Goal: Information Seeking & Learning: Learn about a topic

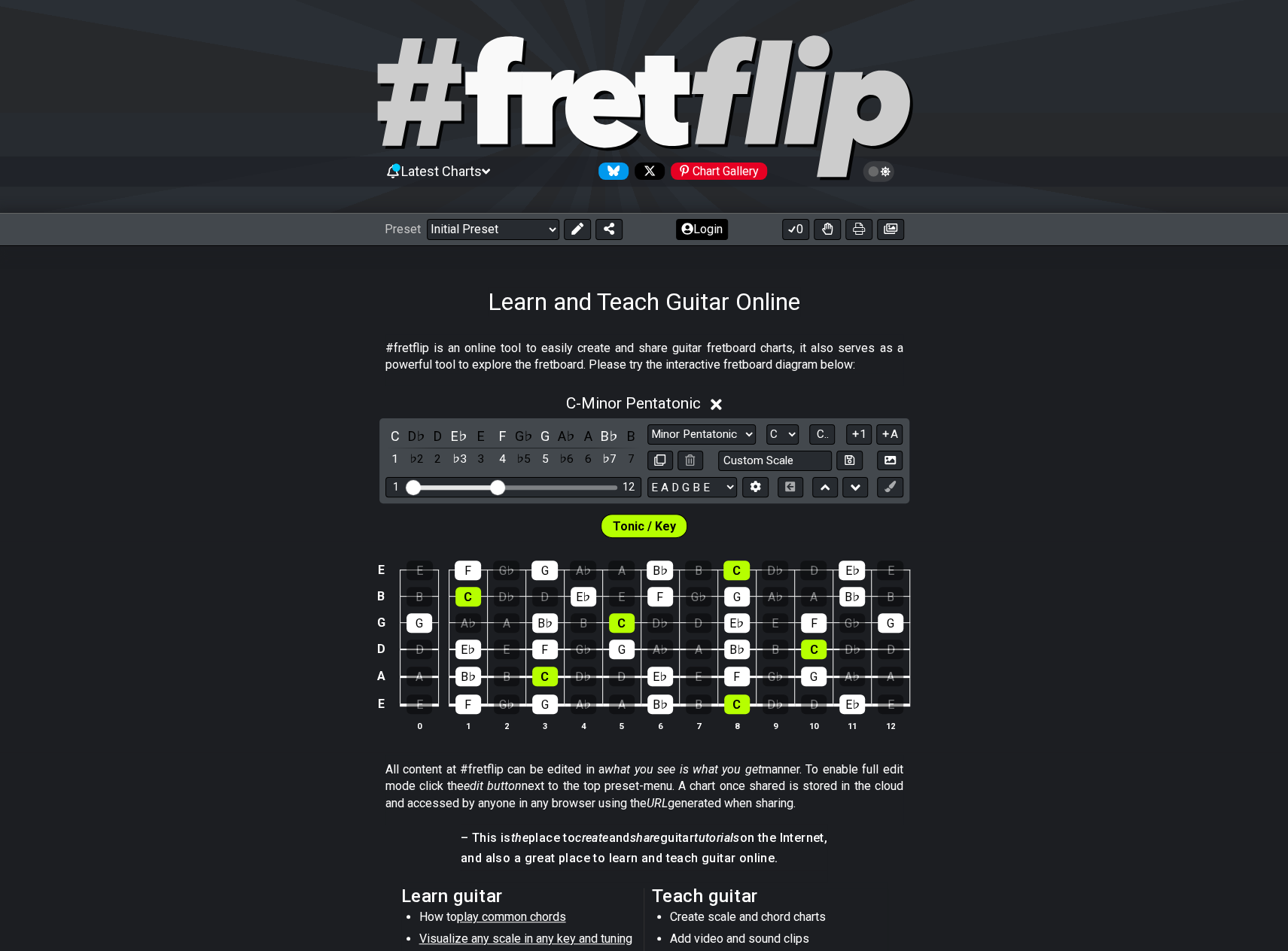
click at [696, 228] on button "Login" at bounding box center [702, 229] width 52 height 21
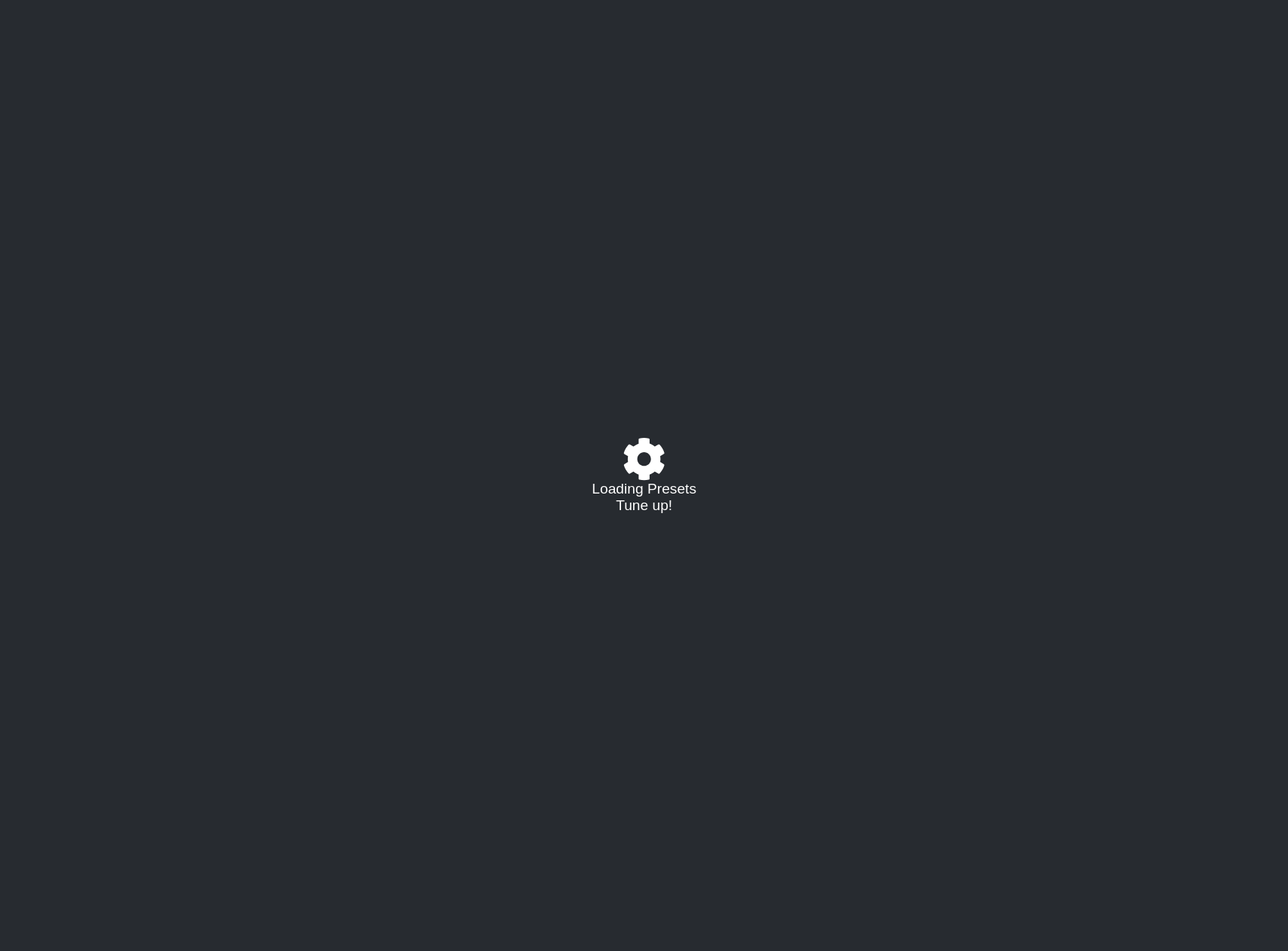
select select "C"
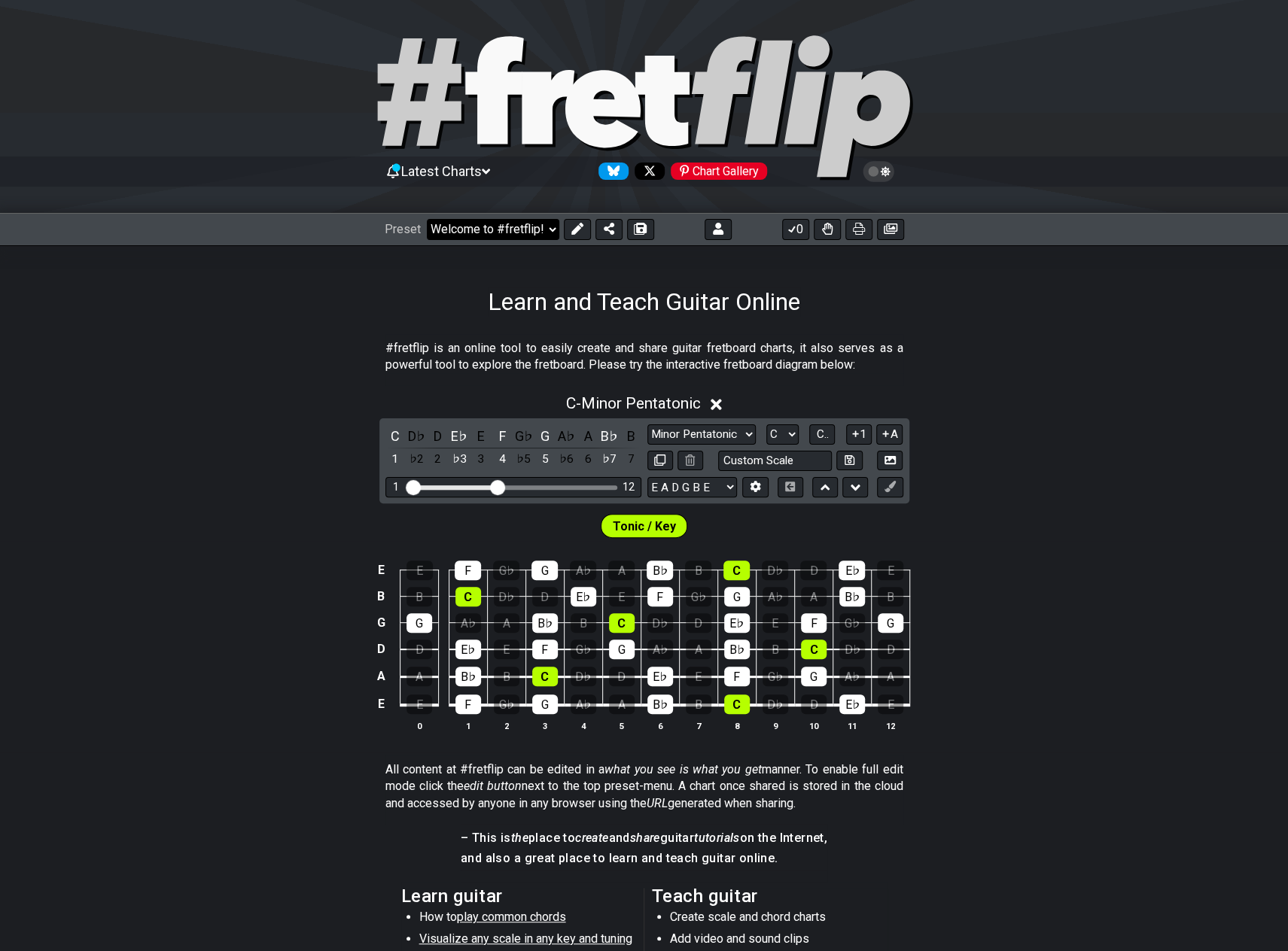
click at [476, 229] on select "Welcome to #fretflip! Initial Preset Custom Preset Minor Pentatonic Major Penta…" at bounding box center [492, 229] width 133 height 21
click at [426, 219] on select "Welcome to #fretflip! Initial Preset Custom Preset A LOCRIAN OPEN D TUNING OPEN…" at bounding box center [492, 229] width 133 height 21
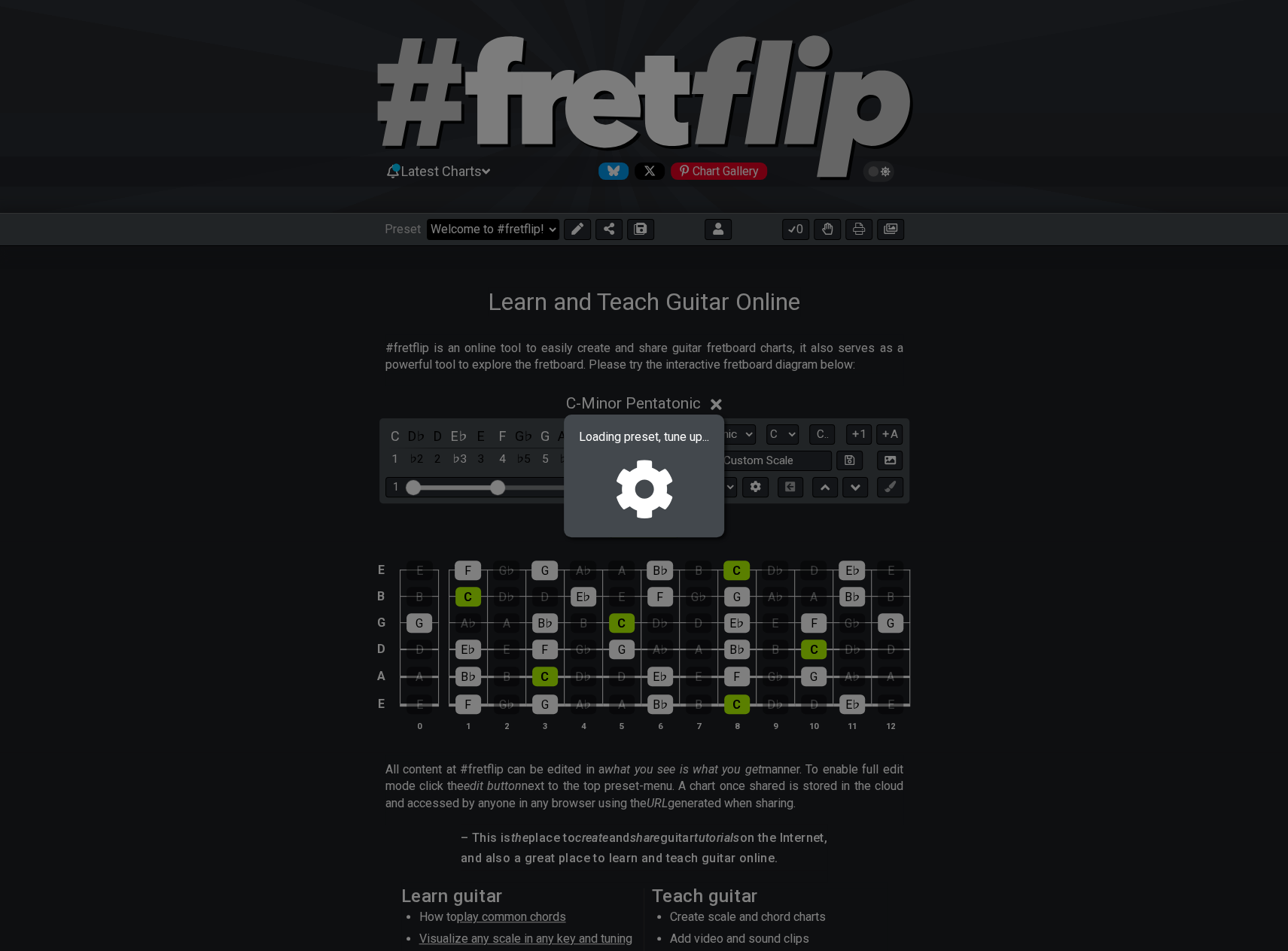
select select "/02R4QE39"
select select "D"
select select "D PHRYGIAN - OPEN Dm"
select select "D A D F A D"
select select "A"
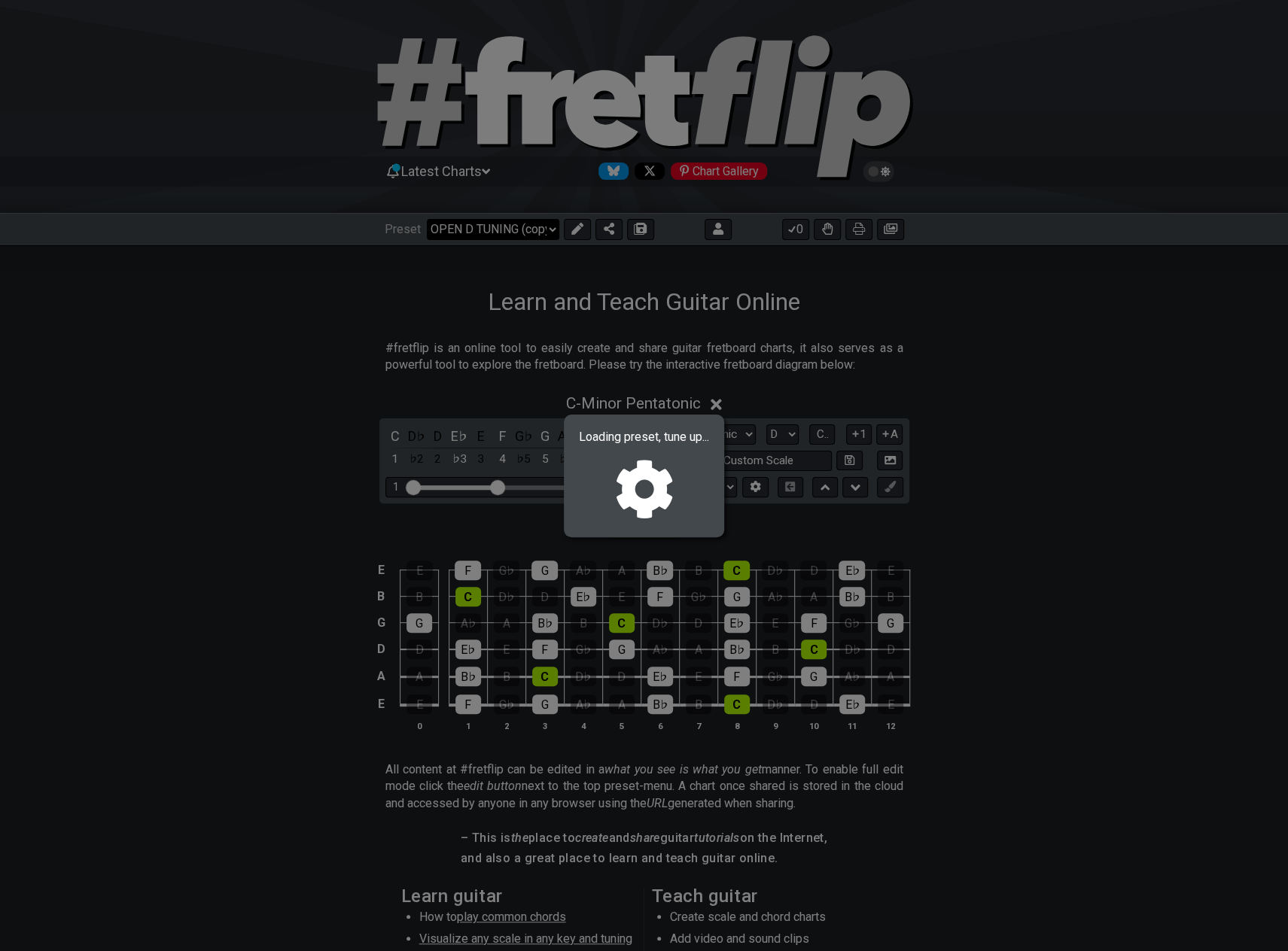
select select "D"
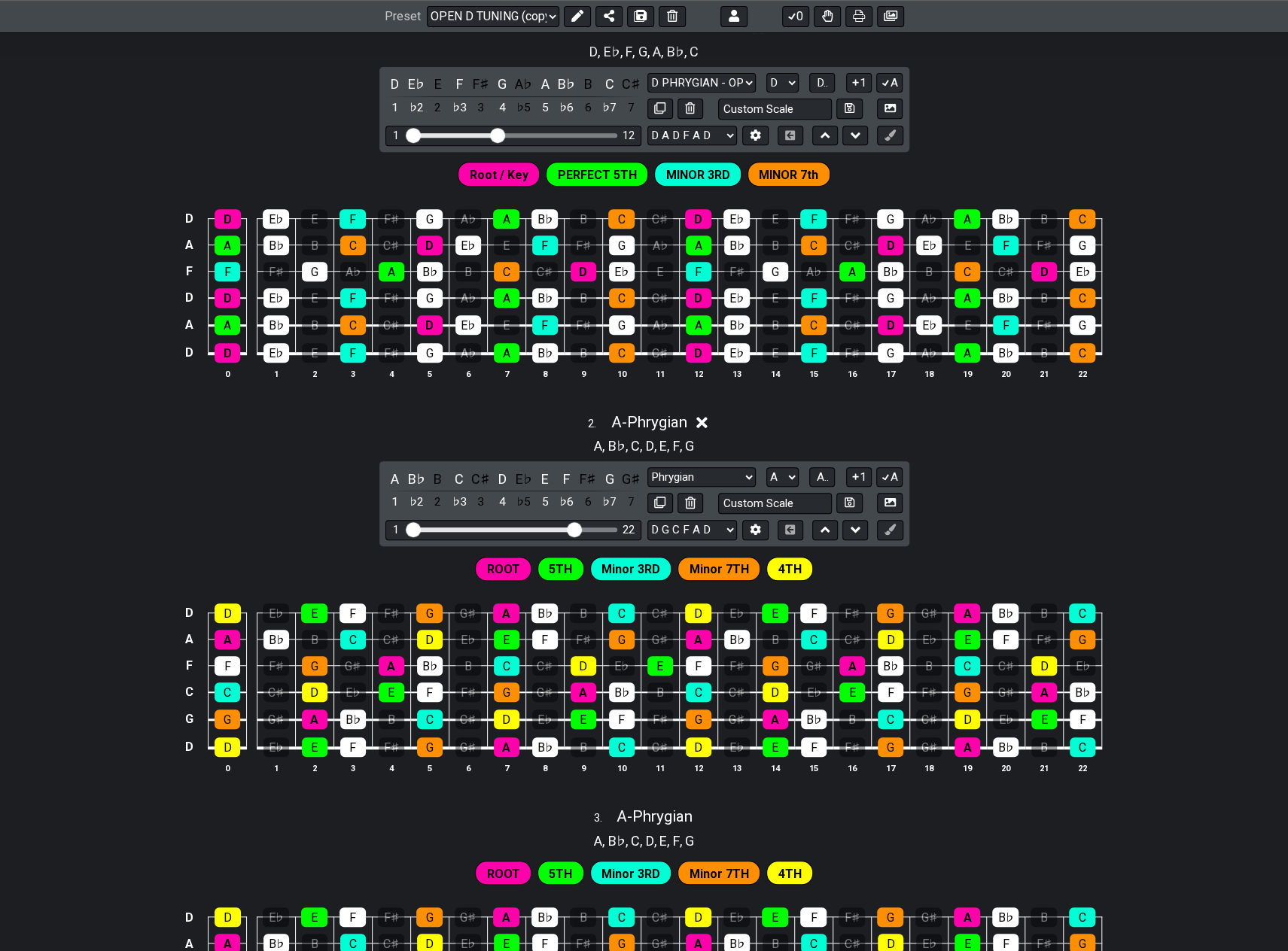
scroll to position [76, 0]
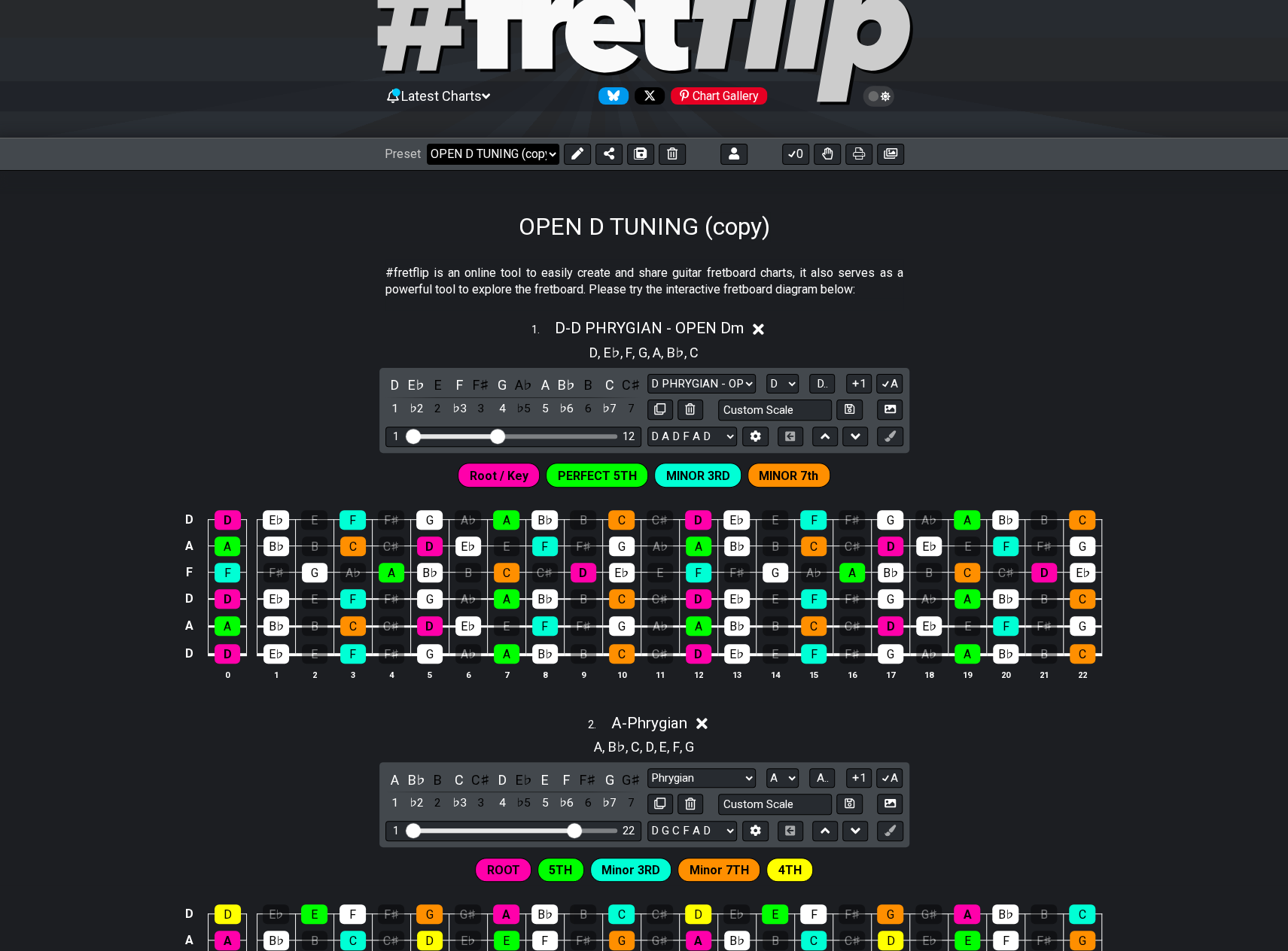
click at [553, 155] on select "Welcome to #fretflip! Initial Preset Custom Preset A LOCRIAN OPEN D TUNING OPEN…" at bounding box center [492, 155] width 133 height 21
click at [426, 144] on select "Welcome to #fretflip! Initial Preset Custom Preset A LOCRIAN OPEN D TUNING OPEN…" at bounding box center [492, 155] width 133 height 21
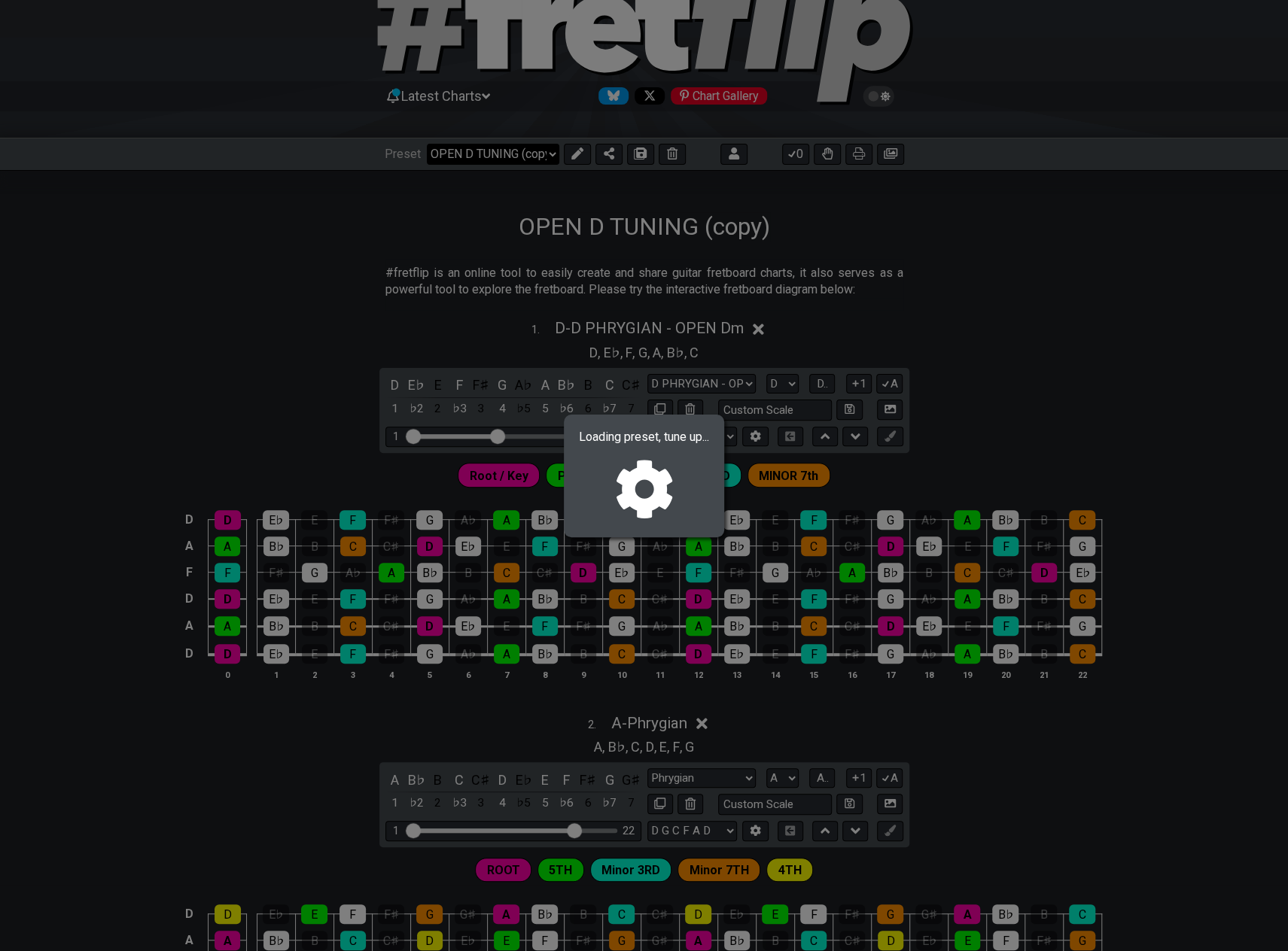
select select "/02392T1DT"
select select "A"
select select "Locrian"
select select "D A D G"
select select "Locrian"
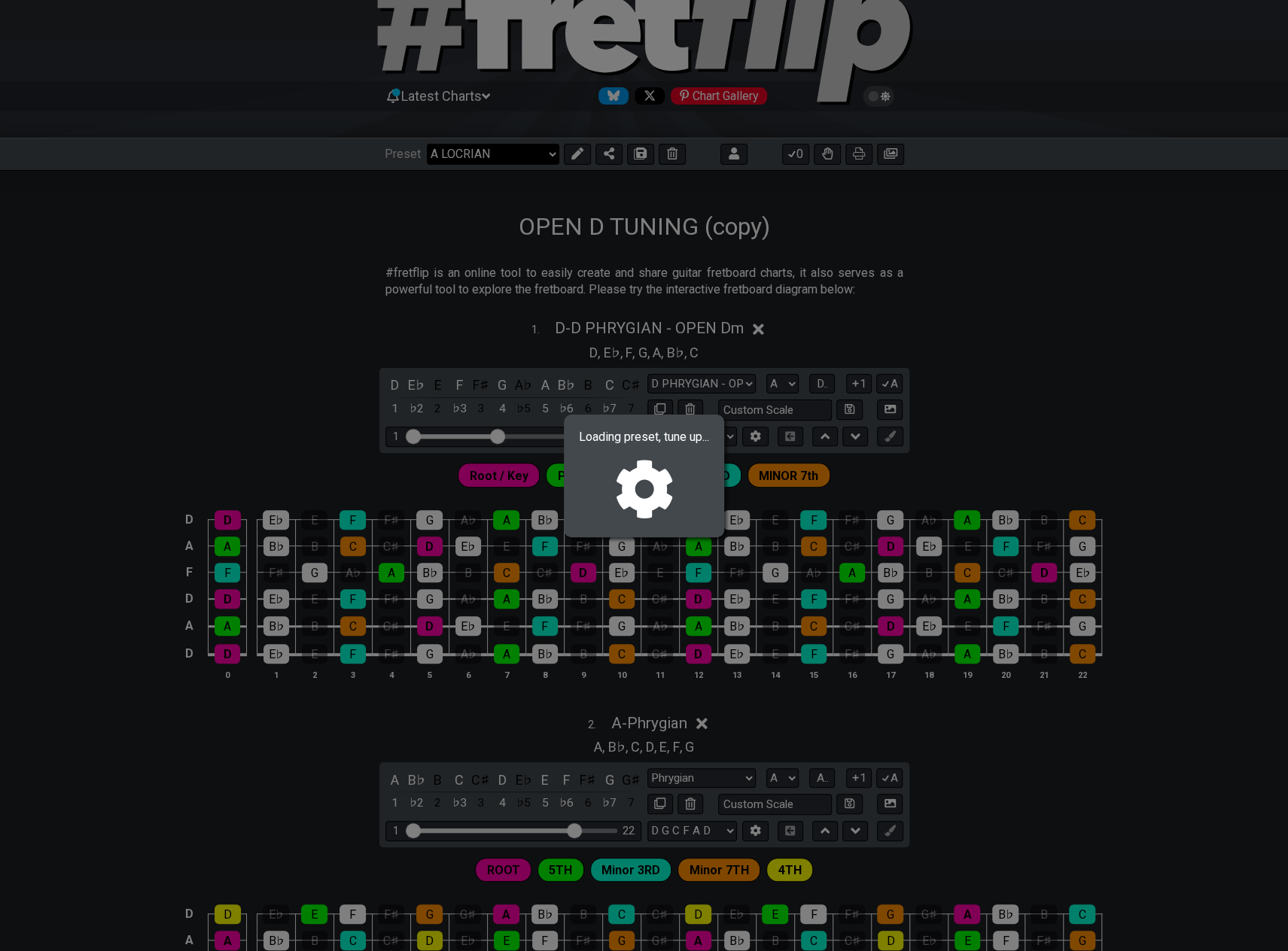
select select "A D G C F"
select select "A"
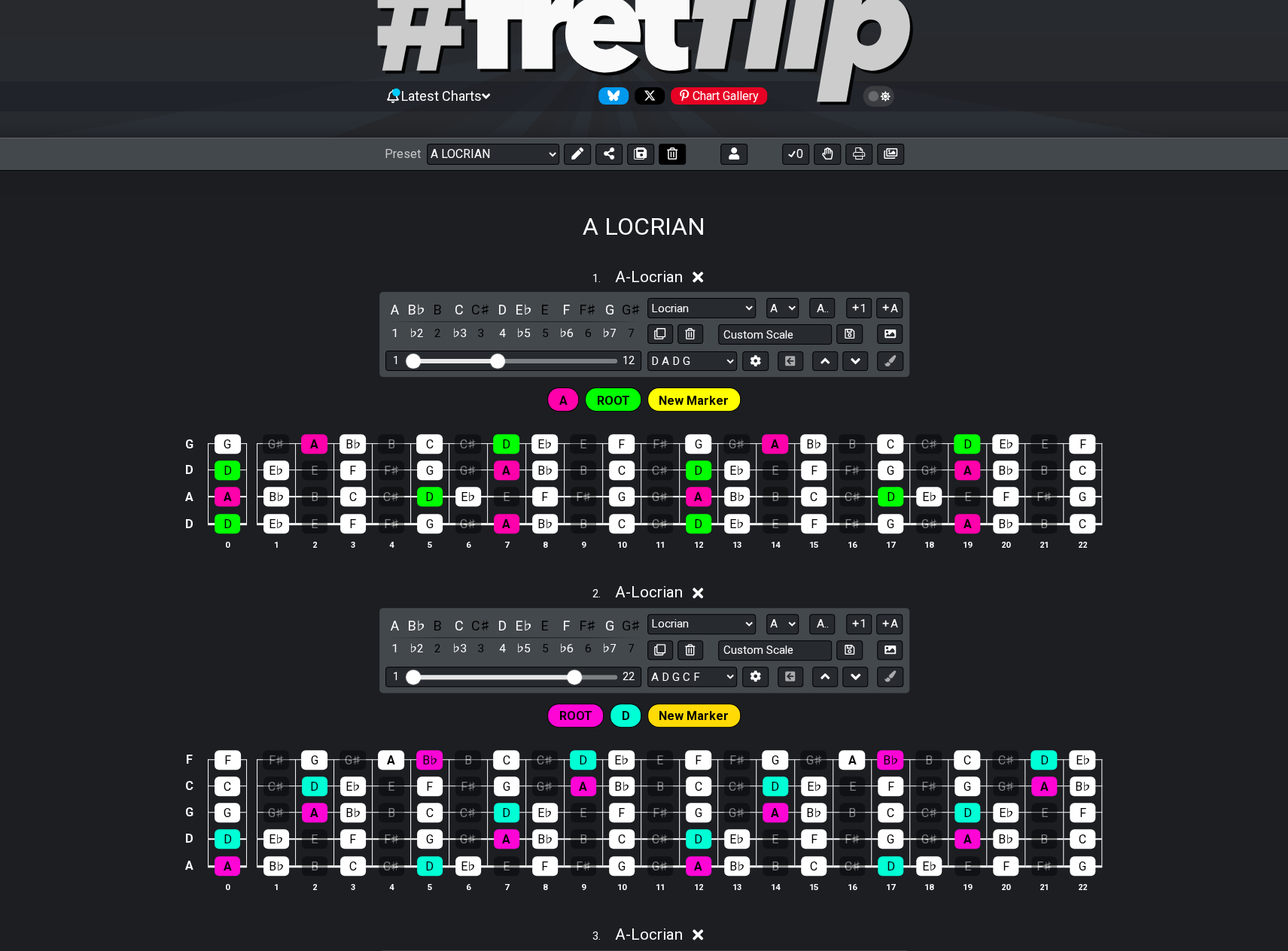
click at [668, 149] on icon at bounding box center [672, 154] width 10 height 12
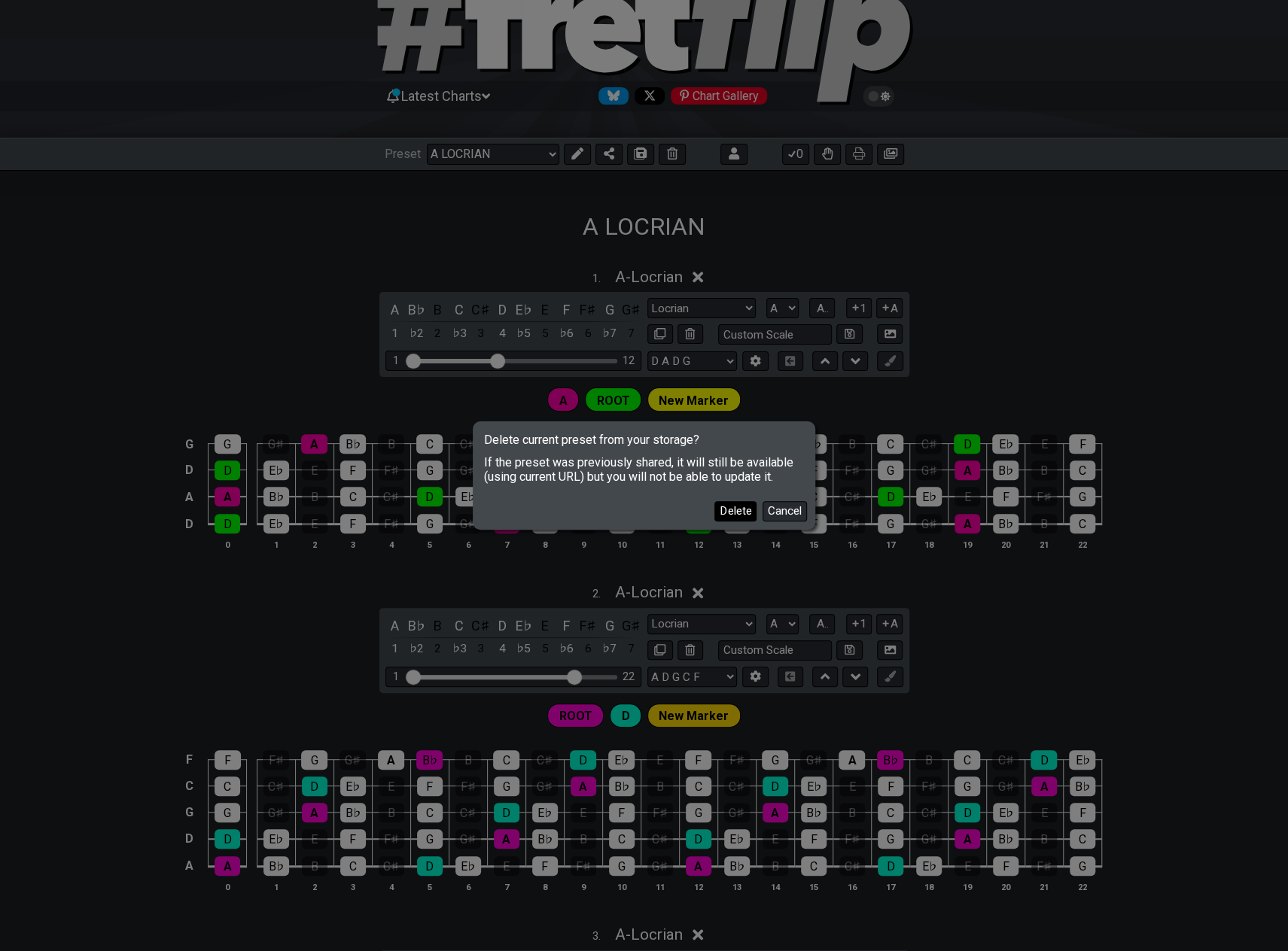
click at [745, 515] on button "Delete" at bounding box center [735, 511] width 43 height 20
select select "C"
select select "/welcome"
select select "Minor Pentatonic"
select select "E A D G B E"
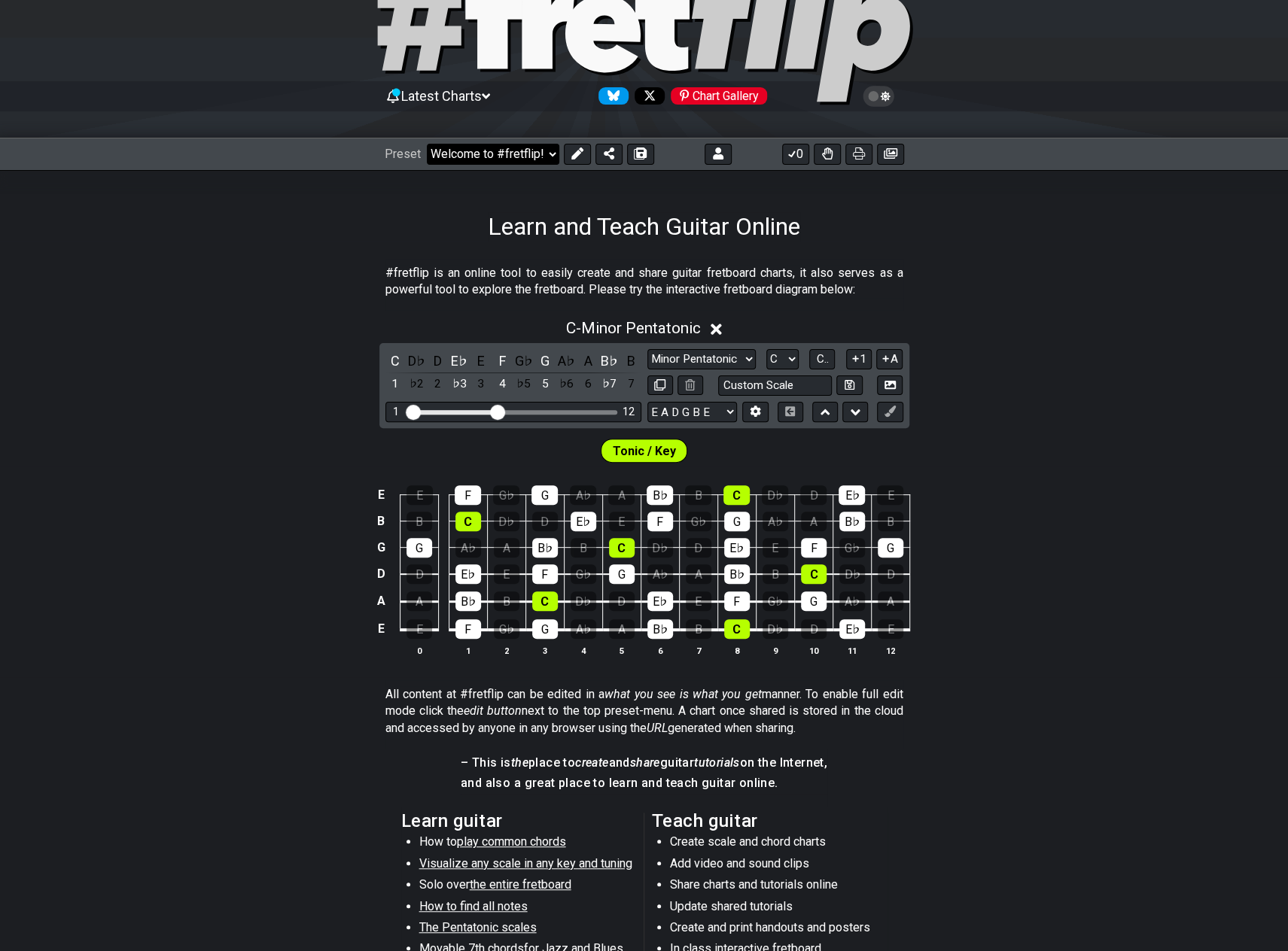
click at [547, 155] on select "Welcome to #fretflip! Initial Preset Custom Preset OPEN D TUNING OPEN D TUNING …" at bounding box center [492, 155] width 133 height 21
click at [426, 144] on select "Welcome to #fretflip! Initial Preset Custom Preset OPEN D TUNING OPEN D TUNING …" at bounding box center [492, 155] width 133 height 21
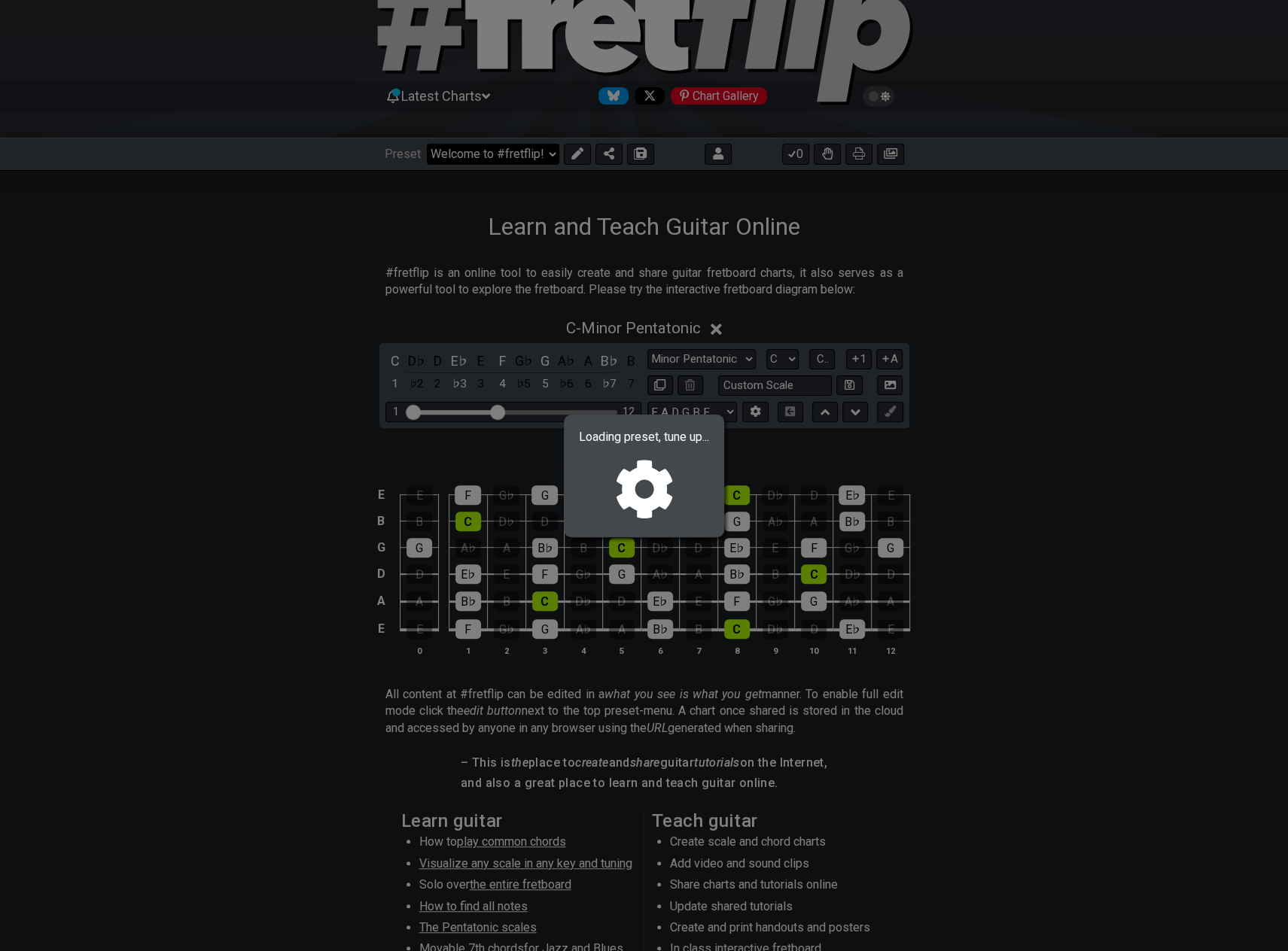
select select "/0233SLRCB"
select select "A"
select select "A LOCRIAN OPEN D"
select select "D A D F A D"
select select "A"
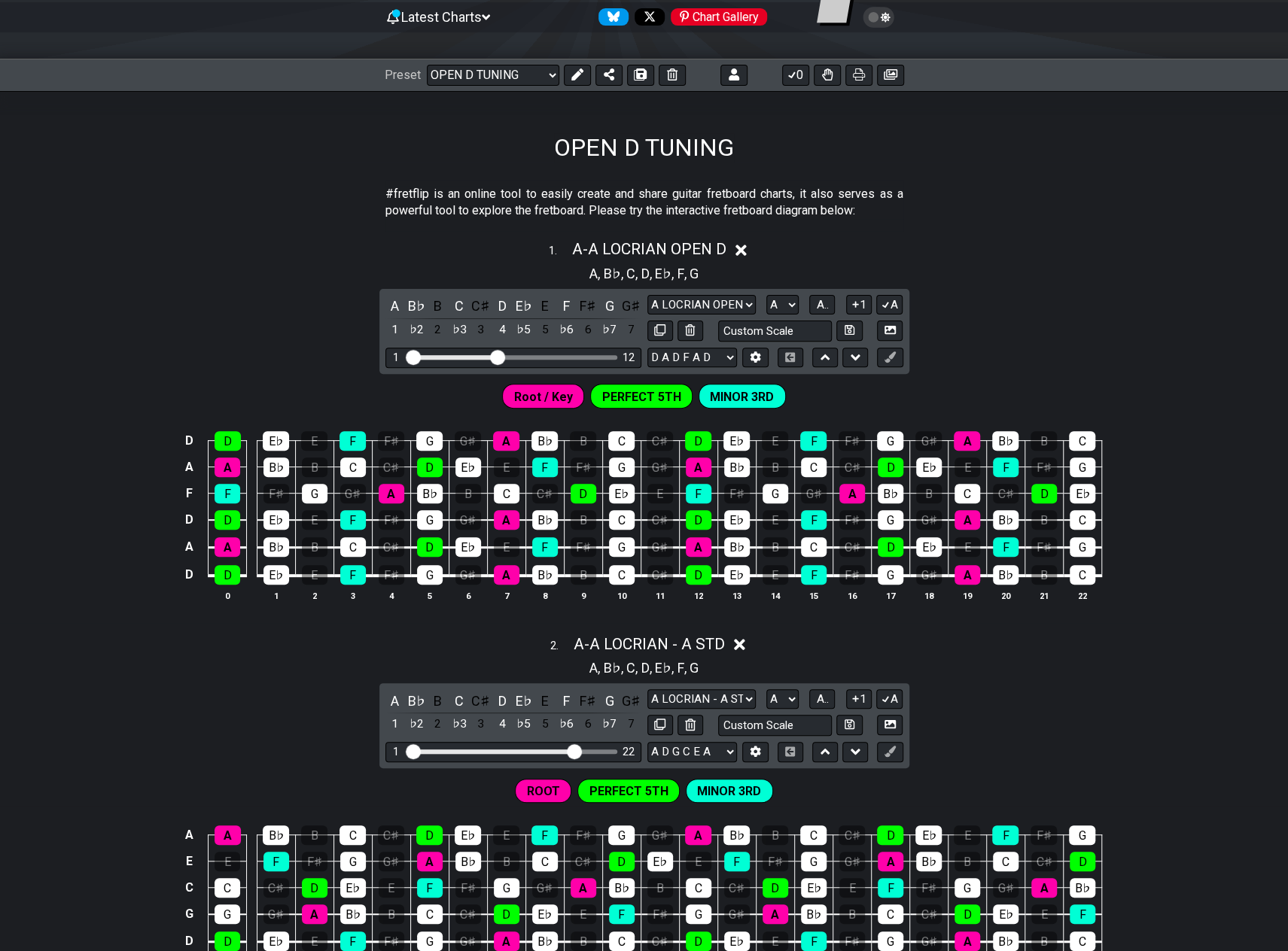
scroll to position [140, 0]
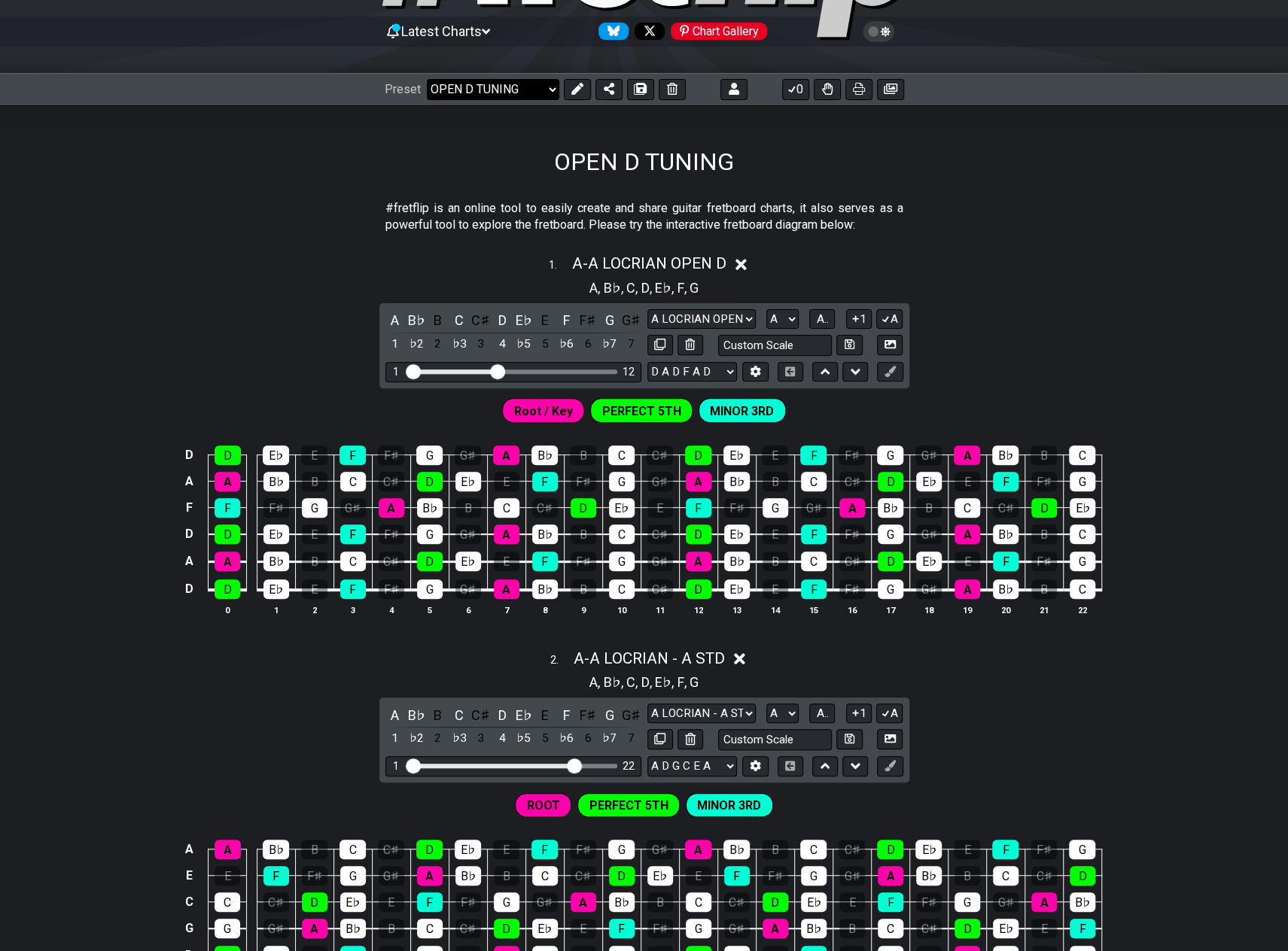
click at [552, 89] on select "Welcome to #fretflip! Initial Preset Custom Preset OPEN D TUNING OPEN D TUNING …" at bounding box center [492, 89] width 133 height 21
click at [426, 79] on select "Welcome to #fretflip! Initial Preset Custom Preset OPEN D TUNING OPEN D TUNING …" at bounding box center [492, 89] width 133 height 21
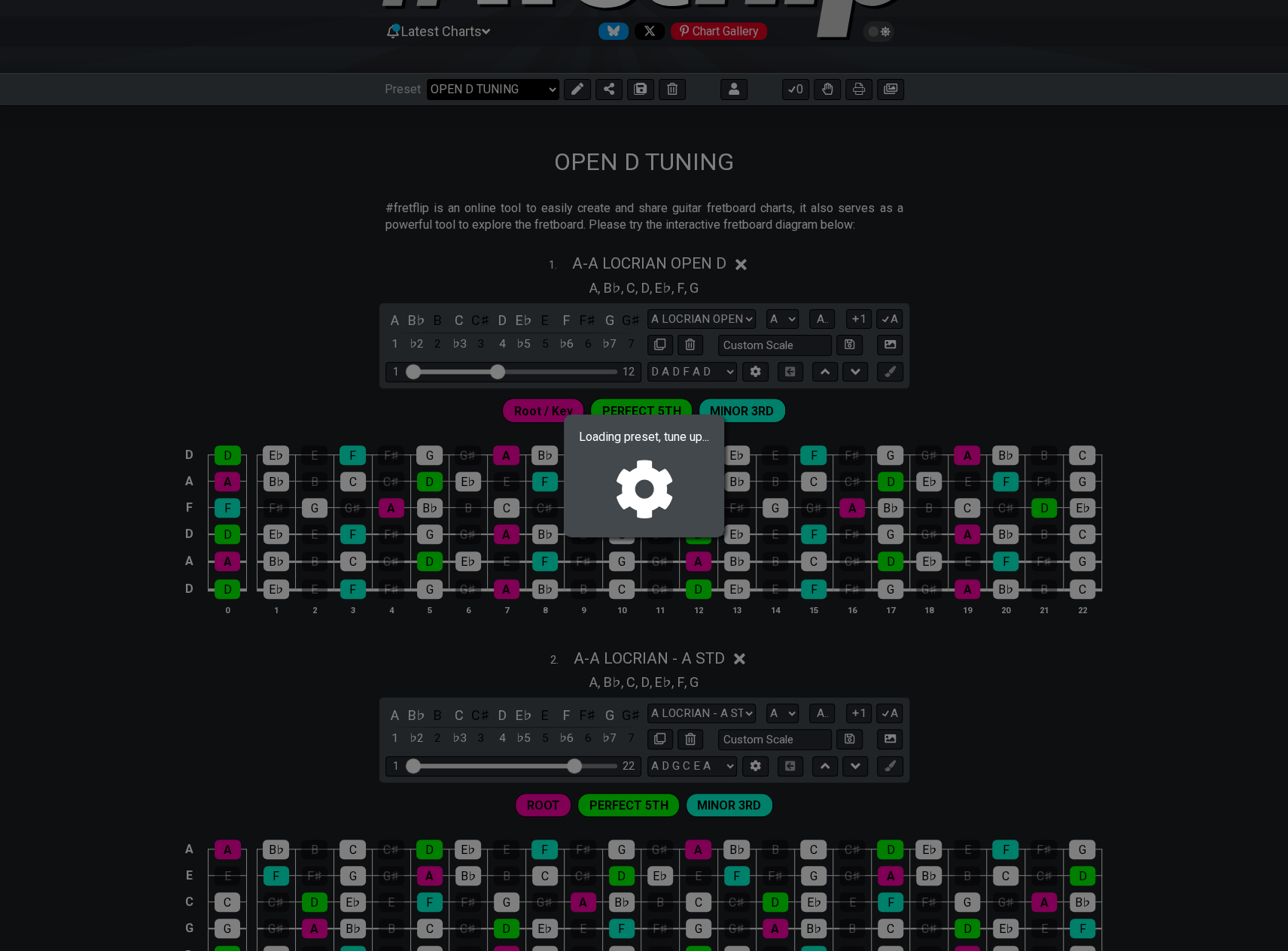
select select "/02R4QE39"
select select "D"
select select "D PHRYGIAN - OPEN Dm"
select select "Phrygian"
select select "D G C F A D"
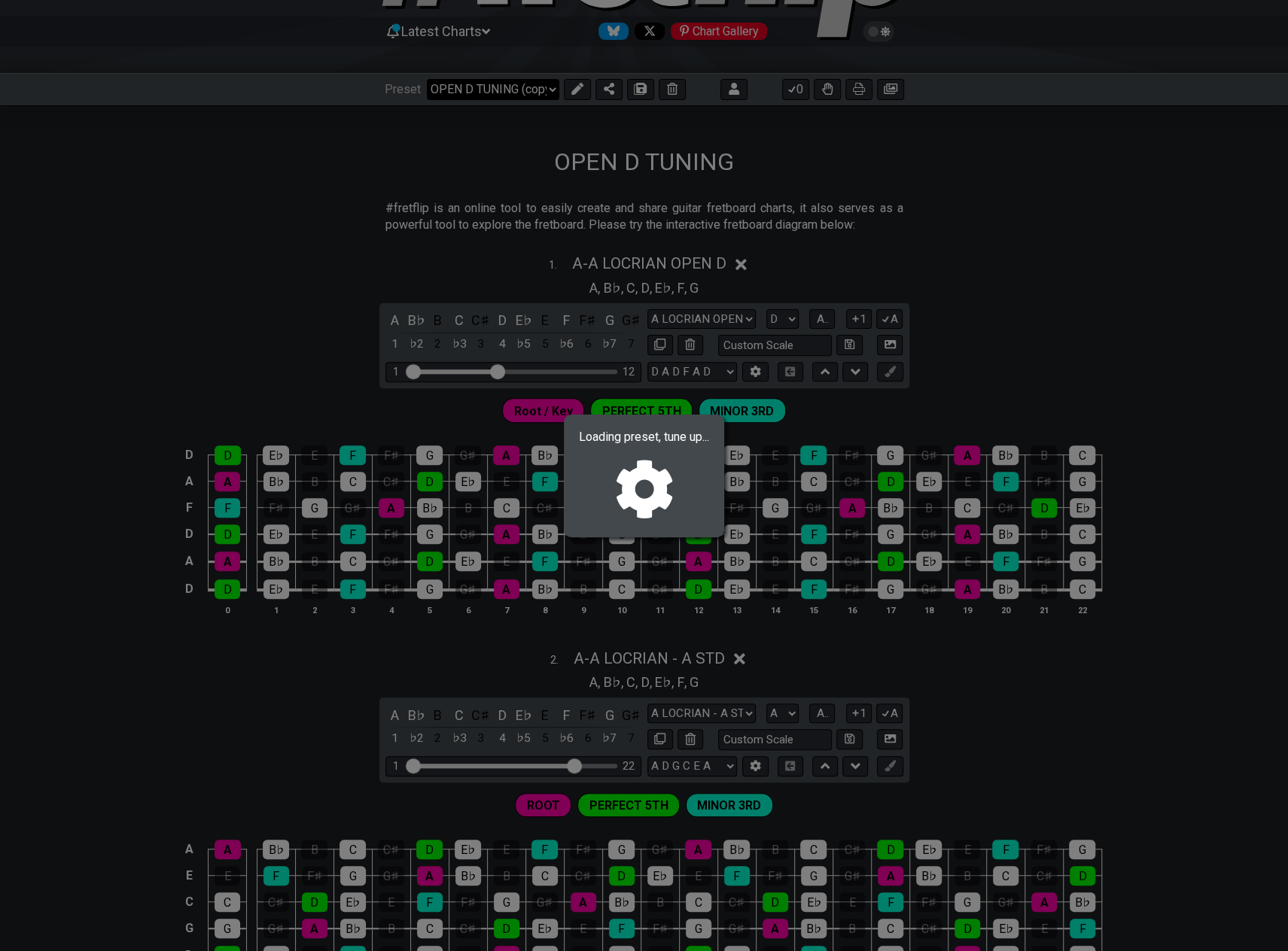
select select "D"
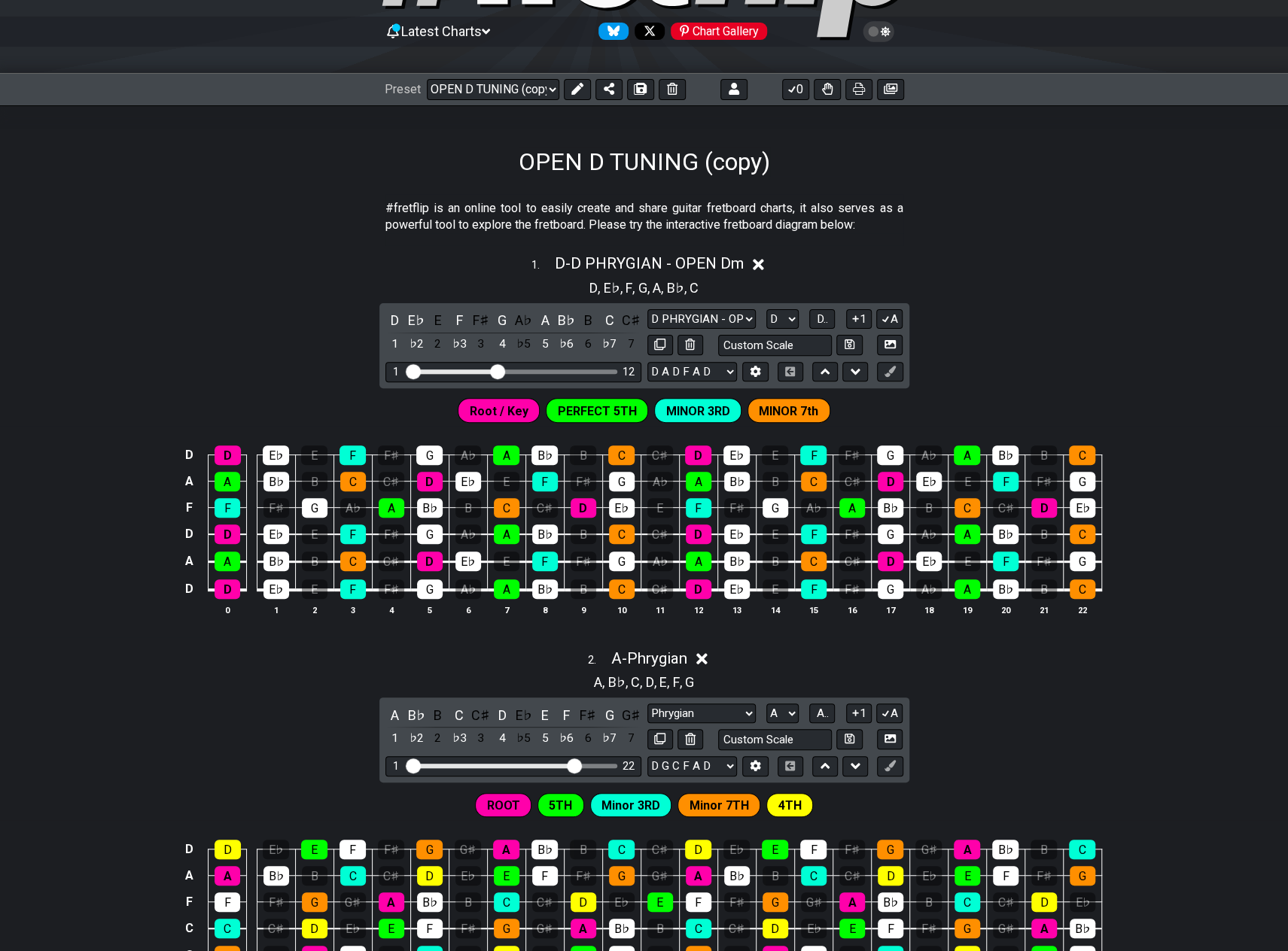
click at [669, 159] on h1 "OPEN D TUNING (copy)" at bounding box center [644, 162] width 251 height 29
click at [571, 88] on icon at bounding box center [578, 89] width 12 height 12
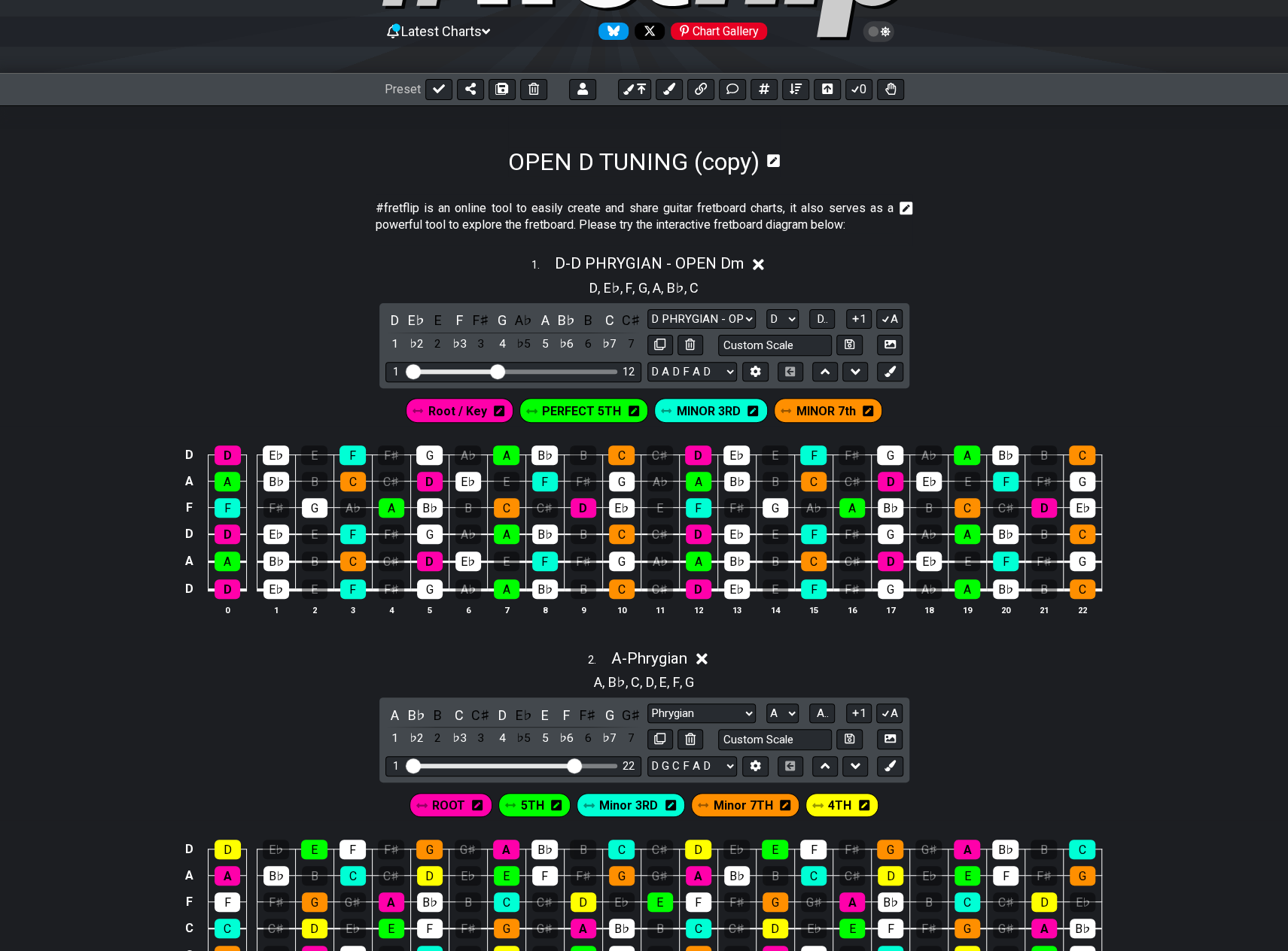
click at [772, 155] on icon at bounding box center [773, 161] width 13 height 13
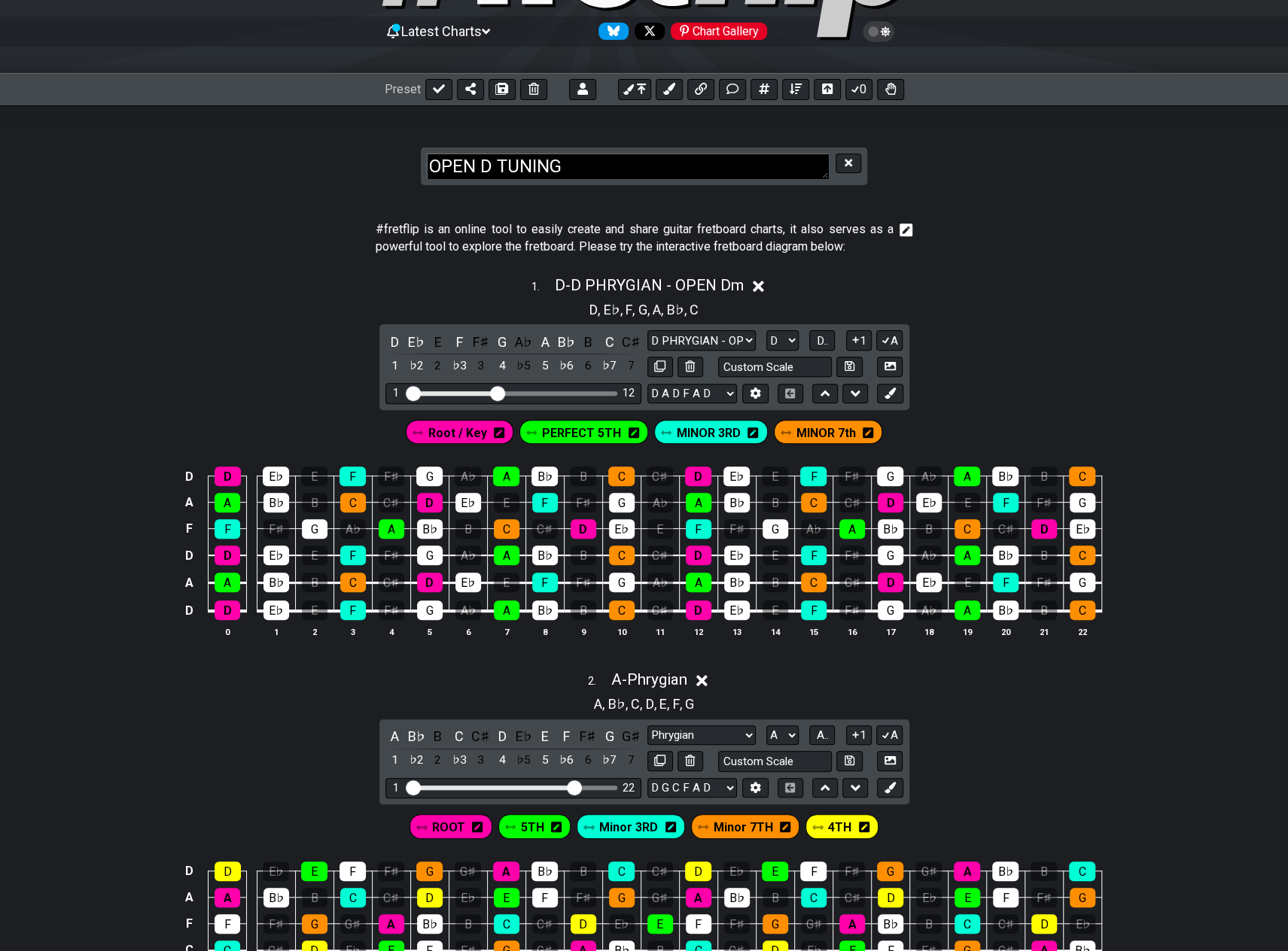
scroll to position [12, 0]
drag, startPoint x: 671, startPoint y: 172, endPoint x: 435, endPoint y: 167, distance: 236.1
click at [435, 167] on textarea "OPEN D TUNING (copy)" at bounding box center [627, 167] width 402 height 26
type textarea ")"
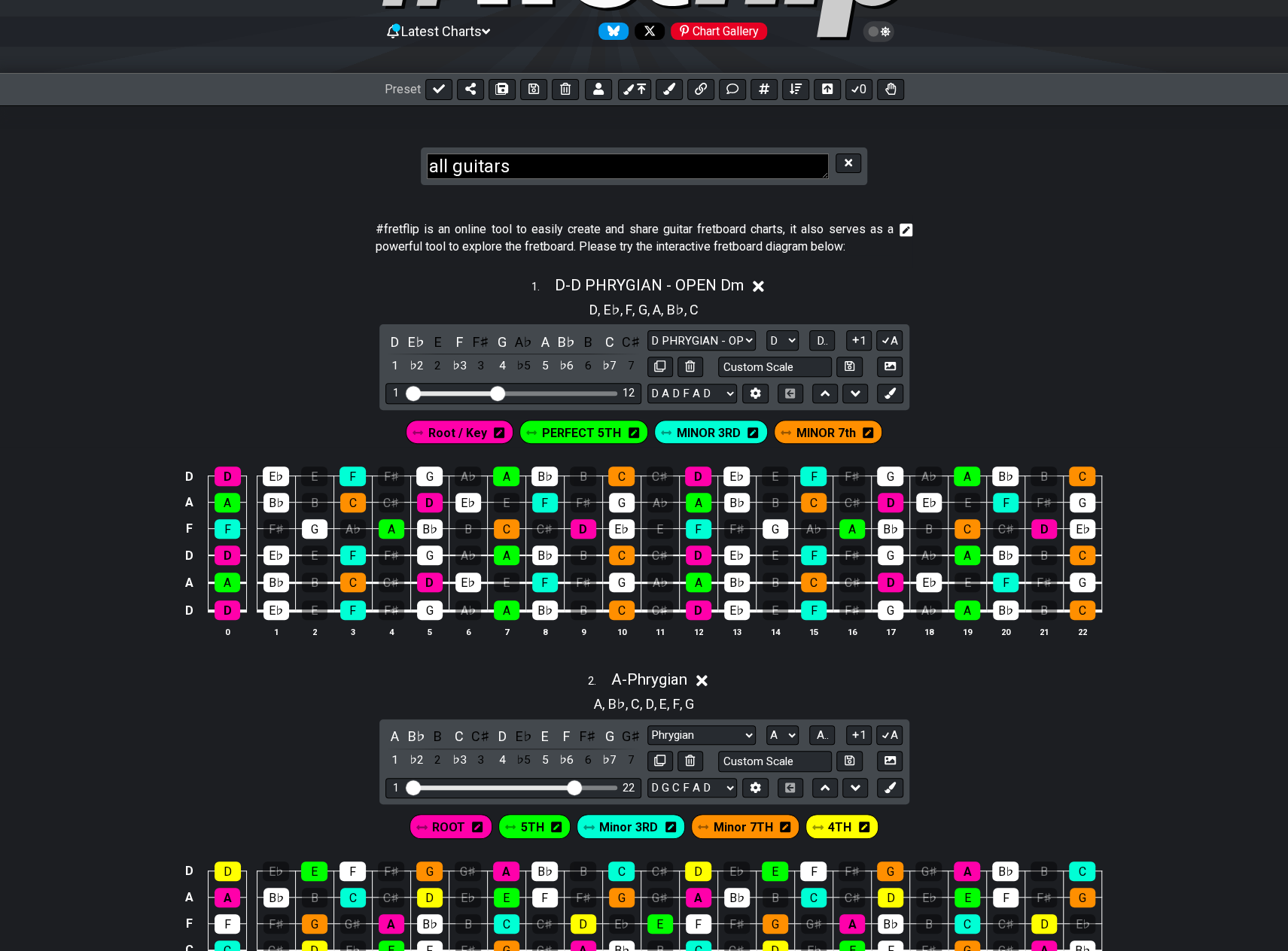
type textarea "all guitars"
click at [914, 174] on section "all guitars" at bounding box center [644, 151] width 1288 height 93
click at [438, 92] on icon at bounding box center [439, 89] width 12 height 12
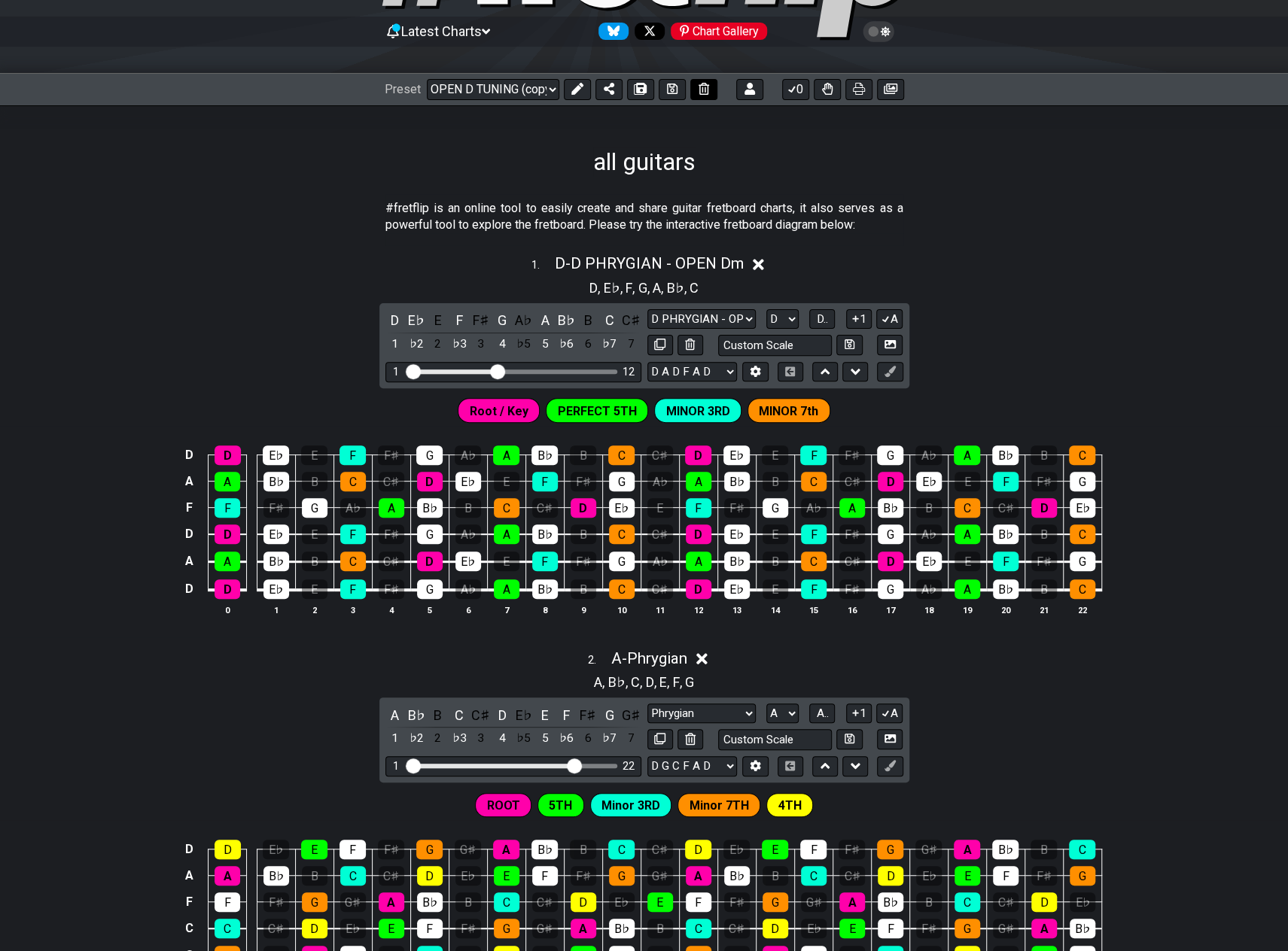
click at [663, 91] on button at bounding box center [671, 89] width 27 height 21
click at [639, 94] on icon at bounding box center [639, 89] width 10 height 10
select select "/022JWH9J4"
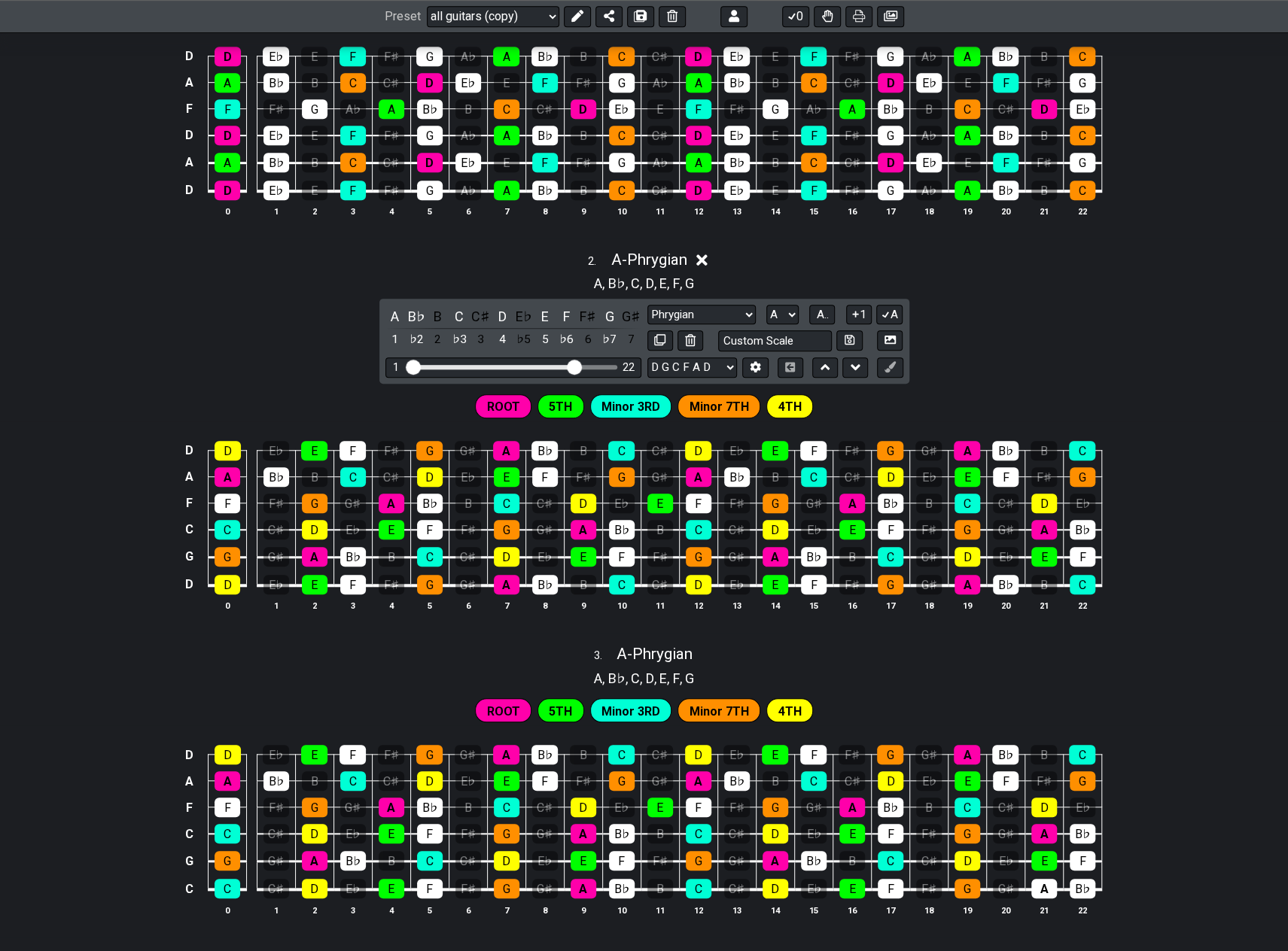
scroll to position [591, 0]
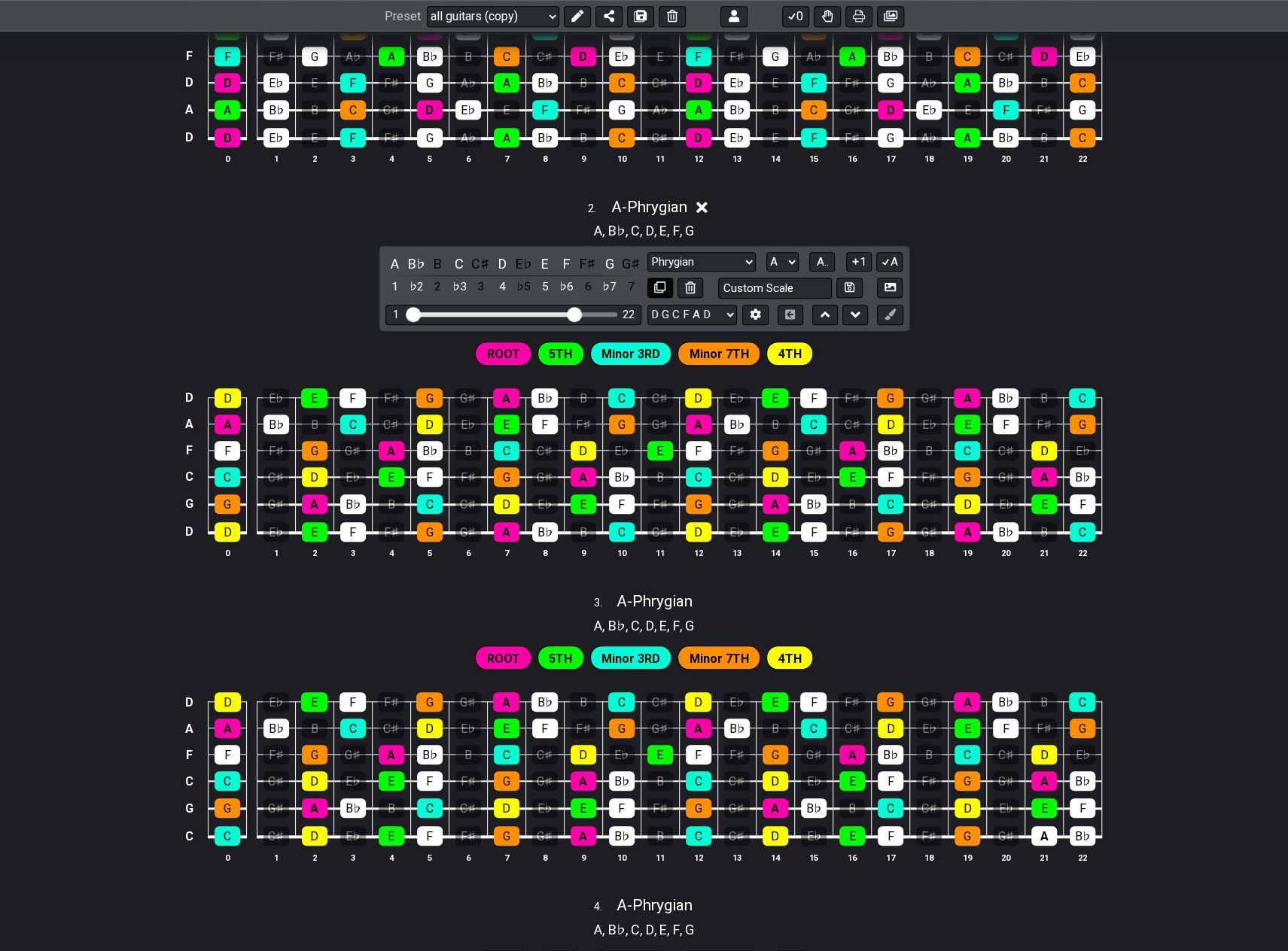
click at [657, 285] on icon at bounding box center [659, 287] width 11 height 11
select select "D"
select select "A"
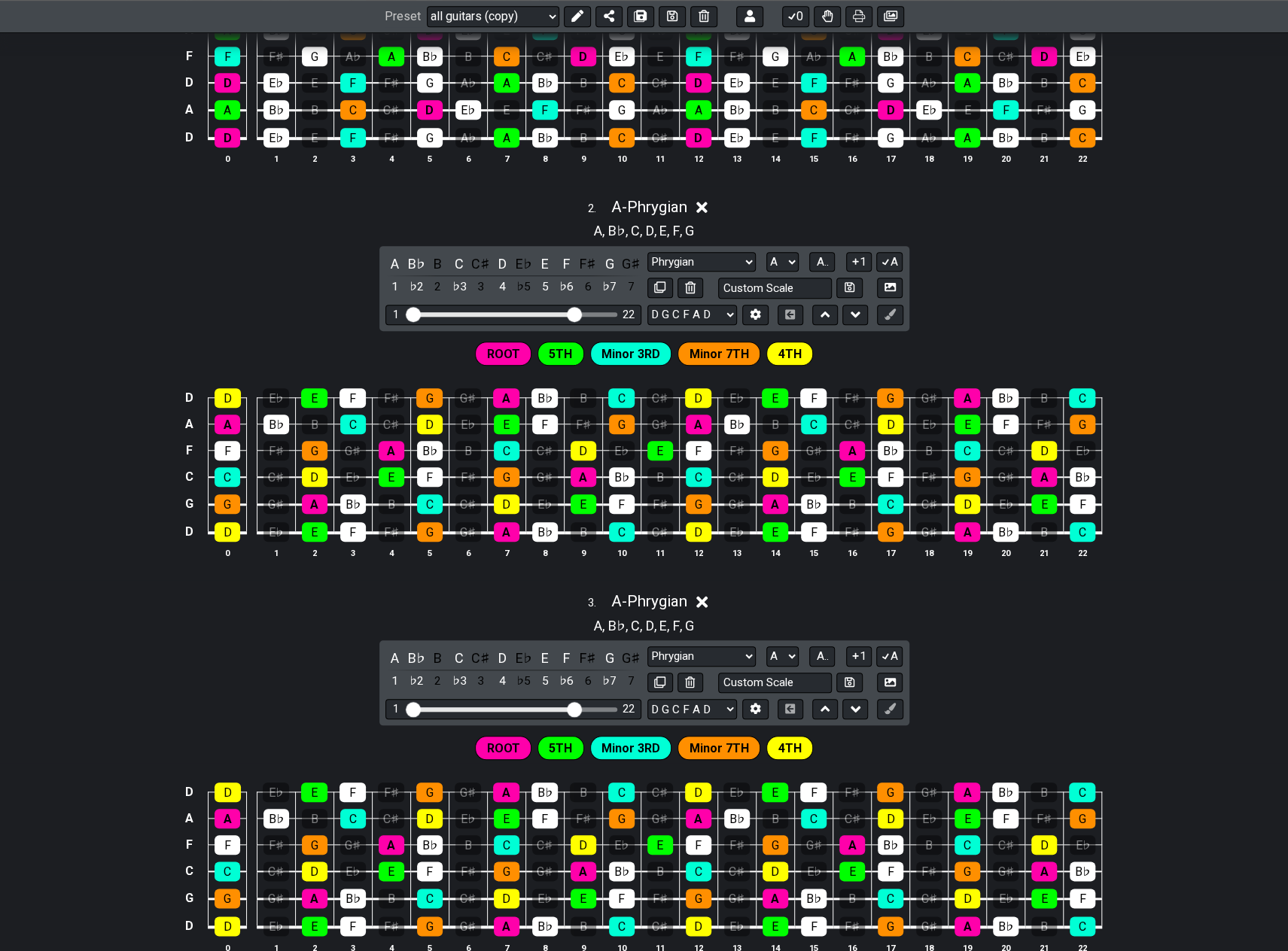
scroll to position [667, 0]
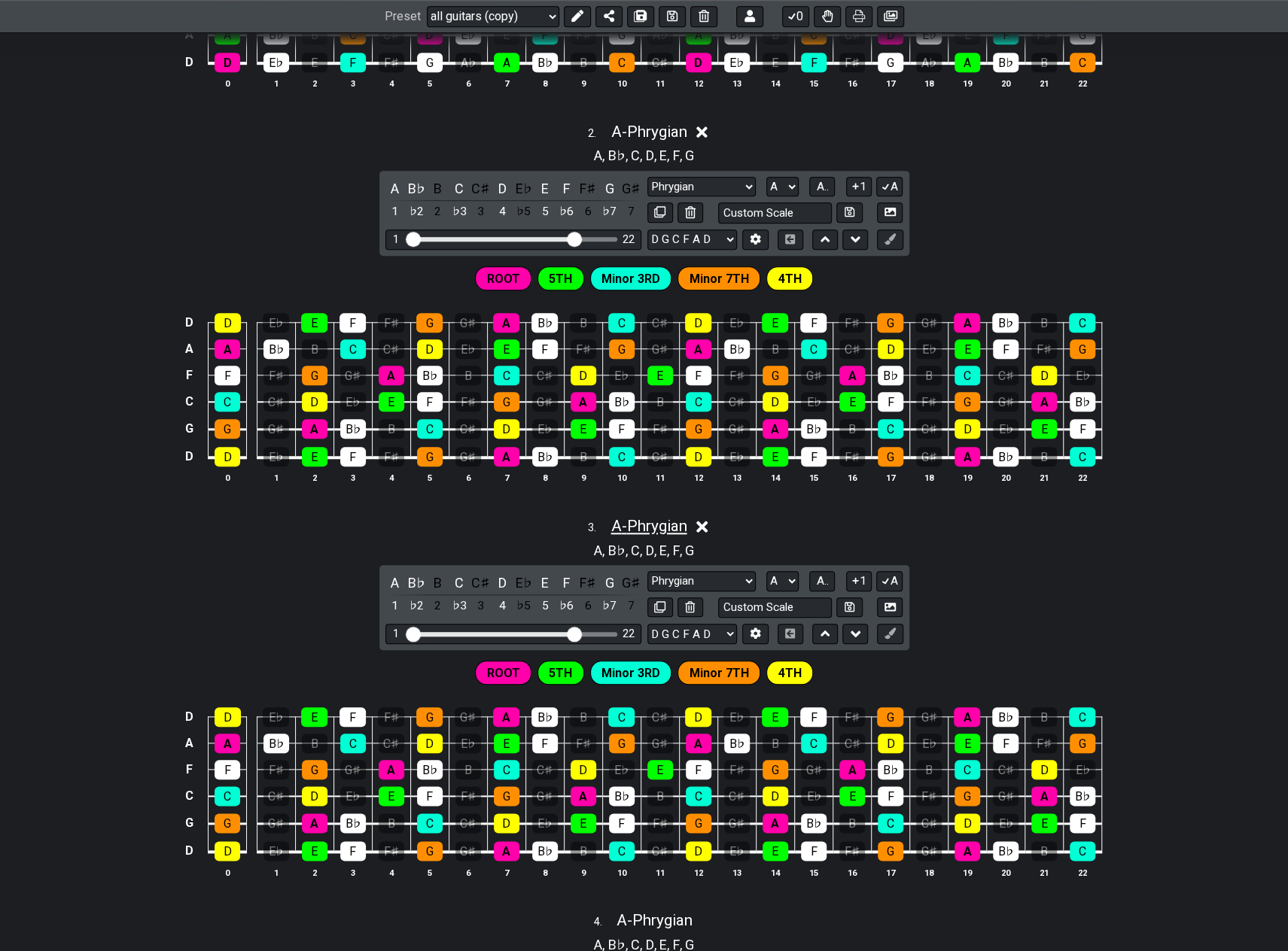
click at [646, 525] on span "A - Phrygian" at bounding box center [649, 525] width 76 height 18
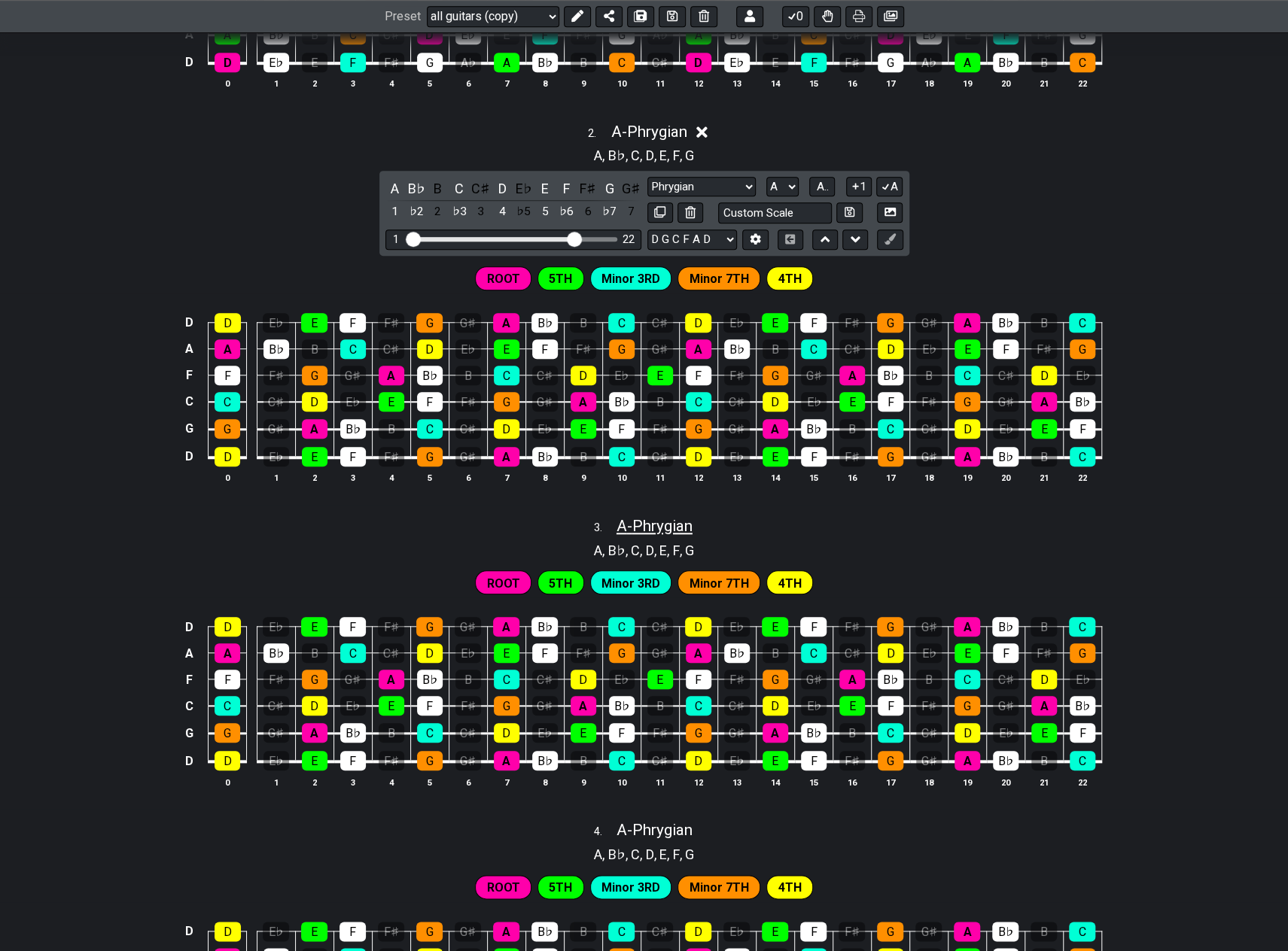
click at [646, 525] on span "A - Phrygian" at bounding box center [655, 525] width 76 height 18
select select "A"
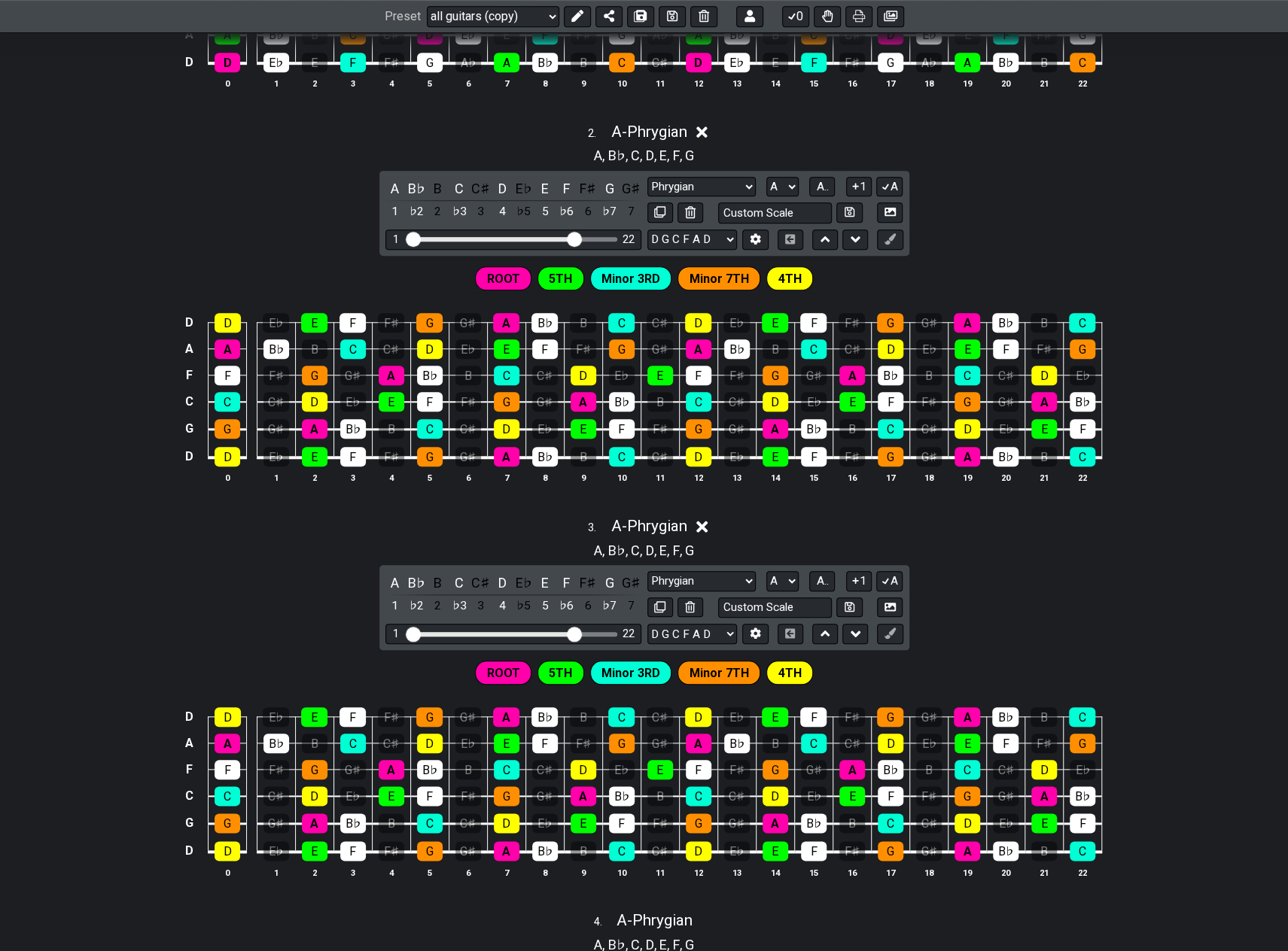
click at [708, 522] on icon at bounding box center [702, 526] width 11 height 16
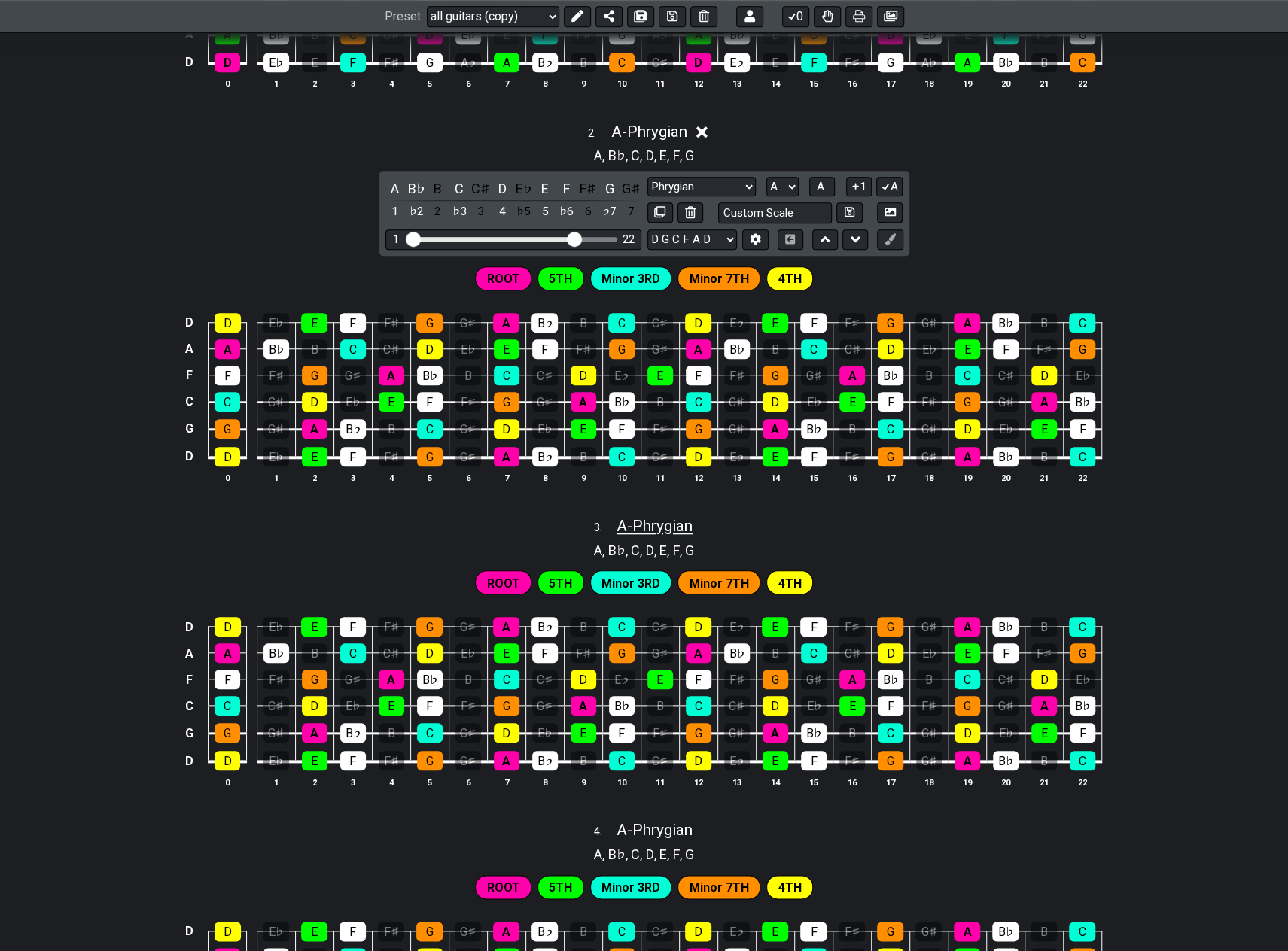
click at [685, 522] on span "A - Phrygian" at bounding box center [655, 525] width 76 height 18
select select "A"
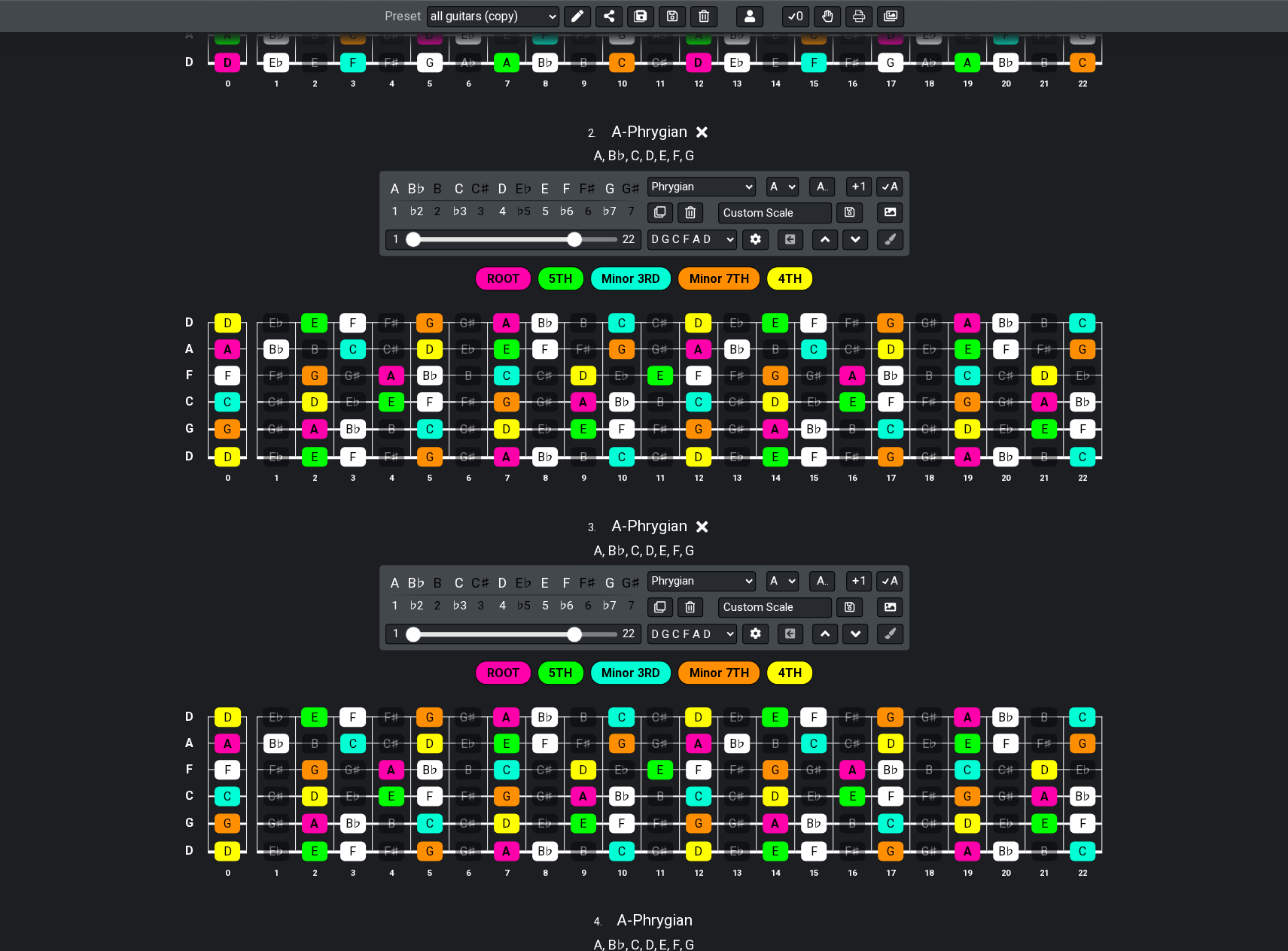
scroll to position [742, 0]
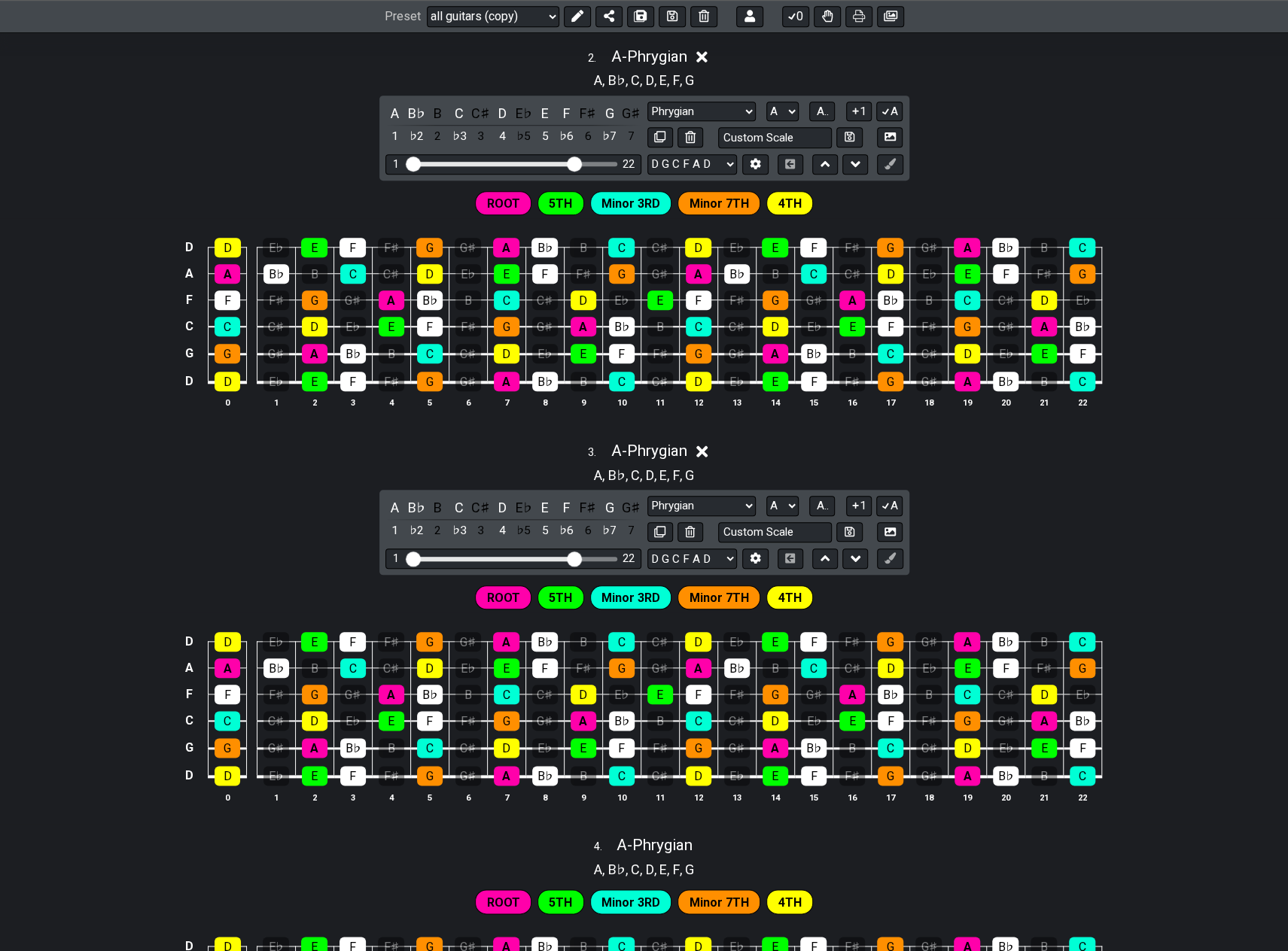
click at [704, 592] on span "Minor 7TH" at bounding box center [719, 598] width 59 height 22
click at [710, 587] on span "Minor 7TH" at bounding box center [719, 598] width 59 height 22
click at [718, 595] on span "Minor 7TH" at bounding box center [719, 598] width 59 height 22
click at [743, 593] on span "Minor 7TH" at bounding box center [719, 598] width 59 height 22
click at [730, 590] on span "Minor 7TH" at bounding box center [719, 598] width 59 height 22
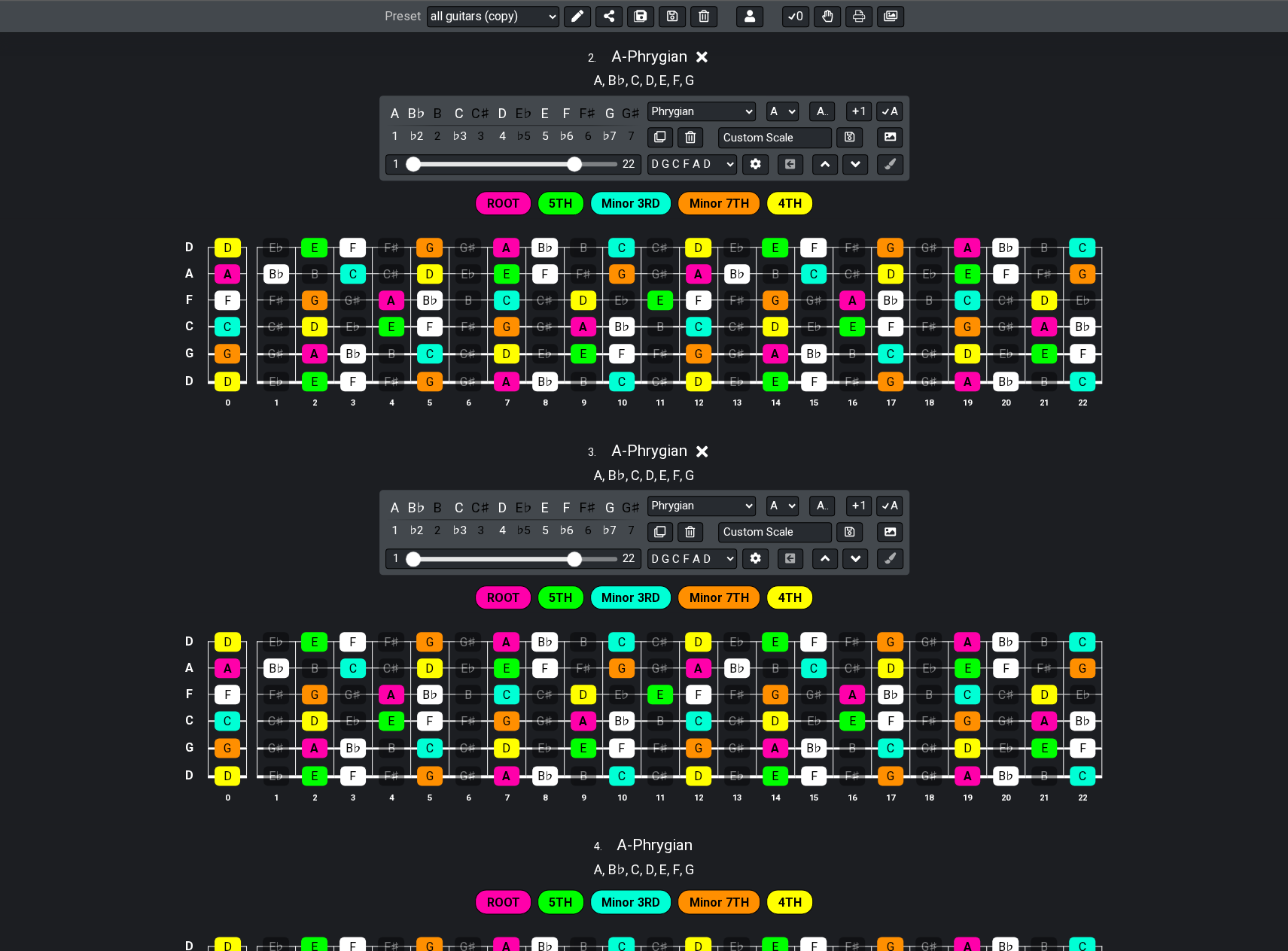
click at [706, 593] on span "Minor 7TH" at bounding box center [719, 598] width 59 height 22
click at [778, 588] on span "4TH" at bounding box center [789, 598] width 23 height 22
click at [888, 552] on icon at bounding box center [889, 558] width 11 height 11
click at [778, 587] on span "4TH" at bounding box center [789, 598] width 23 height 22
click at [888, 503] on icon at bounding box center [886, 506] width 9 height 7
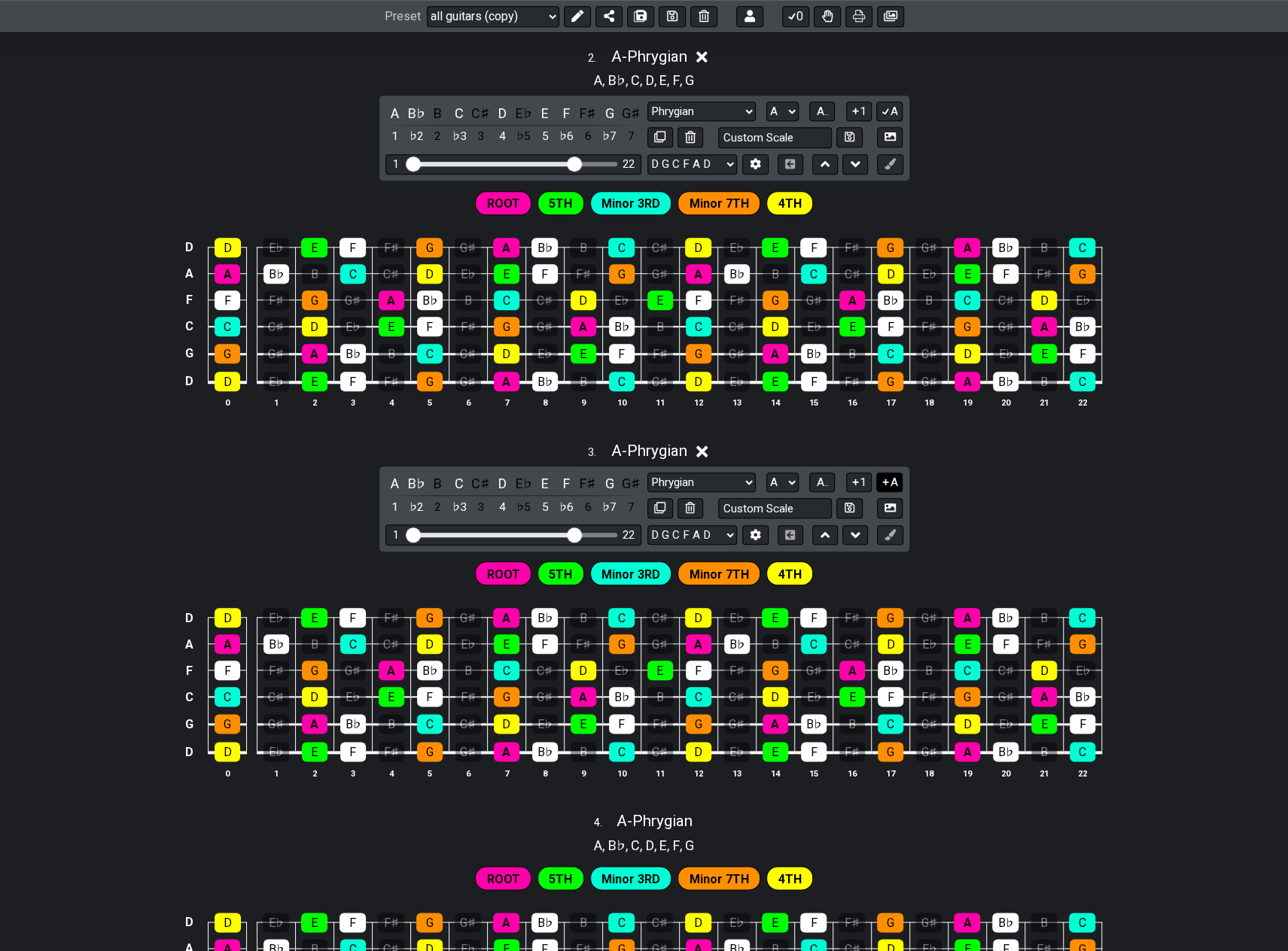
click at [888, 477] on icon at bounding box center [885, 482] width 14 height 11
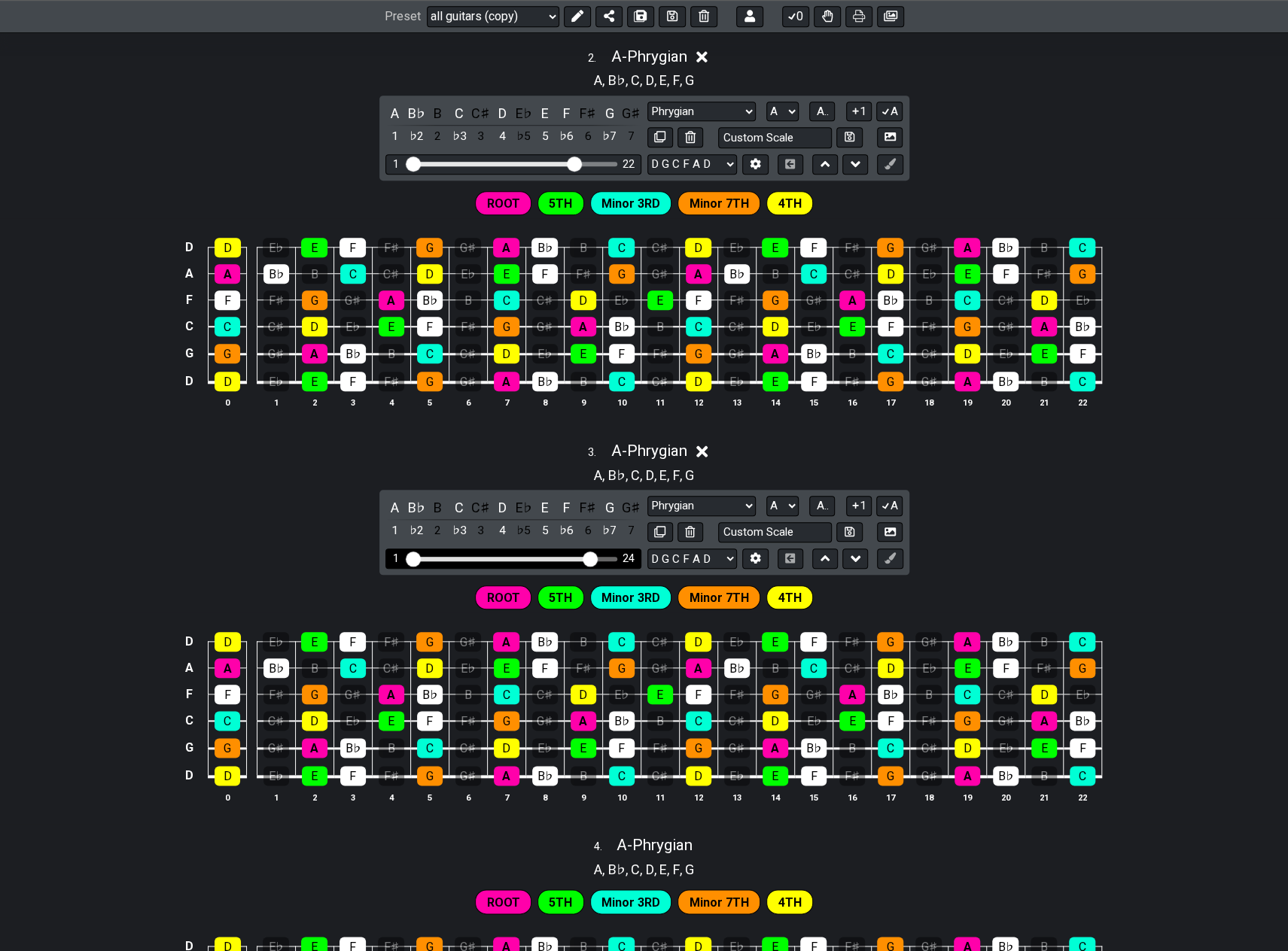
drag, startPoint x: 572, startPoint y: 550, endPoint x: 585, endPoint y: 551, distance: 13.0
click at [585, 558] on input "Visible fret range" at bounding box center [513, 558] width 214 height 0
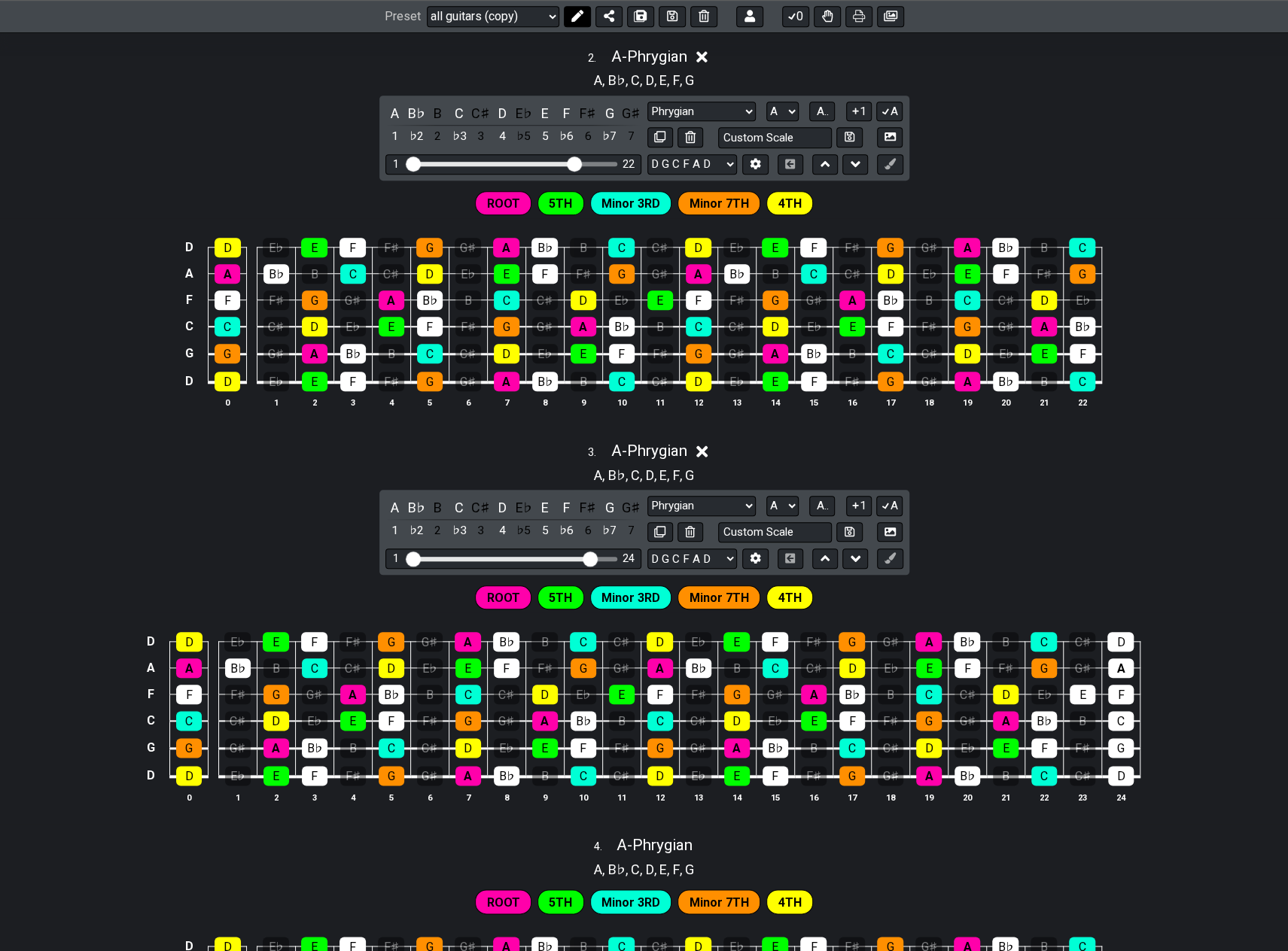
click at [573, 10] on icon at bounding box center [578, 17] width 12 height 12
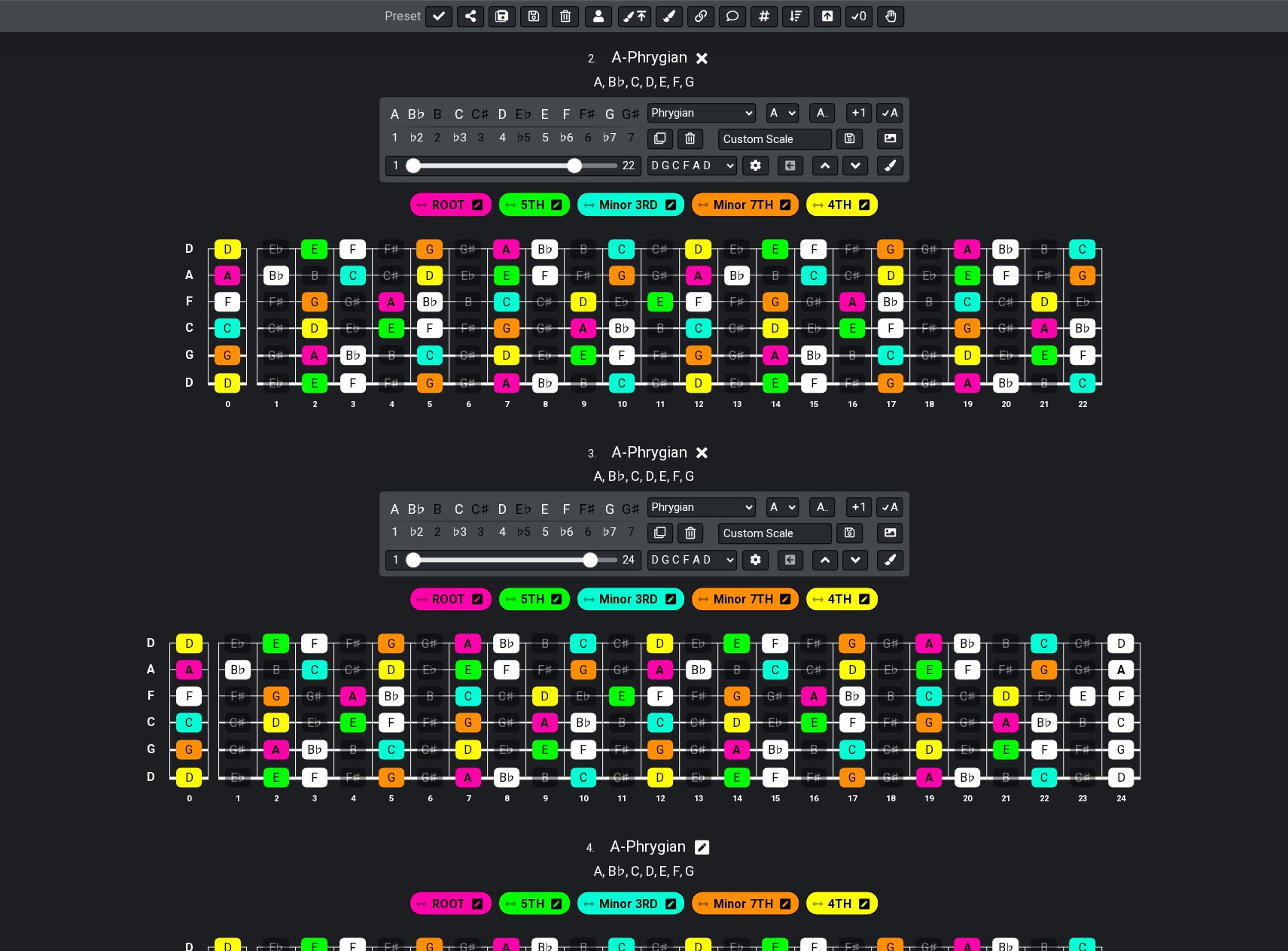
click at [831, 591] on span "4TH" at bounding box center [839, 599] width 23 height 22
click at [858, 594] on icon at bounding box center [863, 599] width 10 height 10
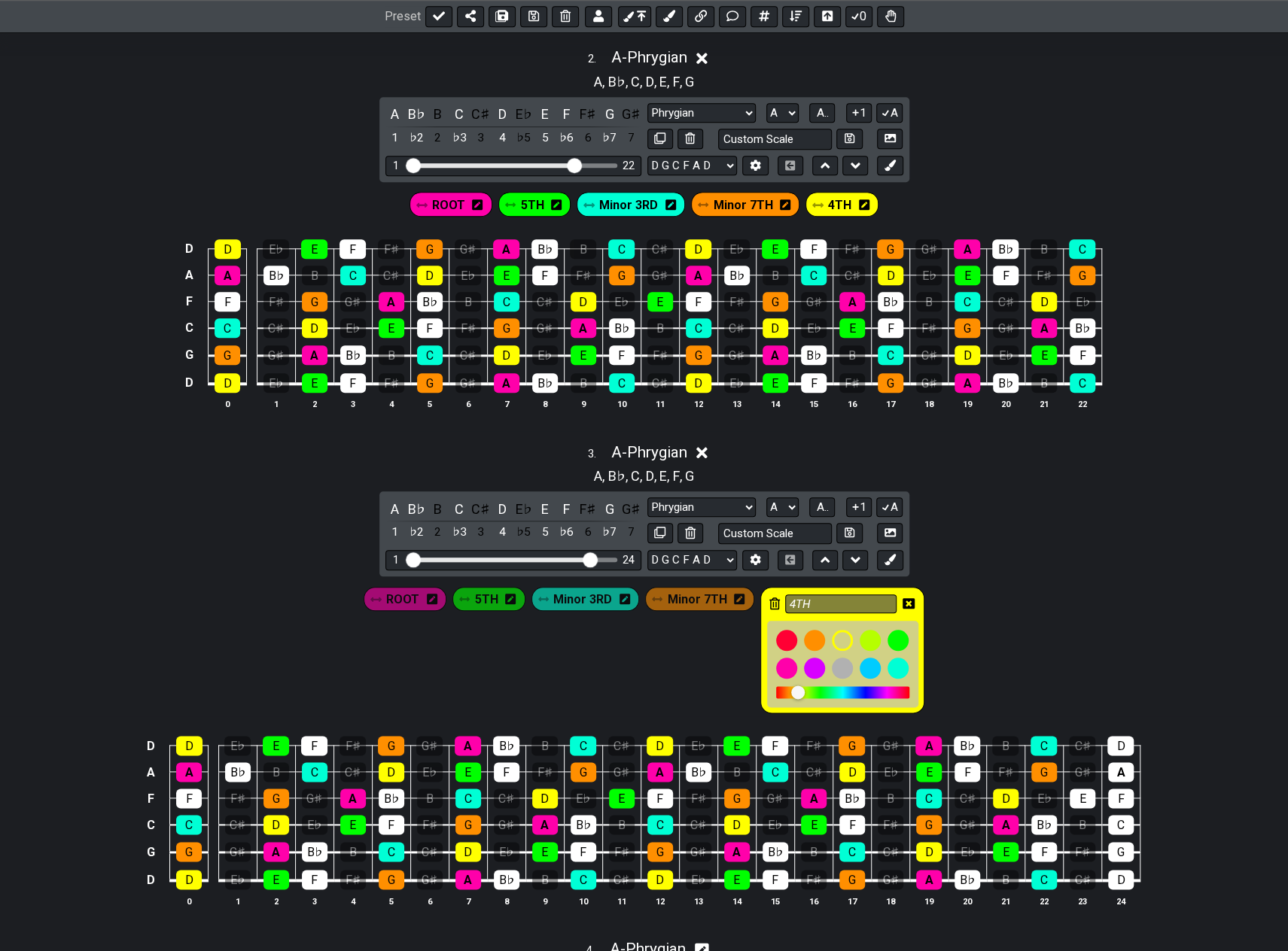
click at [902, 598] on icon at bounding box center [908, 604] width 12 height 12
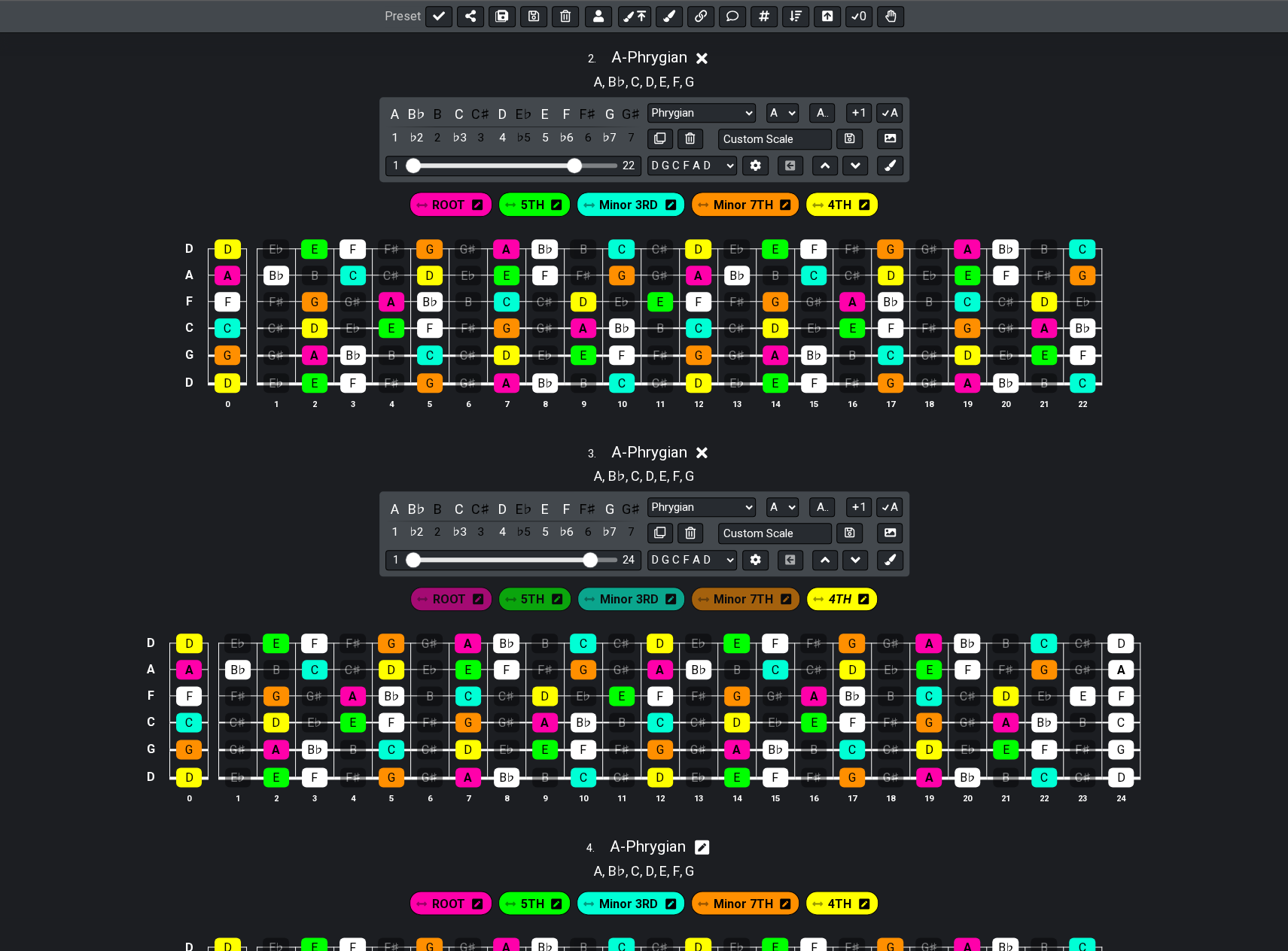
click at [864, 594] on icon at bounding box center [863, 599] width 10 height 10
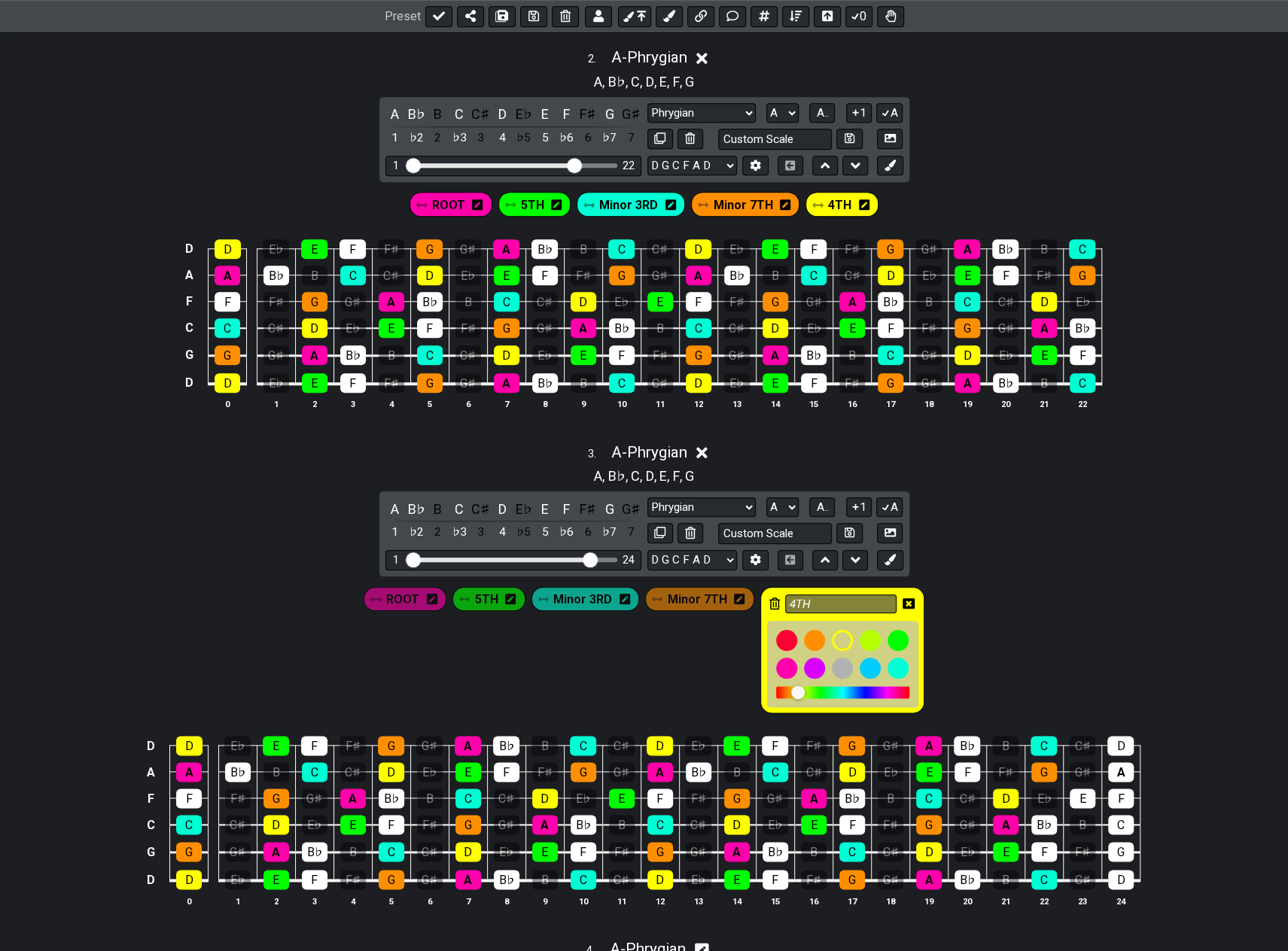
click at [905, 598] on icon at bounding box center [908, 604] width 12 height 12
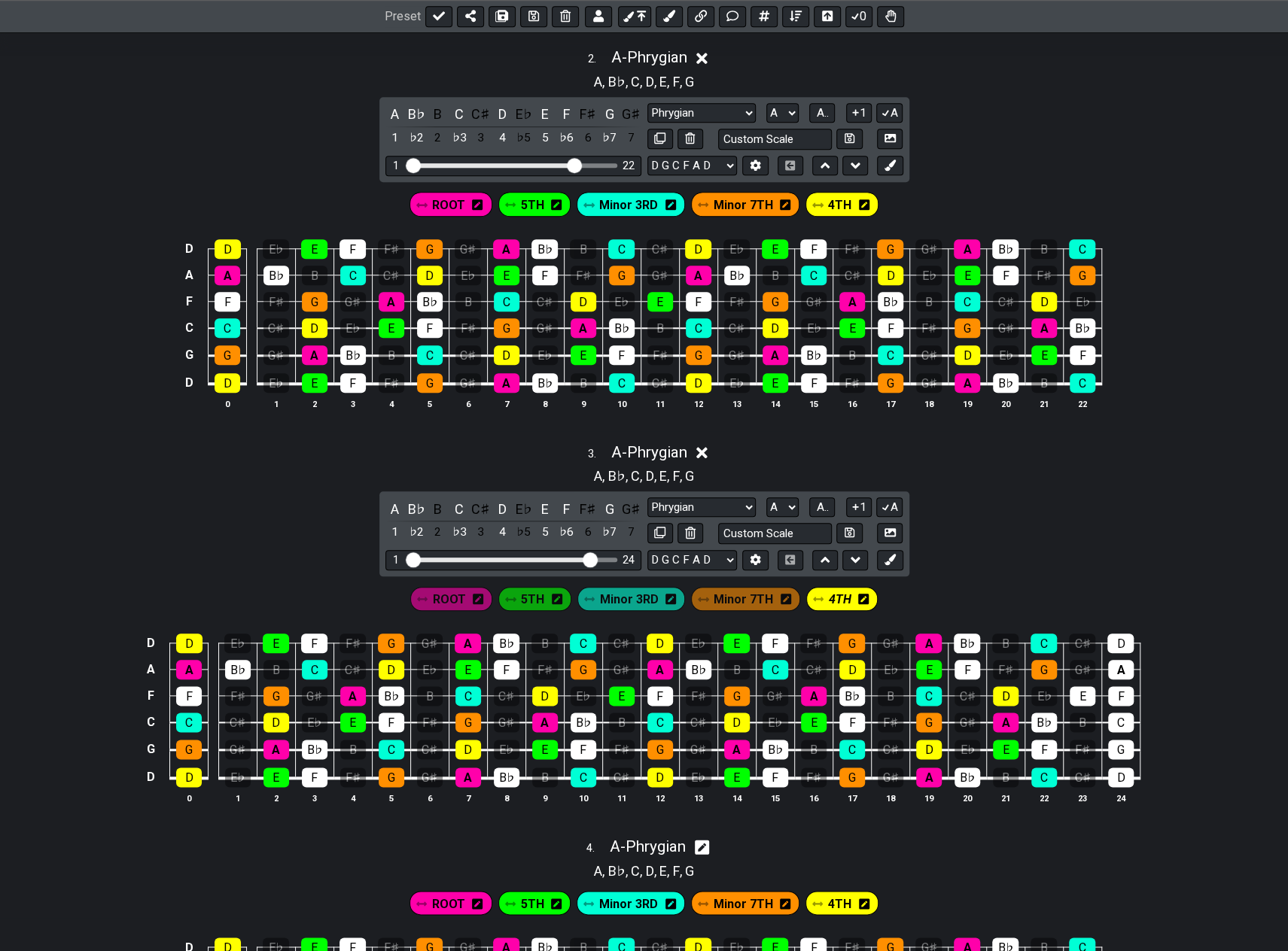
click at [764, 598] on span "Minor 7TH" at bounding box center [743, 599] width 59 height 22
click at [743, 589] on span "Minor 7TH" at bounding box center [743, 599] width 57 height 22
click at [702, 594] on icon at bounding box center [703, 599] width 10 height 10
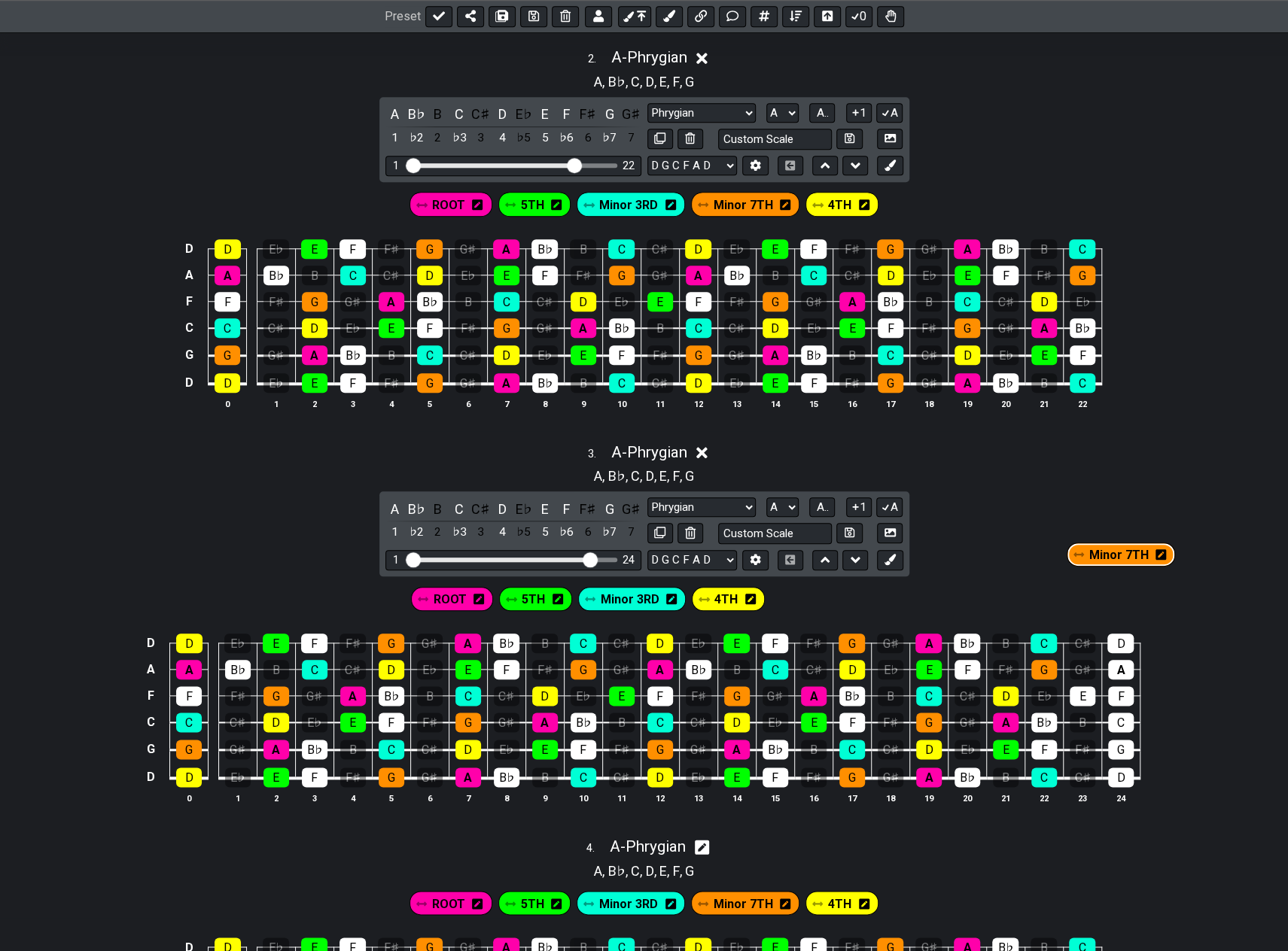
drag, startPoint x: 702, startPoint y: 591, endPoint x: 1086, endPoint y: 556, distance: 385.6
click at [1086, 556] on div "3 . A - Phrygian A , B♭ , C , D , E , F , G A B♭ B C C♯ D E♭ E F F♯ G G♯ 1 ♭2 2…" at bounding box center [644, 630] width 1288 height 392
click at [859, 594] on icon at bounding box center [864, 599] width 10 height 12
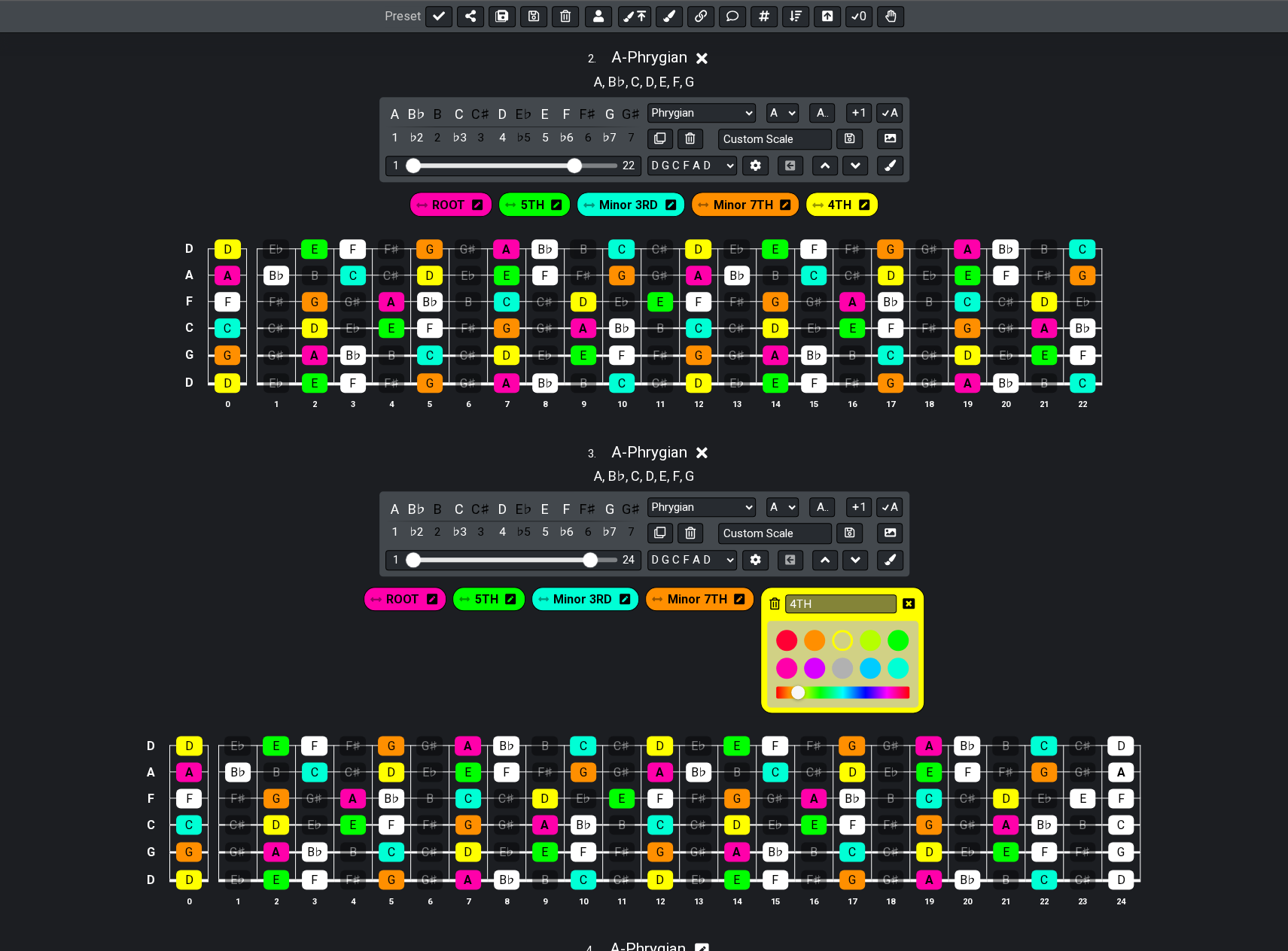
click at [769, 598] on icon at bounding box center [775, 604] width 10 height 12
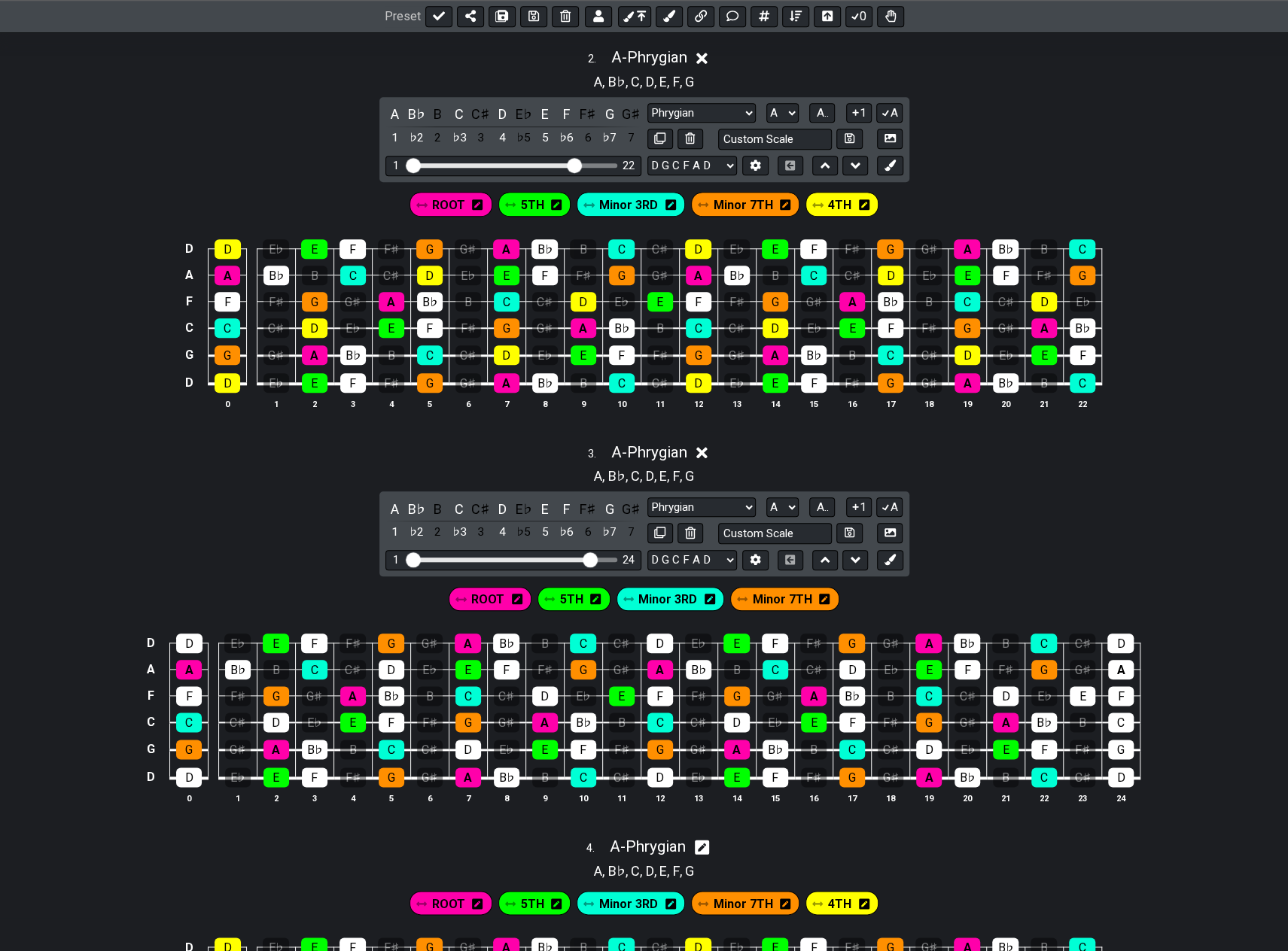
click at [820, 593] on icon at bounding box center [824, 599] width 10 height 12
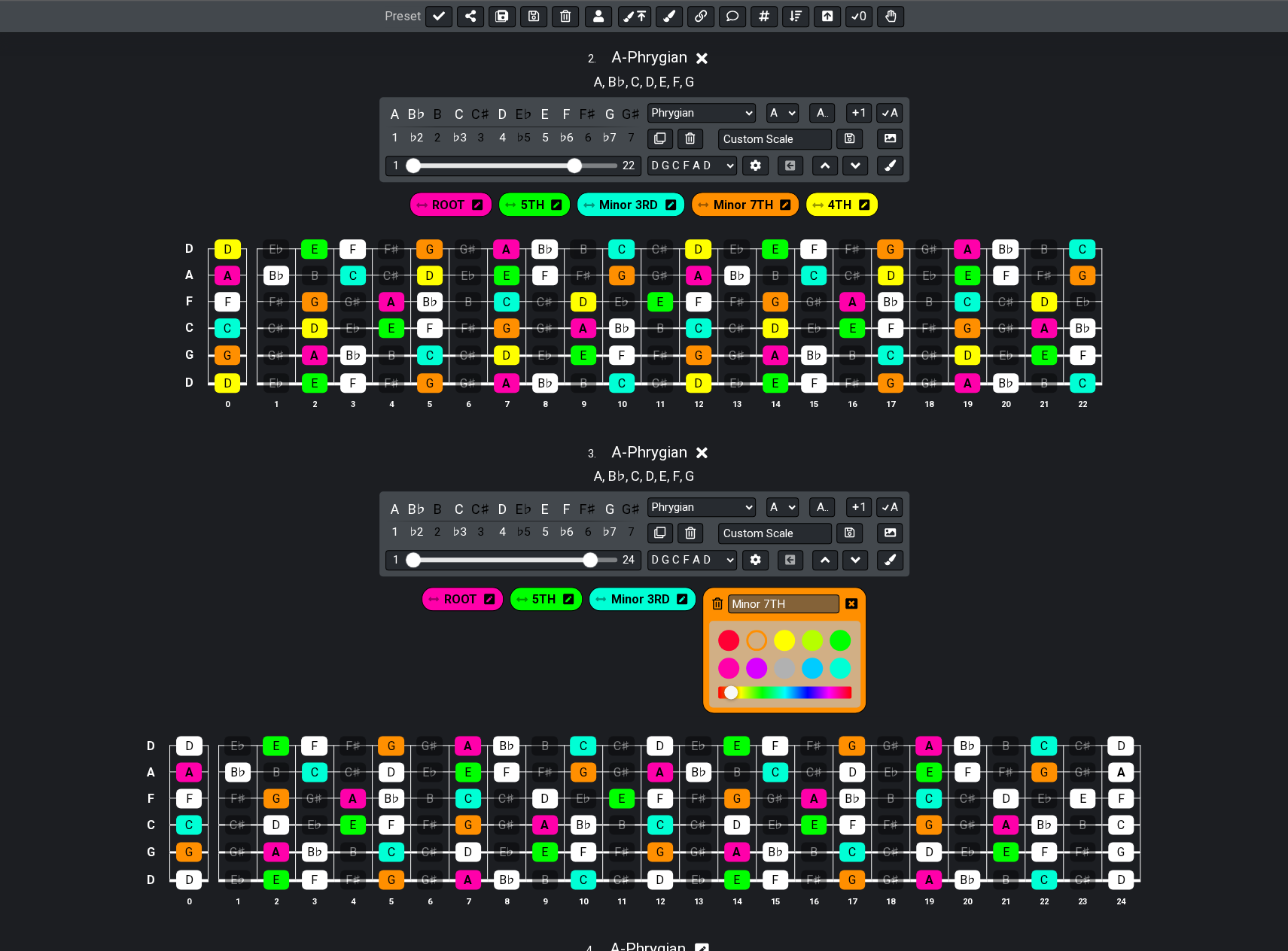
click at [714, 598] on icon at bounding box center [717, 604] width 10 height 12
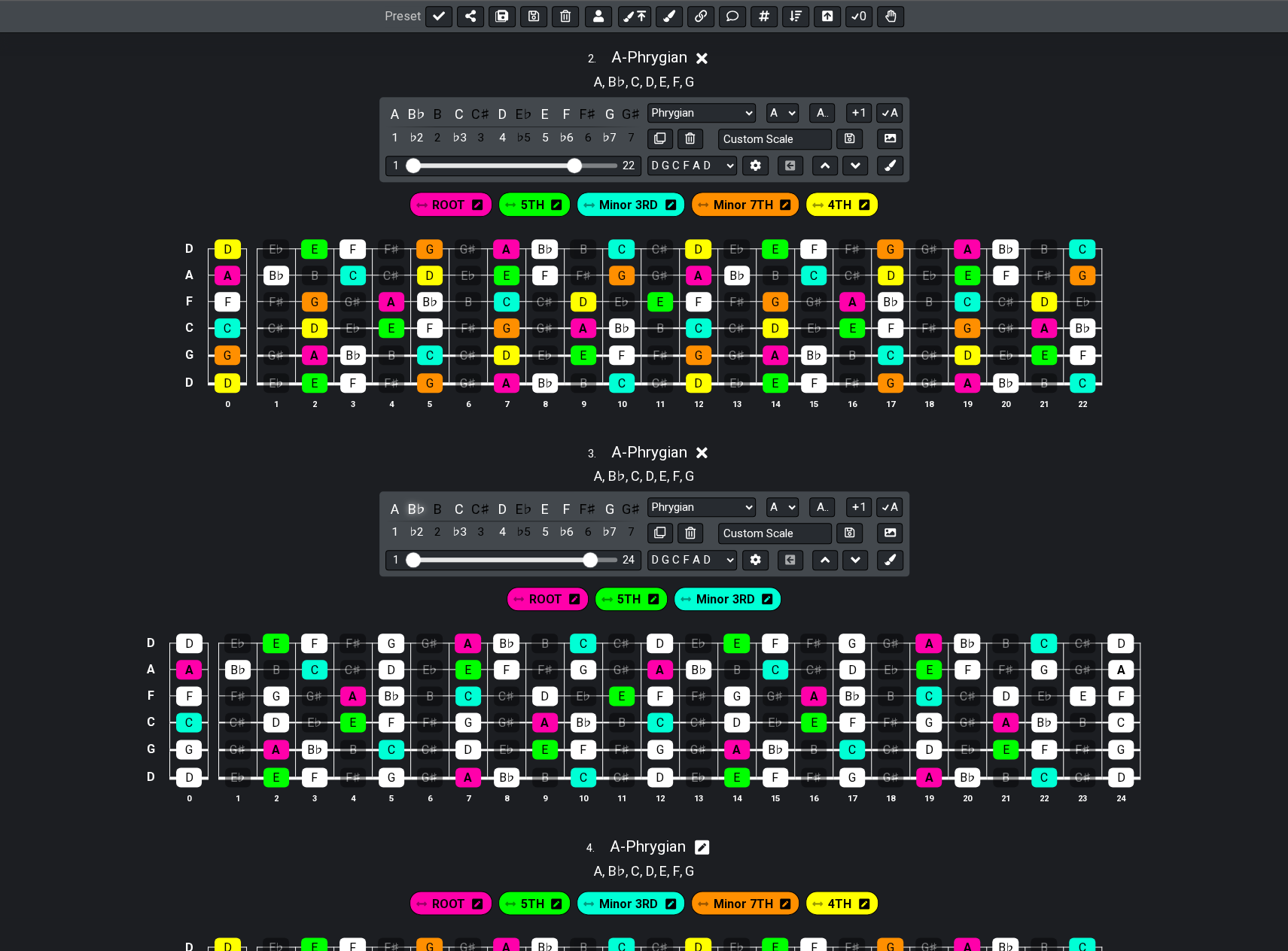
click at [414, 500] on div "B♭" at bounding box center [416, 509] width 20 height 20
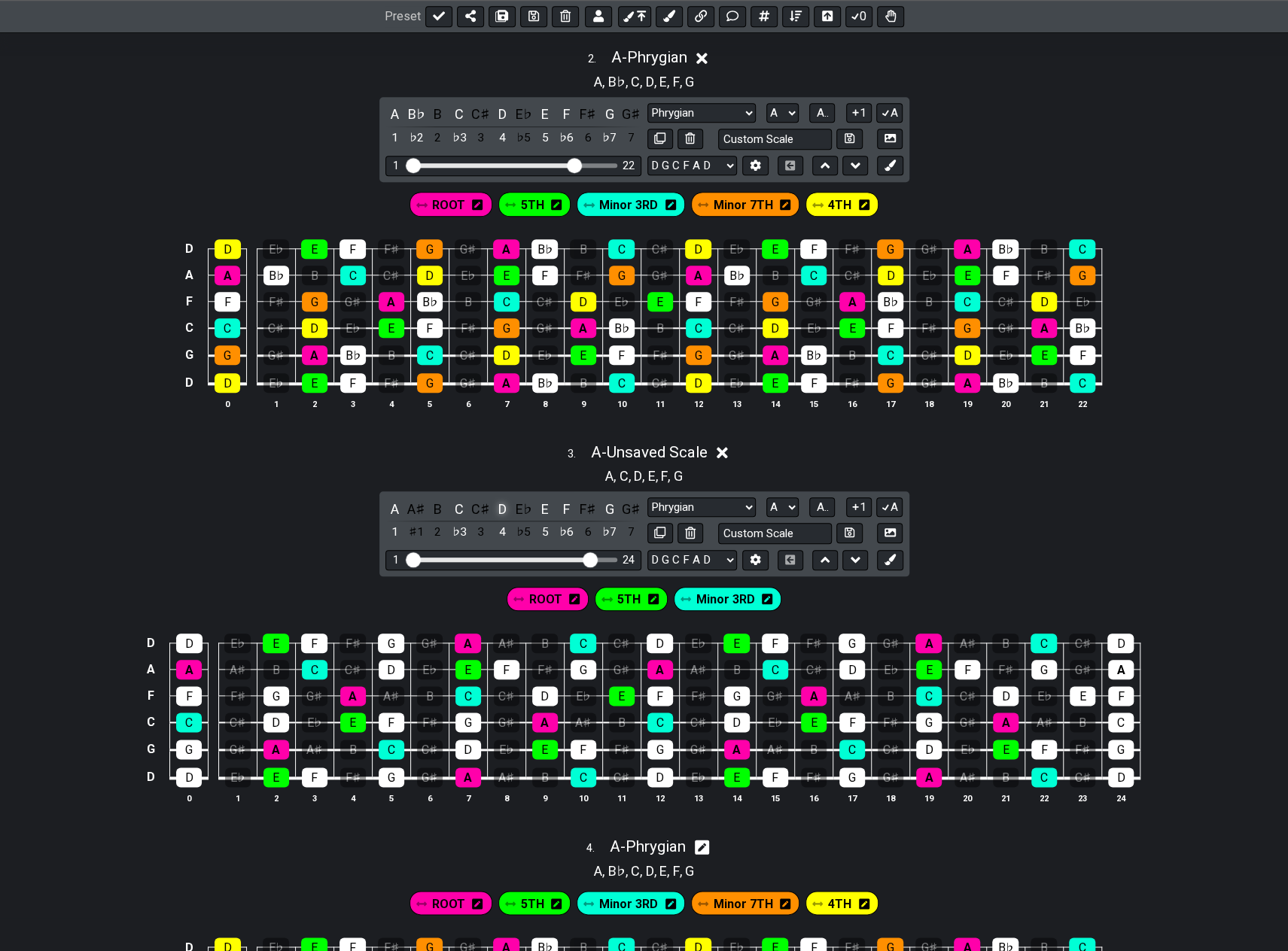
click at [502, 502] on div "D" at bounding box center [502, 509] width 20 height 20
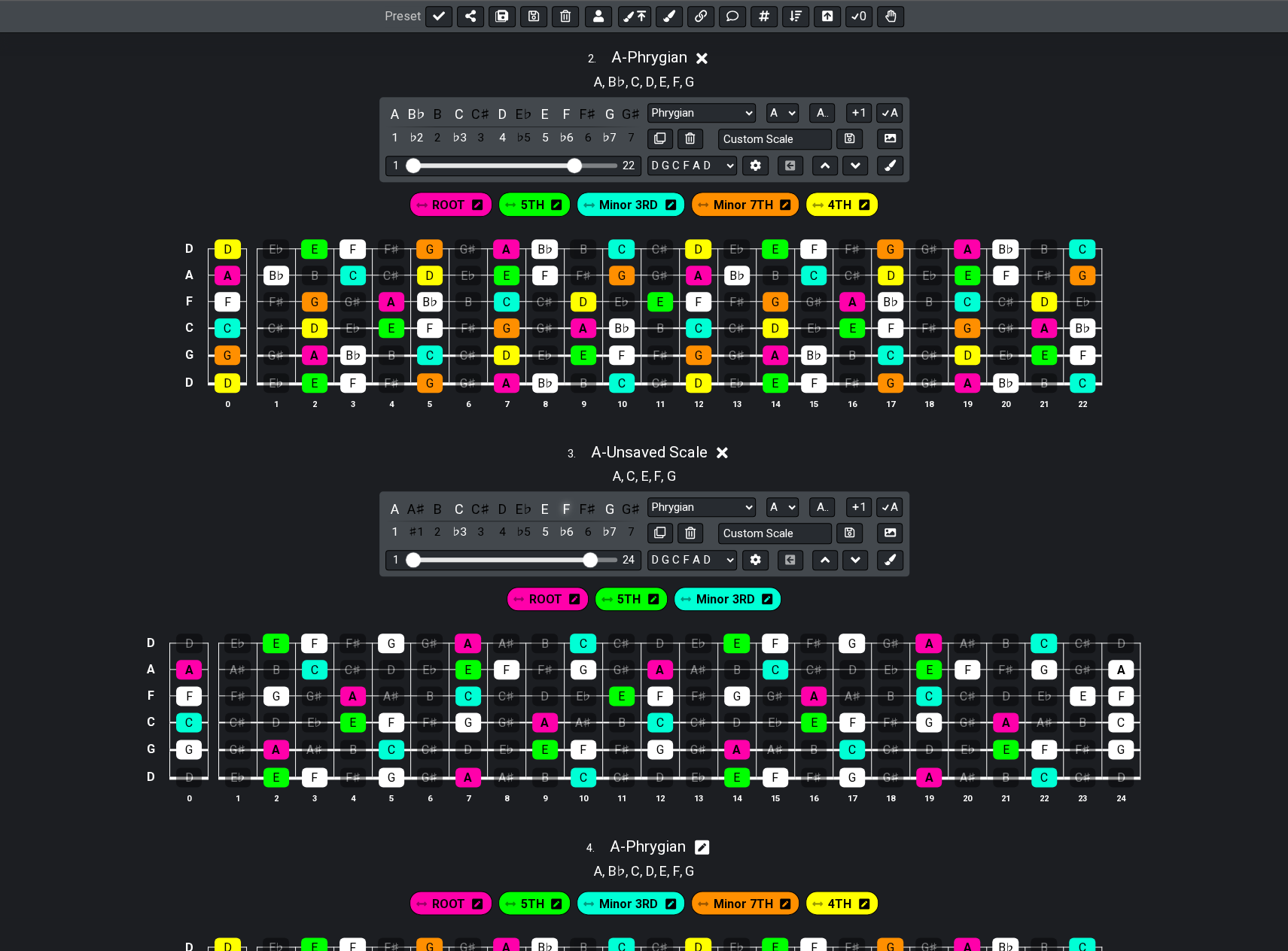
click at [567, 503] on div "F" at bounding box center [566, 509] width 20 height 20
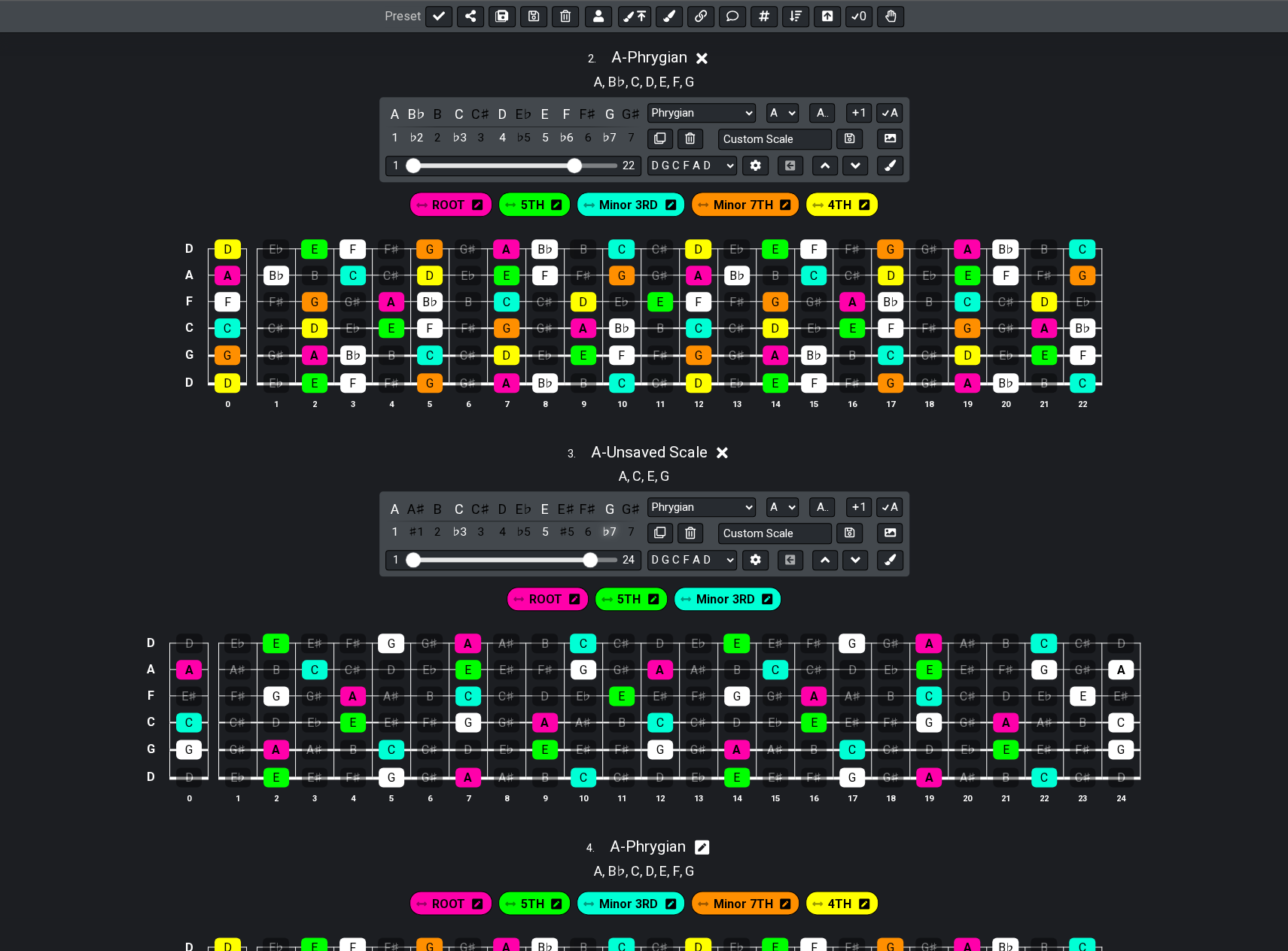
click at [608, 528] on div "♭7" at bounding box center [610, 532] width 20 height 20
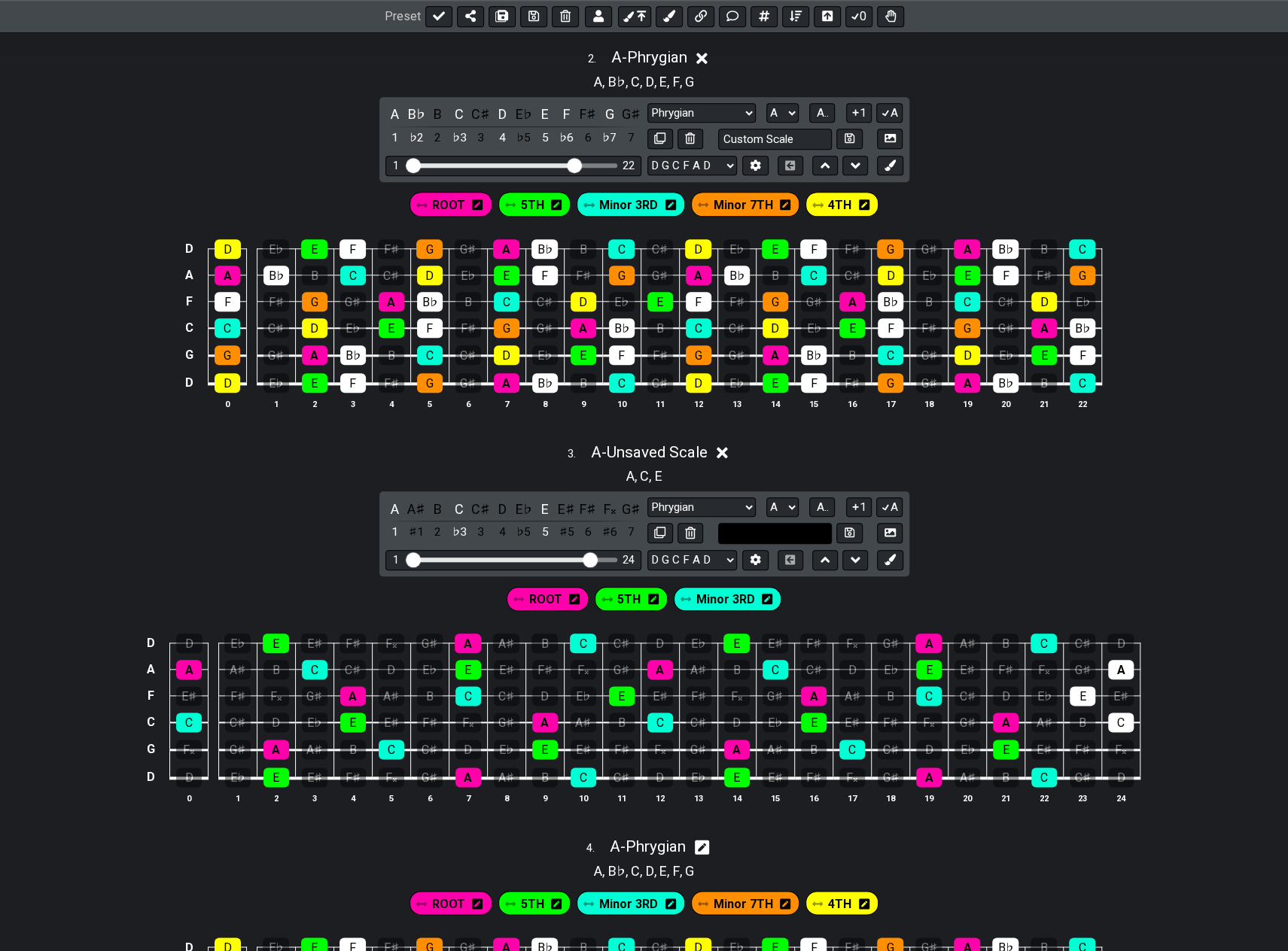
click at [737, 523] on input "text" at bounding box center [776, 532] width 115 height 20
type input "A minor"
click at [845, 527] on icon at bounding box center [849, 532] width 10 height 11
select select "A minor"
click at [552, 595] on span "ROOT" at bounding box center [545, 599] width 33 height 22
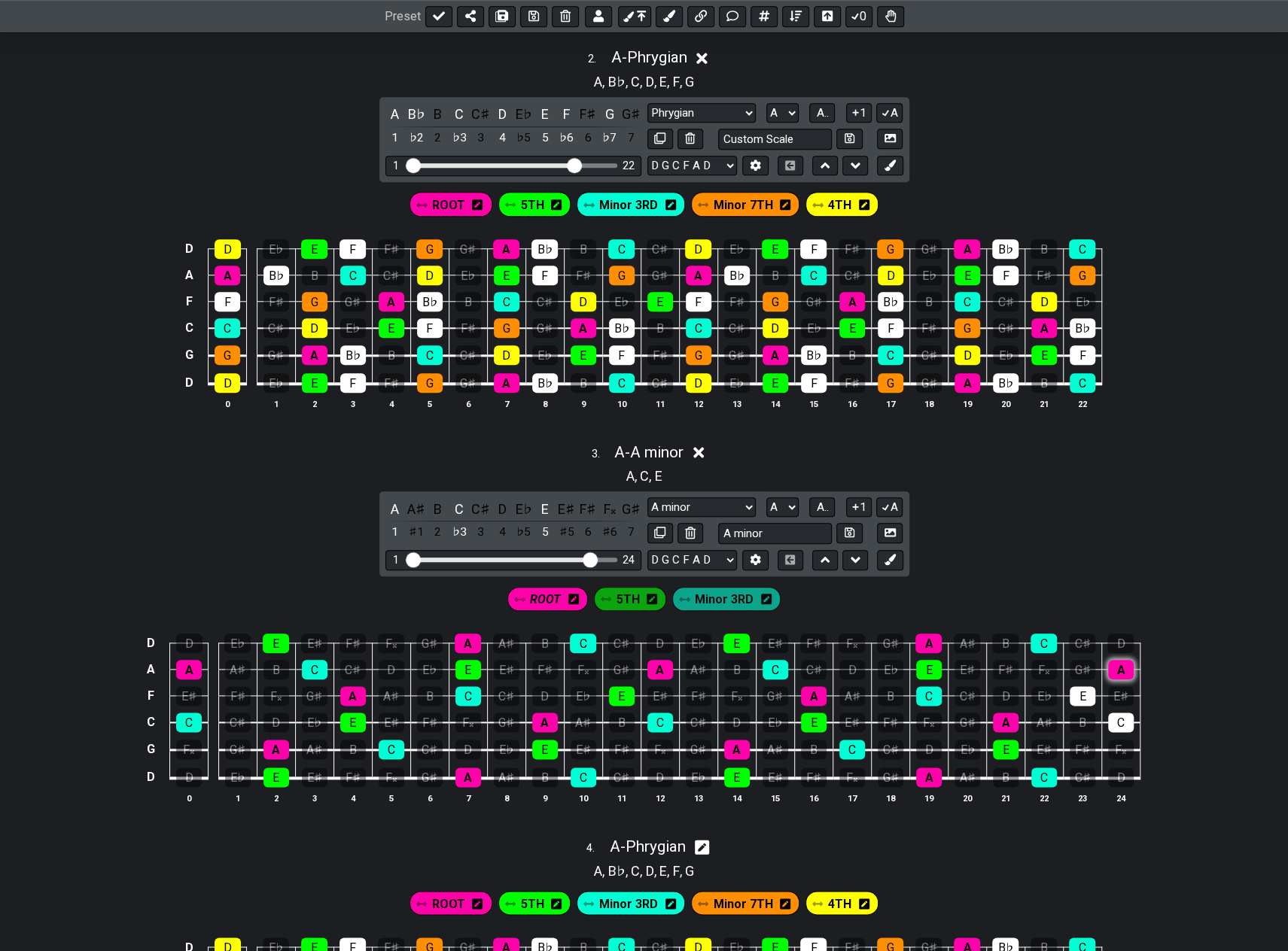
click at [1117, 663] on div "A" at bounding box center [1120, 670] width 25 height 20
click at [629, 600] on span "5TH" at bounding box center [628, 599] width 23 height 22
click at [1072, 687] on div "E" at bounding box center [1081, 696] width 25 height 20
click at [725, 597] on span "Minor 3RD" at bounding box center [725, 599] width 59 height 22
click at [1120, 715] on div "C" at bounding box center [1120, 723] width 25 height 20
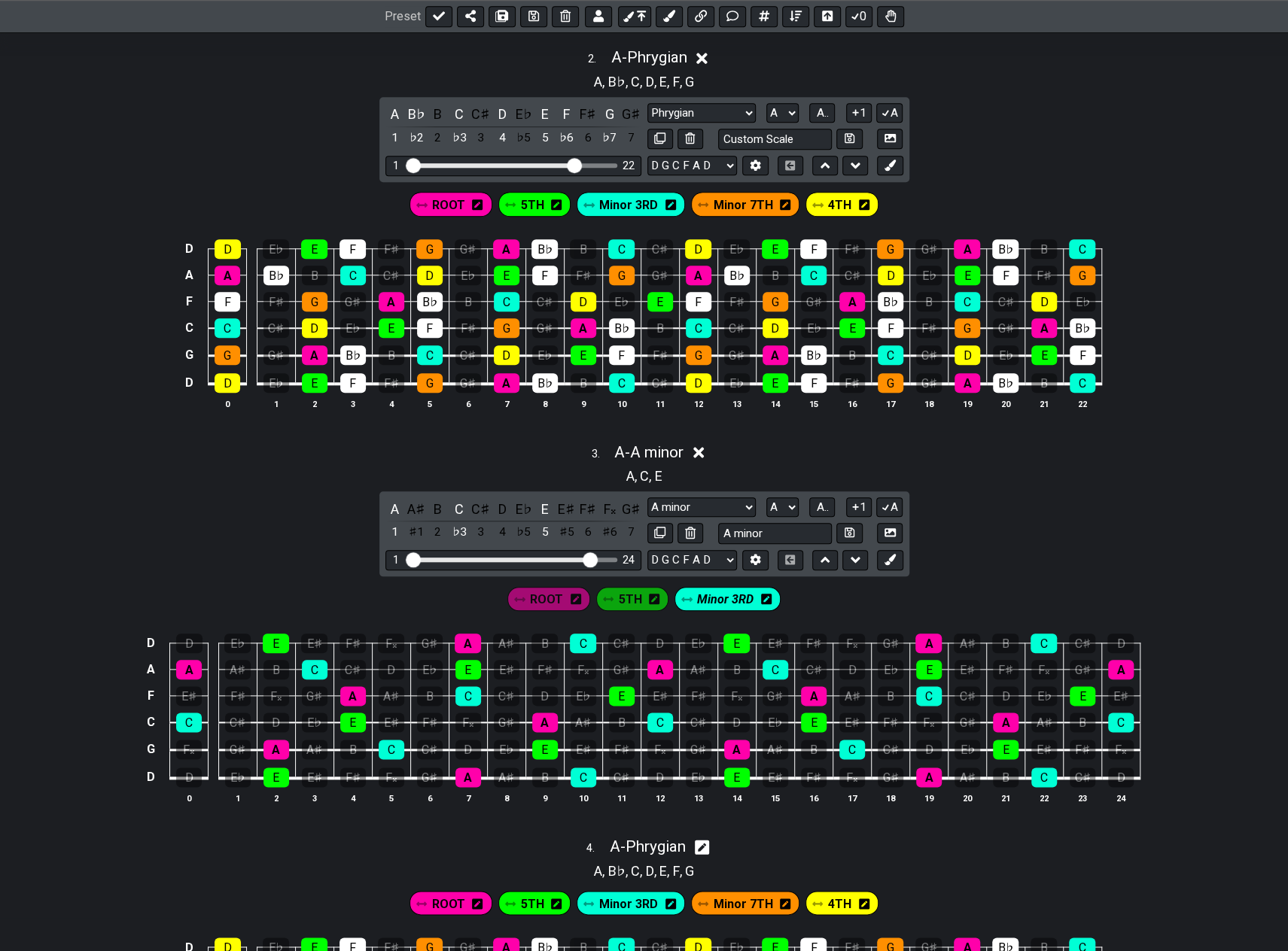
click at [700, 447] on icon at bounding box center [698, 452] width 11 height 11
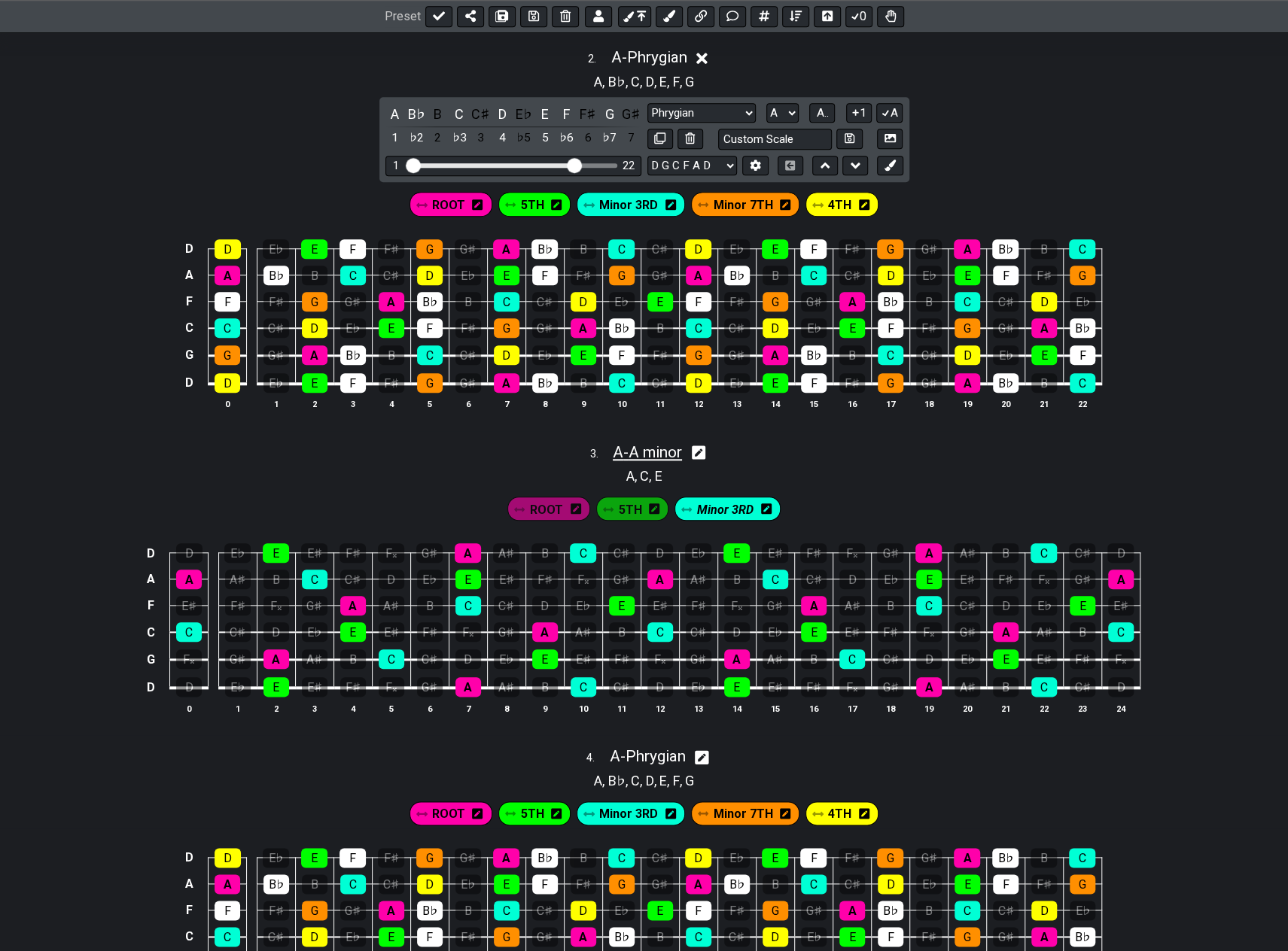
click at [664, 443] on span "A - A minor" at bounding box center [647, 452] width 69 height 18
select select "A minor"
select select "A"
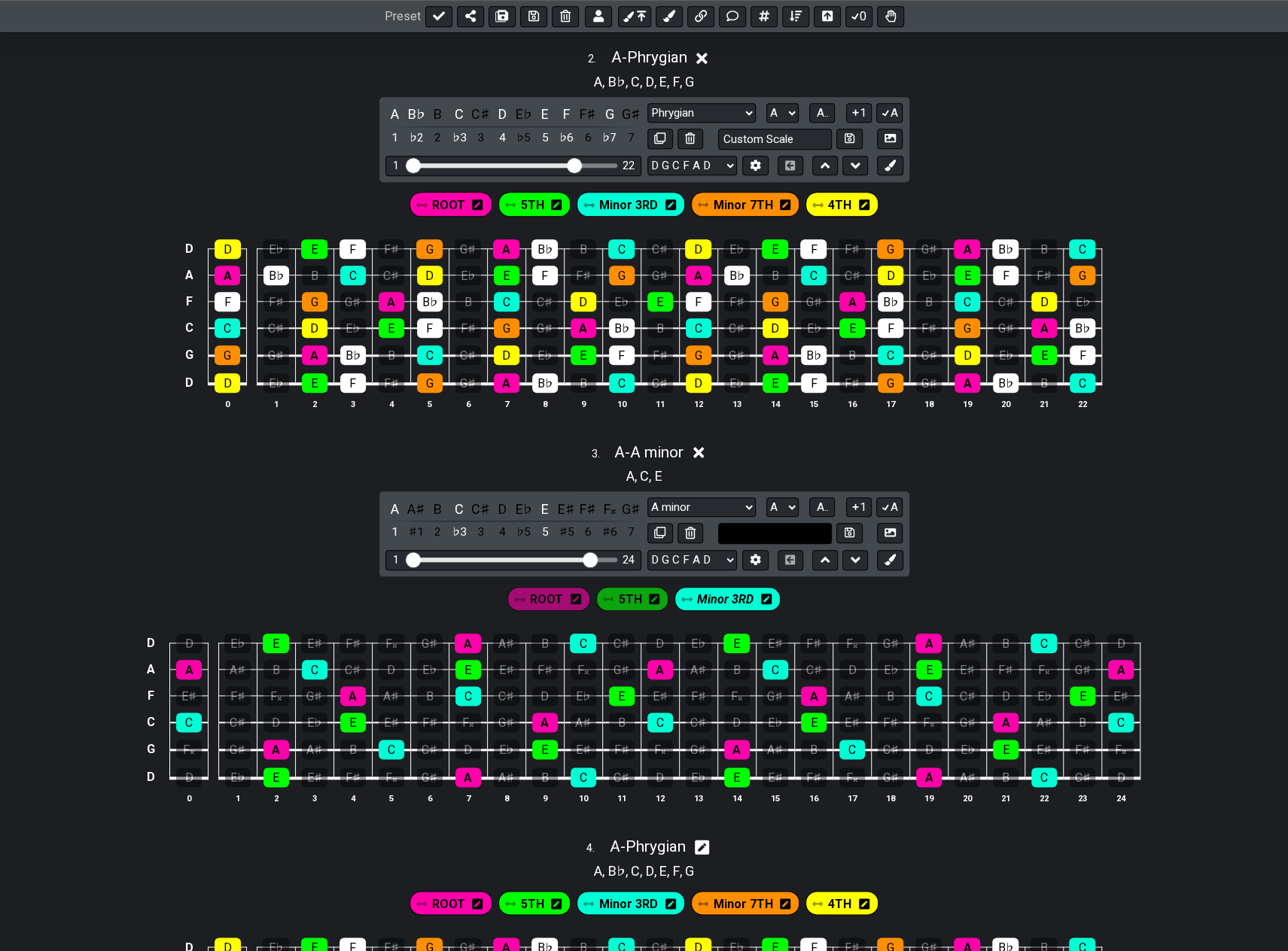
click at [795, 523] on input "text" at bounding box center [776, 532] width 115 height 20
type input "Custom Scale"
click at [748, 499] on select "Phrygian A minor Minor Pentatonic Major Pentatonic Minor Blues Major Blues Majo…" at bounding box center [701, 507] width 109 height 20
select select "Phrygian"
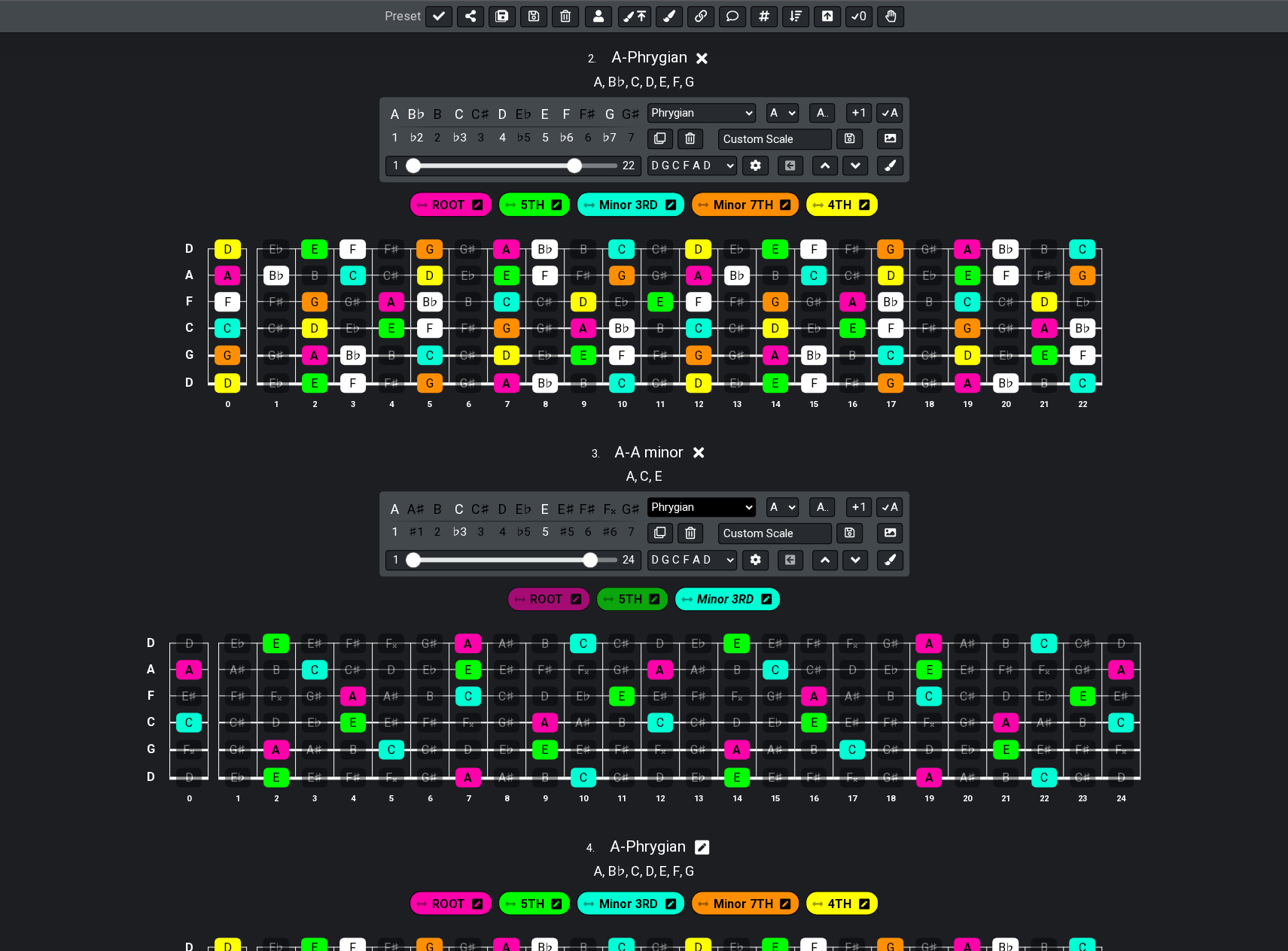
click at [647, 498] on select "Phrygian A minor Minor Pentatonic Major Pentatonic Minor Blues Major Blues Majo…" at bounding box center [701, 507] width 109 height 20
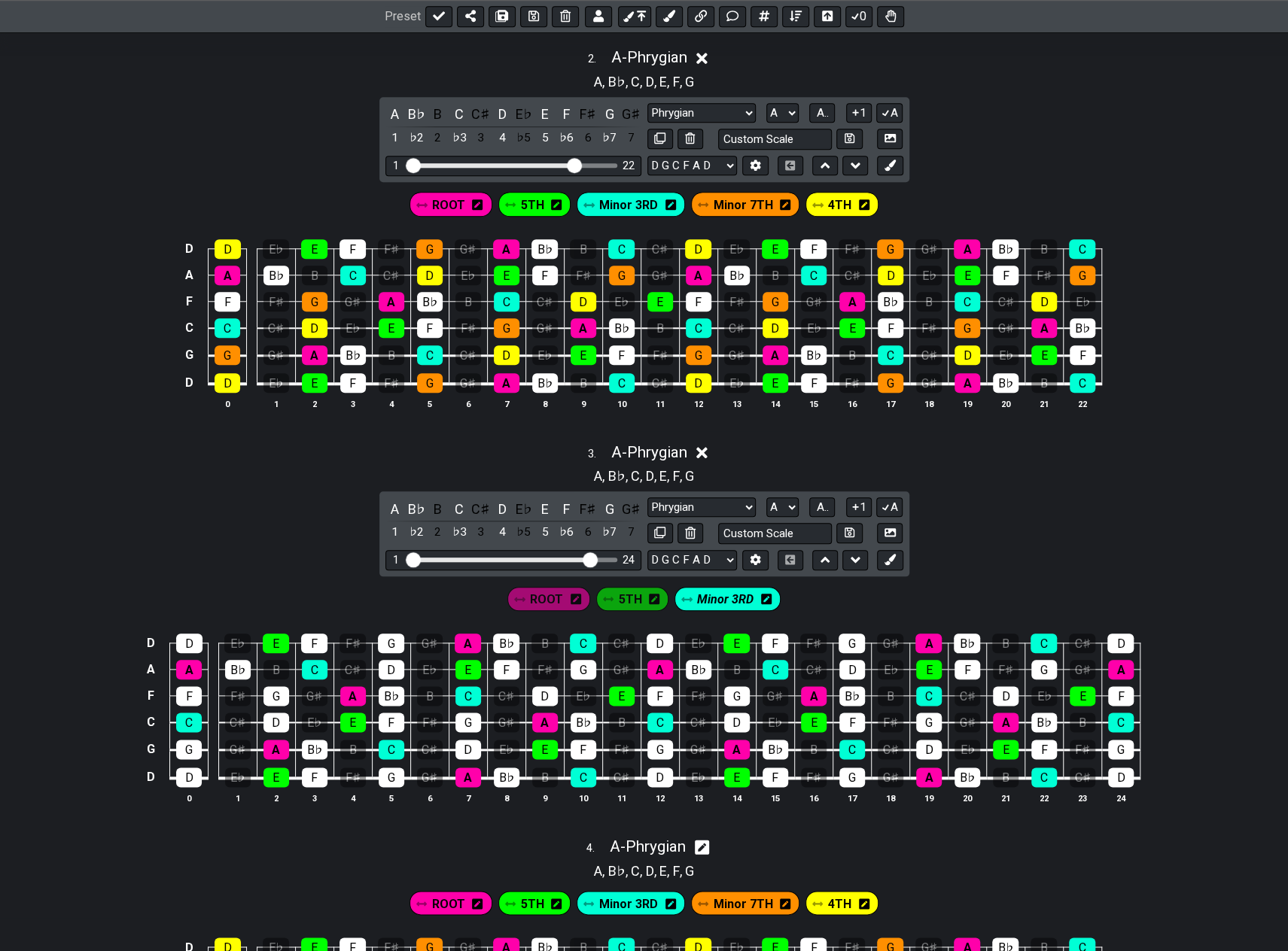
click at [563, 590] on div "ROOT" at bounding box center [548, 599] width 83 height 24
click at [575, 593] on icon at bounding box center [576, 599] width 10 height 12
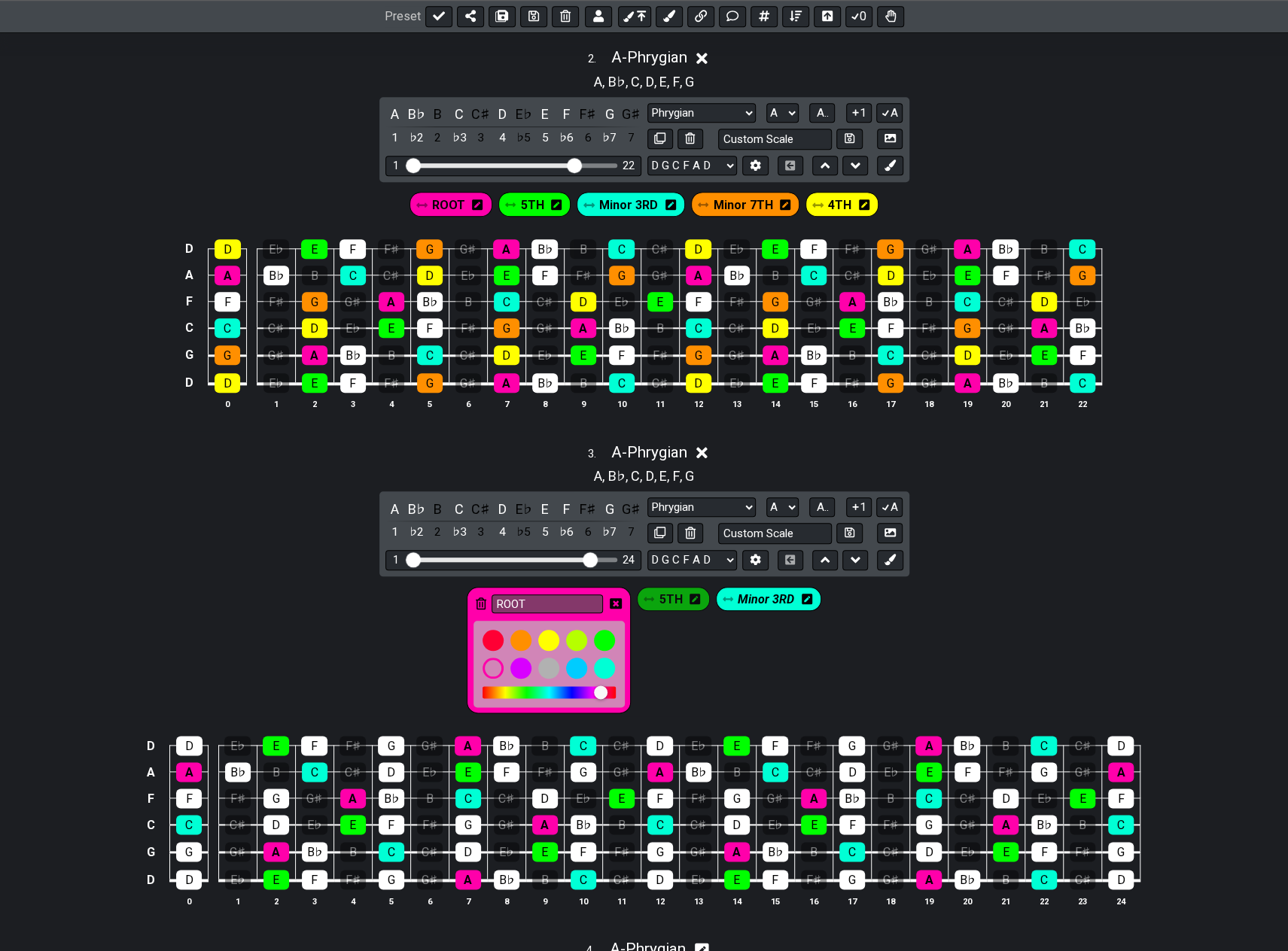
click at [618, 598] on icon at bounding box center [616, 604] width 12 height 10
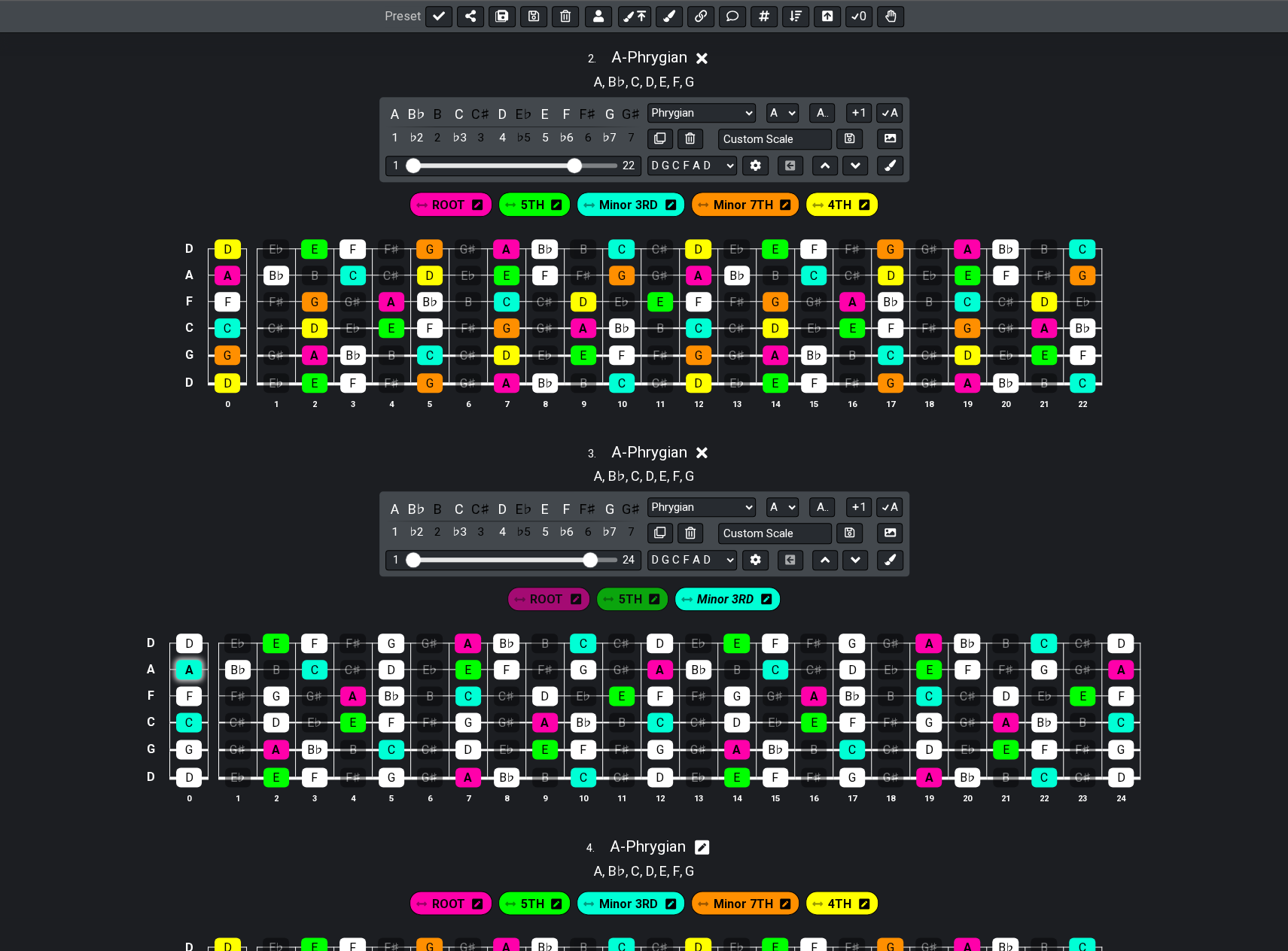
click at [188, 660] on div "A" at bounding box center [188, 670] width 25 height 20
click at [195, 663] on div "A" at bounding box center [188, 670] width 25 height 20
click at [199, 713] on div "C" at bounding box center [188, 723] width 25 height 20
click at [563, 592] on div "ROOT" at bounding box center [548, 599] width 83 height 24
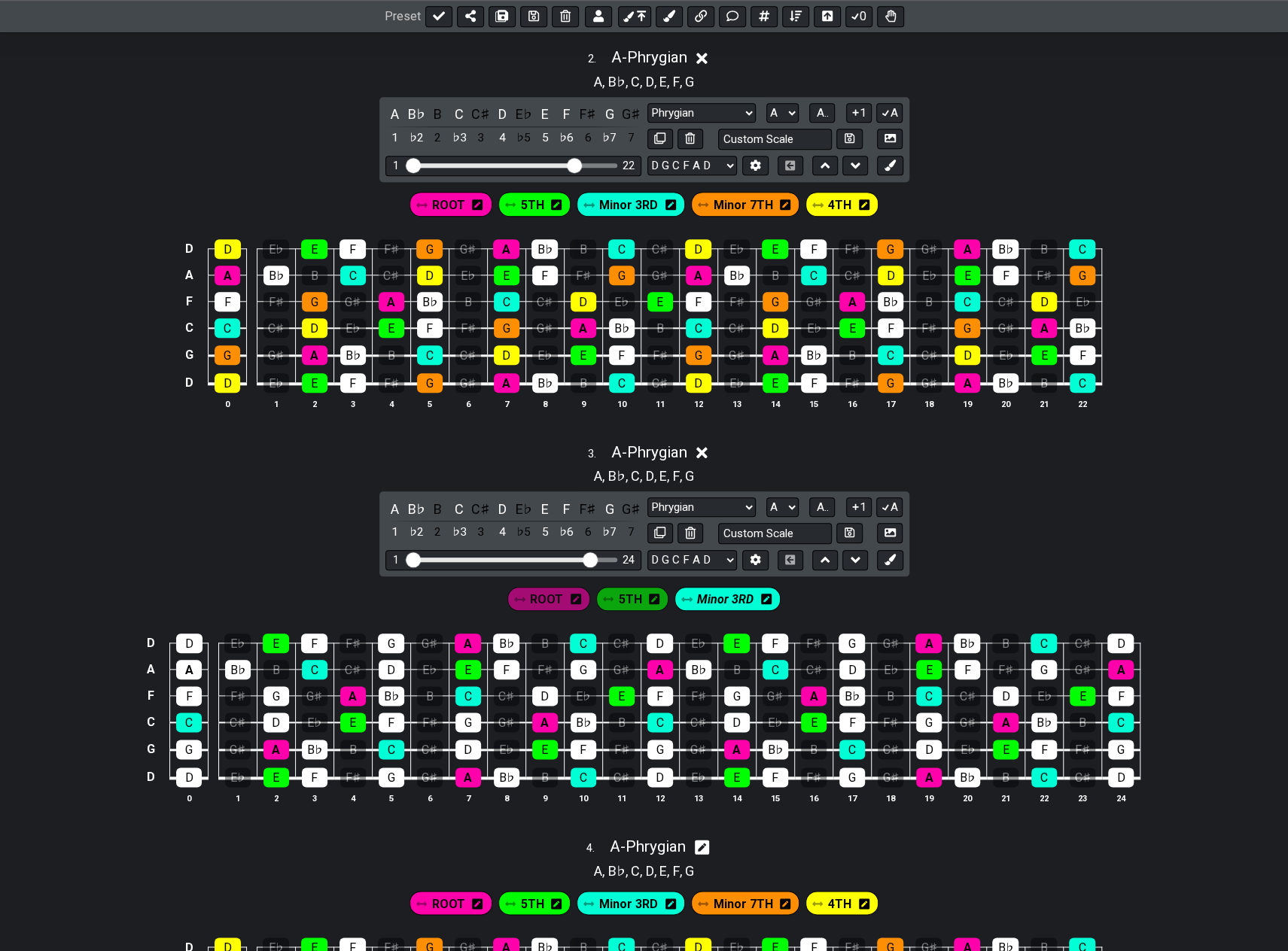
click at [578, 594] on icon at bounding box center [576, 599] width 10 height 10
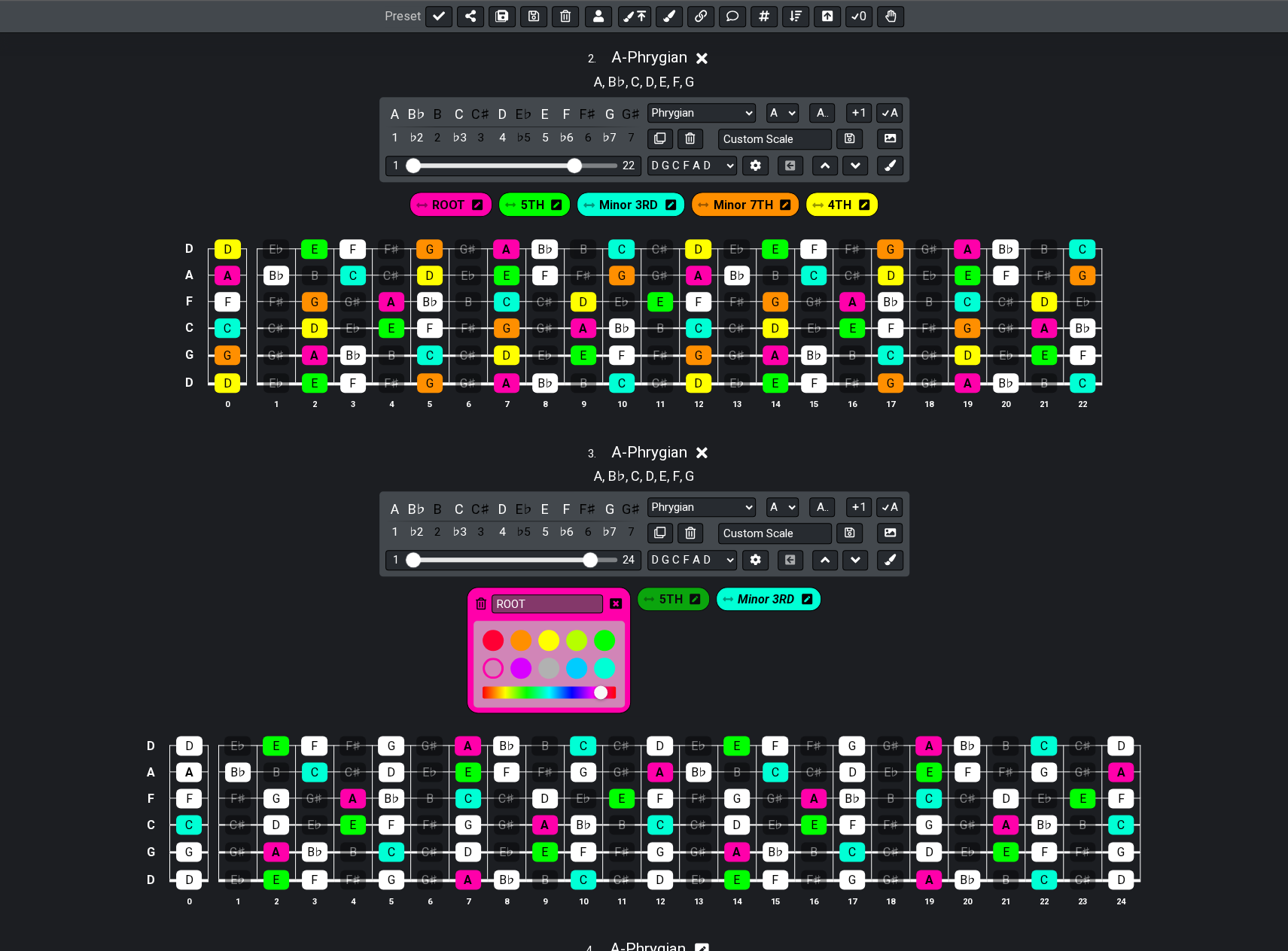
click at [615, 598] on icon at bounding box center [616, 604] width 12 height 12
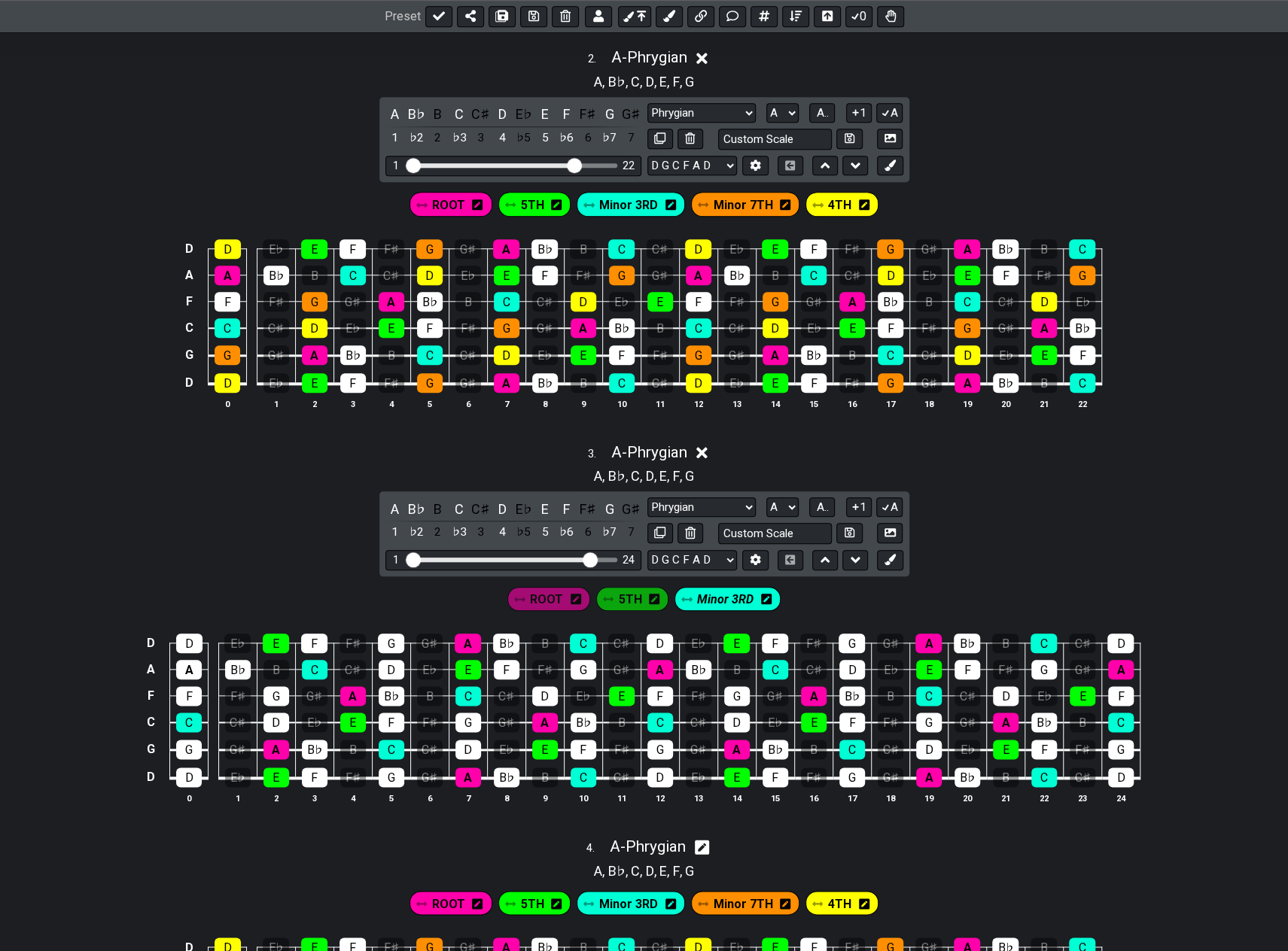
click at [557, 598] on span "ROOT" at bounding box center [546, 599] width 33 height 22
click at [194, 714] on div "C" at bounding box center [188, 723] width 25 height 20
click at [195, 714] on div "C" at bounding box center [188, 723] width 25 height 20
click at [275, 770] on div "E" at bounding box center [275, 777] width 25 height 20
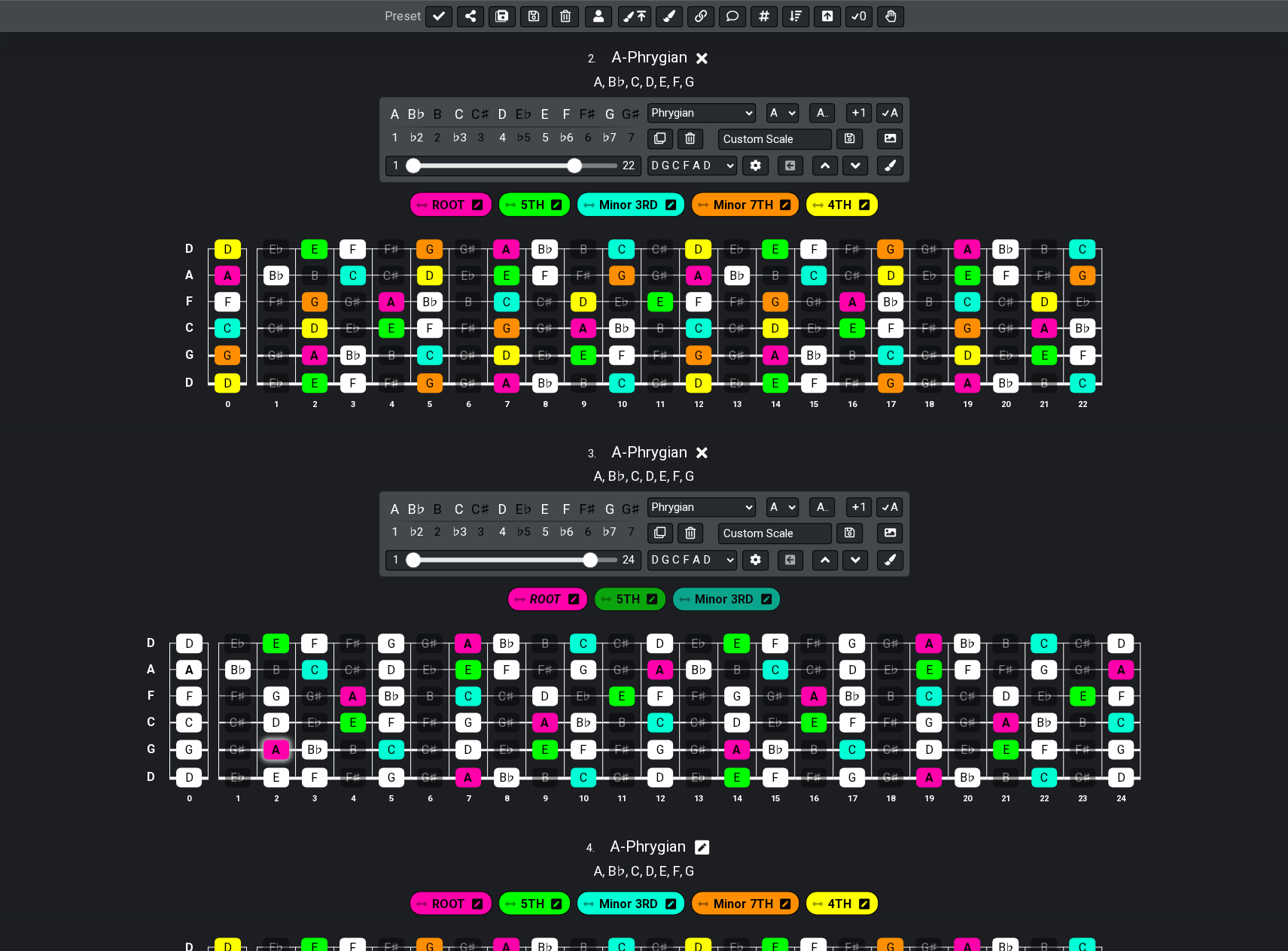
click at [275, 740] on div "A" at bounding box center [275, 750] width 25 height 20
click at [277, 740] on div "A" at bounding box center [275, 750] width 25 height 20
click at [319, 743] on div "B♭" at bounding box center [314, 750] width 25 height 20
click at [282, 637] on div "E" at bounding box center [275, 644] width 26 height 20
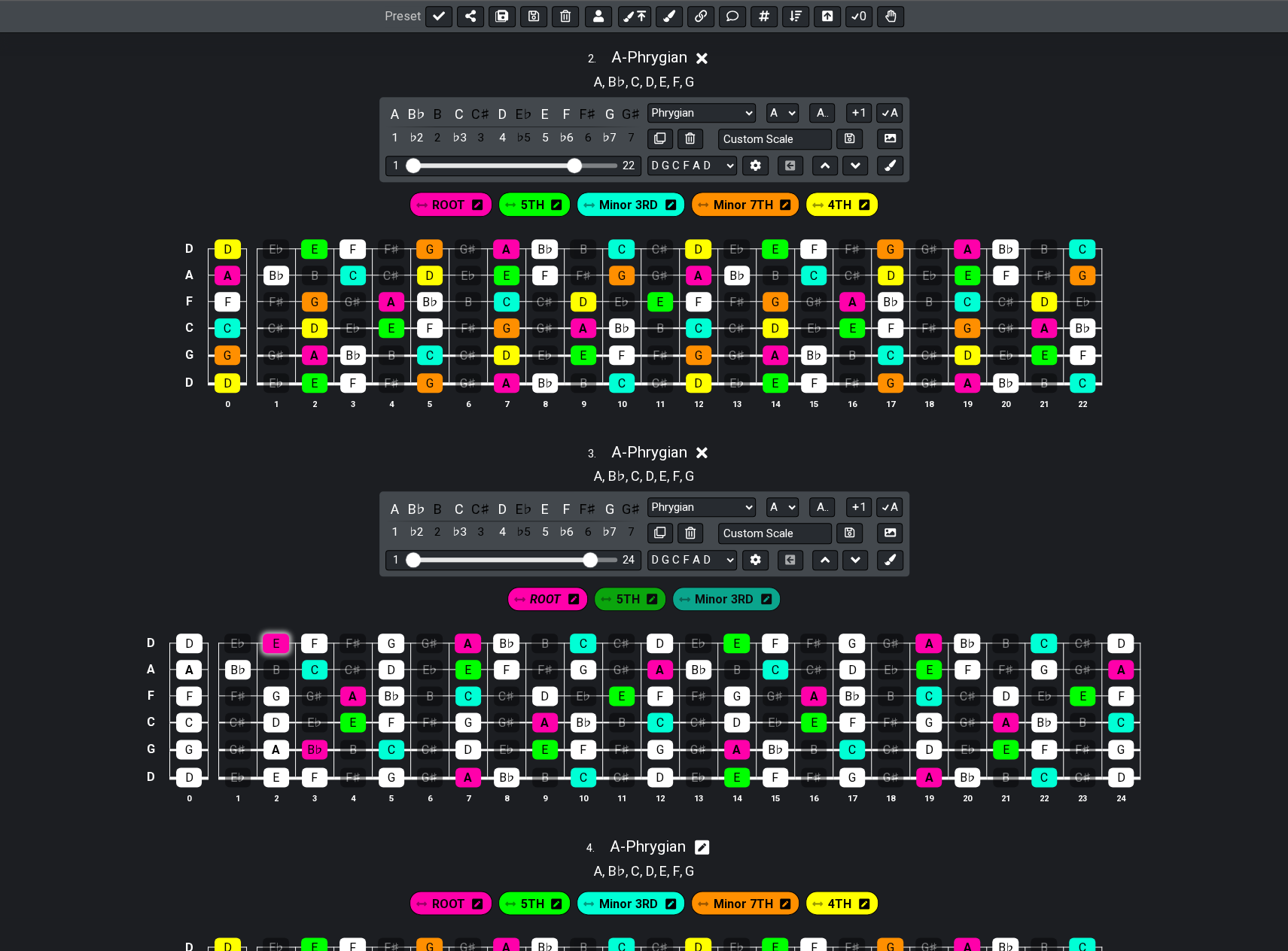
click at [282, 637] on div "E" at bounding box center [275, 644] width 26 height 20
click at [319, 660] on div "C" at bounding box center [314, 670] width 25 height 20
click at [353, 692] on div "A" at bounding box center [353, 696] width 25 height 20
click at [353, 714] on div "E" at bounding box center [353, 723] width 25 height 20
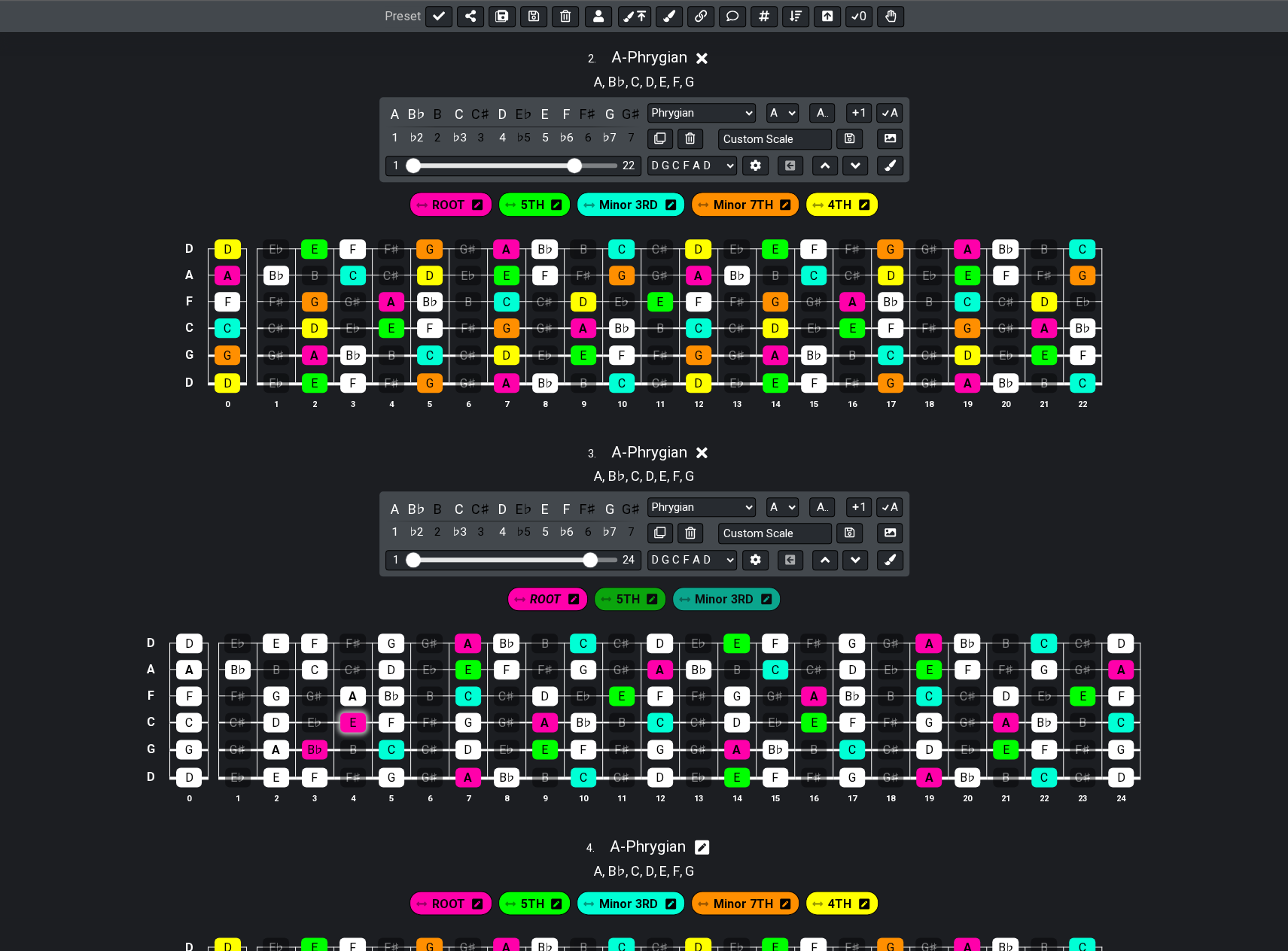
click at [353, 714] on div "E" at bounding box center [353, 723] width 25 height 20
click at [390, 740] on div "C" at bounding box center [391, 750] width 25 height 20
click at [388, 691] on div "B♭" at bounding box center [391, 696] width 25 height 20
click at [466, 640] on div "A" at bounding box center [467, 644] width 26 height 20
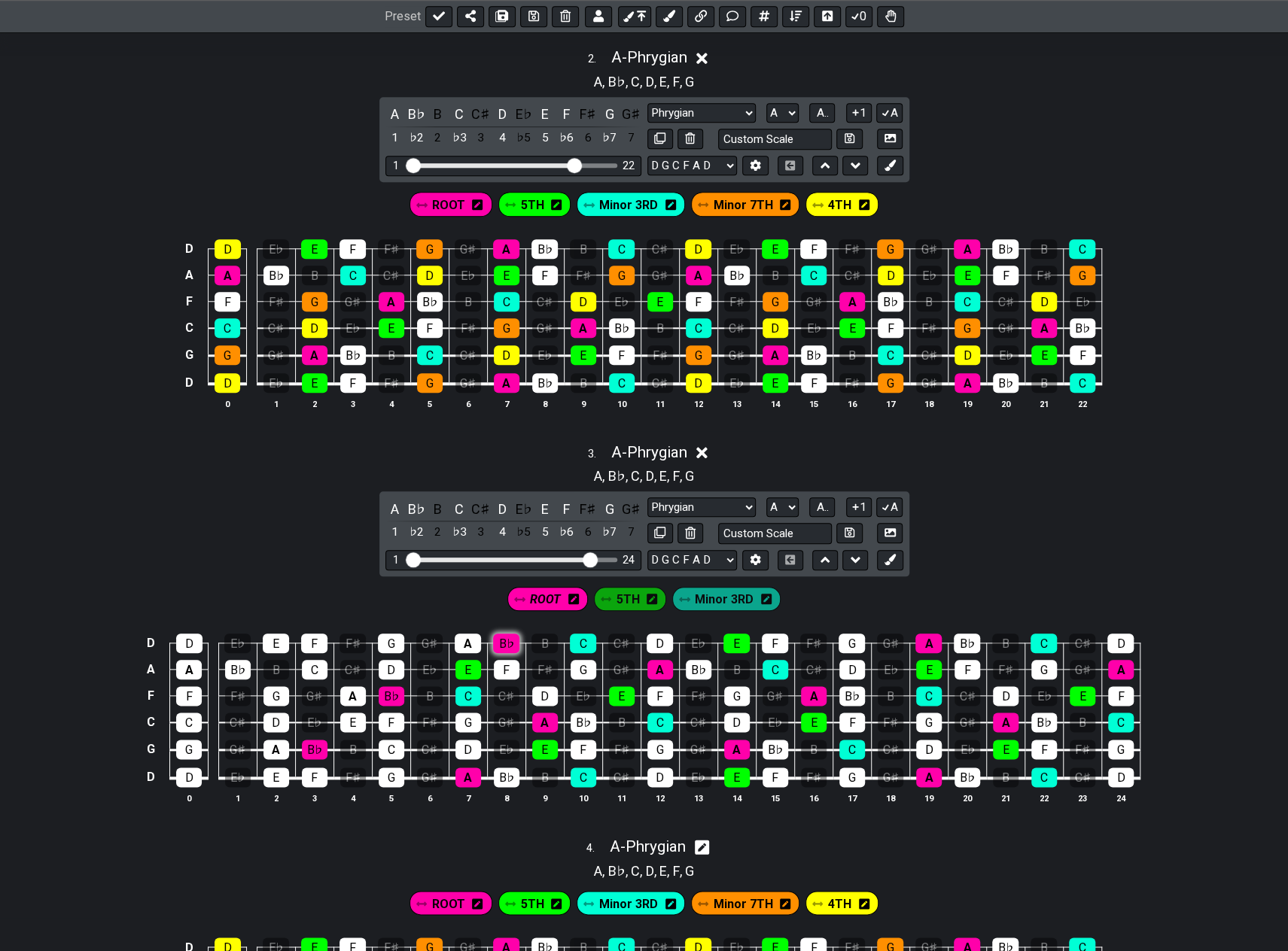
click at [505, 638] on div "B♭" at bounding box center [506, 644] width 26 height 20
click at [546, 716] on div "A" at bounding box center [545, 723] width 25 height 20
click at [575, 719] on div "B♭" at bounding box center [583, 723] width 25 height 20
click at [476, 768] on div "A" at bounding box center [467, 777] width 25 height 20
click at [500, 768] on div "B♭" at bounding box center [505, 777] width 25 height 20
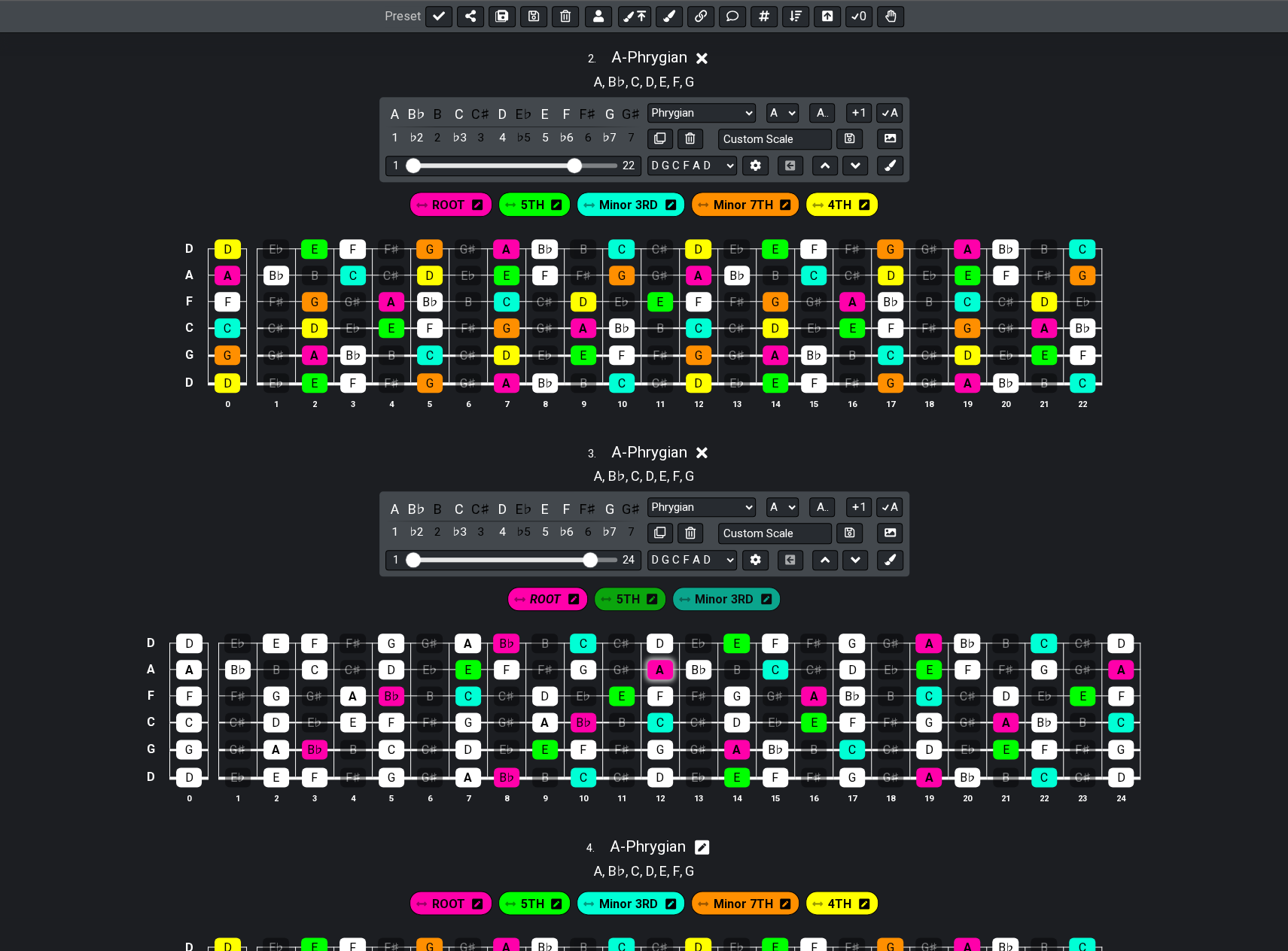
click at [657, 660] on div "A" at bounding box center [659, 670] width 25 height 20
click at [690, 660] on div "B♭" at bounding box center [697, 670] width 25 height 20
click at [743, 742] on div "A" at bounding box center [736, 750] width 25 height 20
click at [772, 742] on div "B♭" at bounding box center [775, 750] width 25 height 20
click at [816, 686] on div "A" at bounding box center [813, 696] width 25 height 20
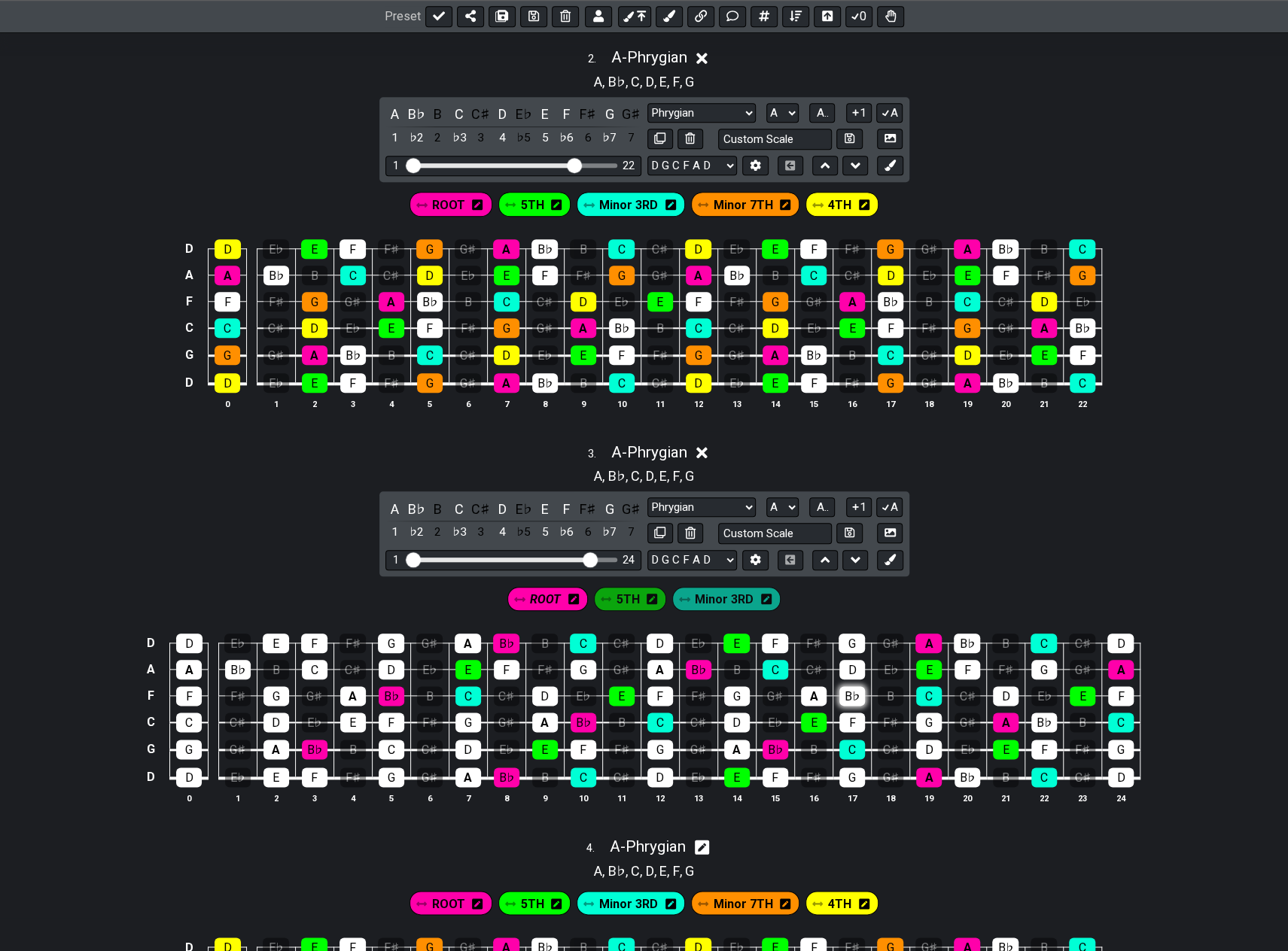
click at [848, 686] on div "B♭" at bounding box center [851, 696] width 25 height 20
click at [931, 639] on div "A" at bounding box center [928, 644] width 26 height 20
click at [962, 635] on div "B♭" at bounding box center [967, 644] width 26 height 20
click at [937, 768] on div "A" at bounding box center [928, 777] width 25 height 20
click at [965, 773] on div "B♭" at bounding box center [967, 777] width 25 height 20
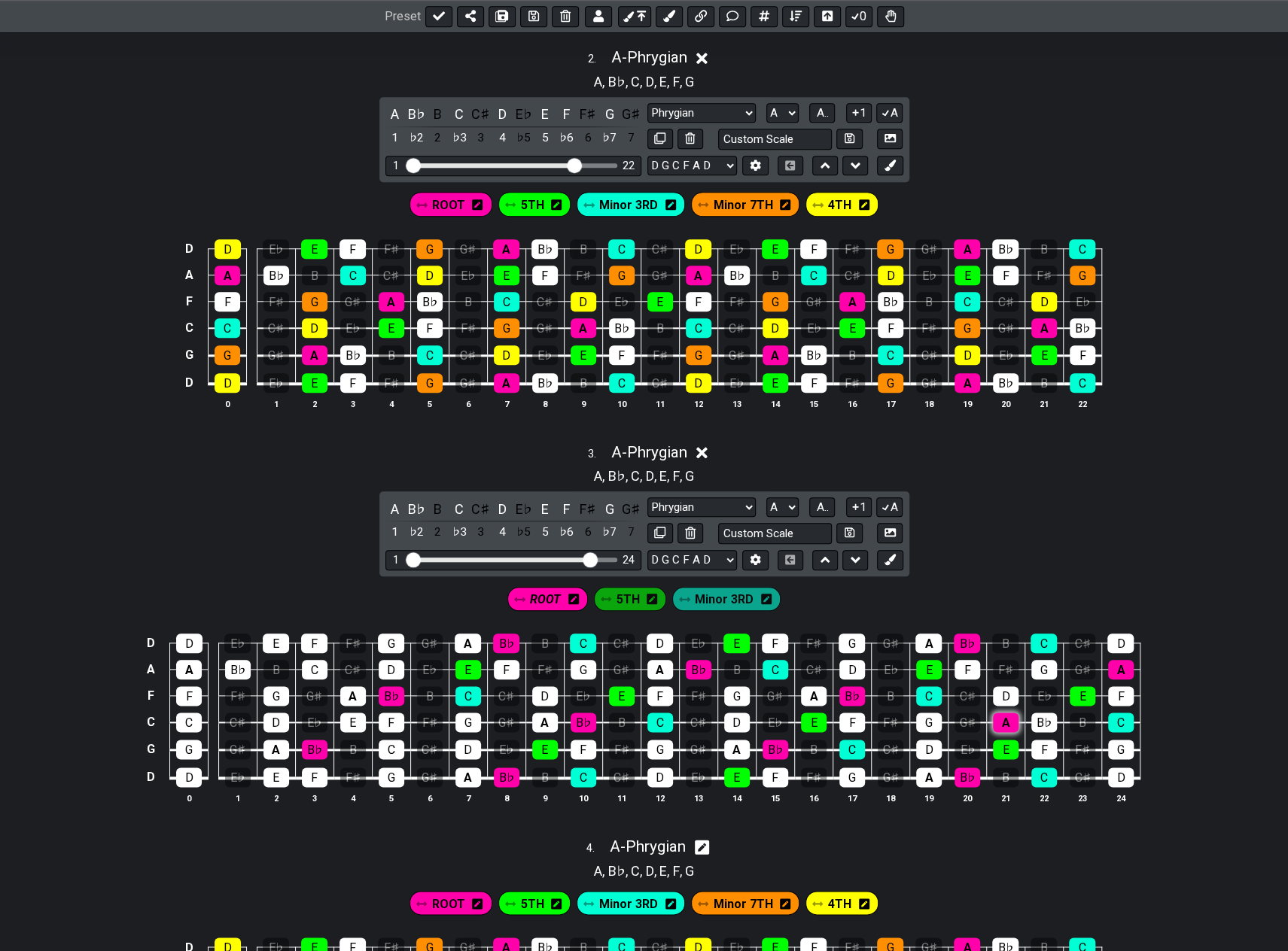
click at [1007, 713] on div "A" at bounding box center [1005, 723] width 25 height 20
click at [1039, 714] on div "B♭" at bounding box center [1043, 723] width 25 height 20
click at [1120, 660] on div "A" at bounding box center [1120, 670] width 25 height 20
click at [723, 591] on span "Minor 3RD" at bounding box center [724, 599] width 59 height 22
drag, startPoint x: 726, startPoint y: 588, endPoint x: 638, endPoint y: 589, distance: 88.0
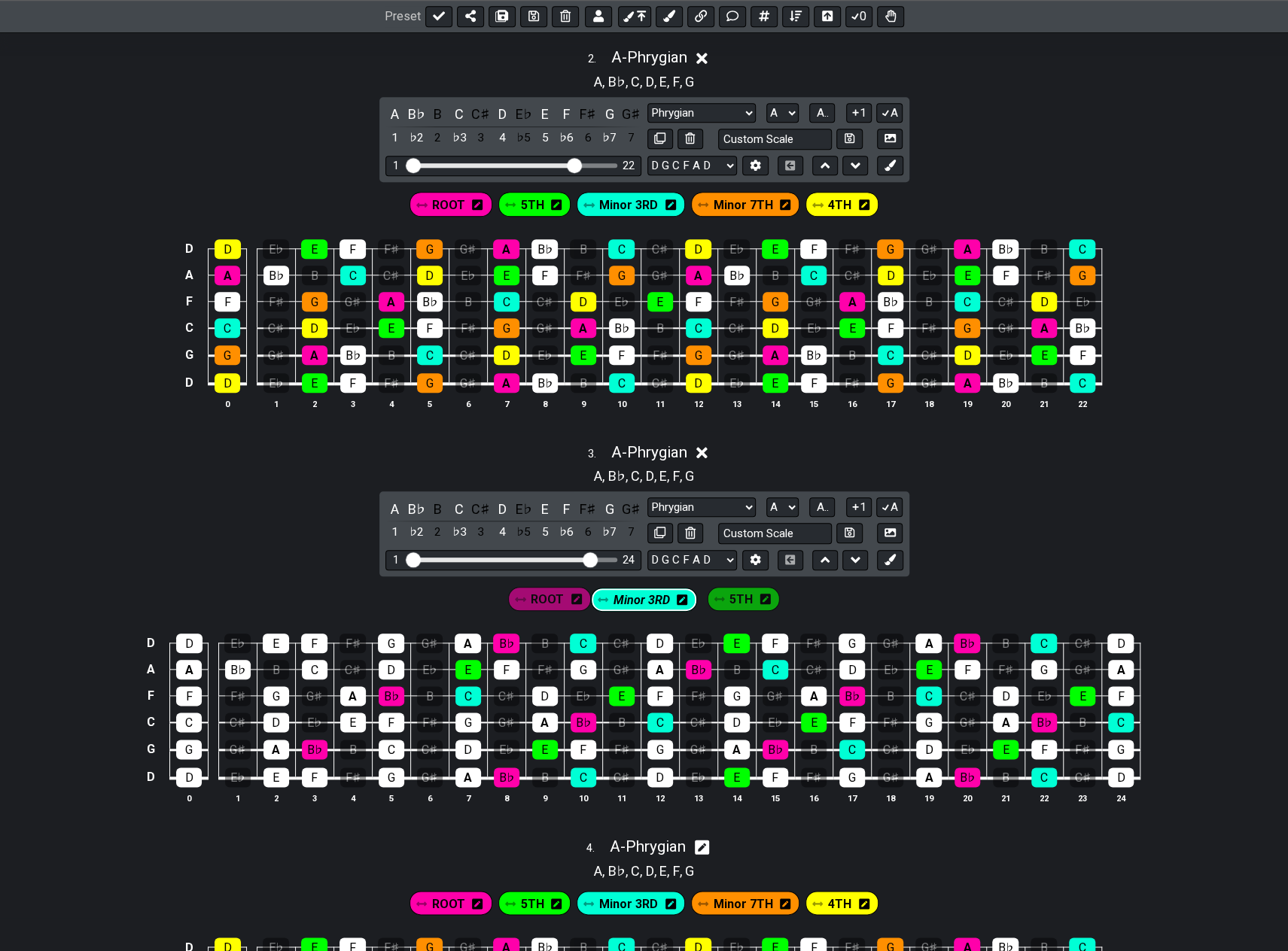
click at [637, 593] on div "ROOT 5TH Minor 3RD" at bounding box center [644, 598] width 278 height 30
click at [192, 768] on div "D" at bounding box center [188, 777] width 25 height 20
click at [188, 634] on div "D" at bounding box center [189, 644] width 26 height 20
click at [552, 598] on span "ROOT" at bounding box center [546, 599] width 33 height 22
click at [232, 665] on div "B♭" at bounding box center [237, 670] width 25 height 20
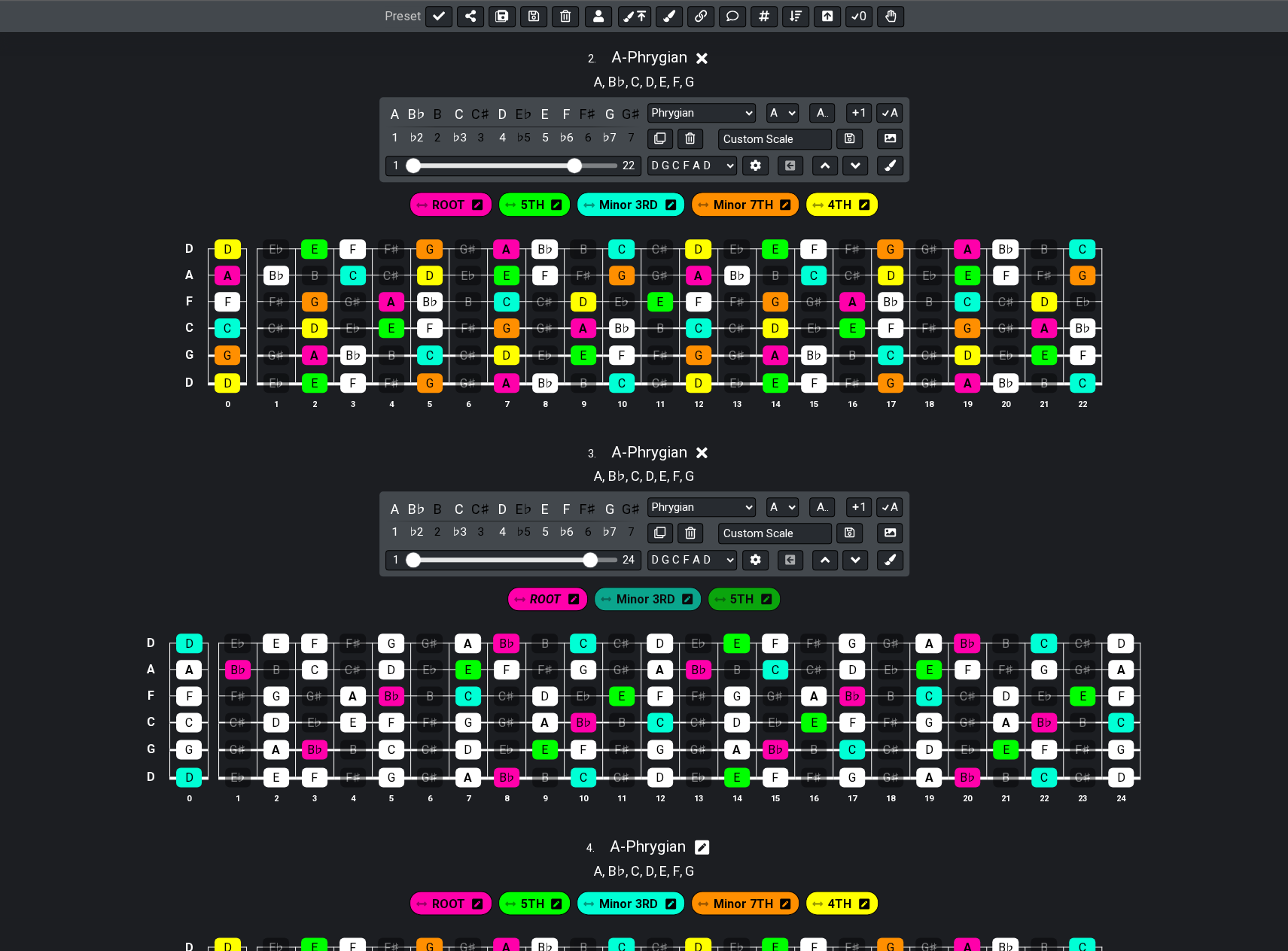
click at [644, 589] on span "Minor 3RD" at bounding box center [646, 599] width 59 height 22
drag, startPoint x: 278, startPoint y: 714, endPoint x: 291, endPoint y: 748, distance: 36.4
click at [278, 714] on div "D" at bounding box center [275, 723] width 25 height 20
click at [388, 662] on div "D" at bounding box center [391, 670] width 25 height 20
drag, startPoint x: 462, startPoint y: 742, endPoint x: 471, endPoint y: 728, distance: 16.6
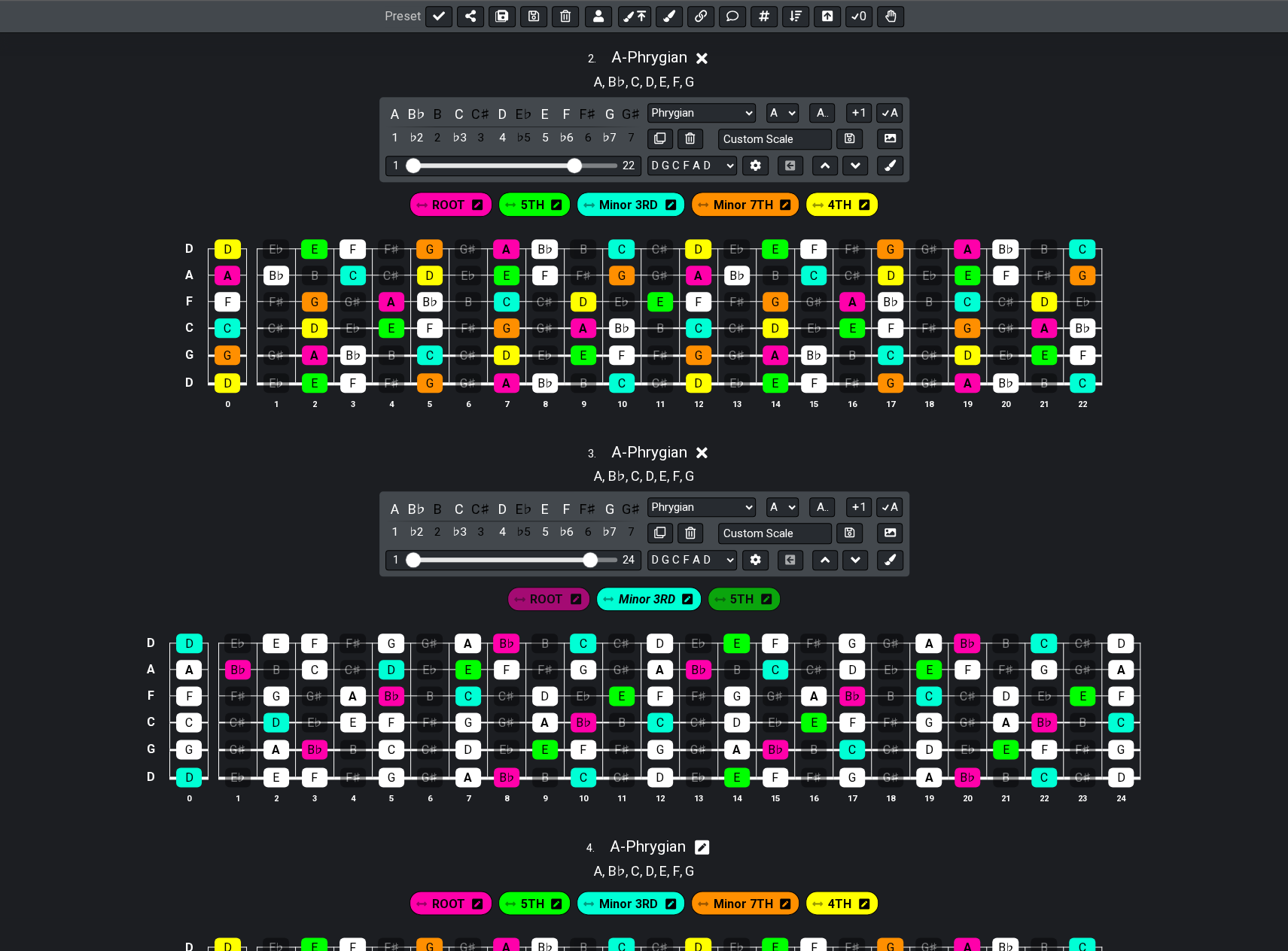
click at [462, 742] on div "D" at bounding box center [467, 750] width 25 height 20
click at [544, 689] on div "D" at bounding box center [545, 696] width 25 height 20
click at [475, 686] on div "C" at bounding box center [467, 696] width 25 height 20
click at [584, 634] on div "C" at bounding box center [583, 644] width 26 height 20
click at [661, 634] on div "D" at bounding box center [659, 644] width 26 height 20
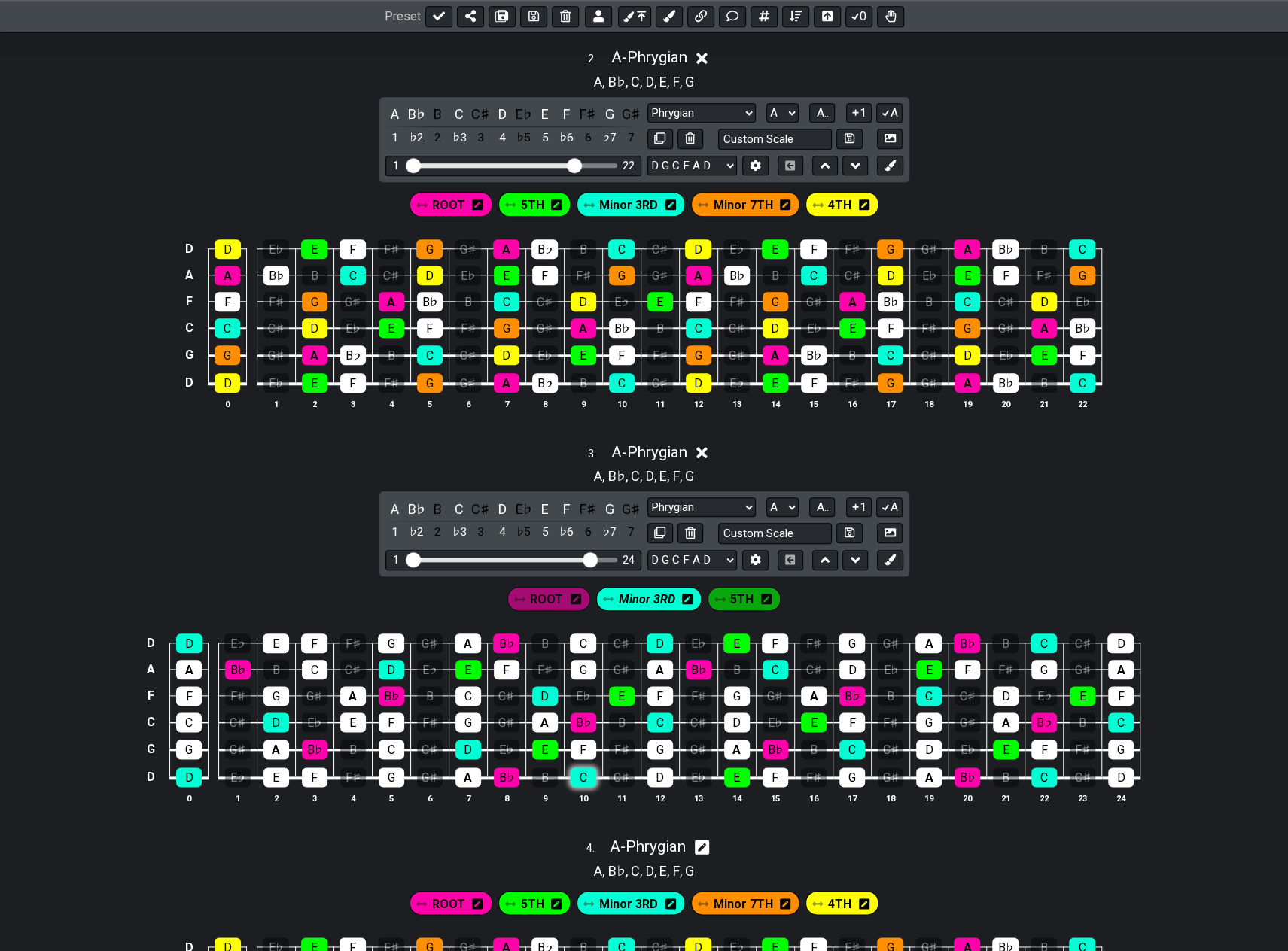
click at [583, 768] on div "C" at bounding box center [583, 777] width 25 height 20
click at [649, 768] on div "D" at bounding box center [659, 777] width 25 height 20
click at [653, 713] on div "C" at bounding box center [659, 723] width 25 height 20
click at [731, 713] on div "D" at bounding box center [736, 723] width 25 height 20
drag, startPoint x: 772, startPoint y: 657, endPoint x: 791, endPoint y: 662, distance: 19.6
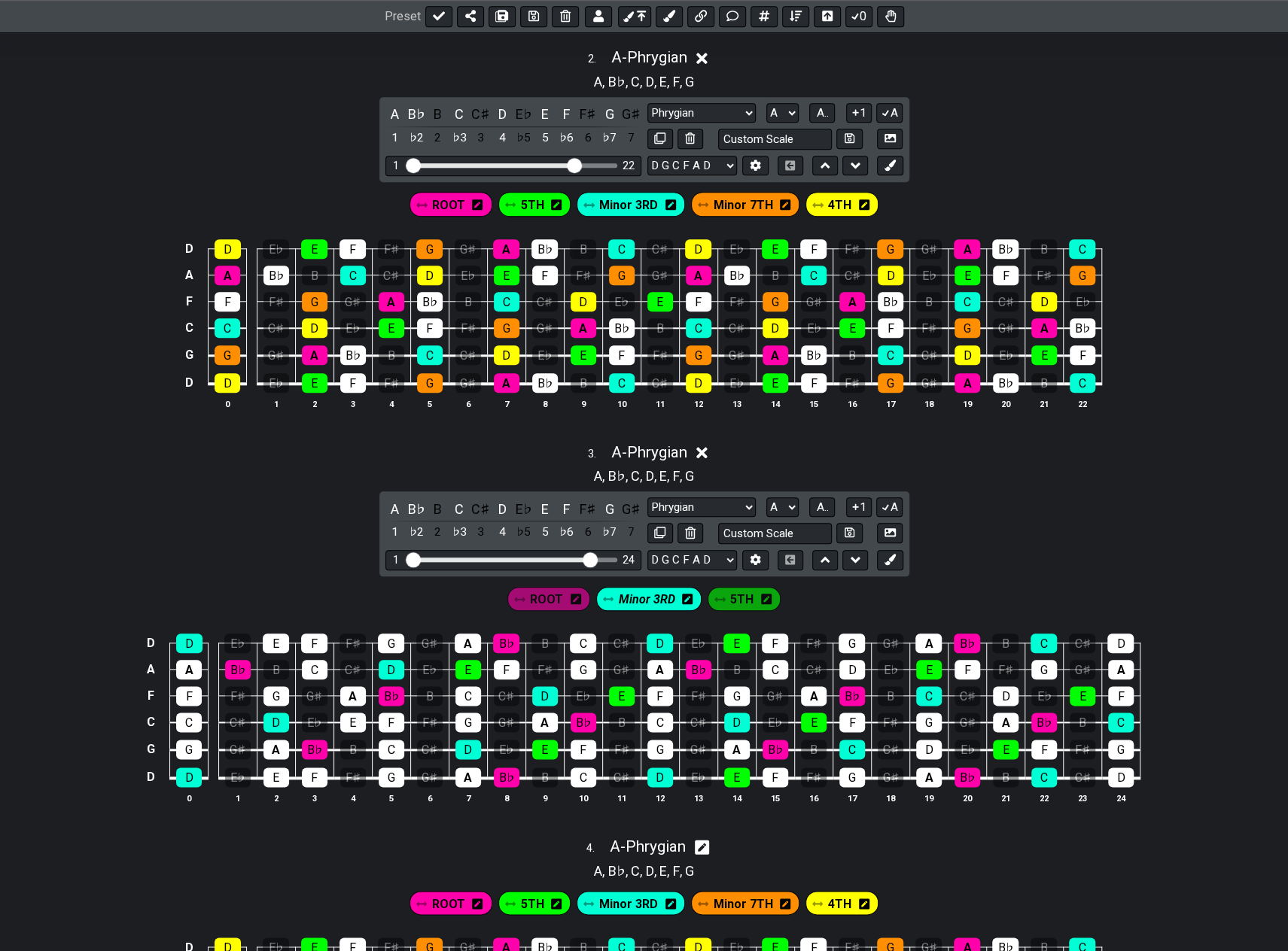
click at [772, 660] on div "C" at bounding box center [775, 670] width 25 height 20
click at [855, 662] on div "D" at bounding box center [851, 670] width 25 height 20
click at [853, 743] on div "C" at bounding box center [851, 750] width 25 height 20
click at [922, 740] on div "D" at bounding box center [928, 750] width 25 height 20
click at [1007, 693] on div "D" at bounding box center [1005, 696] width 25 height 20
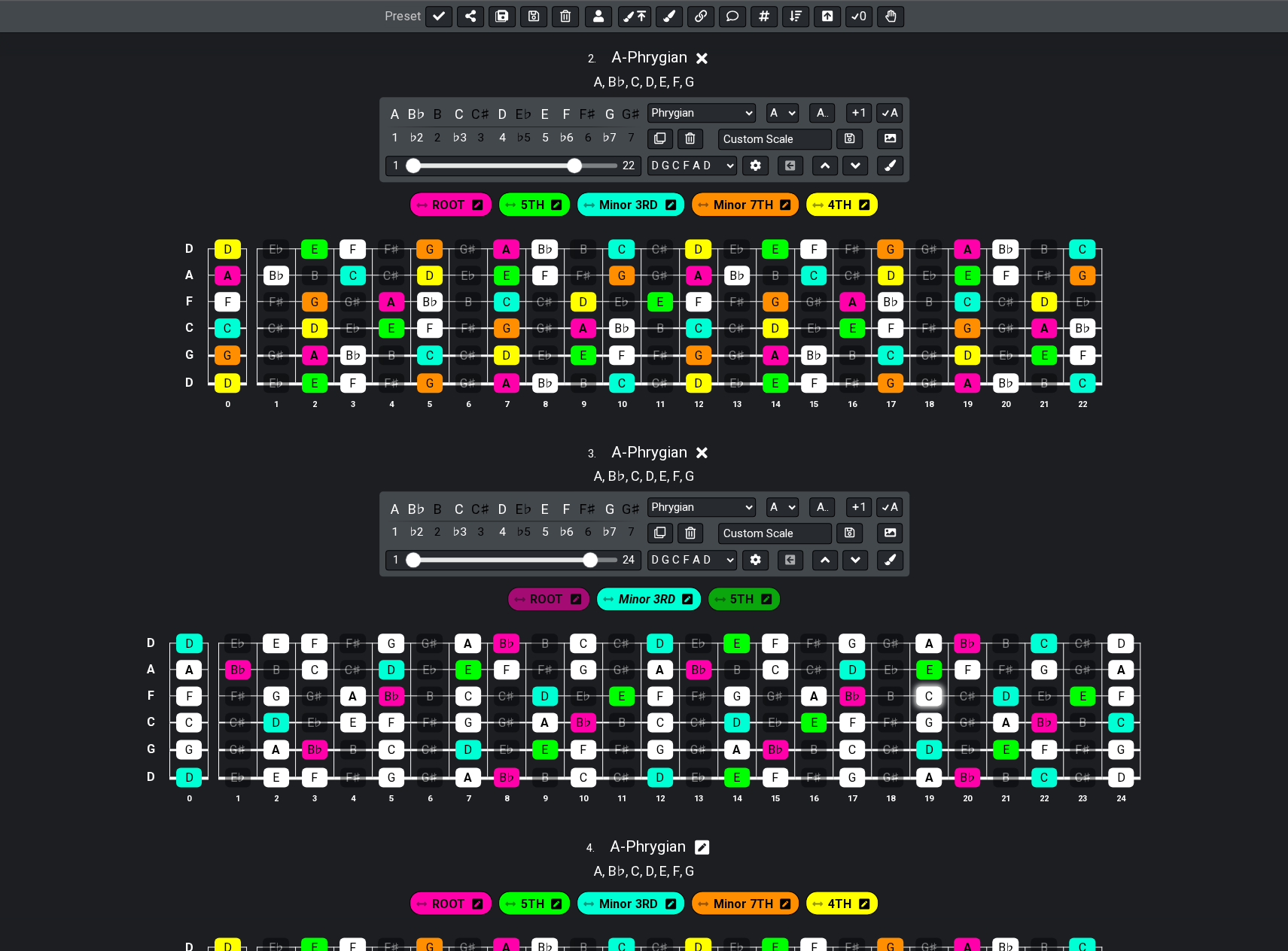
click at [928, 686] on div "C" at bounding box center [928, 696] width 25 height 20
click at [1035, 768] on div "C" at bounding box center [1043, 777] width 25 height 20
click at [1117, 769] on div "D" at bounding box center [1120, 777] width 25 height 20
click at [1119, 713] on div "C" at bounding box center [1120, 723] width 25 height 20
click at [1119, 638] on div "D" at bounding box center [1120, 644] width 26 height 20
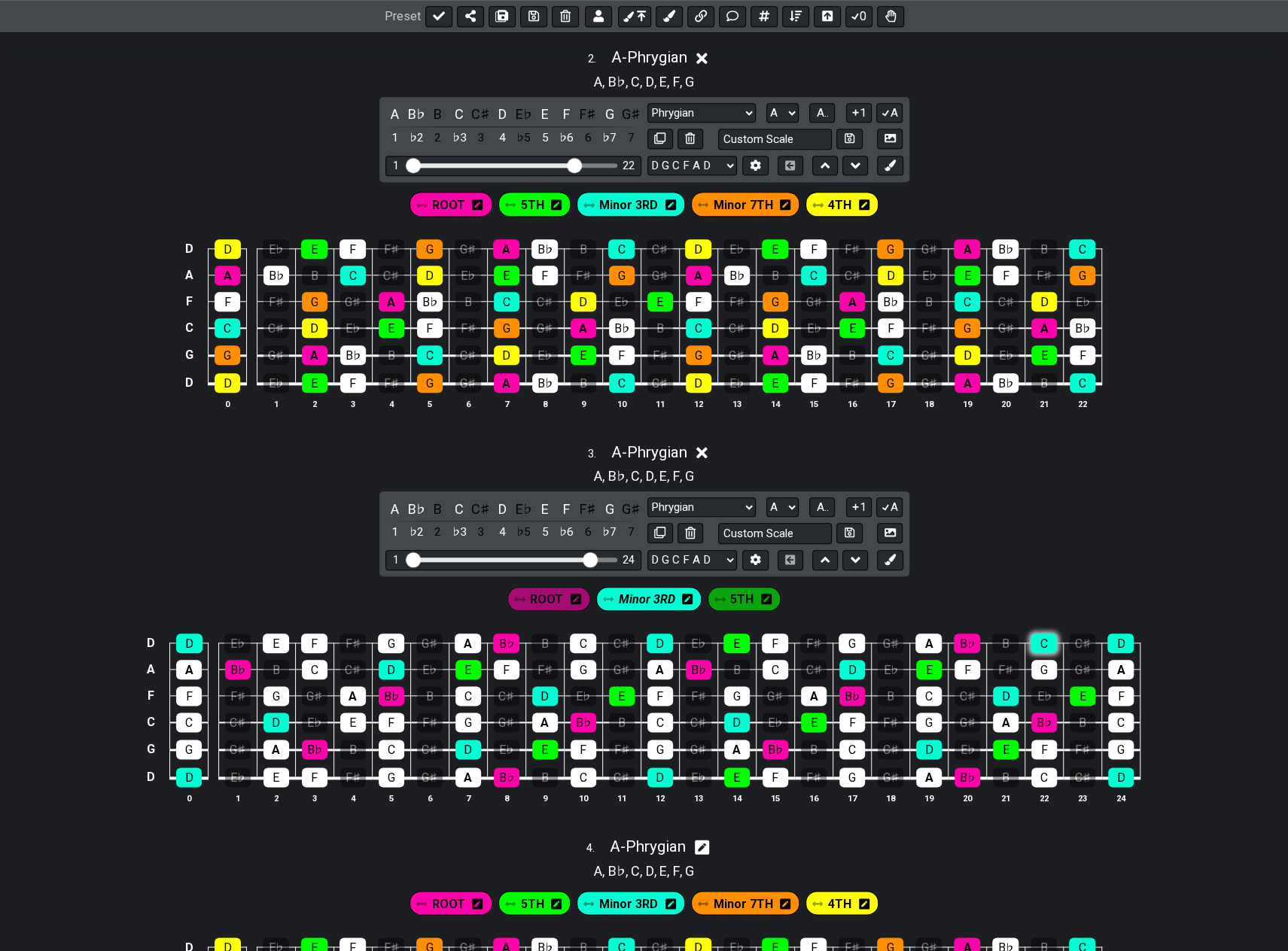
click at [1036, 634] on div "C" at bounding box center [1043, 644] width 26 height 20
click at [736, 589] on span "5TH" at bounding box center [742, 599] width 23 height 22
click at [199, 688] on div "F" at bounding box center [188, 696] width 25 height 20
click at [312, 636] on div "F" at bounding box center [314, 644] width 26 height 20
click at [319, 768] on div "F" at bounding box center [314, 777] width 25 height 20
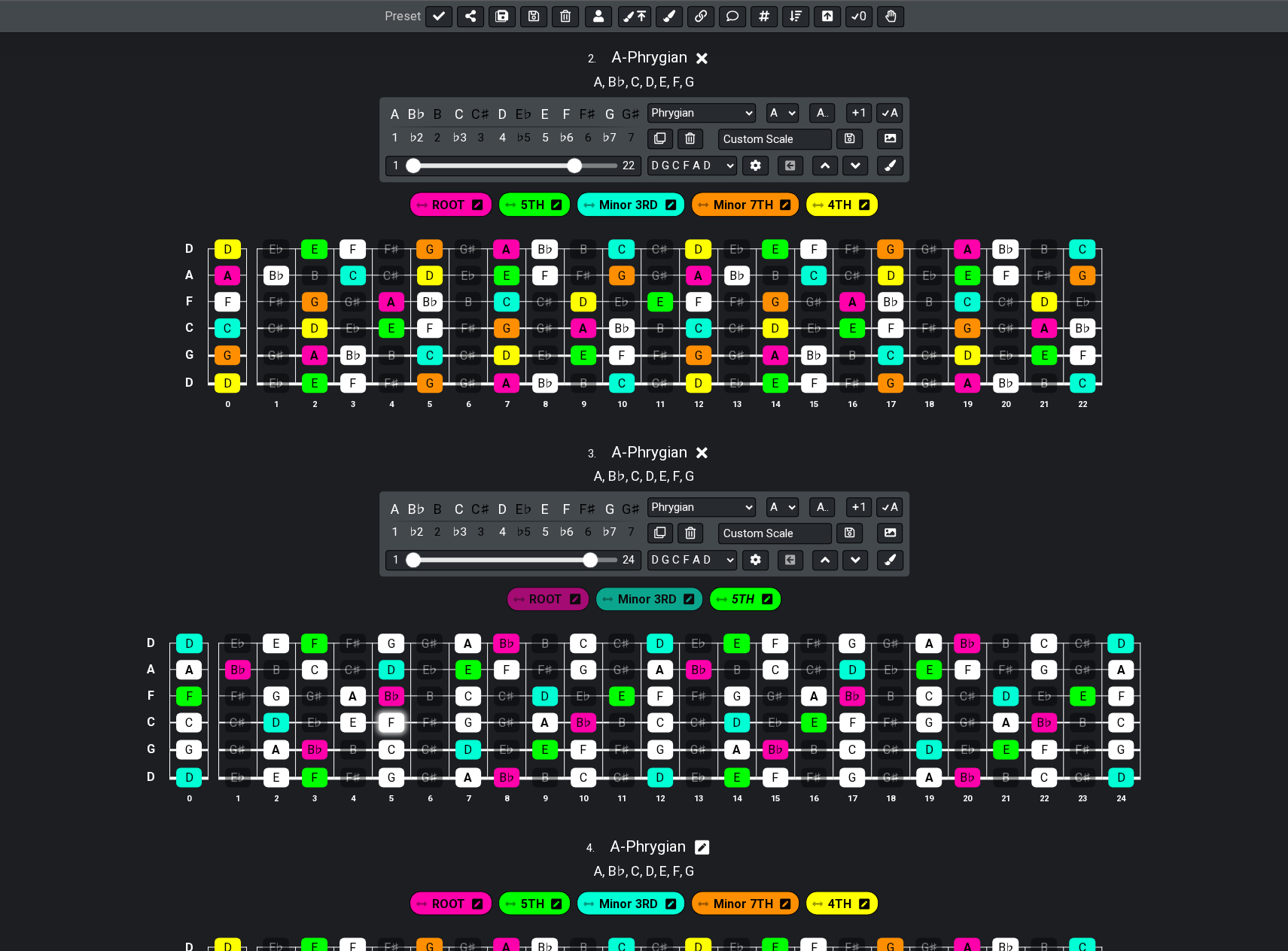
click at [397, 714] on div "F" at bounding box center [391, 723] width 25 height 20
click at [474, 660] on div "E" at bounding box center [467, 670] width 25 height 20
click at [505, 660] on div "F" at bounding box center [505, 670] width 25 height 20
click at [549, 743] on div "E" at bounding box center [545, 750] width 25 height 20
click at [579, 740] on div "F" at bounding box center [583, 750] width 25 height 20
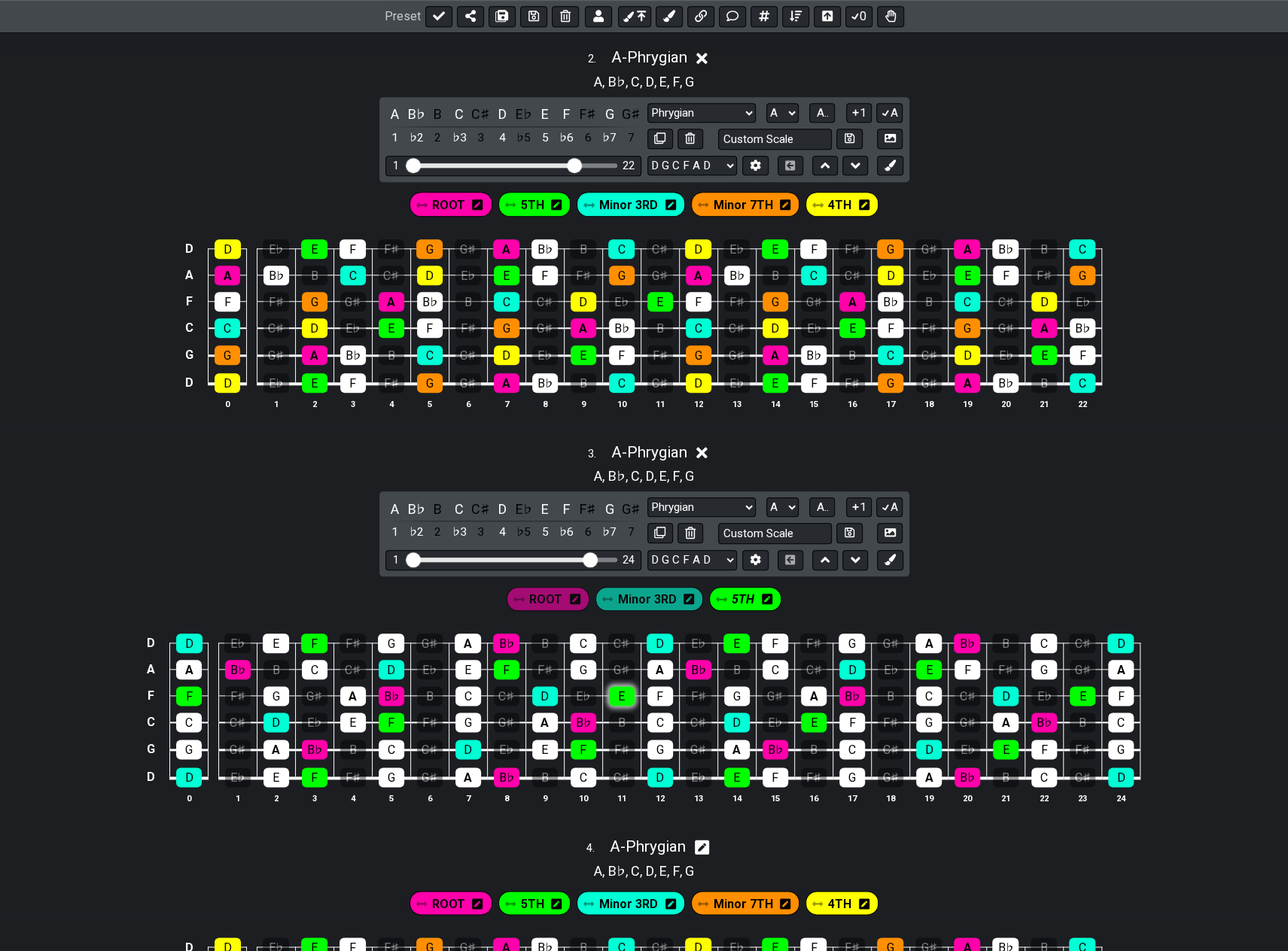
click at [624, 687] on div "E" at bounding box center [621, 696] width 25 height 20
click at [653, 686] on div "F" at bounding box center [659, 696] width 25 height 20
click at [738, 768] on div "E" at bounding box center [736, 777] width 25 height 20
click at [770, 770] on div "F" at bounding box center [775, 777] width 25 height 20
click at [743, 637] on div "E" at bounding box center [736, 644] width 26 height 20
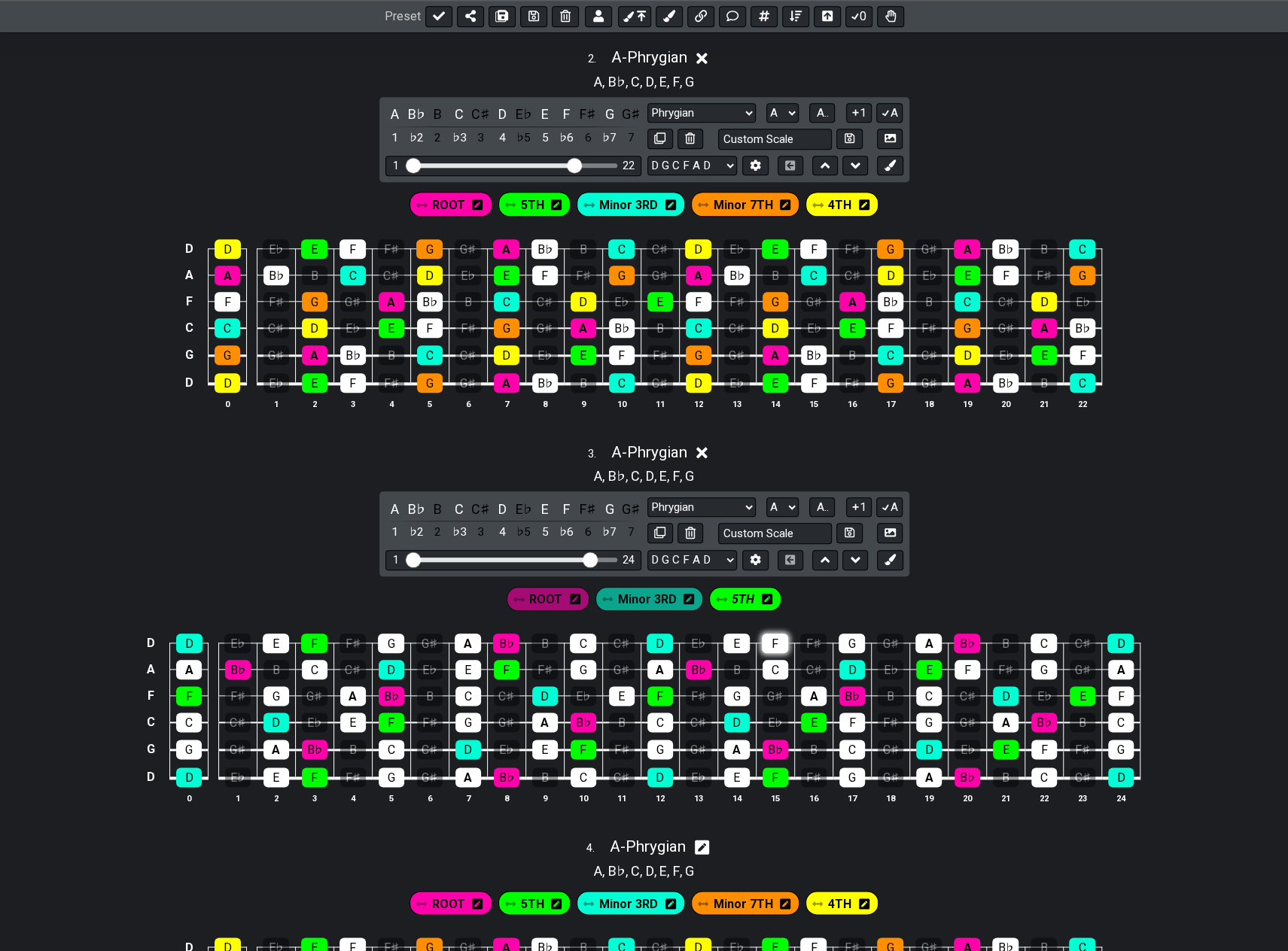
click at [768, 635] on div "F" at bounding box center [775, 644] width 26 height 20
click at [822, 719] on div "E" at bounding box center [813, 723] width 25 height 20
click at [855, 719] on div "F" at bounding box center [851, 723] width 25 height 20
click at [935, 663] on div "E" at bounding box center [928, 670] width 25 height 20
click at [957, 664] on div "F" at bounding box center [967, 670] width 25 height 20
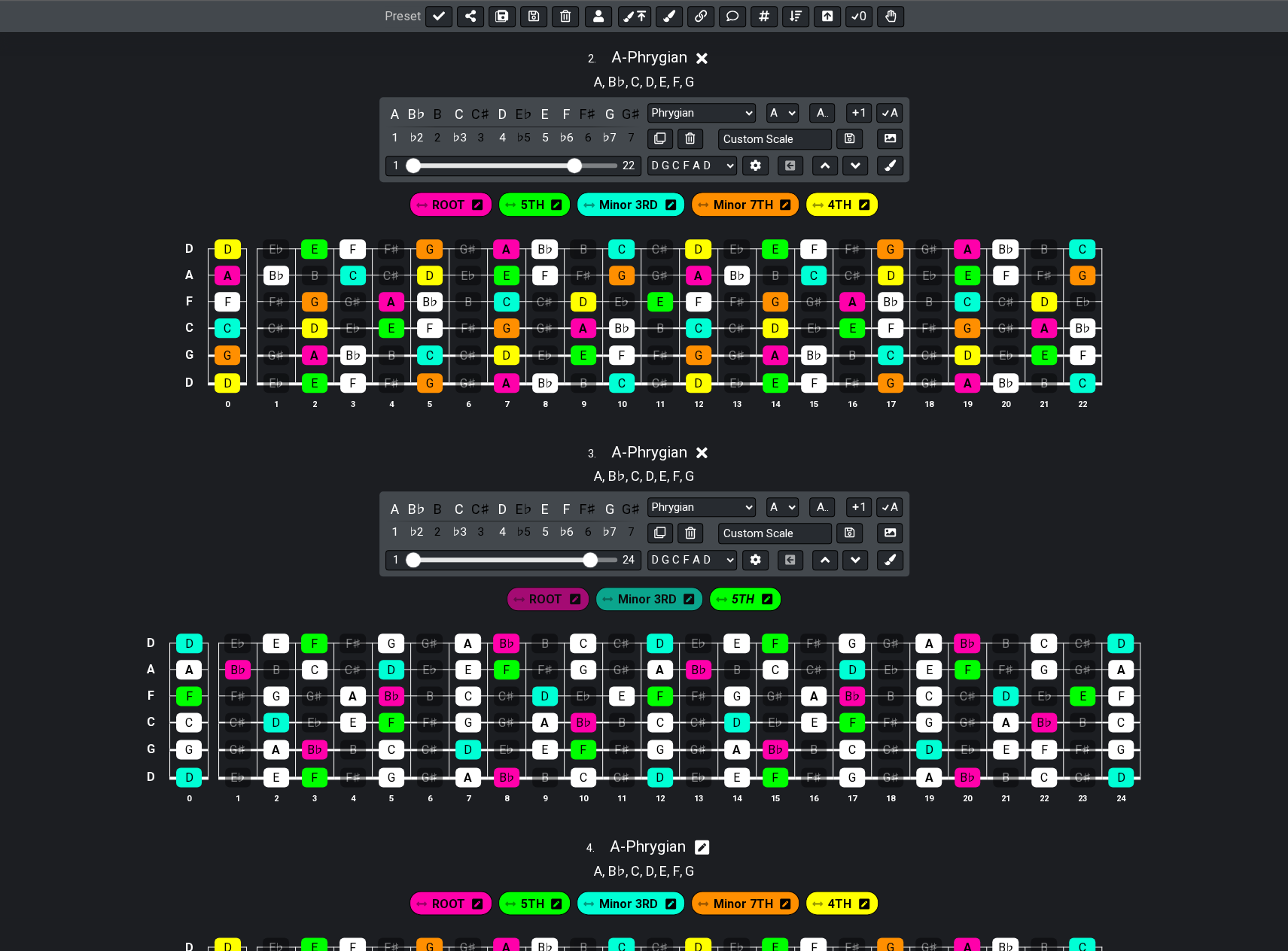
drag, startPoint x: 1001, startPoint y: 742, endPoint x: 1026, endPoint y: 743, distance: 25.0
click at [1001, 742] on div "E" at bounding box center [1005, 750] width 25 height 20
click at [1039, 743] on div "F" at bounding box center [1043, 750] width 25 height 20
click at [1073, 695] on div "E" at bounding box center [1081, 696] width 25 height 20
click at [1113, 690] on div "F" at bounding box center [1120, 696] width 25 height 20
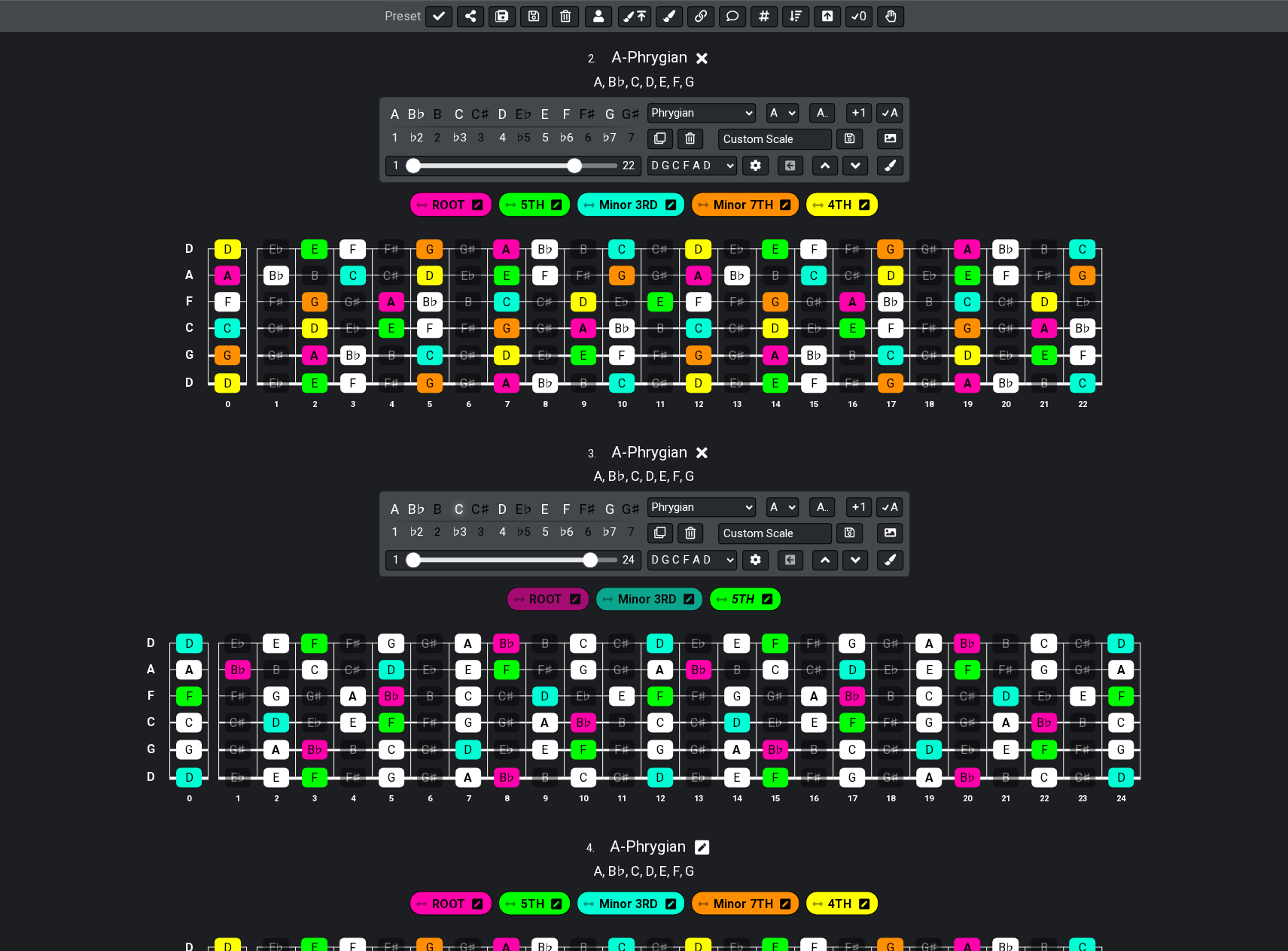
click at [459, 503] on div "C" at bounding box center [459, 509] width 20 height 20
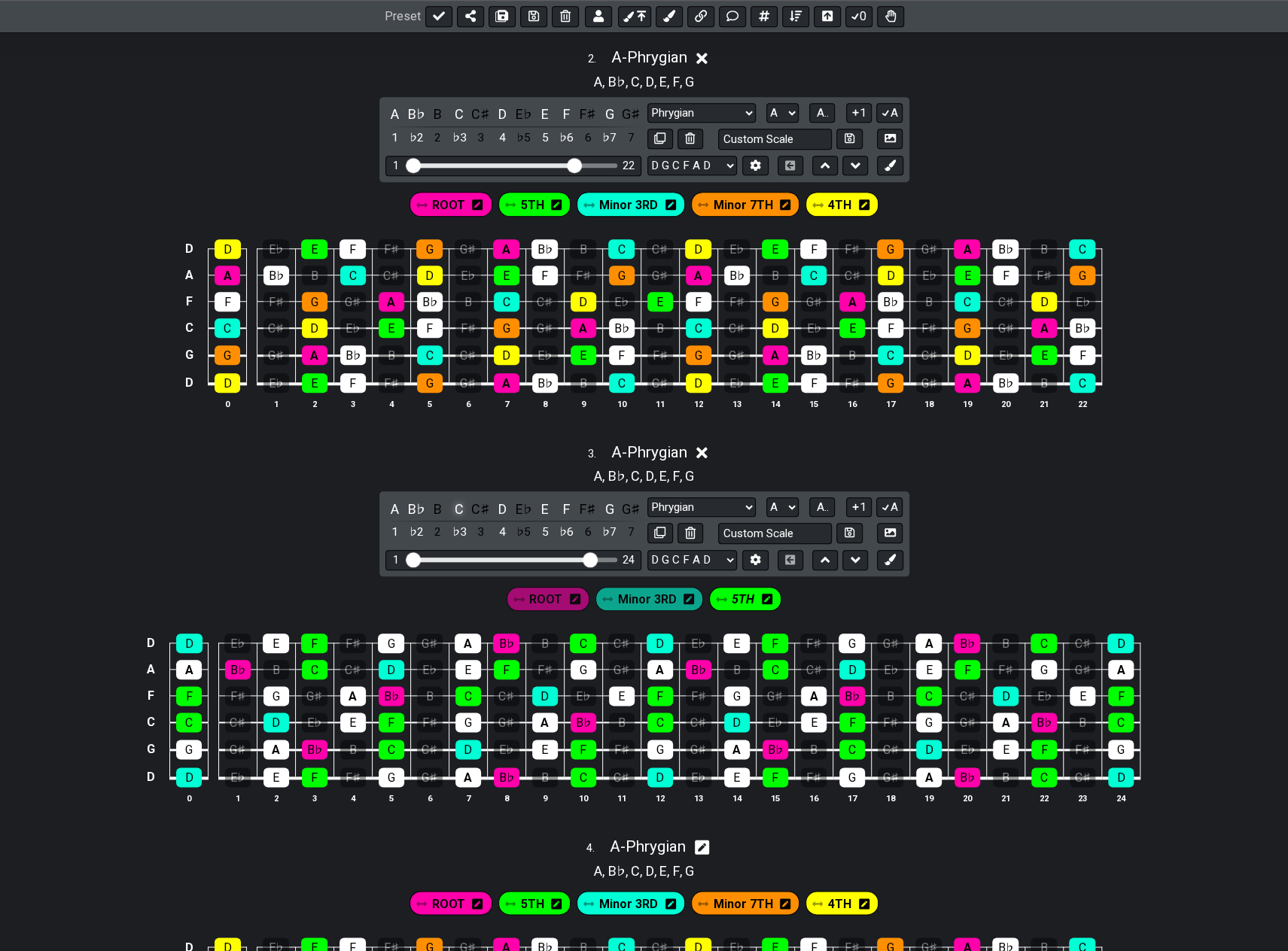
click at [453, 500] on div "C" at bounding box center [459, 509] width 20 height 20
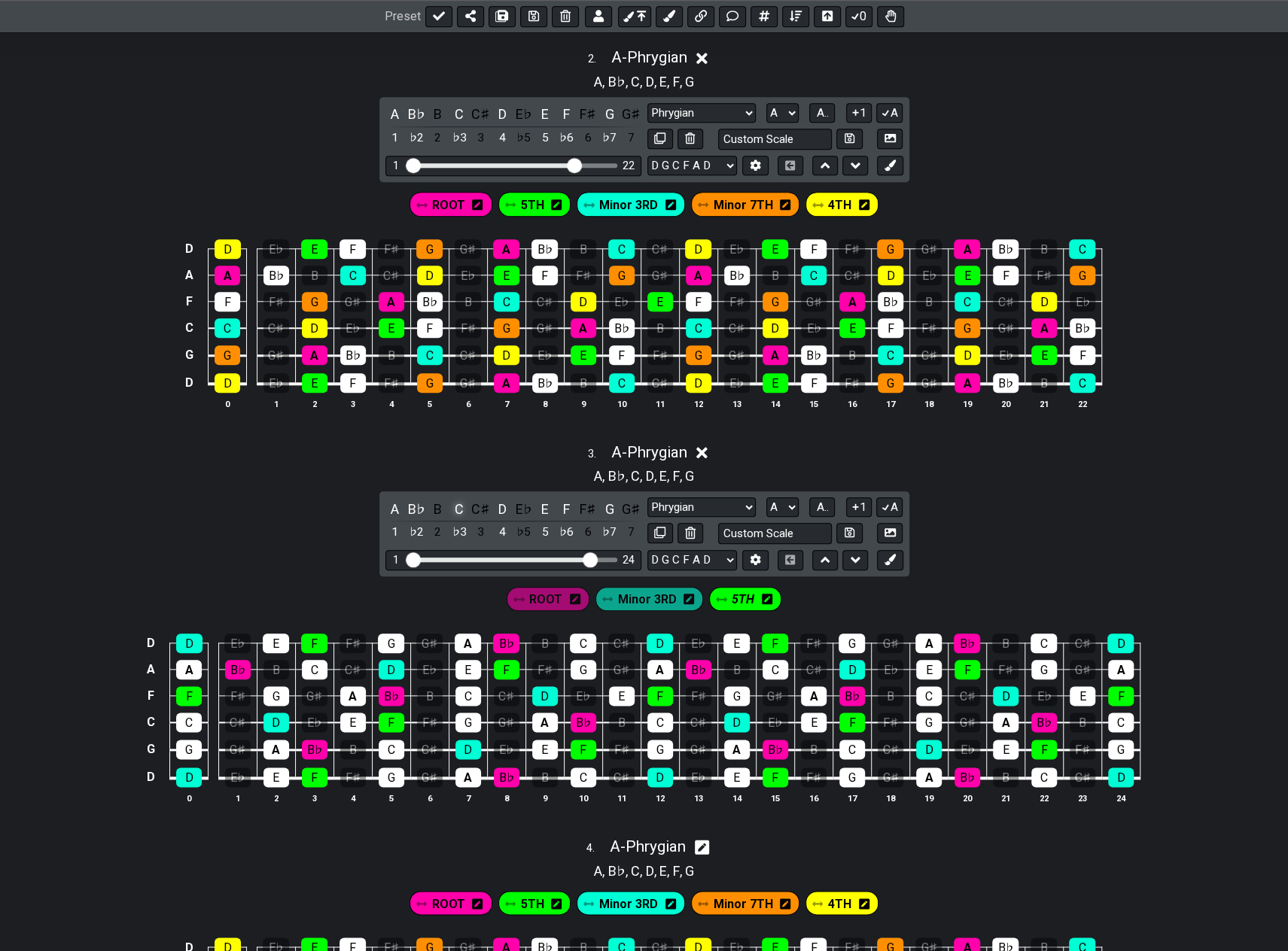
click at [453, 500] on div "C" at bounding box center [459, 509] width 20 height 20
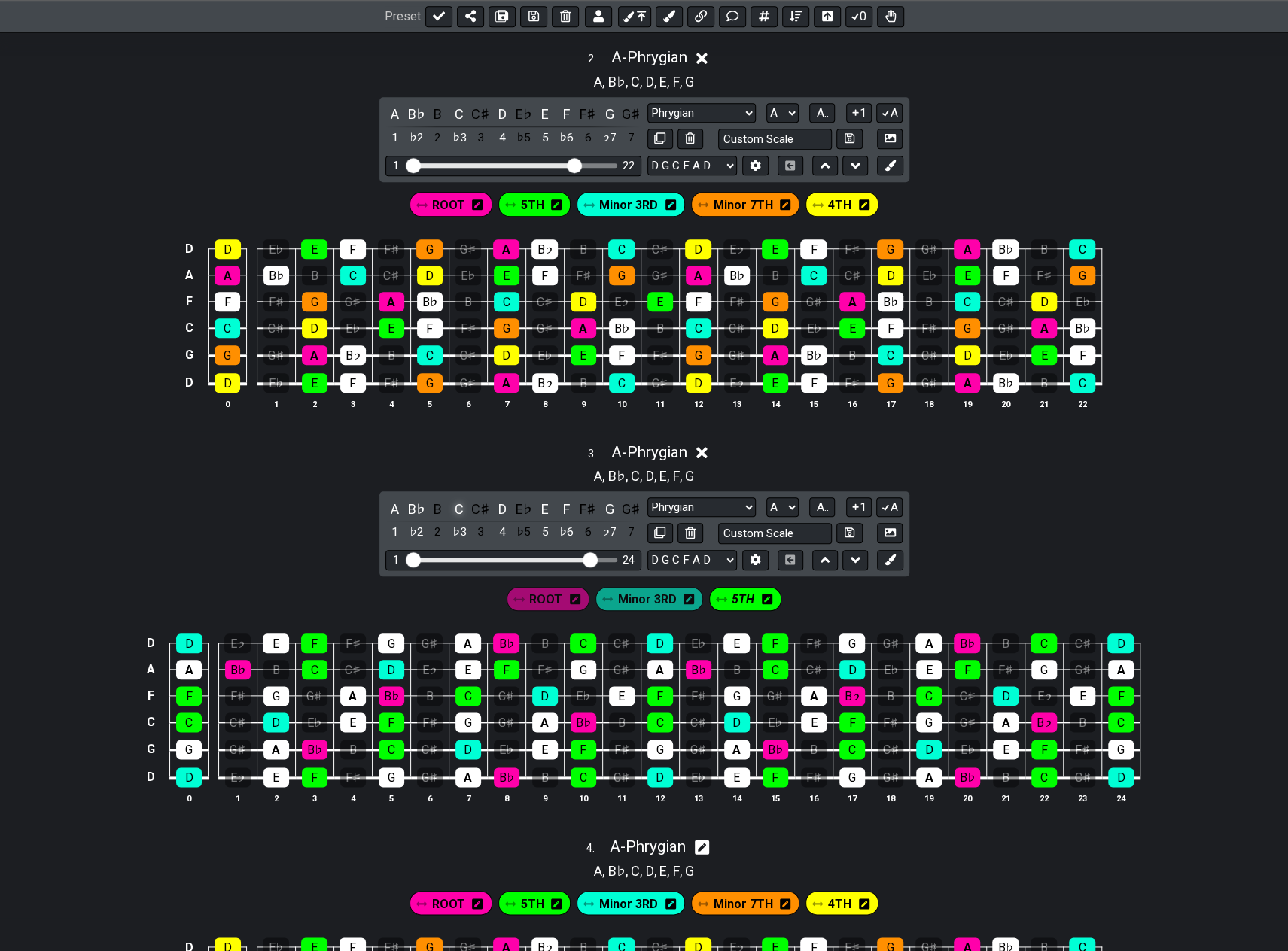
click at [453, 500] on div "C" at bounding box center [459, 509] width 20 height 20
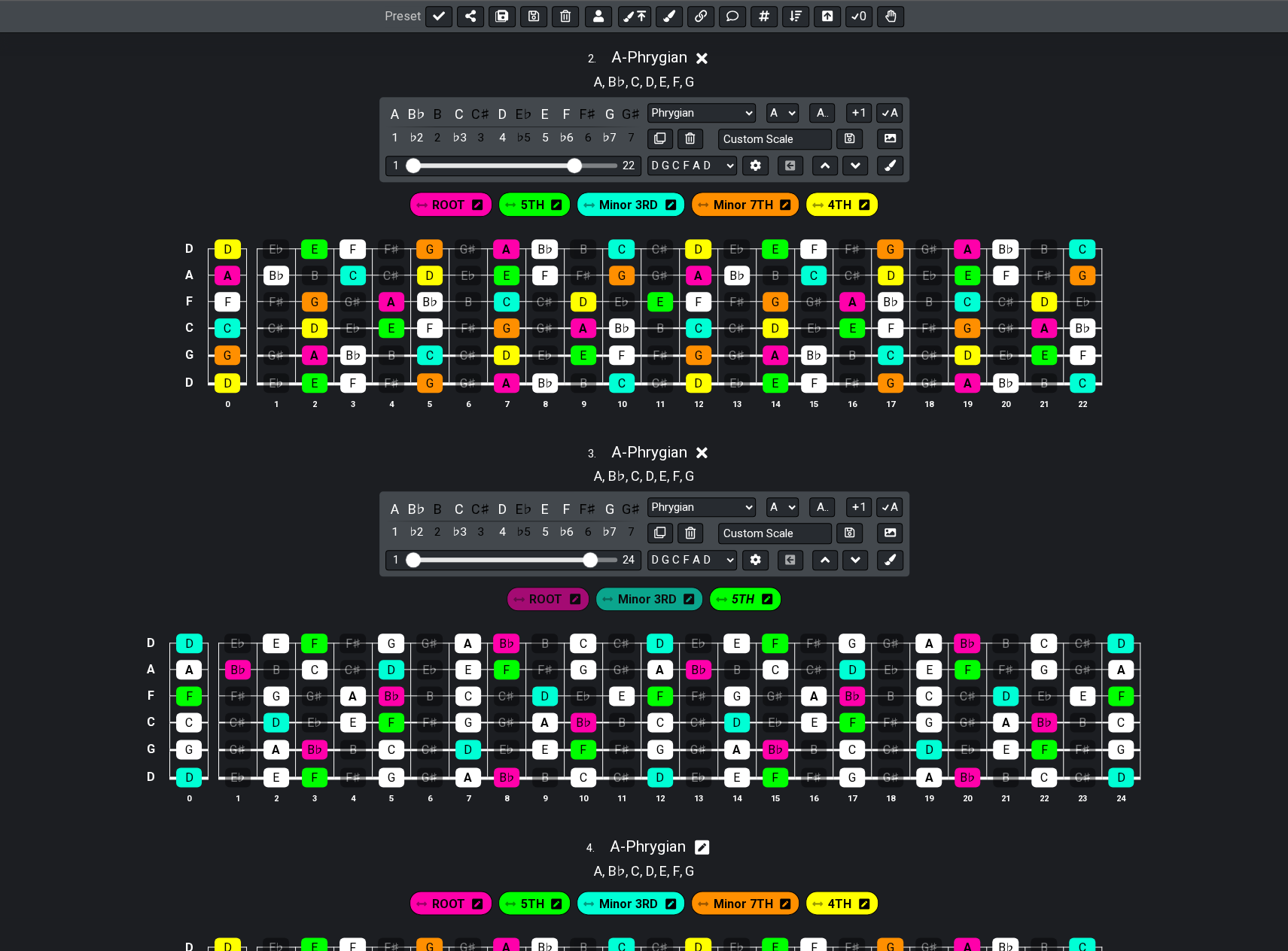
click at [738, 595] on span "5TH" at bounding box center [743, 599] width 23 height 22
click at [457, 500] on div "C" at bounding box center [459, 509] width 20 height 20
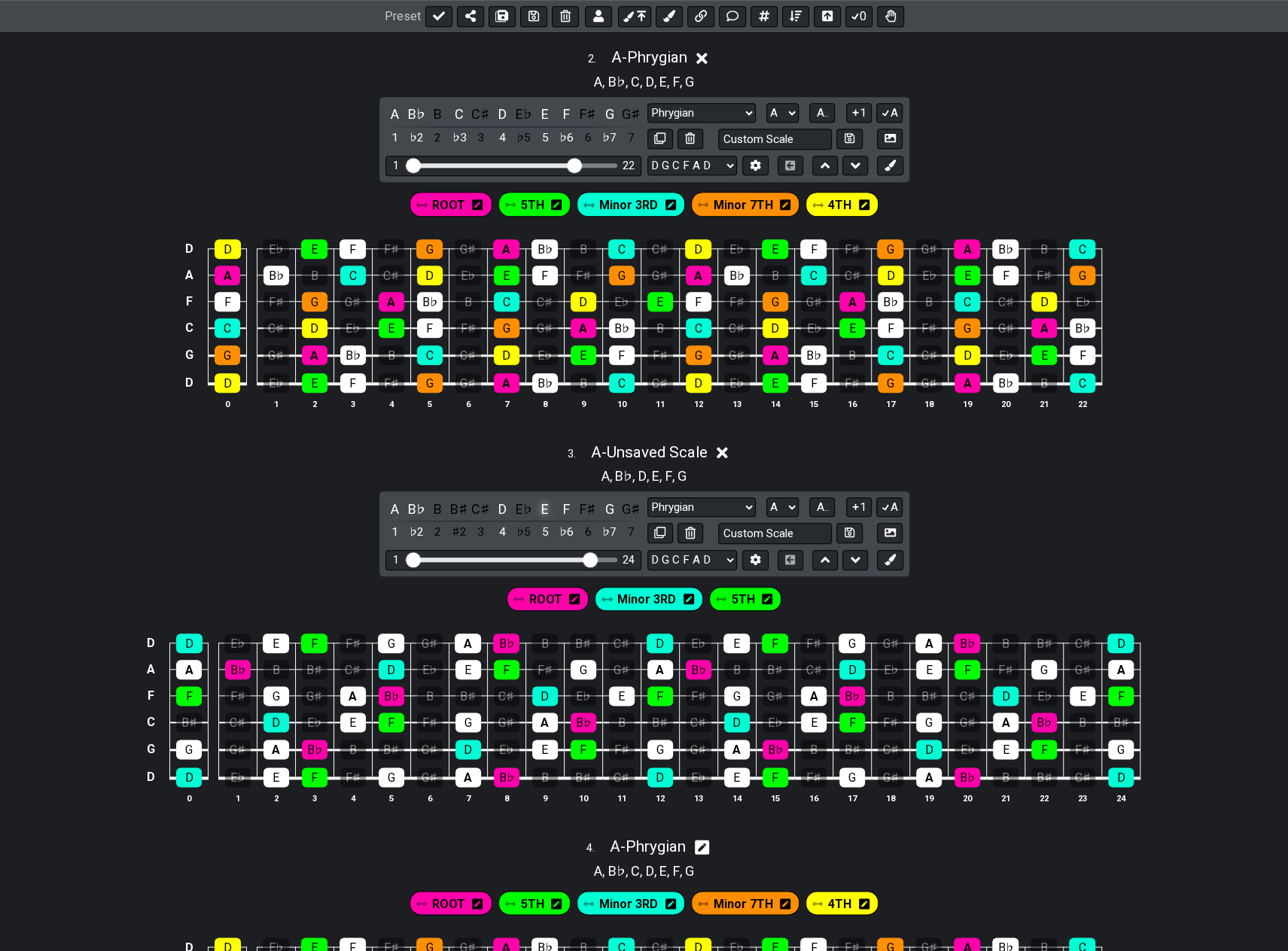
click at [544, 504] on div "E" at bounding box center [545, 509] width 20 height 20
click at [606, 499] on div "G" at bounding box center [610, 509] width 20 height 20
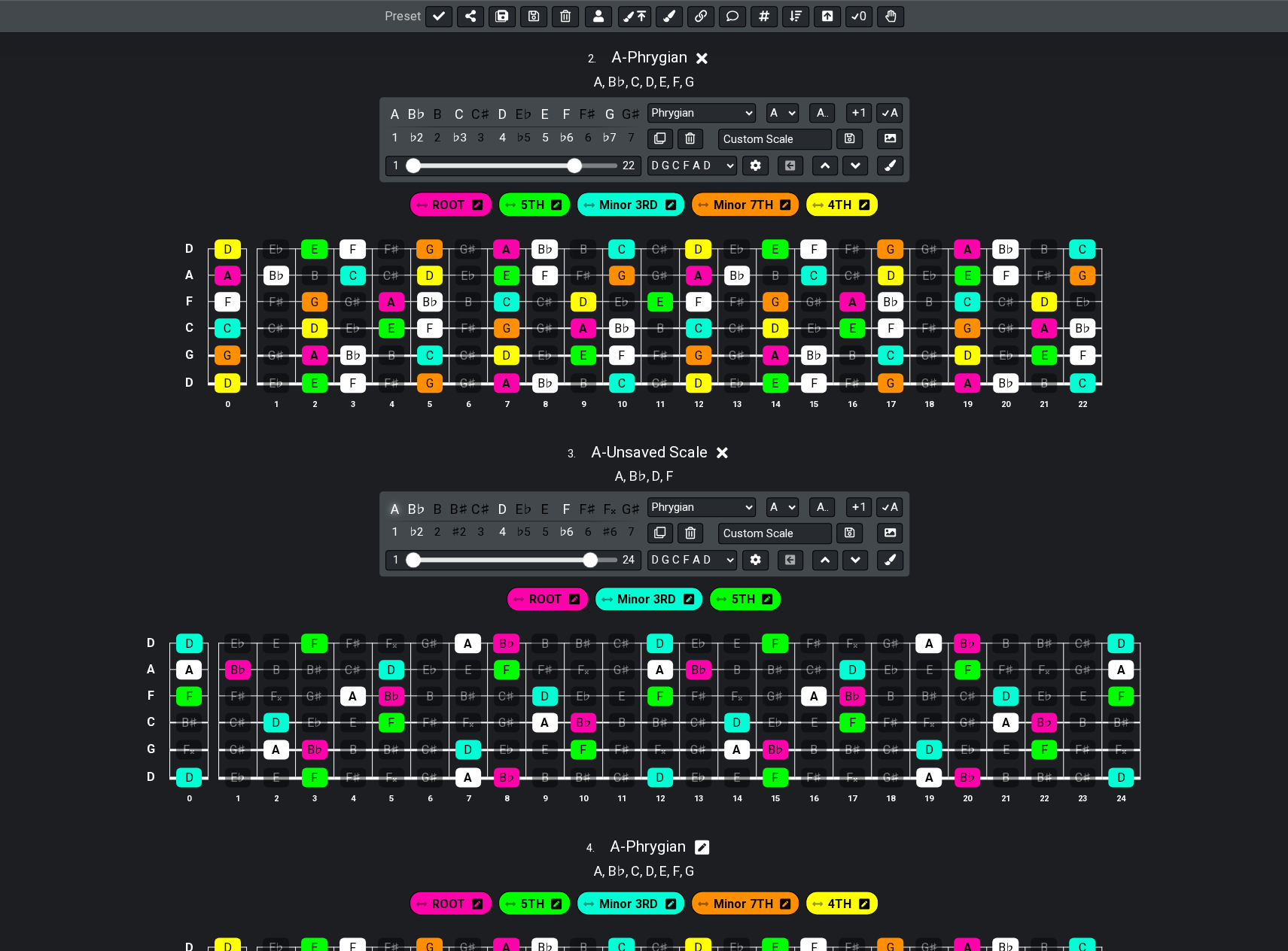
click at [393, 500] on div "A" at bounding box center [395, 509] width 20 height 20
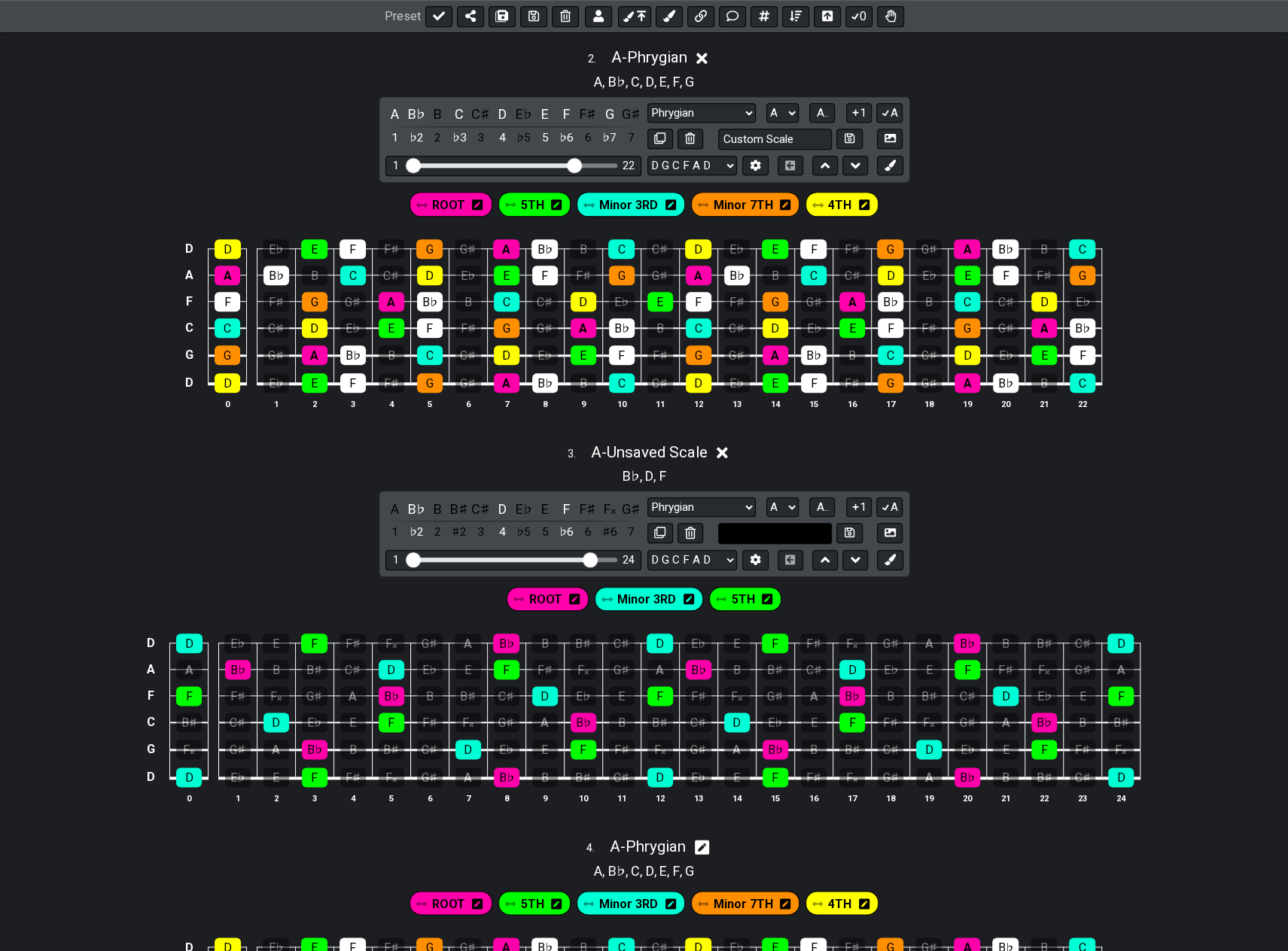
click at [752, 525] on input "text" at bounding box center [776, 532] width 115 height 20
type input "b"
type input "B flat Major"
click at [792, 466] on div "B♭ , D , F" at bounding box center [644, 475] width 1288 height 24
click at [843, 525] on button at bounding box center [849, 532] width 25 height 20
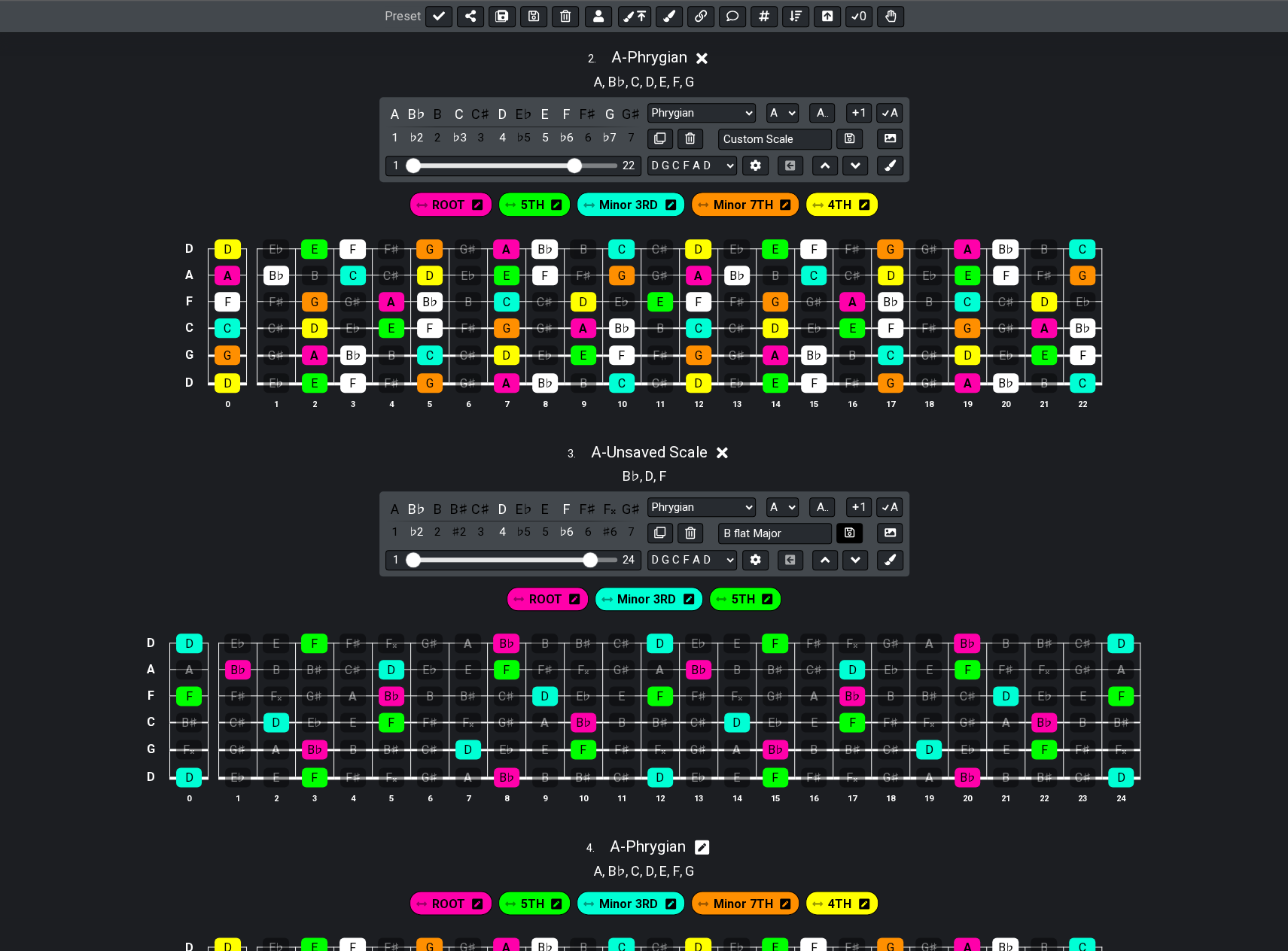
select select "B flat Major"
click at [715, 447] on icon at bounding box center [711, 452] width 11 height 11
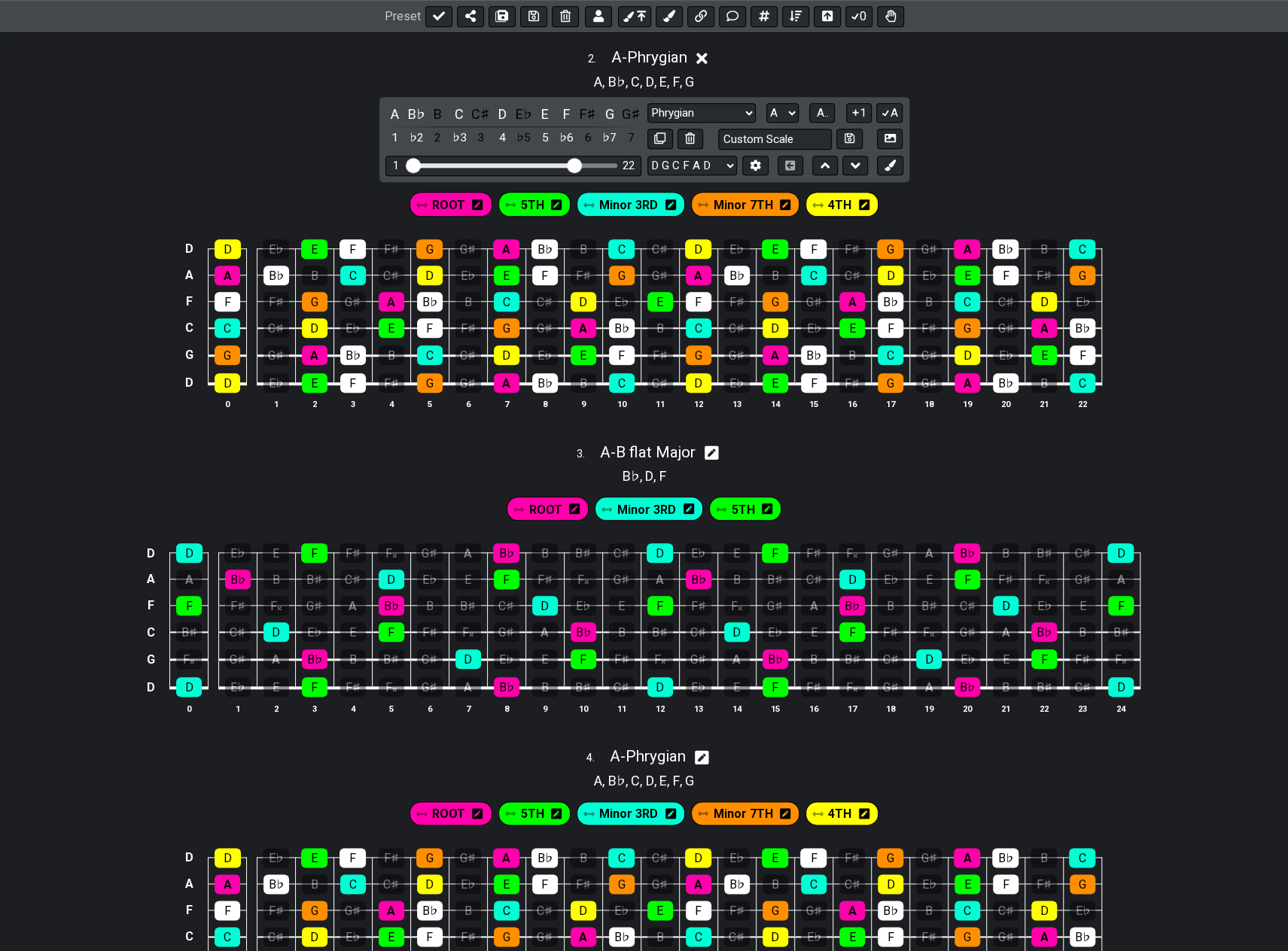
click at [715, 446] on icon at bounding box center [711, 452] width 14 height 16
select select "B flat Major"
select select "A"
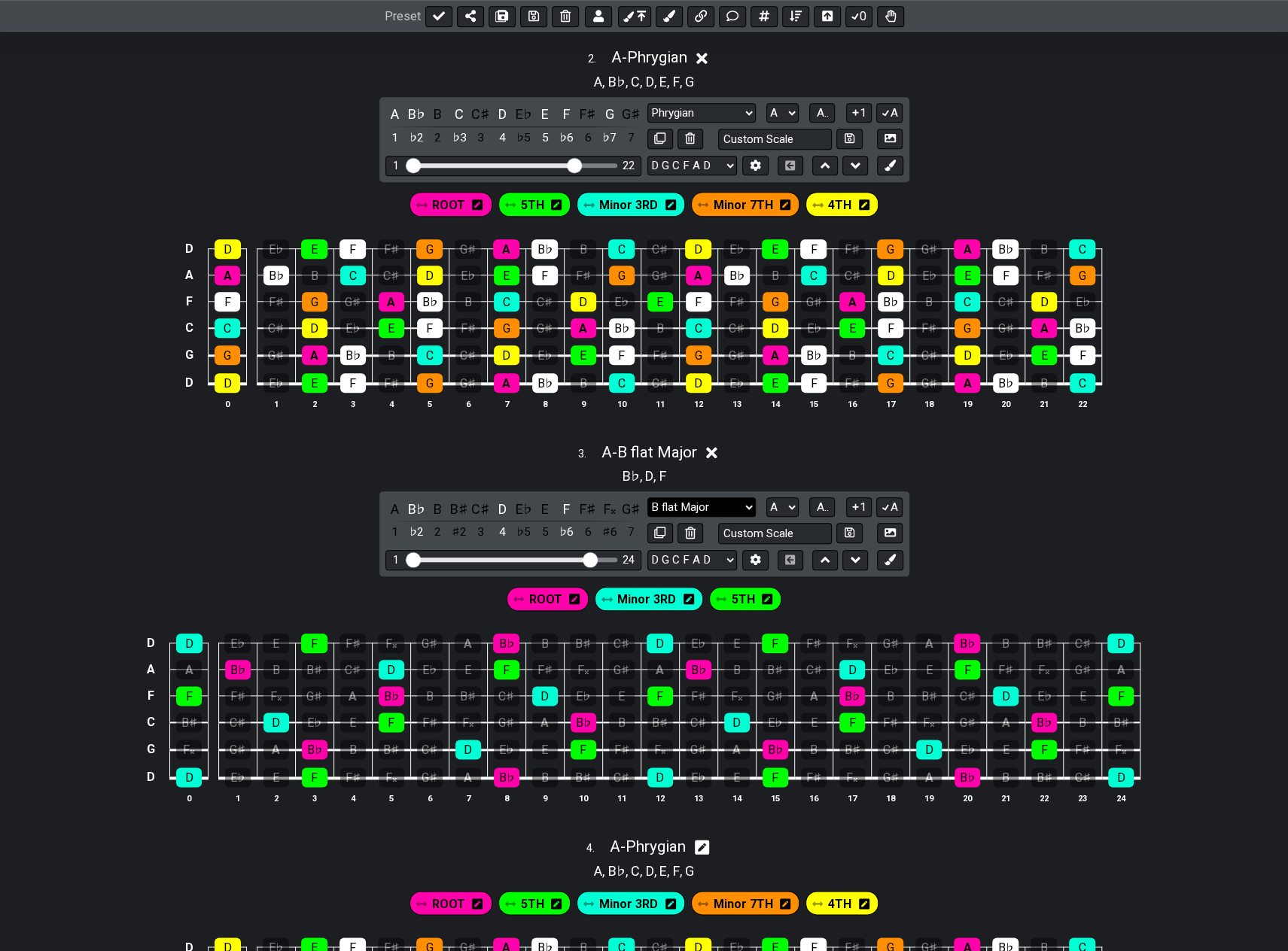
click at [745, 498] on select "Phrygian B flat Major Minor Pentatonic Major Pentatonic Minor Blues Major Blues…" at bounding box center [701, 507] width 109 height 20
click at [726, 492] on div "A B♭ B B♯ C♯ D E♭ E F F♯ F𝄪 G♯ 1 ♭2 2 ♯2 3 4 ♭5 5 ♭6 6 ♯6 7 Phrygian B flat Maj…" at bounding box center [644, 534] width 530 height 85
click at [412, 499] on div "B♭" at bounding box center [416, 509] width 20 height 20
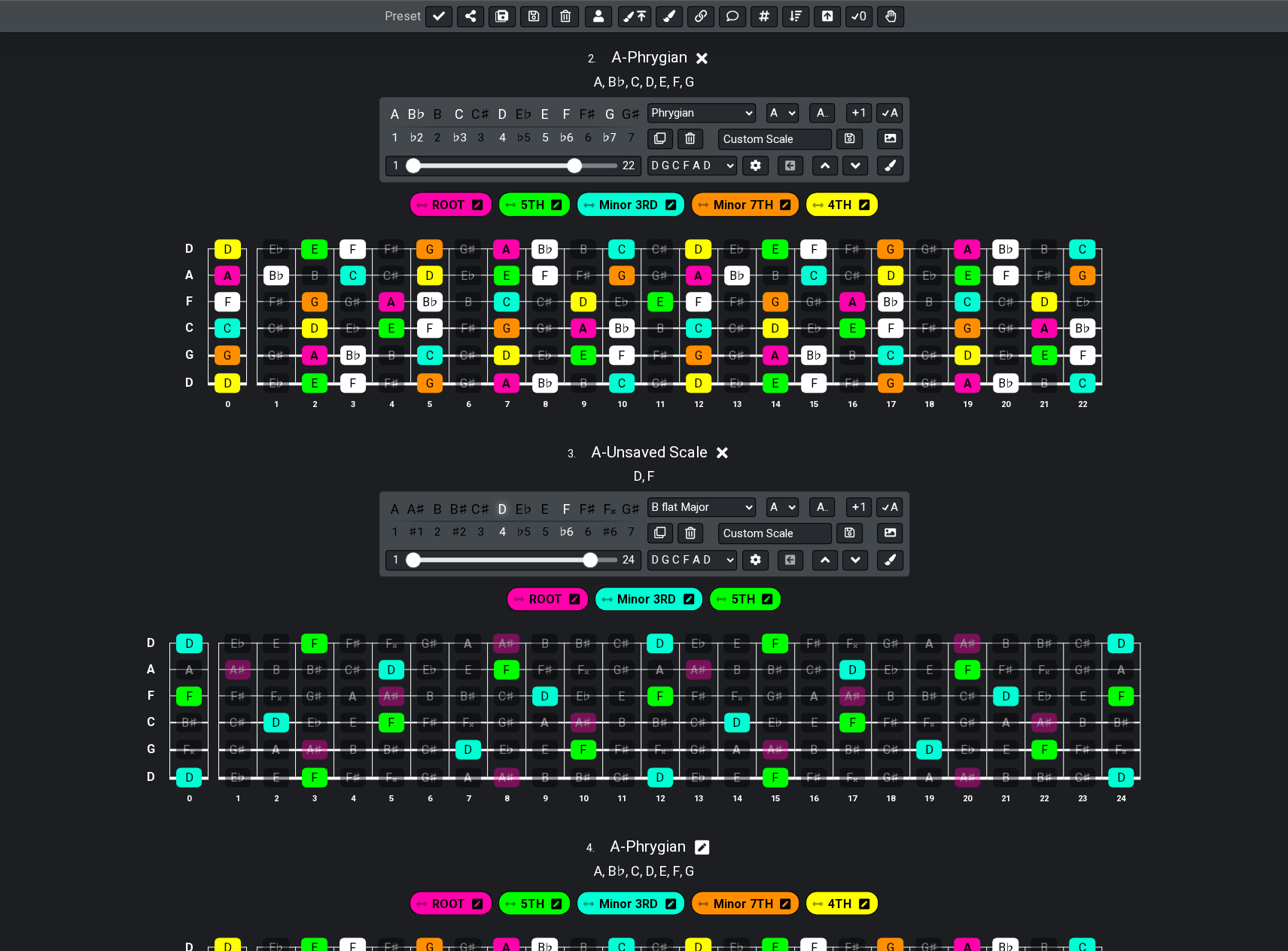
click at [499, 503] on div "D" at bounding box center [502, 509] width 20 height 20
click at [565, 499] on div "F" at bounding box center [566, 509] width 20 height 20
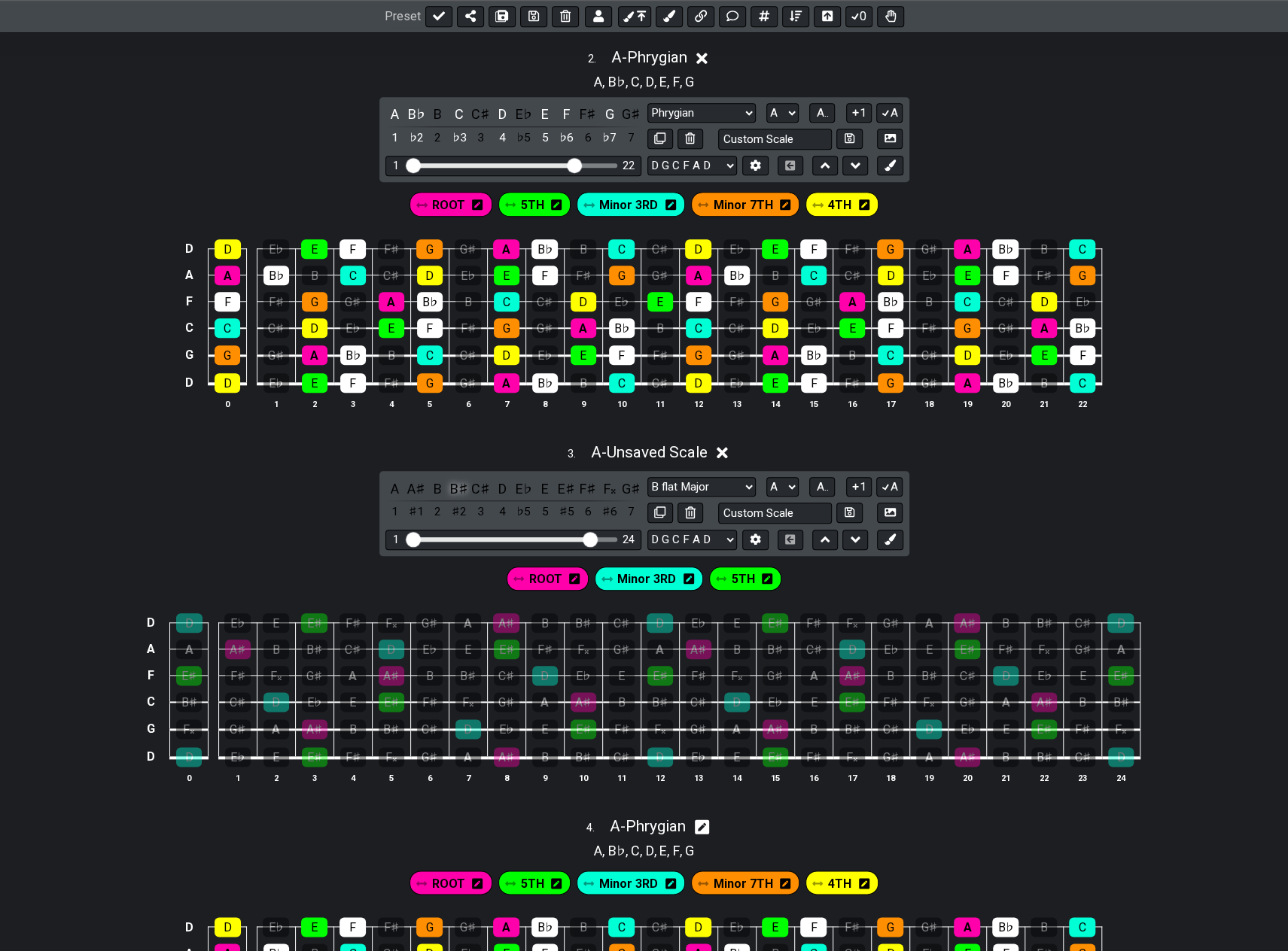
click at [459, 482] on div "B♯" at bounding box center [459, 488] width 20 height 20
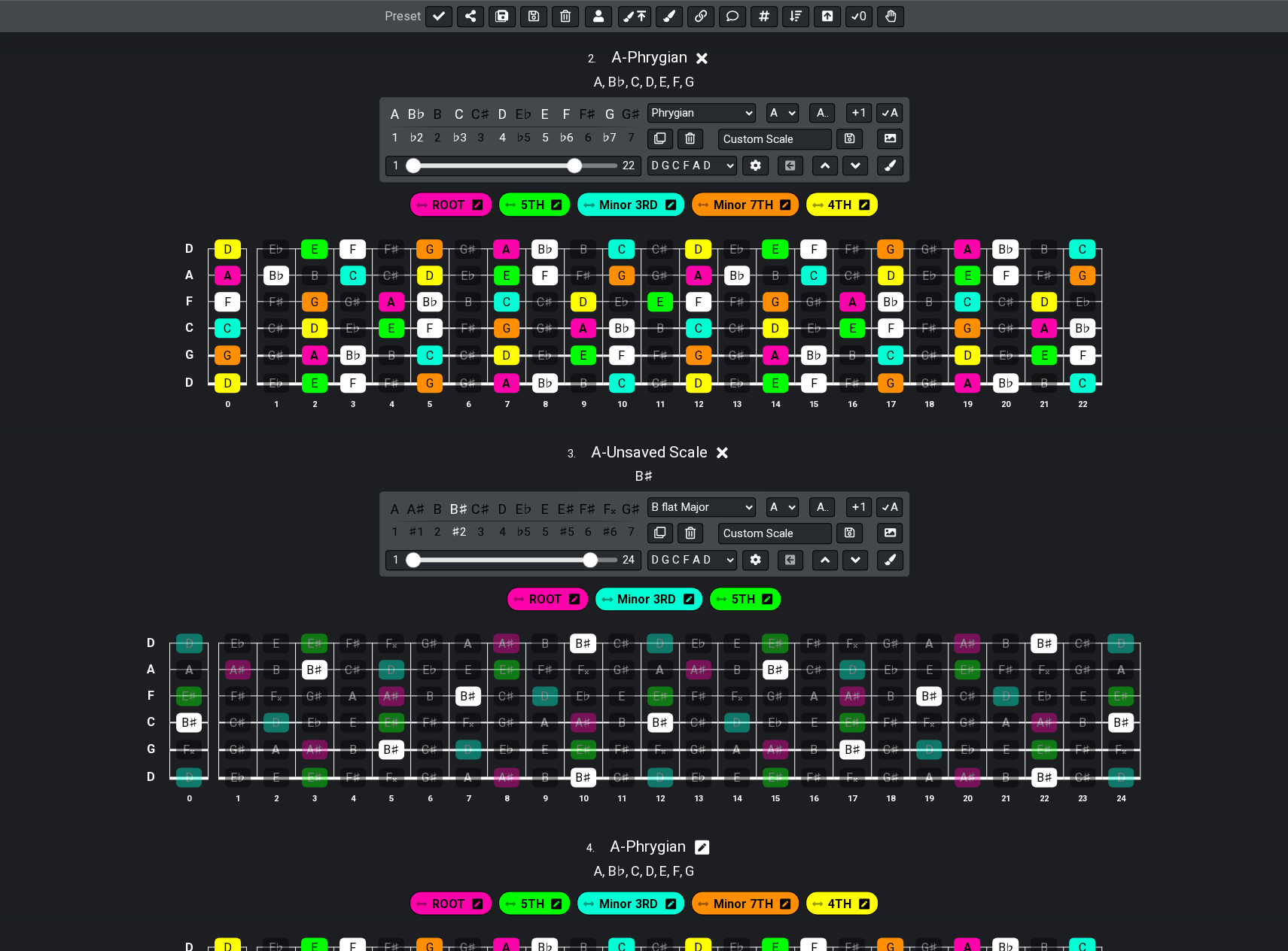
click at [550, 593] on span "ROOT" at bounding box center [545, 599] width 33 height 22
click at [572, 594] on icon at bounding box center [573, 599] width 10 height 10
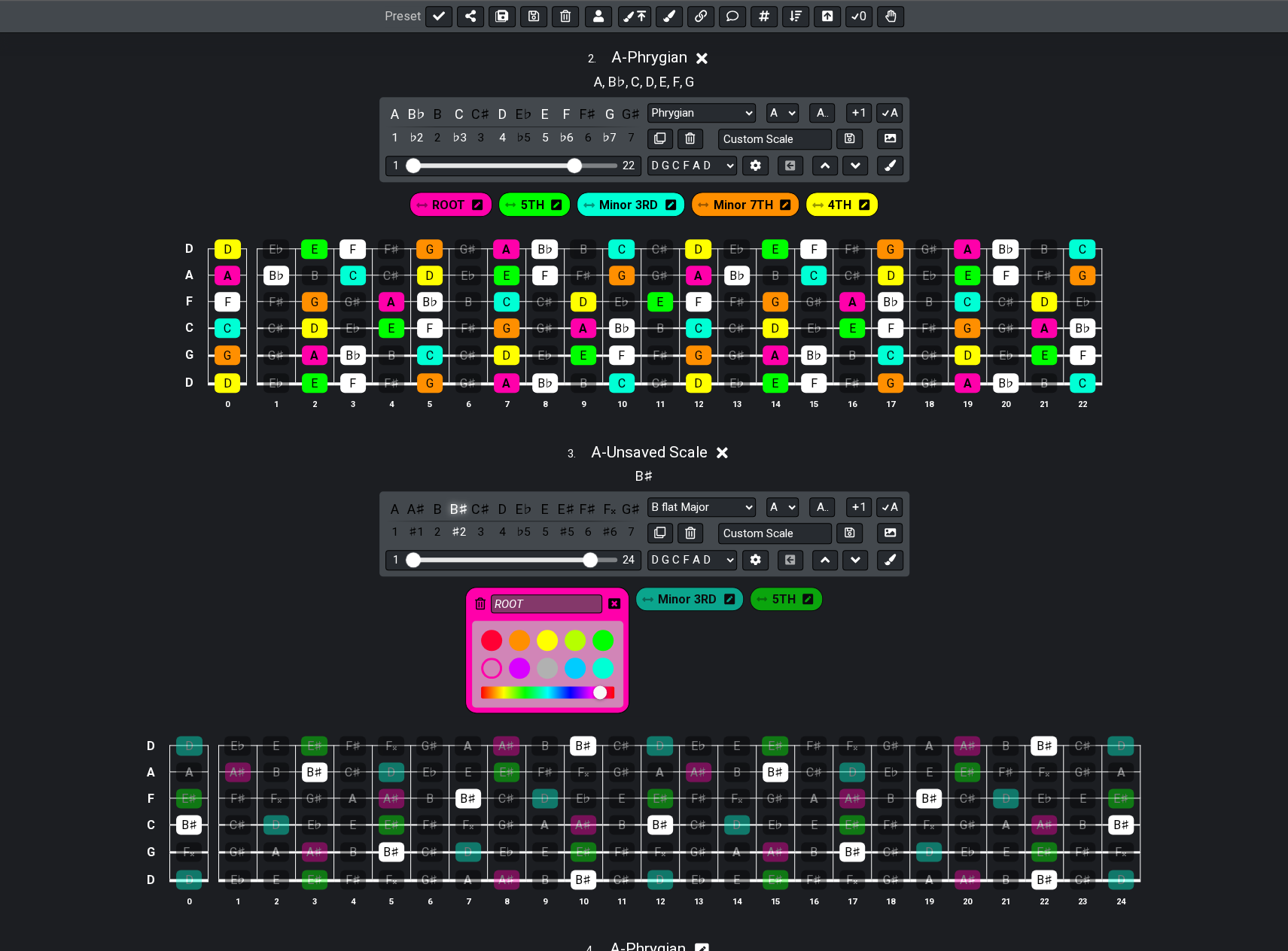
click at [454, 502] on div "B♯" at bounding box center [459, 509] width 20 height 20
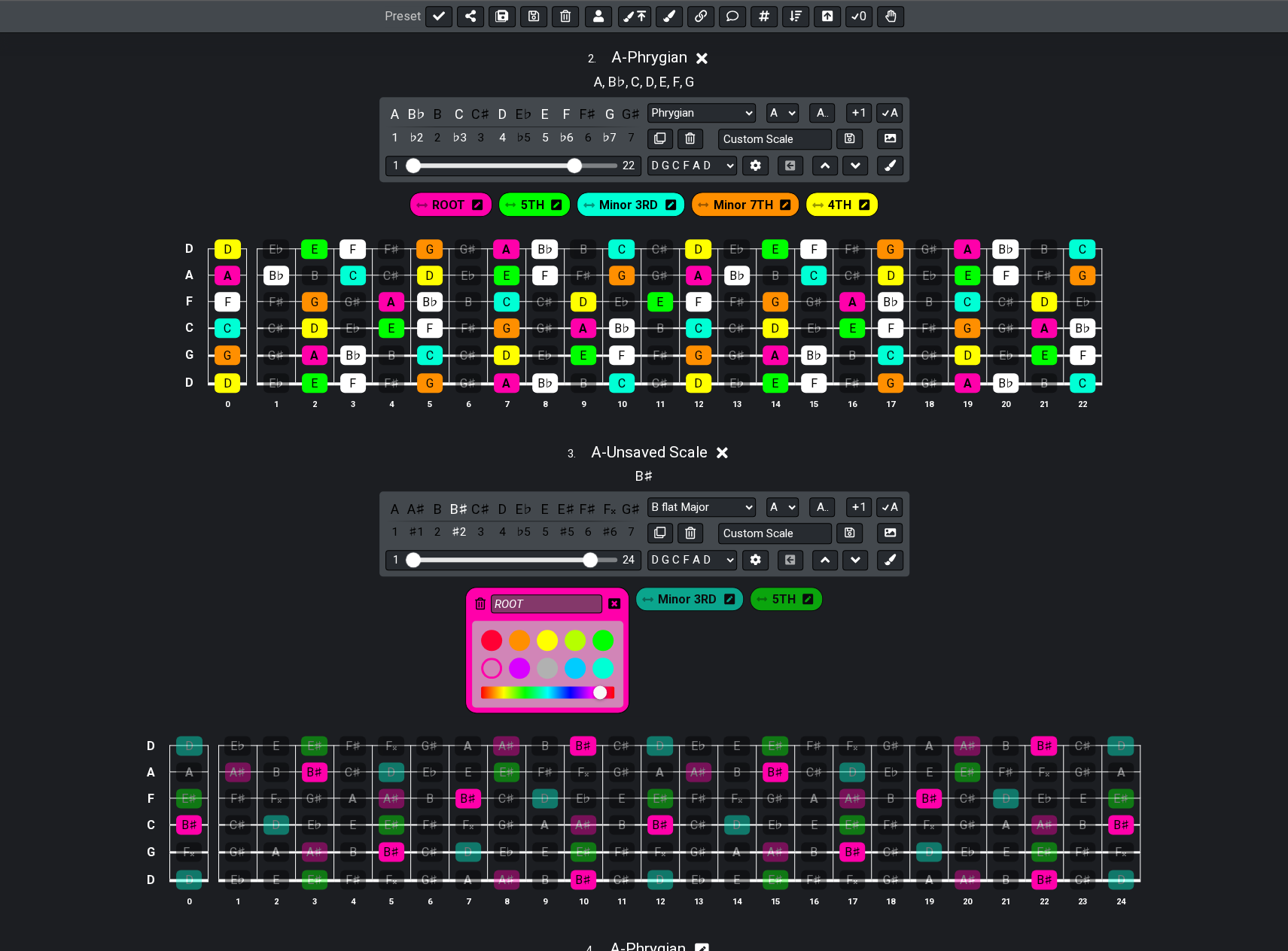
click at [618, 598] on icon at bounding box center [614, 604] width 12 height 10
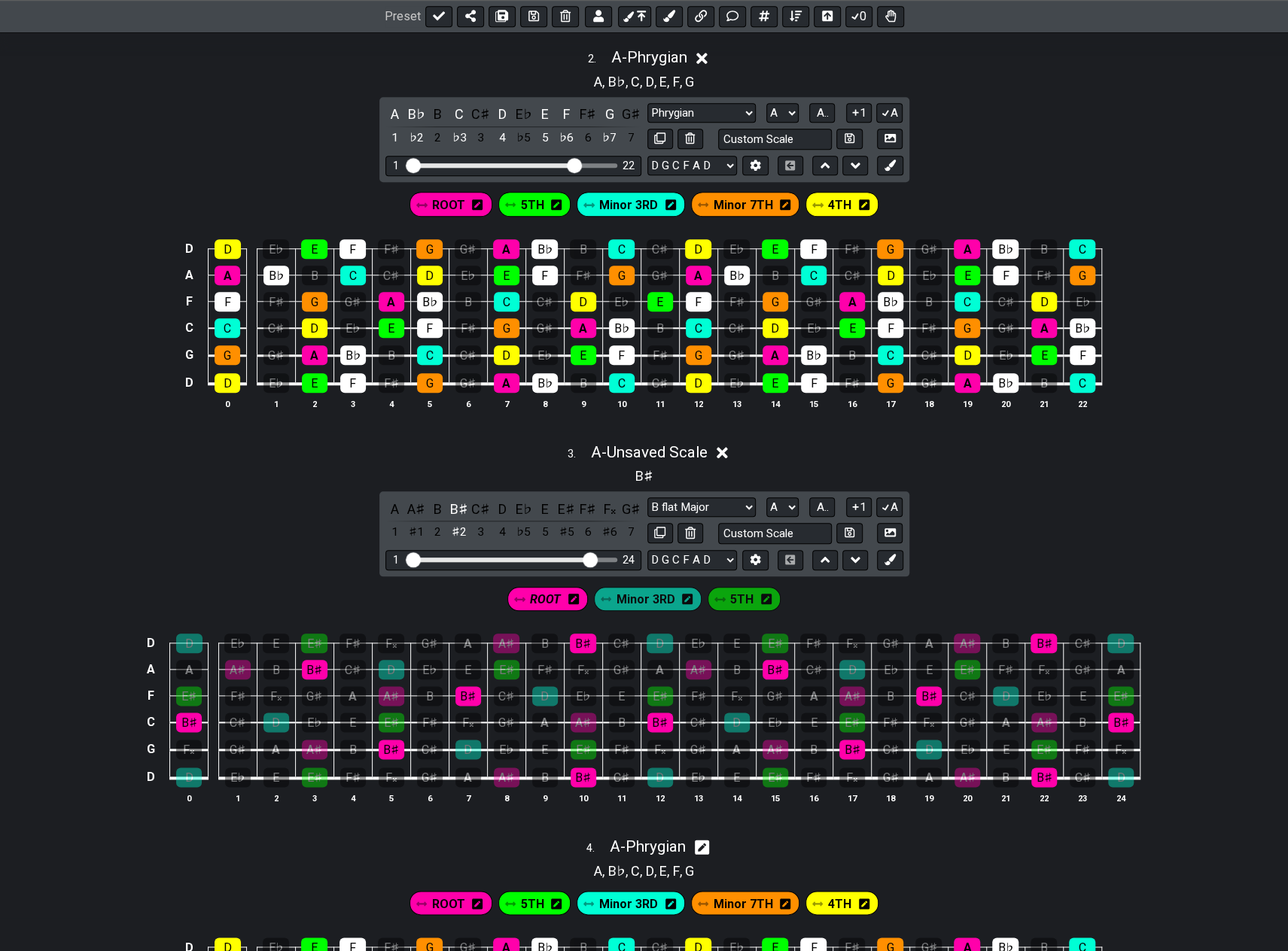
click at [629, 589] on span "Minor 3RD" at bounding box center [646, 599] width 59 height 22
click at [544, 499] on div "E" at bounding box center [545, 509] width 20 height 20
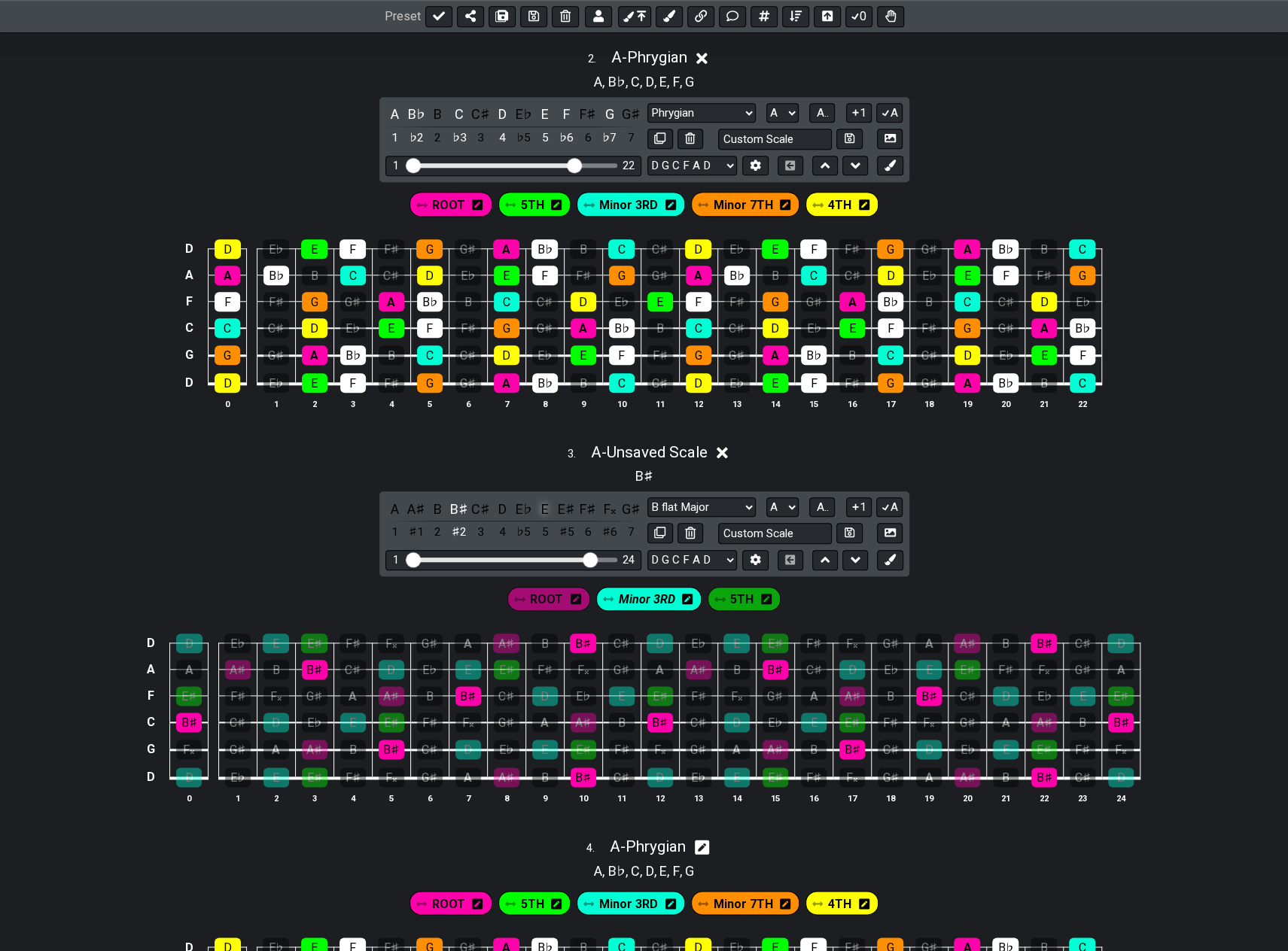
click at [544, 501] on div "E" at bounding box center [545, 509] width 20 height 20
click at [747, 589] on span "5TH" at bounding box center [742, 599] width 23 height 22
click at [606, 500] on div "F𝄪" at bounding box center [610, 509] width 20 height 20
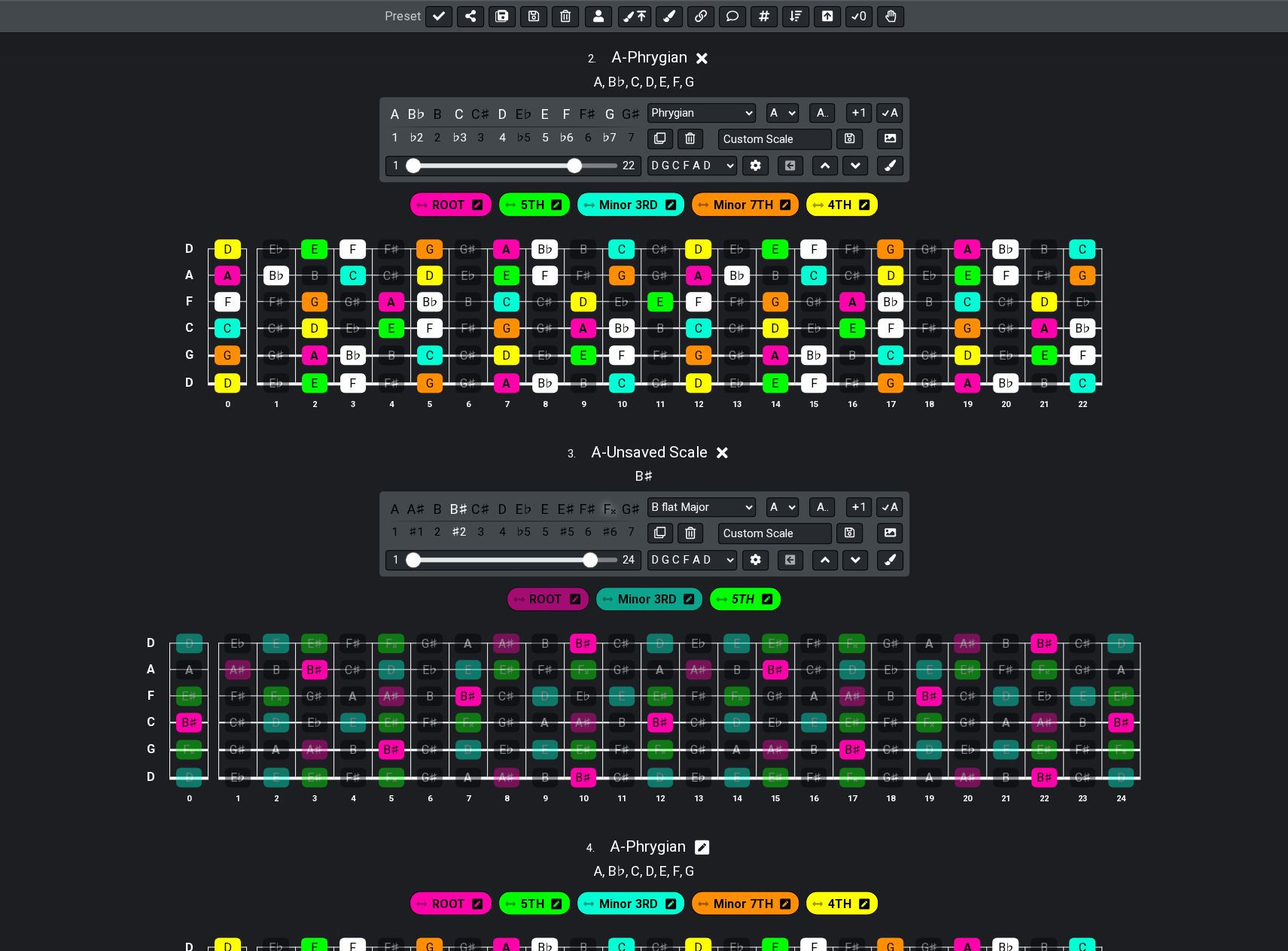
click at [607, 500] on div "F𝄪" at bounding box center [610, 509] width 20 height 20
click at [591, 504] on div "F♯" at bounding box center [588, 509] width 20 height 20
click at [557, 501] on div "E♯" at bounding box center [566, 509] width 20 height 20
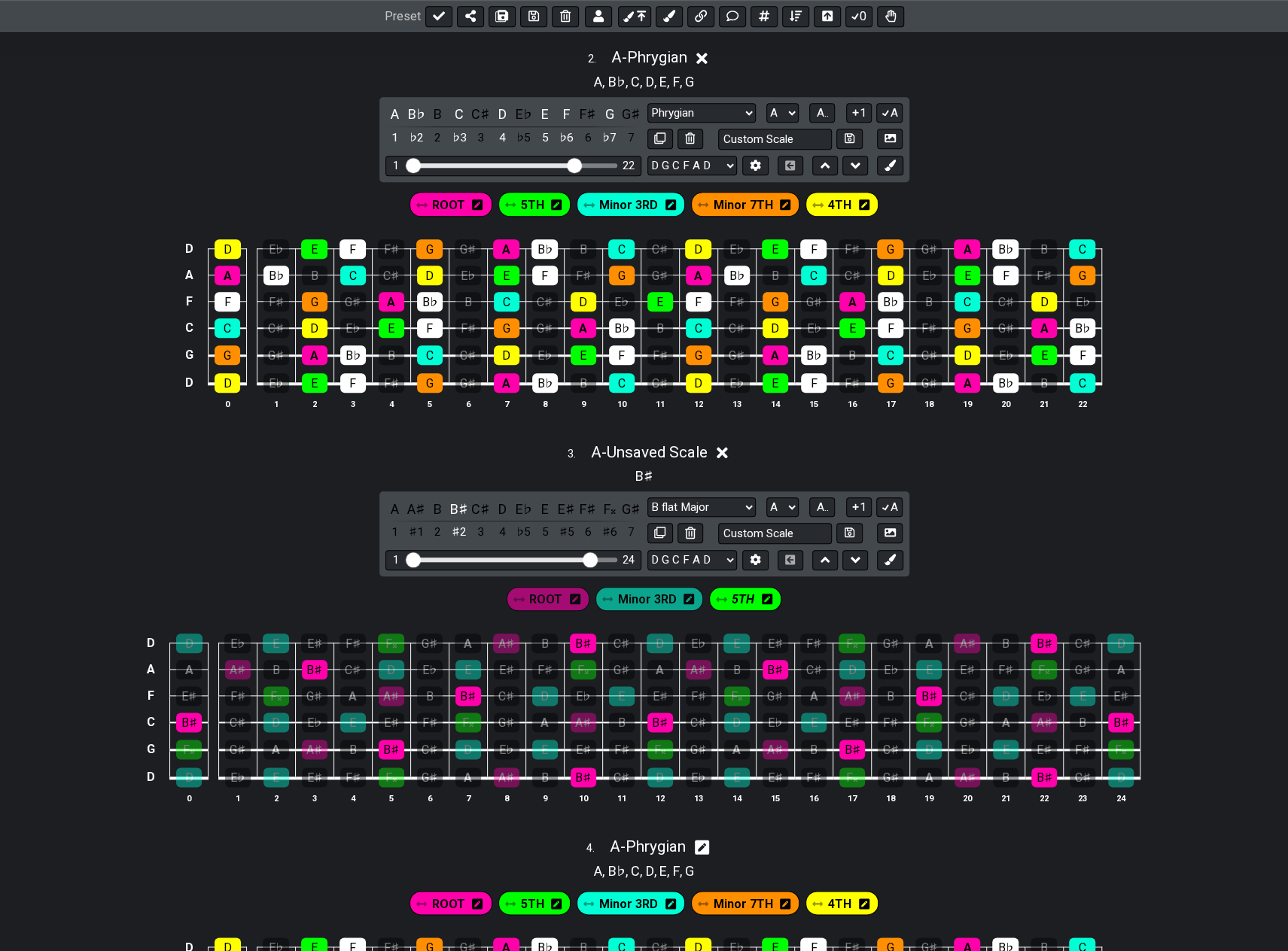
click at [644, 589] on span "Minor 3RD" at bounding box center [647, 599] width 59 height 22
click at [655, 589] on span "Minor 3RD" at bounding box center [646, 599] width 56 height 22
click at [542, 499] on div "E" at bounding box center [545, 509] width 20 height 20
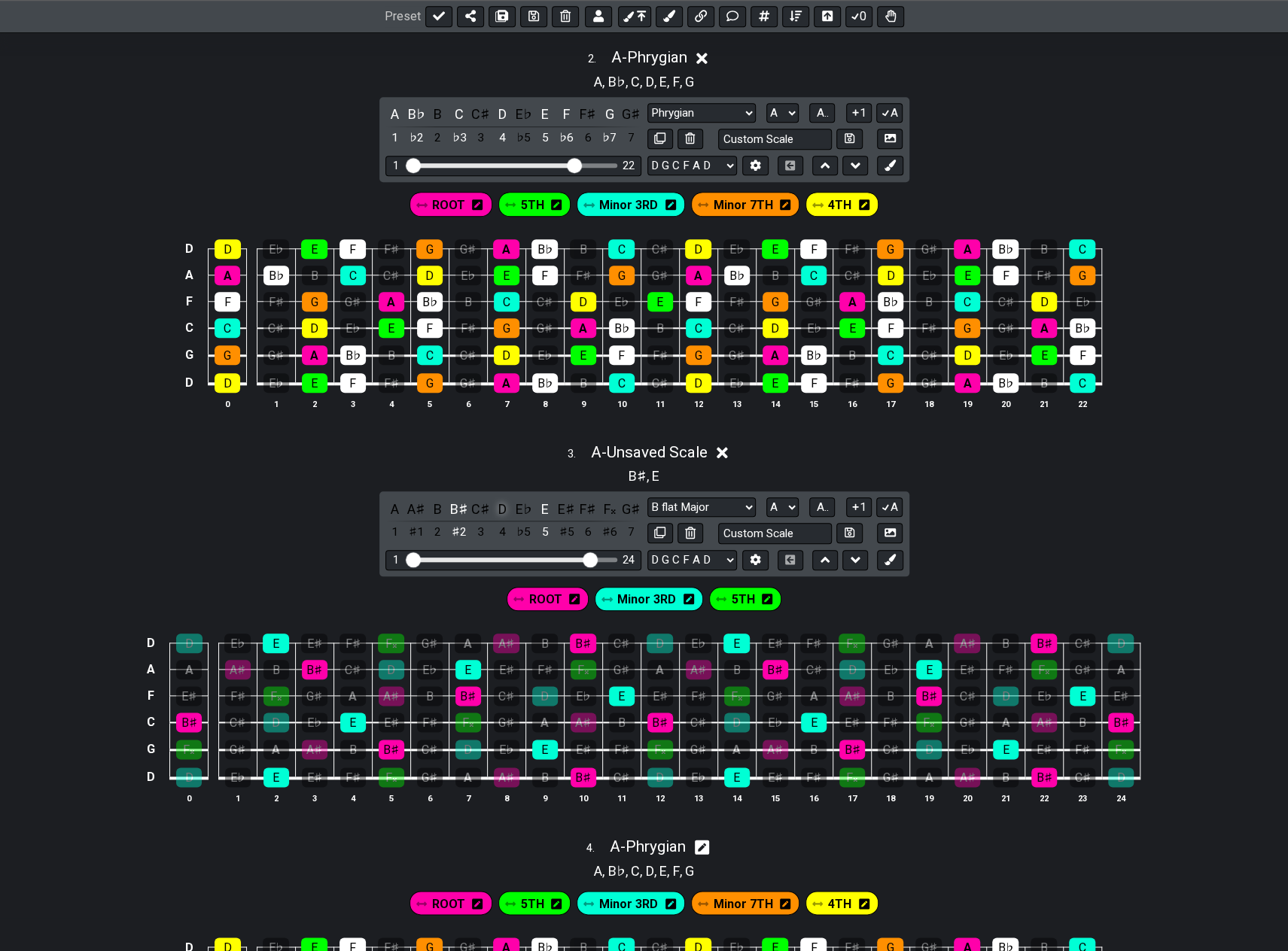
click at [499, 499] on div "D" at bounding box center [502, 509] width 20 height 20
click at [636, 589] on span "Minor 3RD" at bounding box center [647, 599] width 59 height 22
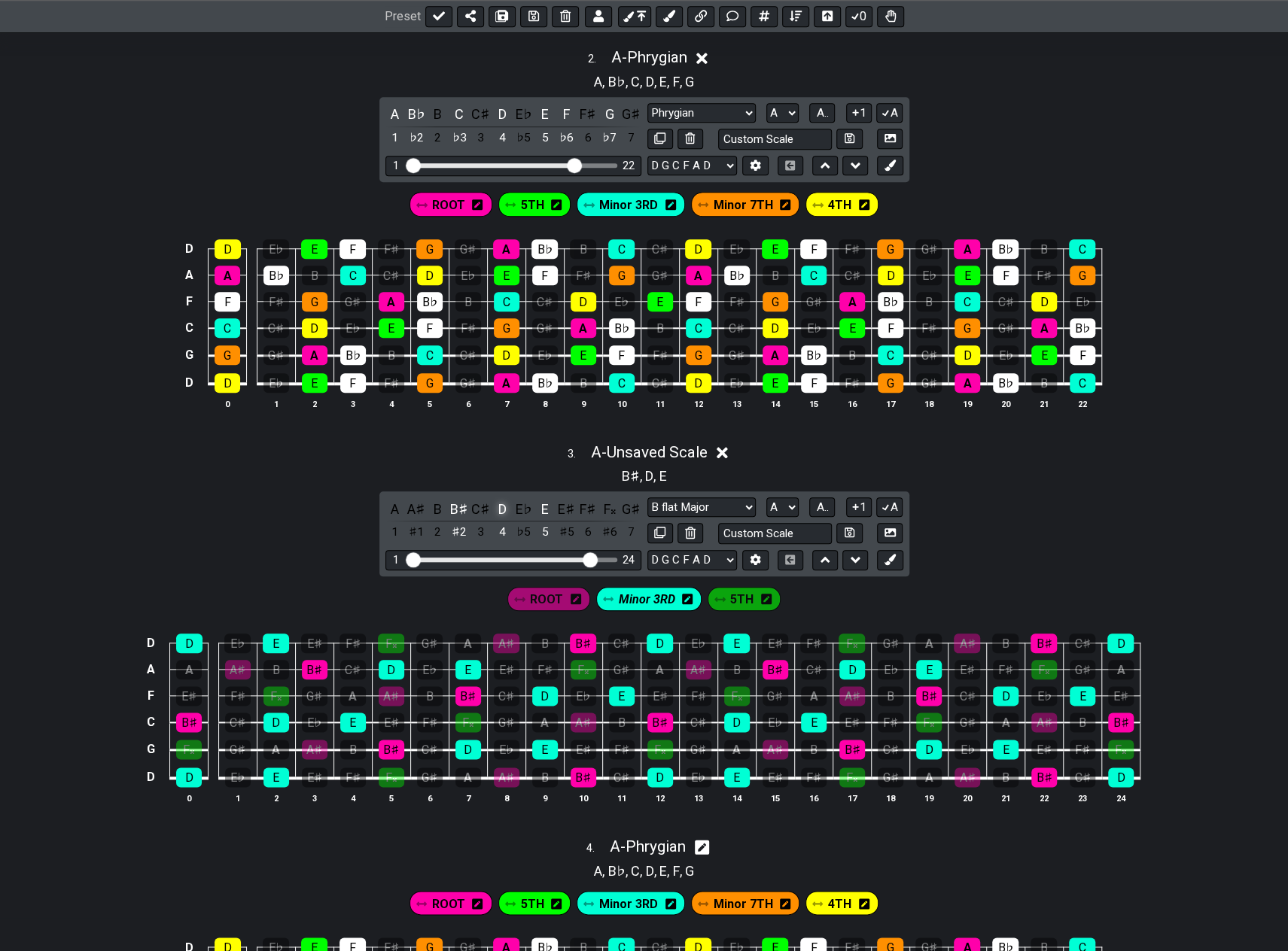
click at [501, 500] on div "D" at bounding box center [502, 509] width 20 height 20
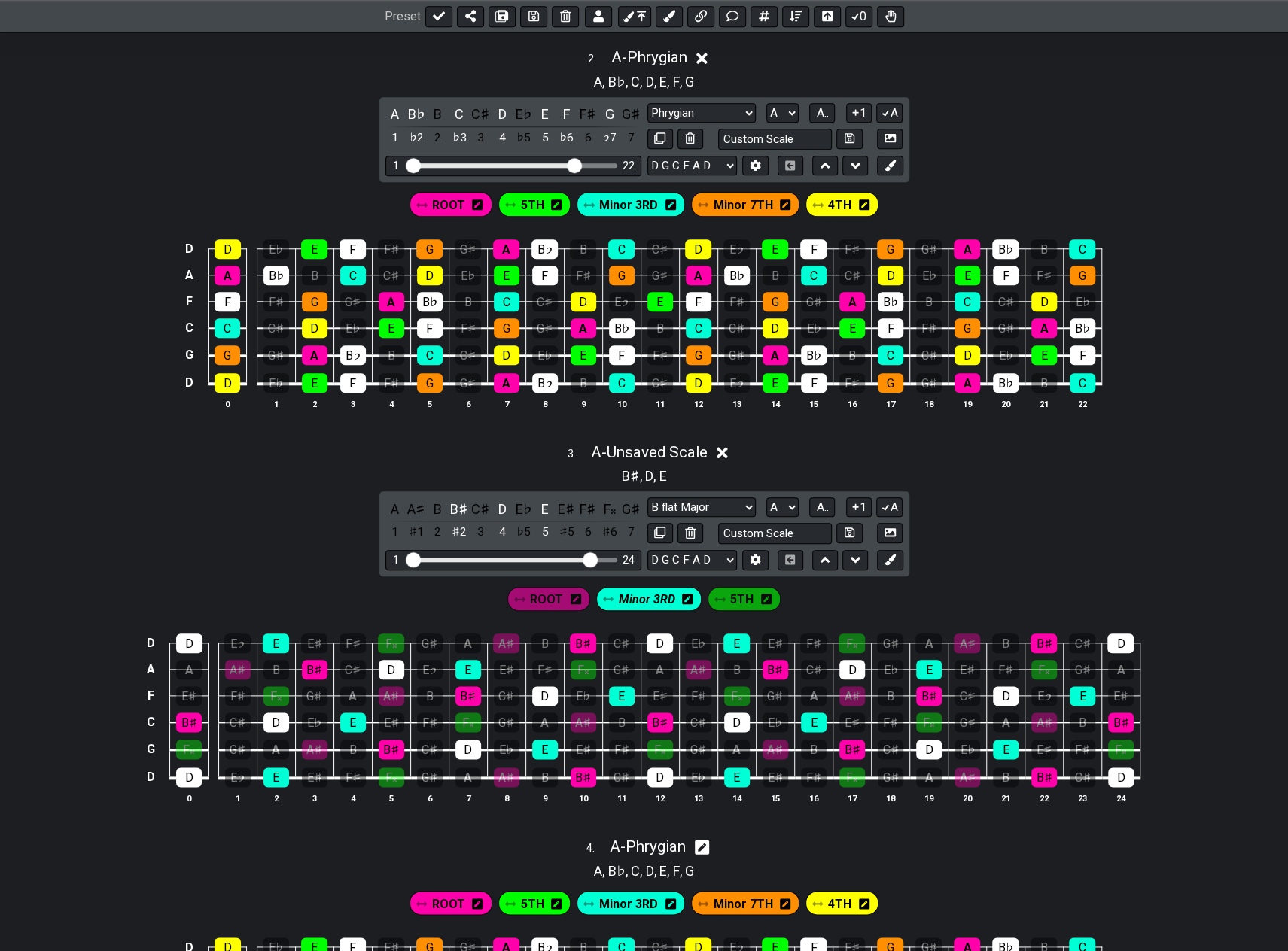
click at [657, 590] on span "Minor 3RD" at bounding box center [646, 599] width 56 height 22
click at [500, 499] on div "D" at bounding box center [502, 509] width 20 height 20
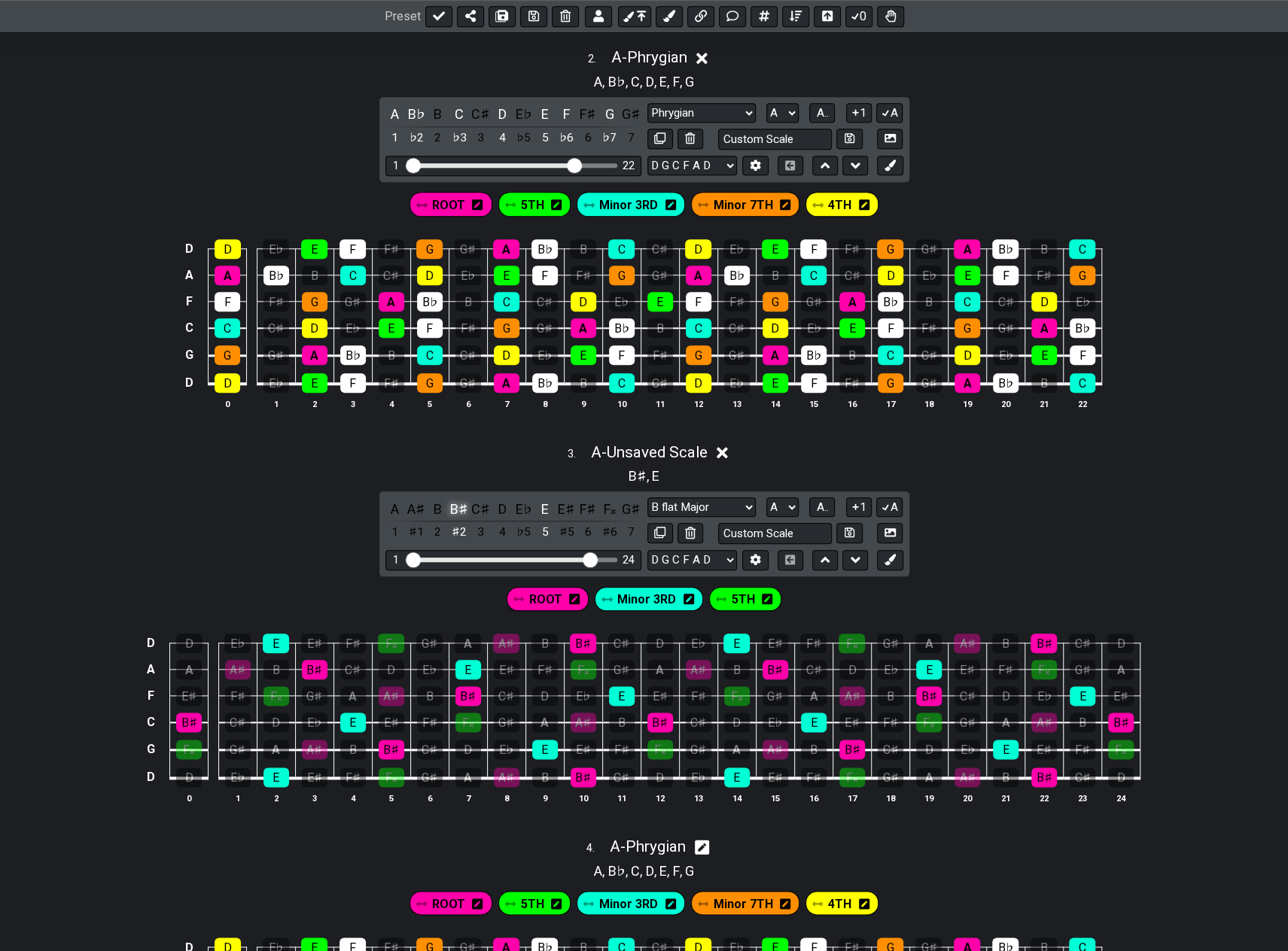
click at [456, 503] on div "B♯" at bounding box center [459, 509] width 20 height 20
click at [456, 503] on div "C" at bounding box center [459, 509] width 20 height 20
click at [414, 499] on div "A♯" at bounding box center [416, 509] width 20 height 20
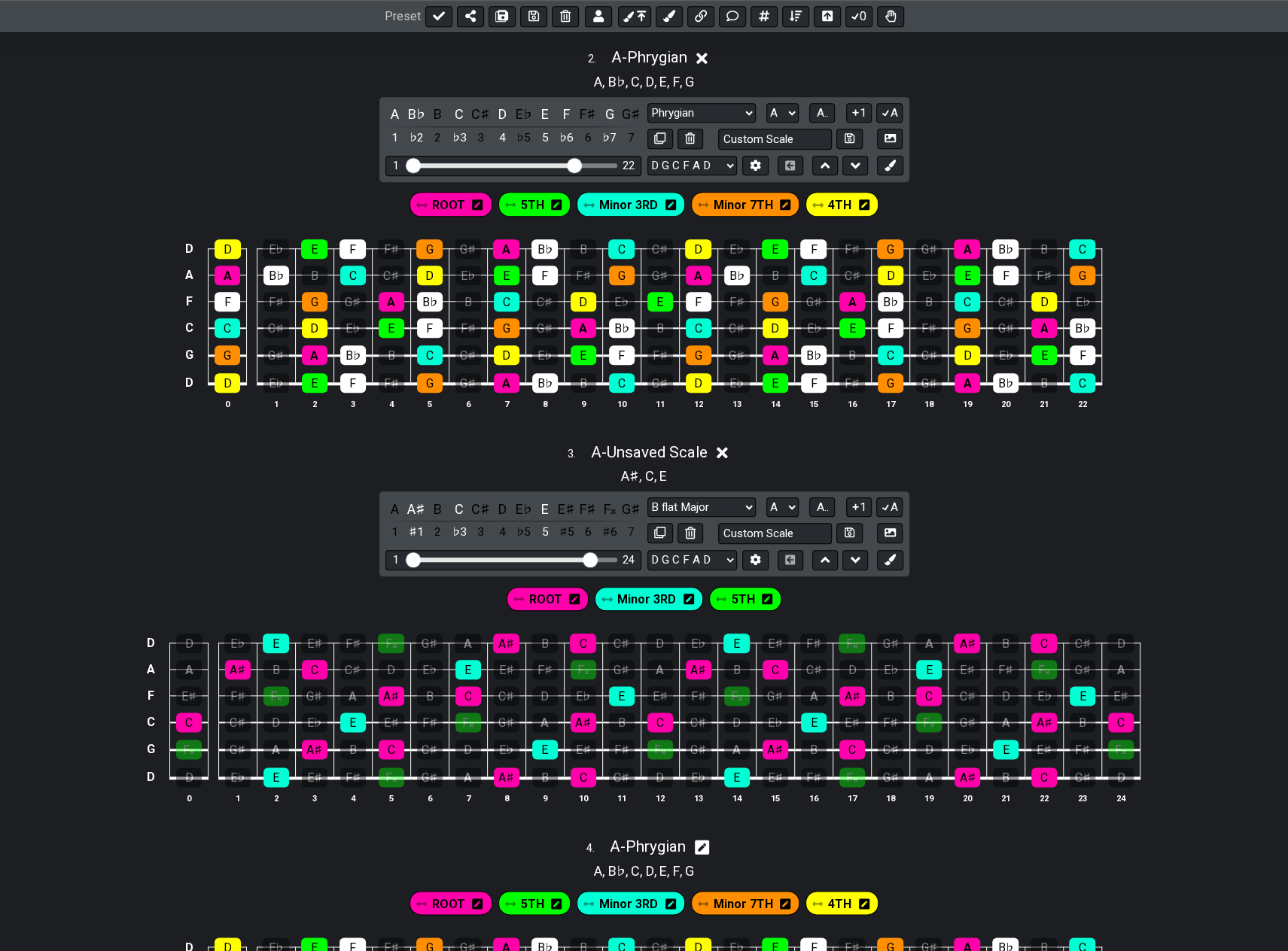
click at [548, 589] on span "ROOT" at bounding box center [545, 599] width 33 height 22
click at [574, 594] on icon at bounding box center [573, 599] width 10 height 10
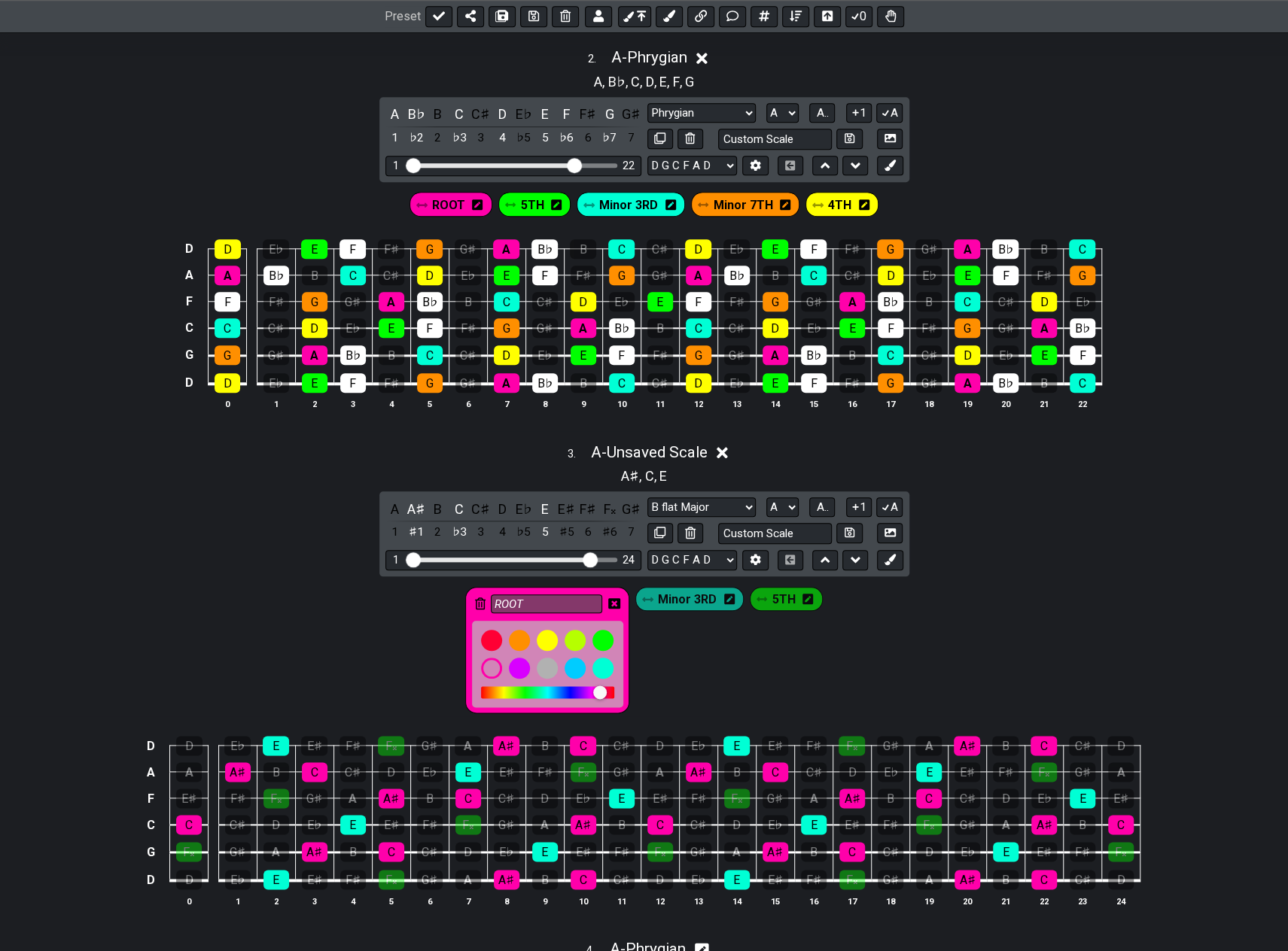
click at [612, 598] on icon at bounding box center [614, 604] width 12 height 12
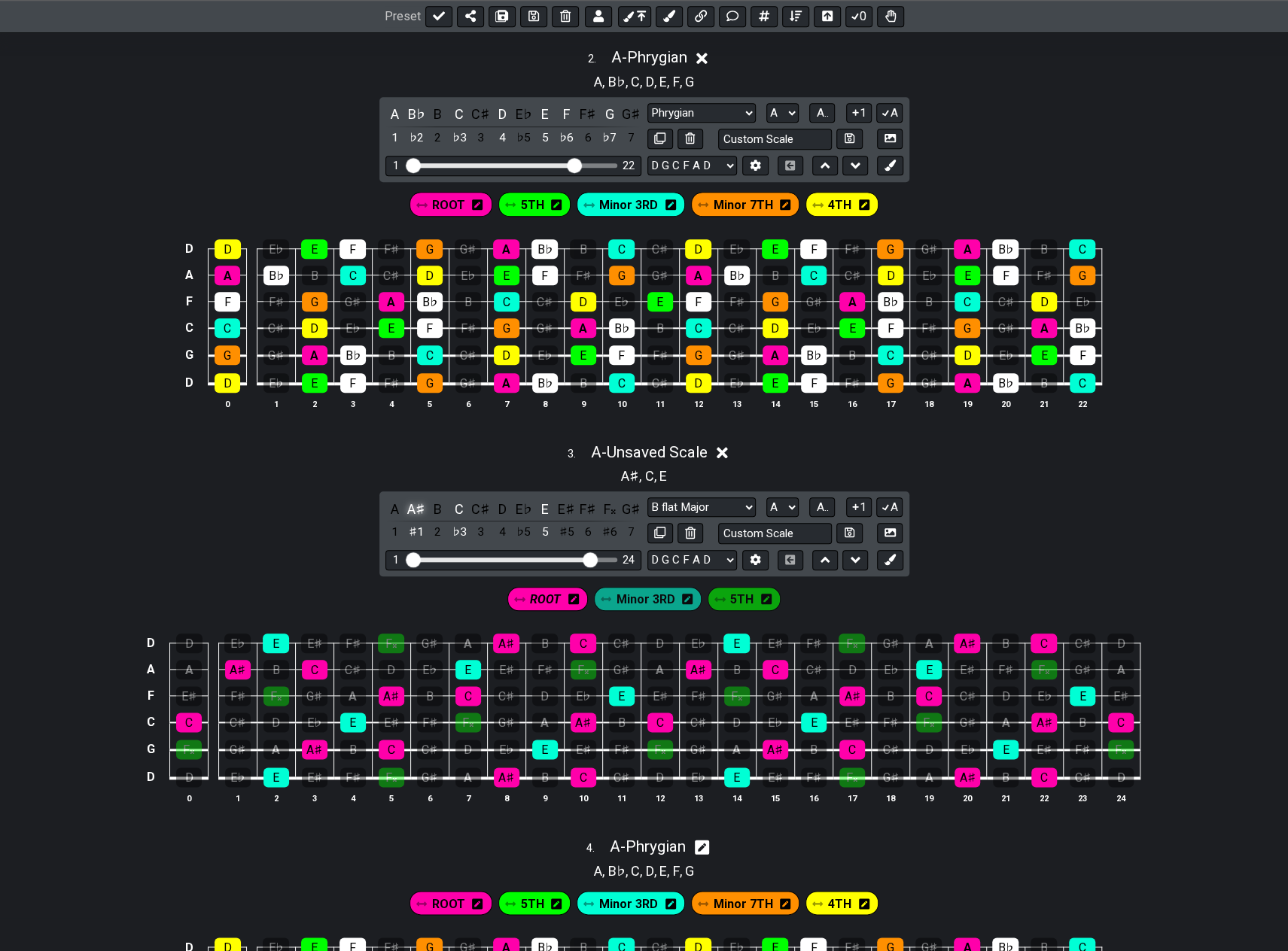
click at [414, 504] on div "A♯" at bounding box center [416, 509] width 20 height 20
click at [545, 594] on span "ROOT" at bounding box center [545, 599] width 31 height 22
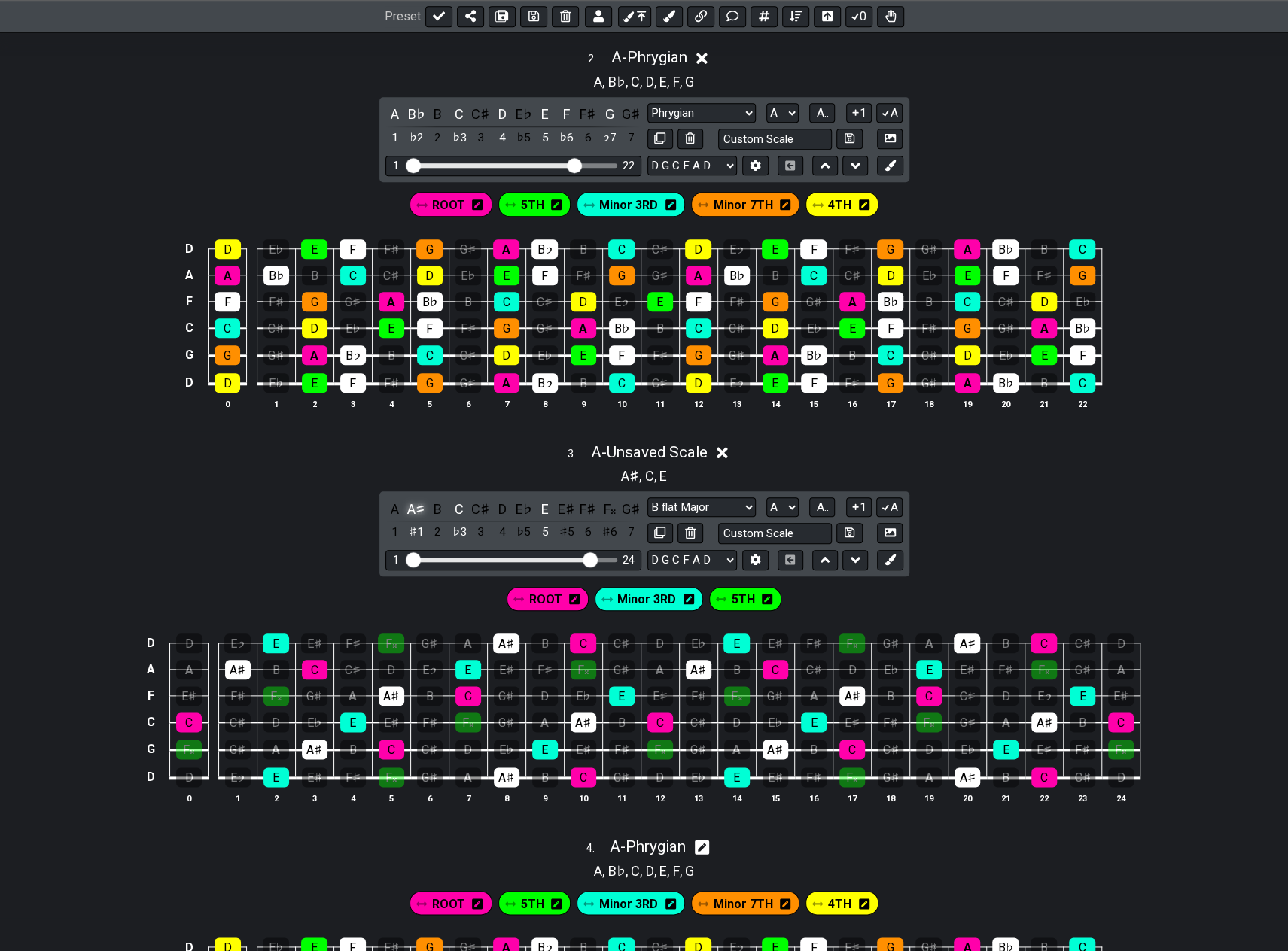
click at [417, 499] on div "A♯" at bounding box center [416, 509] width 20 height 20
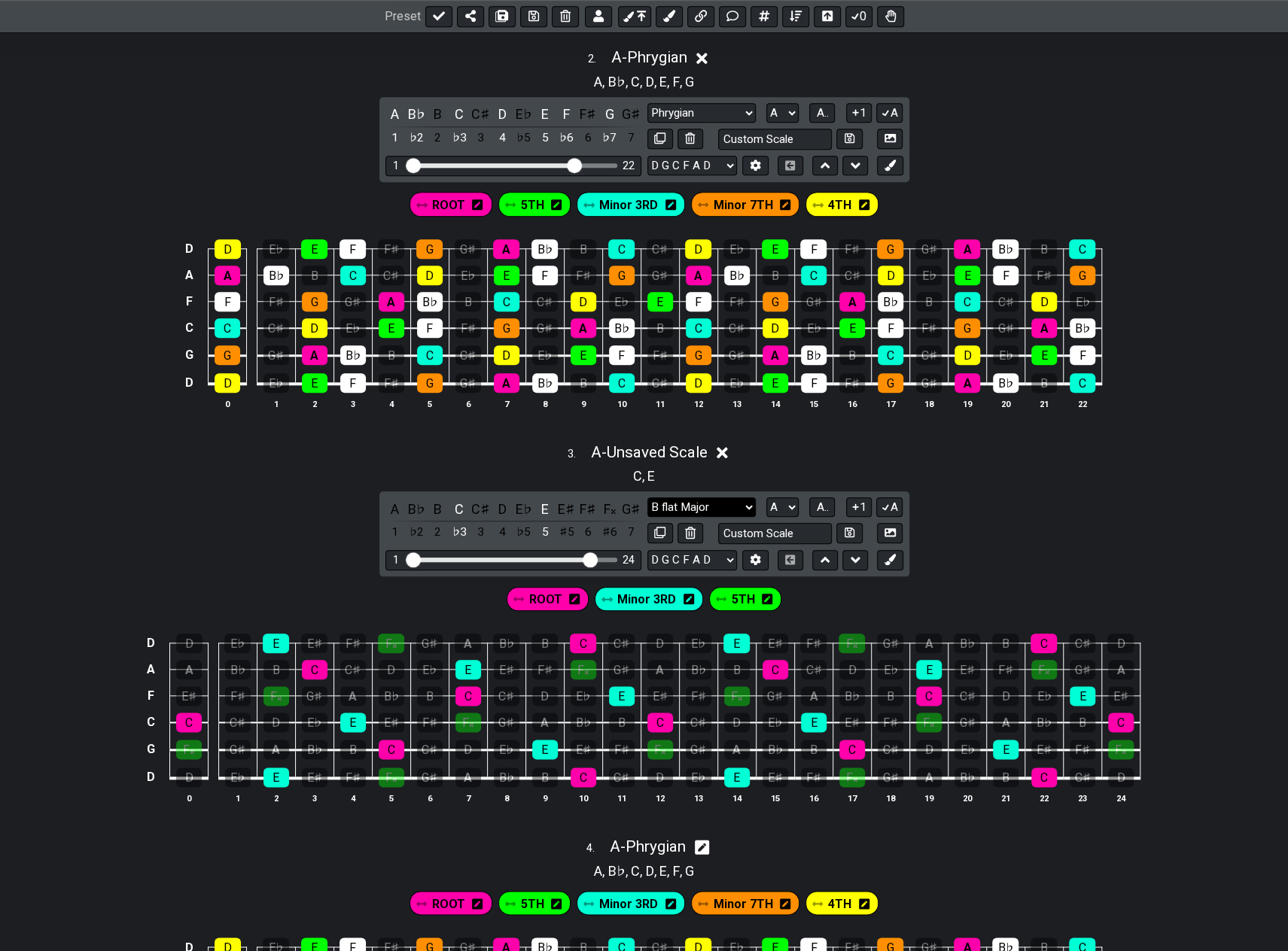
click at [715, 499] on select "Phrygian B flat Major Minor Pentatonic Major Pentatonic Minor Blues Major Blues…" at bounding box center [701, 507] width 109 height 20
select select "Major"
click at [647, 498] on select "Phrygian B flat Major Minor Pentatonic Major Pentatonic Minor Blues Major Blues…" at bounding box center [701, 507] width 109 height 20
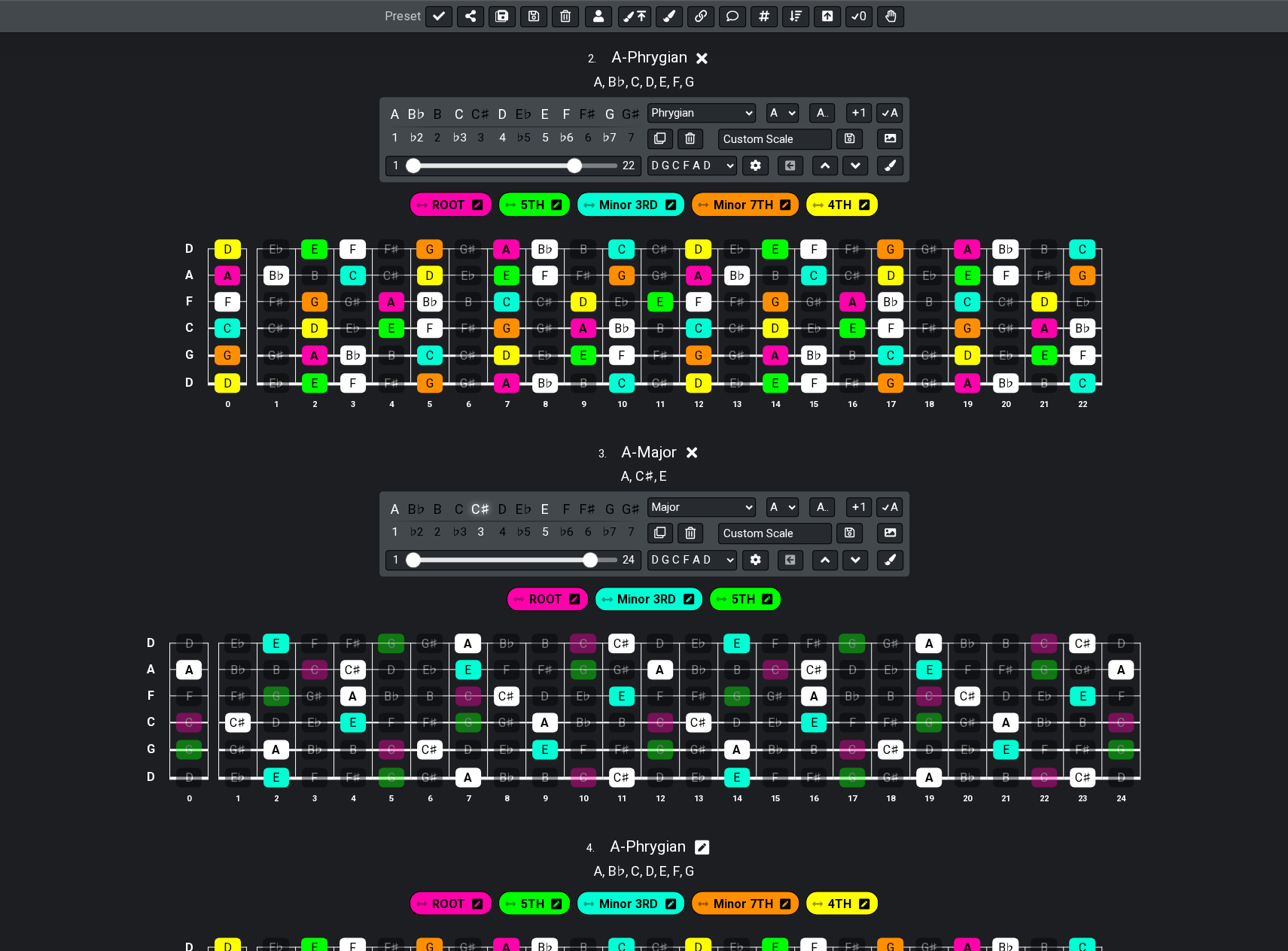
click at [480, 502] on div "C♯" at bounding box center [480, 509] width 20 height 20
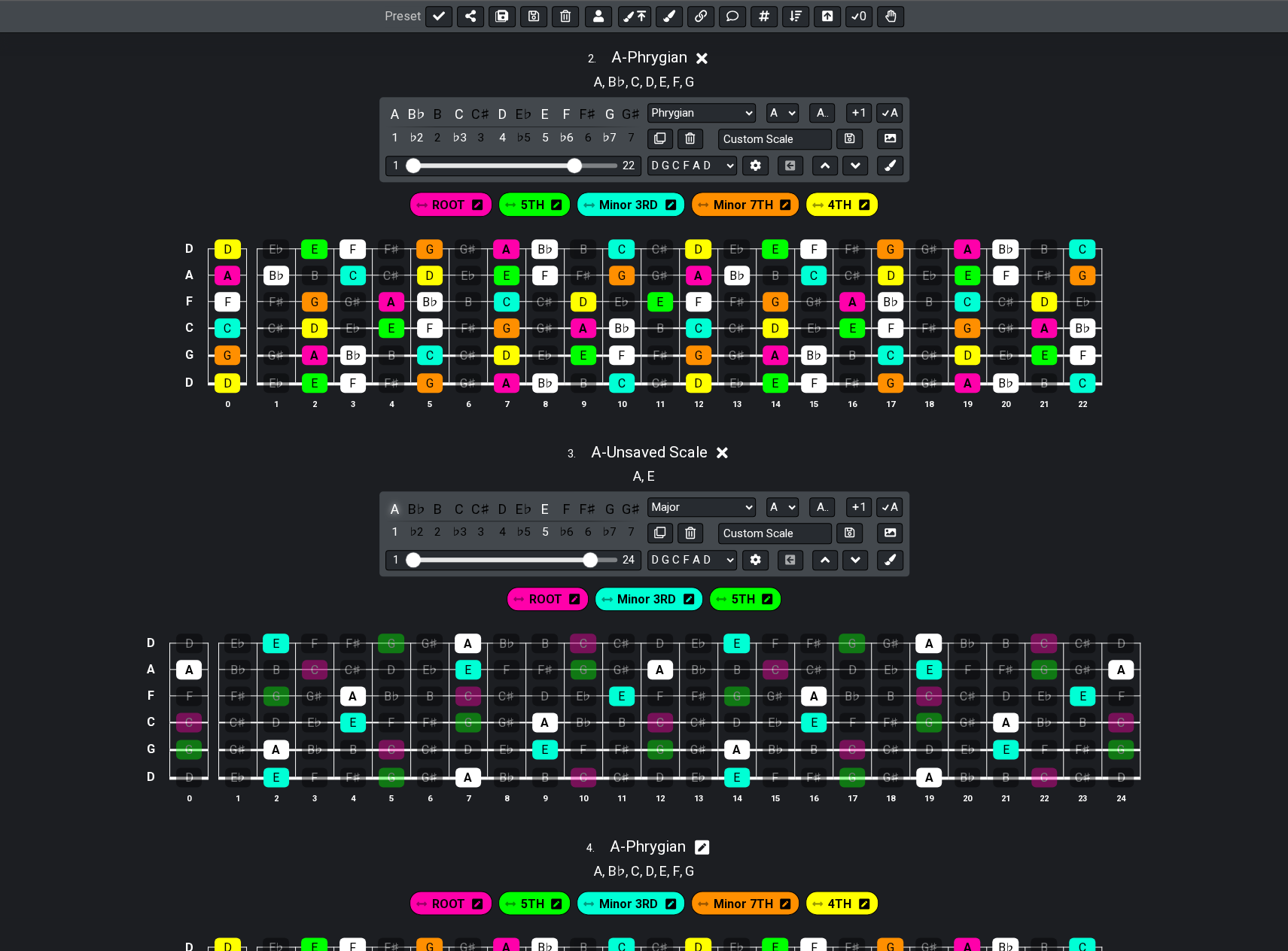
click at [393, 501] on div "A" at bounding box center [395, 509] width 20 height 20
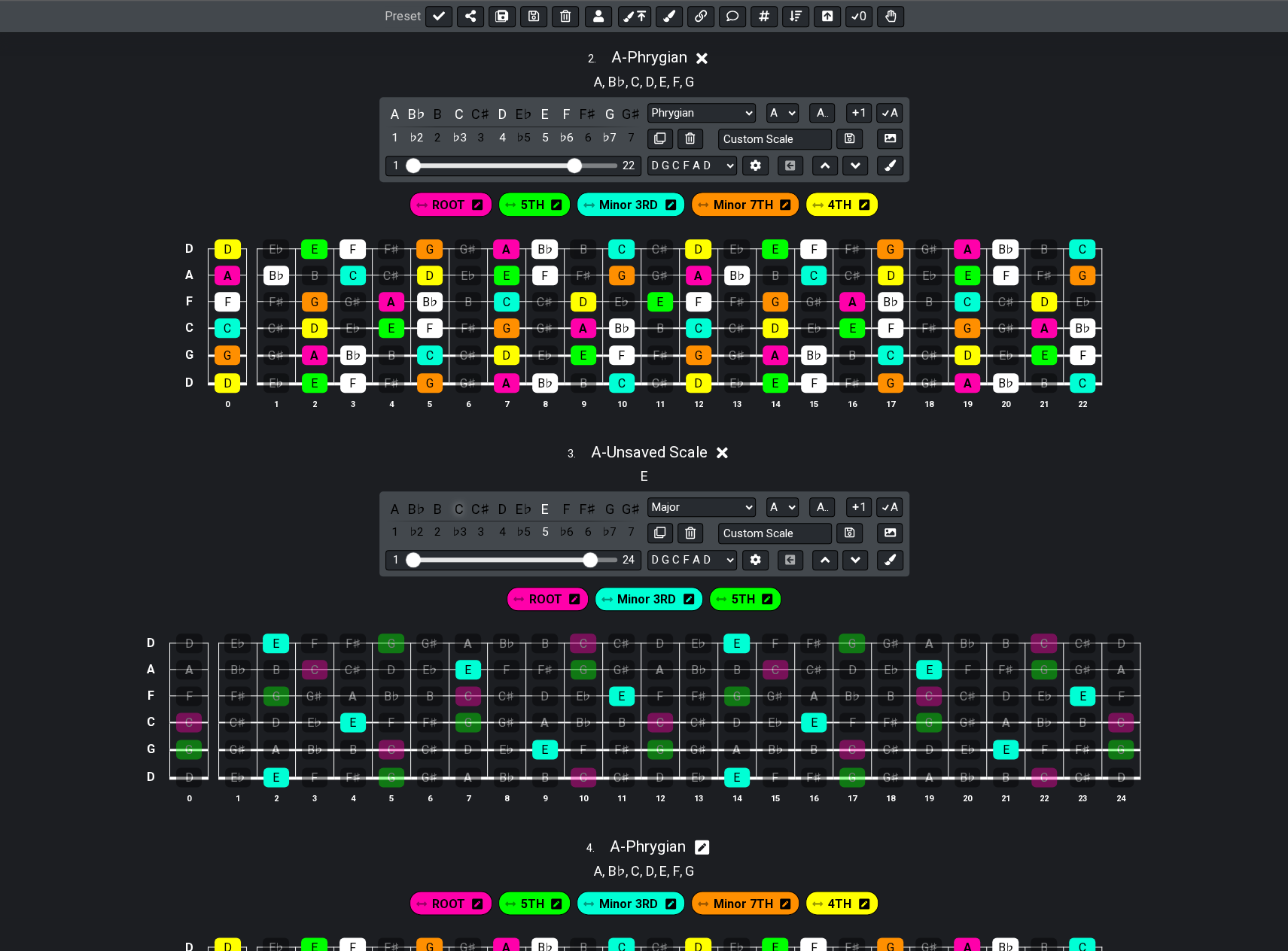
click at [458, 502] on div "C" at bounding box center [459, 509] width 20 height 20
click at [609, 502] on div "G" at bounding box center [610, 509] width 20 height 20
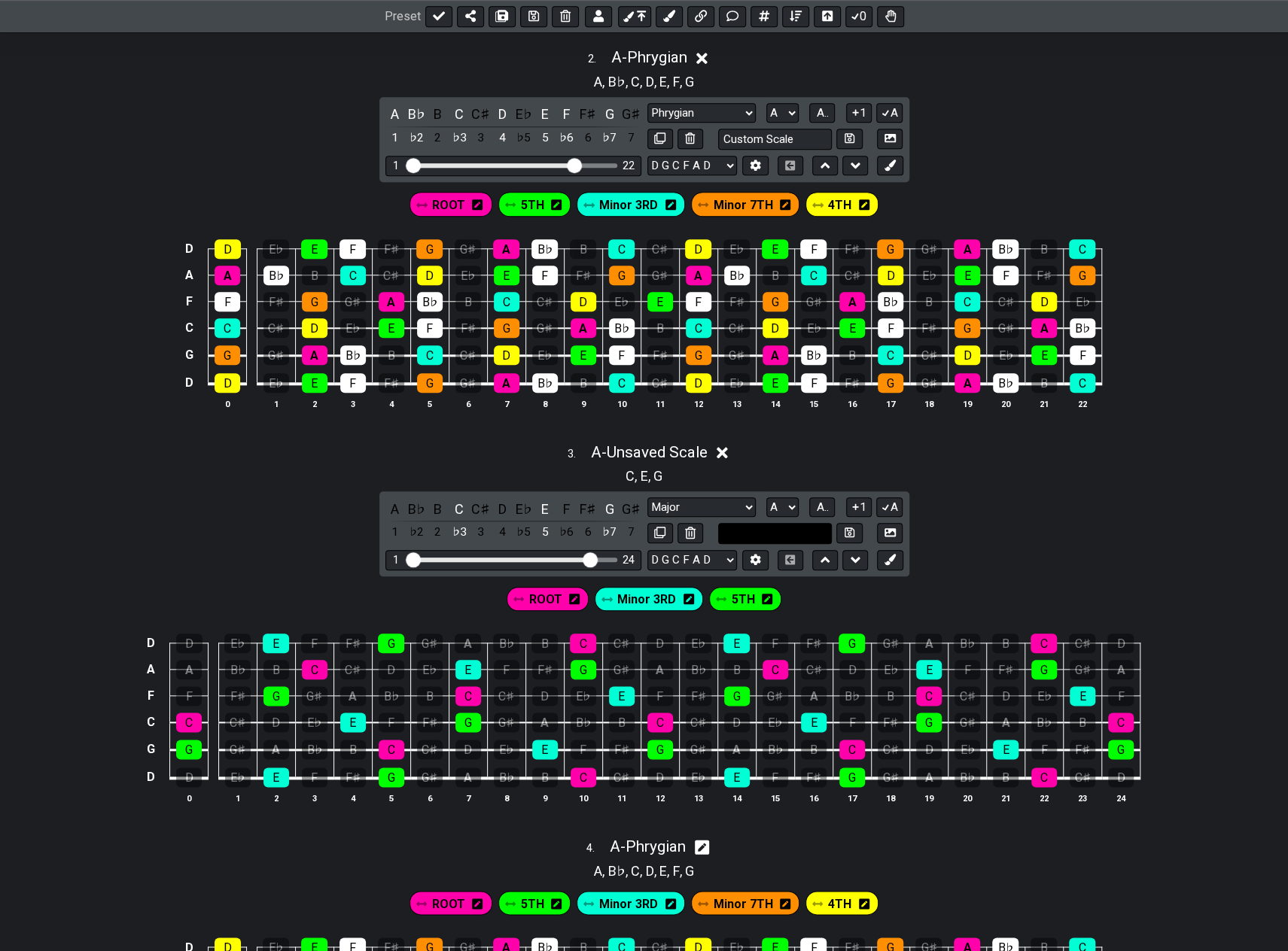
click at [774, 523] on input "text" at bounding box center [776, 532] width 115 height 20
type input "C major Triad"
click at [854, 527] on icon at bounding box center [849, 532] width 10 height 10
select select "C major Triad"
click at [994, 525] on div "3 . A - C major Triad C , E , G A B♭ B C C♯ D E♭ E F F♯ G G♯ 1 ♭2 2 ♭3 3 4 ♭5 5…" at bounding box center [644, 630] width 1288 height 392
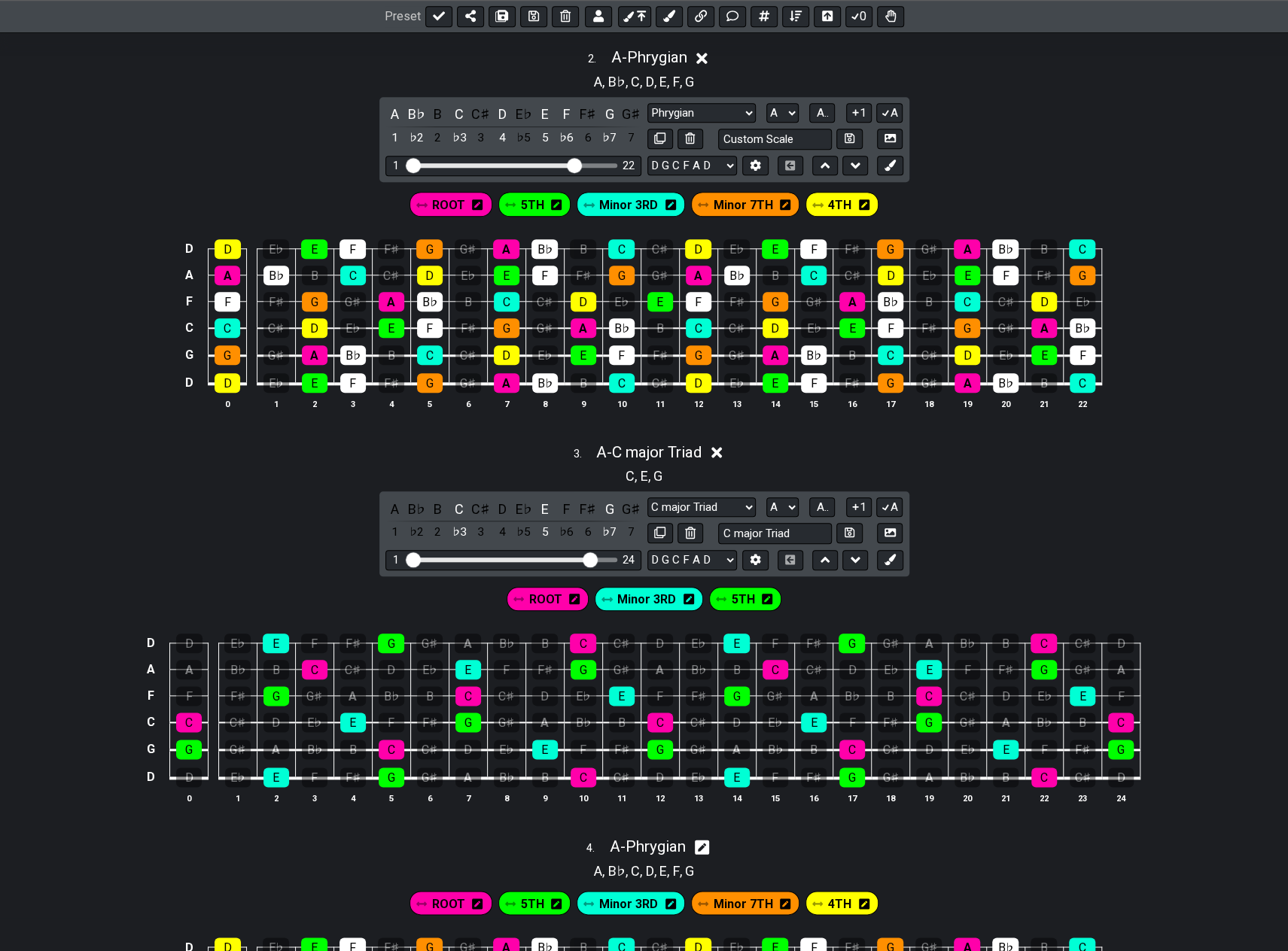
click at [721, 448] on icon at bounding box center [717, 452] width 11 height 11
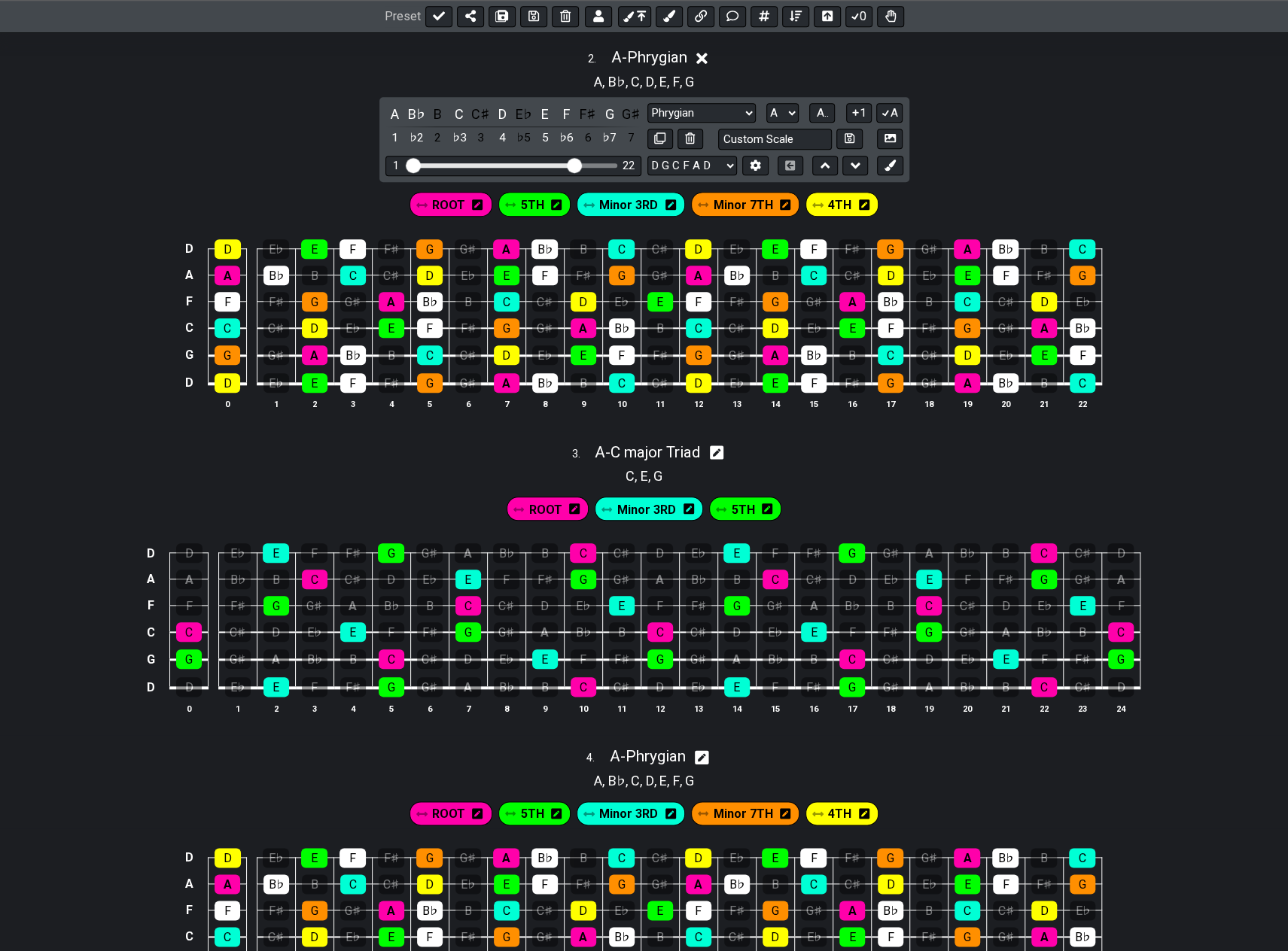
click at [724, 450] on icon at bounding box center [717, 452] width 14 height 14
select select "C major Triad"
select select "A"
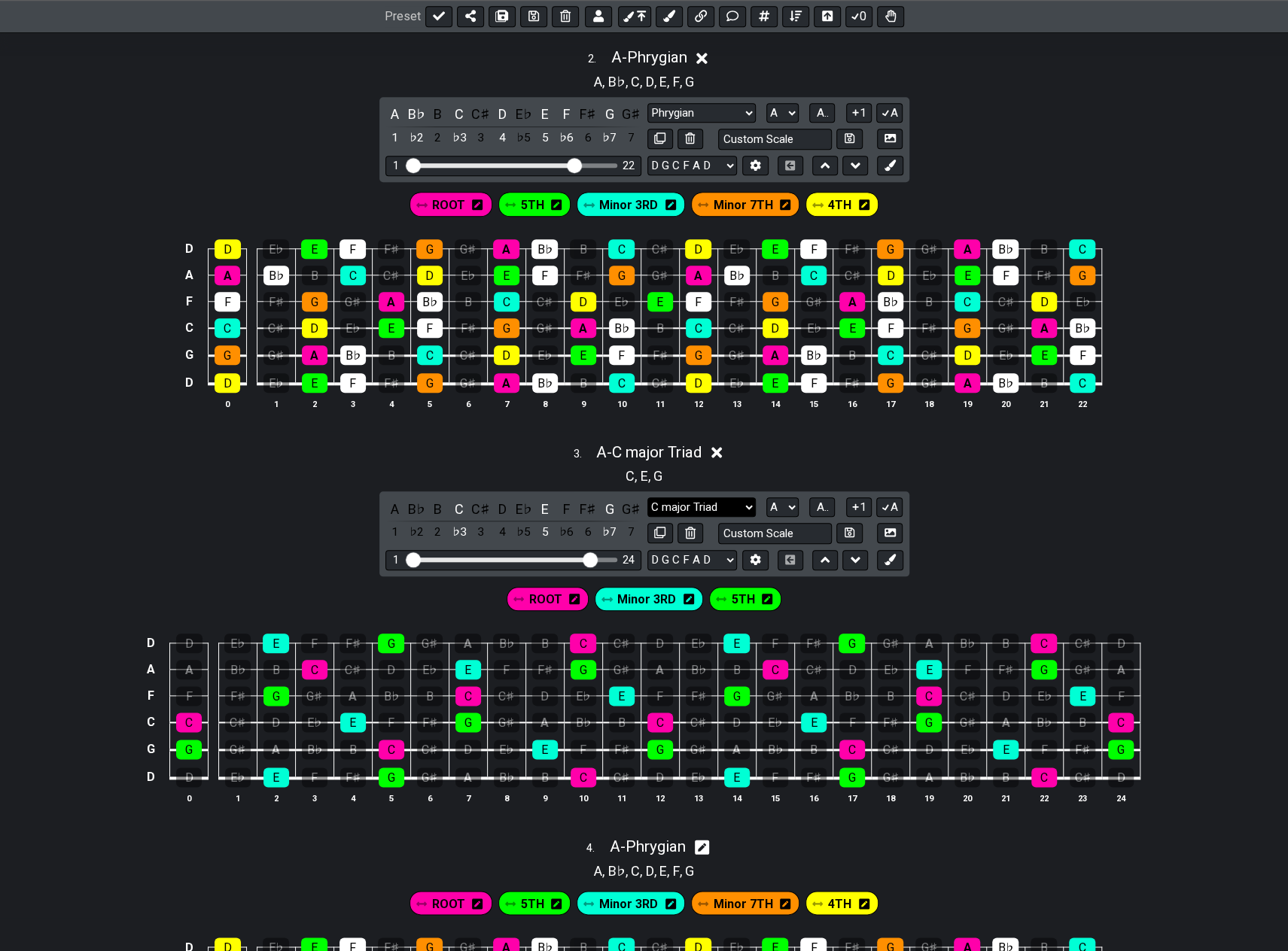
click at [748, 501] on select "Phrygian C major Triad Minor Pentatonic Major Pentatonic Minor Blues Major Blue…" at bounding box center [701, 507] width 109 height 20
click at [781, 525] on input "text" at bounding box center [776, 532] width 115 height 20
type input "Custom Scale"
click at [745, 500] on select "Phrygian C major Triad Minor Pentatonic Major Pentatonic Minor Blues Major Blue…" at bounding box center [701, 507] width 109 height 20
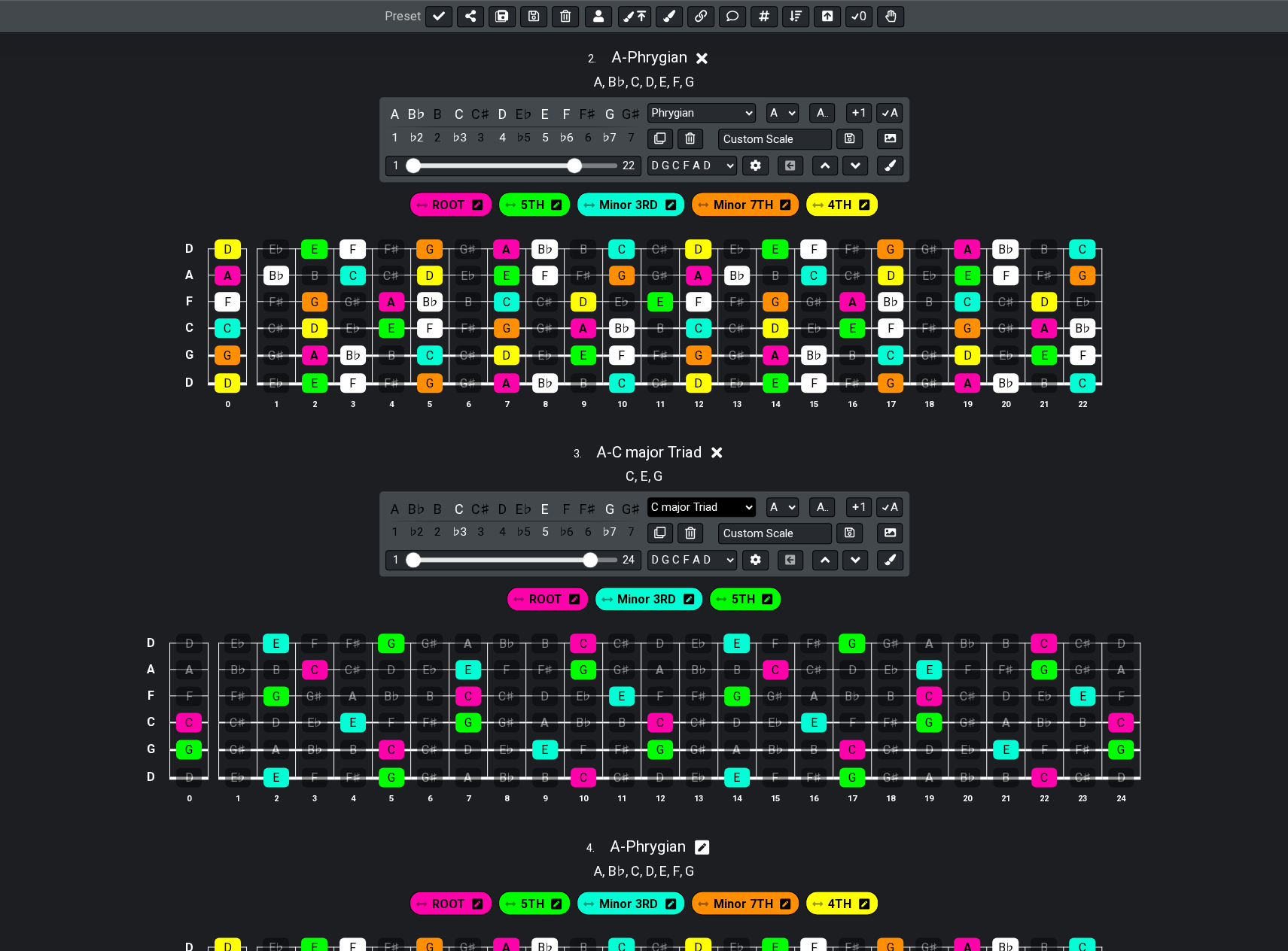
select select "Minor"
click at [647, 498] on select "Phrygian C major Triad Minor Pentatonic Major Pentatonic Minor Blues Major Blue…" at bounding box center [701, 507] width 109 height 20
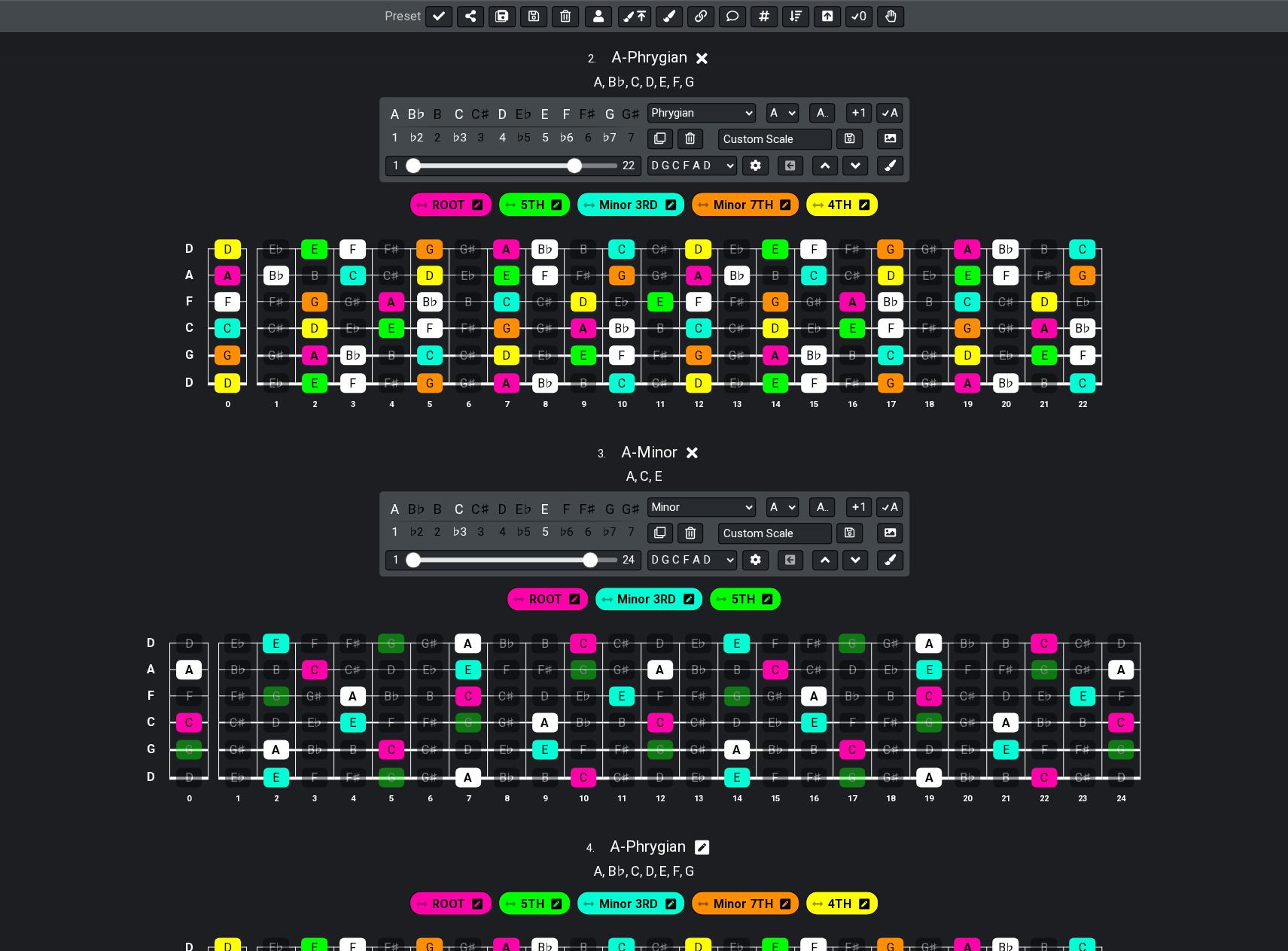
click at [546, 593] on span "ROOT" at bounding box center [545, 599] width 33 height 22
click at [455, 502] on div "C" at bounding box center [459, 509] width 20 height 20
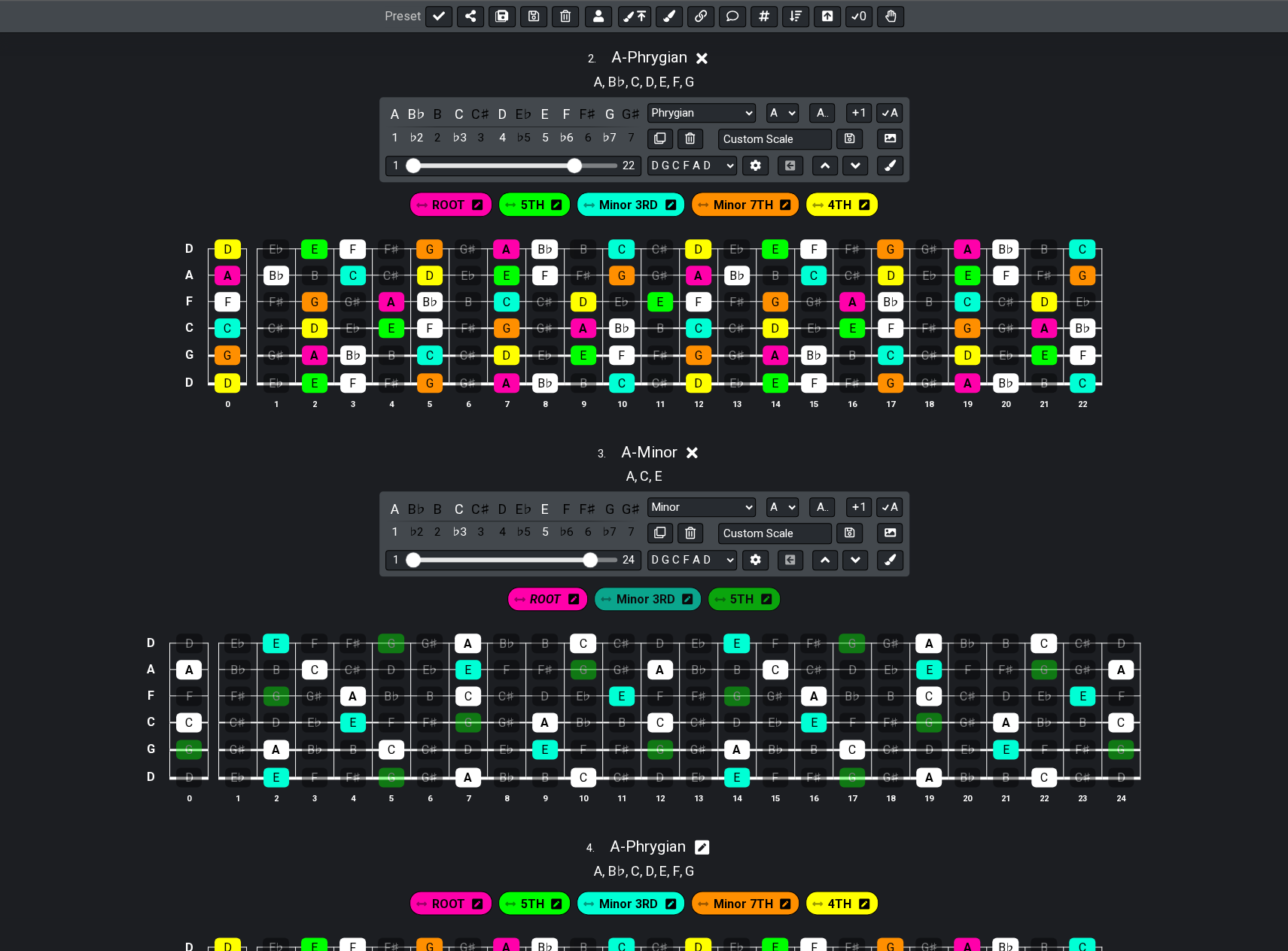
click at [651, 589] on span "Minor 3RD" at bounding box center [646, 599] width 59 height 22
click at [542, 501] on div "E" at bounding box center [545, 509] width 20 height 20
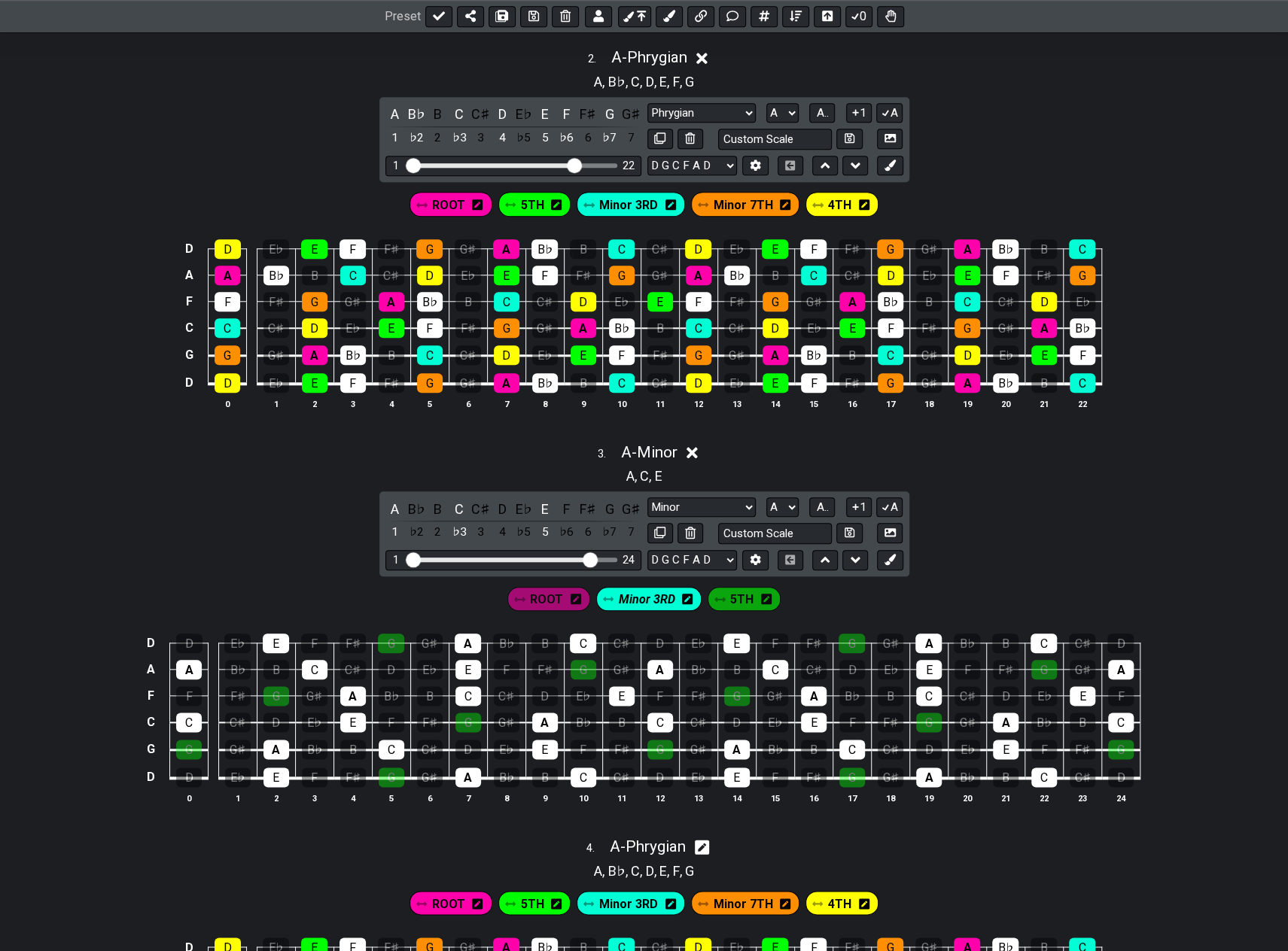
click at [745, 591] on span "5TH" at bounding box center [742, 599] width 23 height 22
click at [454, 503] on div "C" at bounding box center [459, 509] width 20 height 20
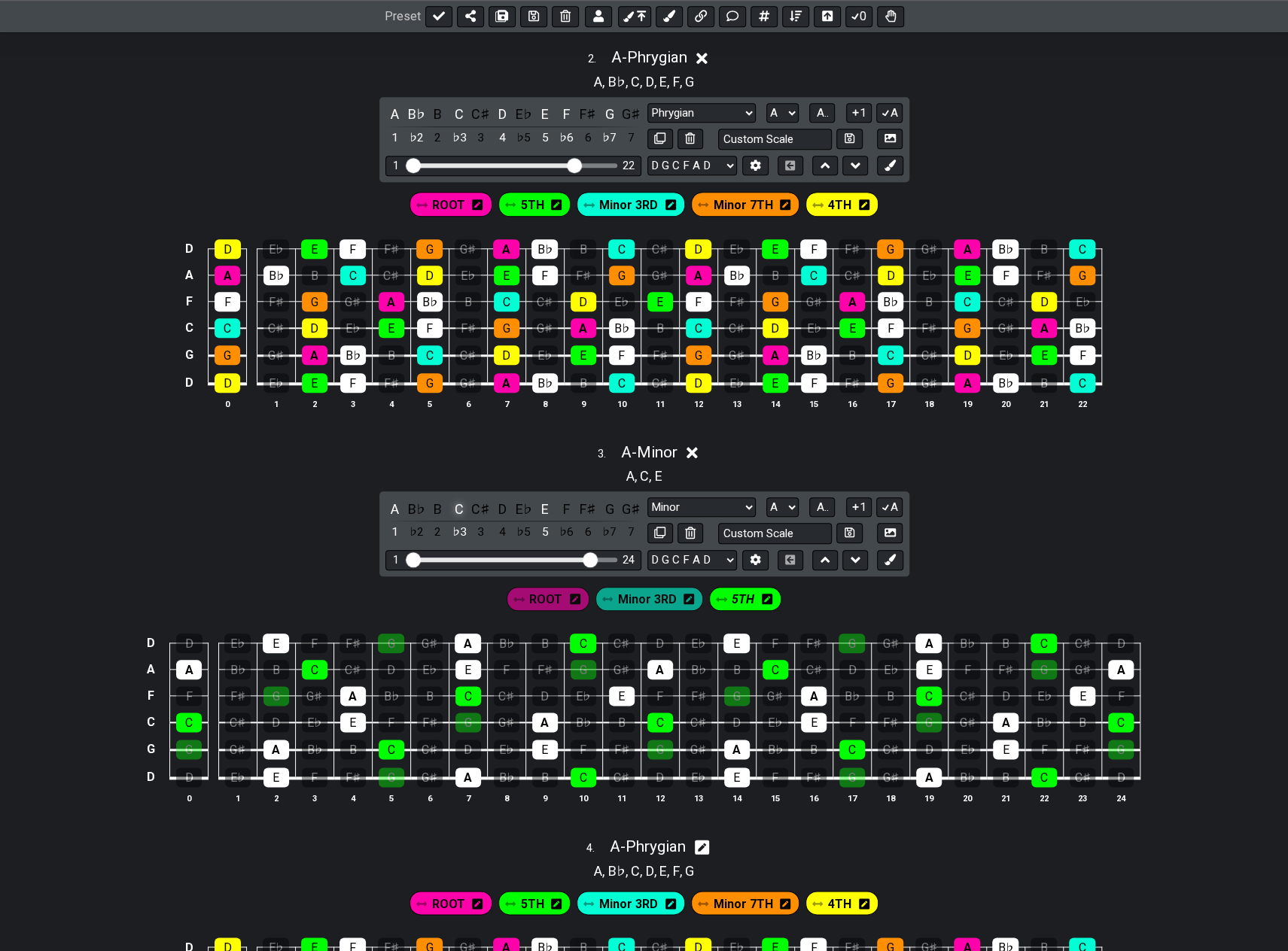
click at [454, 503] on div "C" at bounding box center [459, 509] width 20 height 20
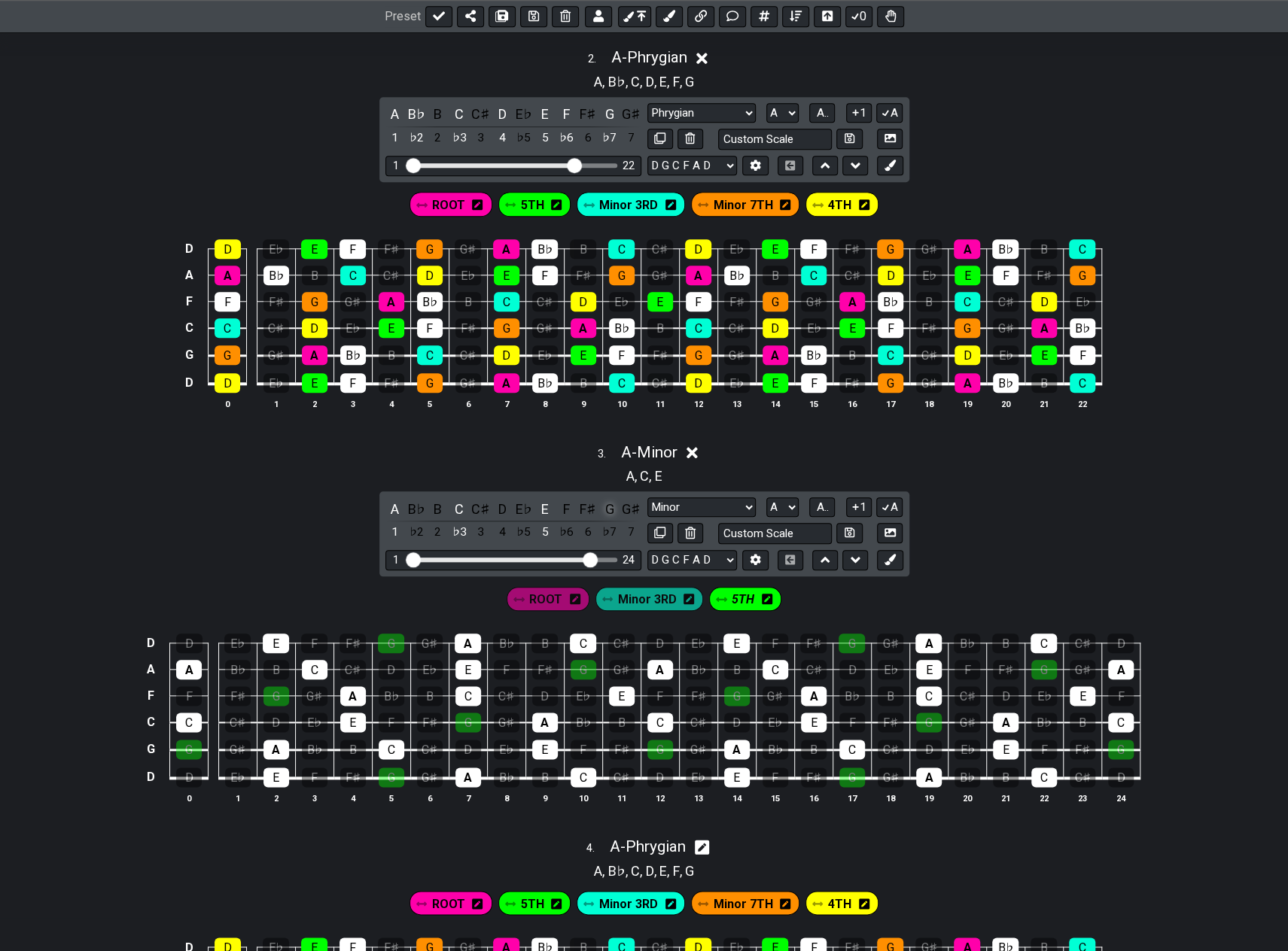
click at [606, 505] on div "G" at bounding box center [610, 509] width 20 height 20
click at [734, 594] on span "5TH" at bounding box center [743, 599] width 23 height 22
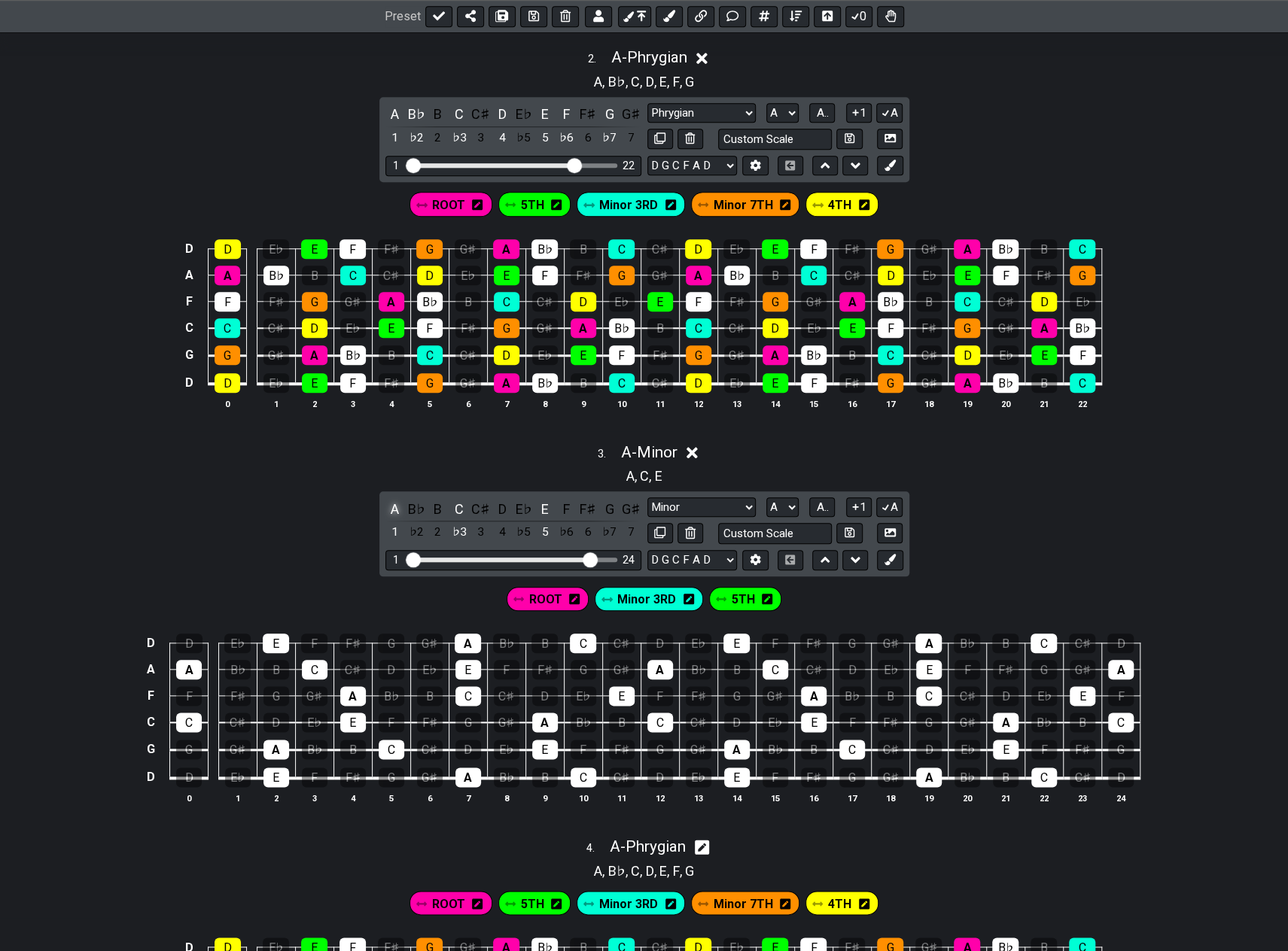
click at [395, 499] on div "A" at bounding box center [395, 509] width 20 height 20
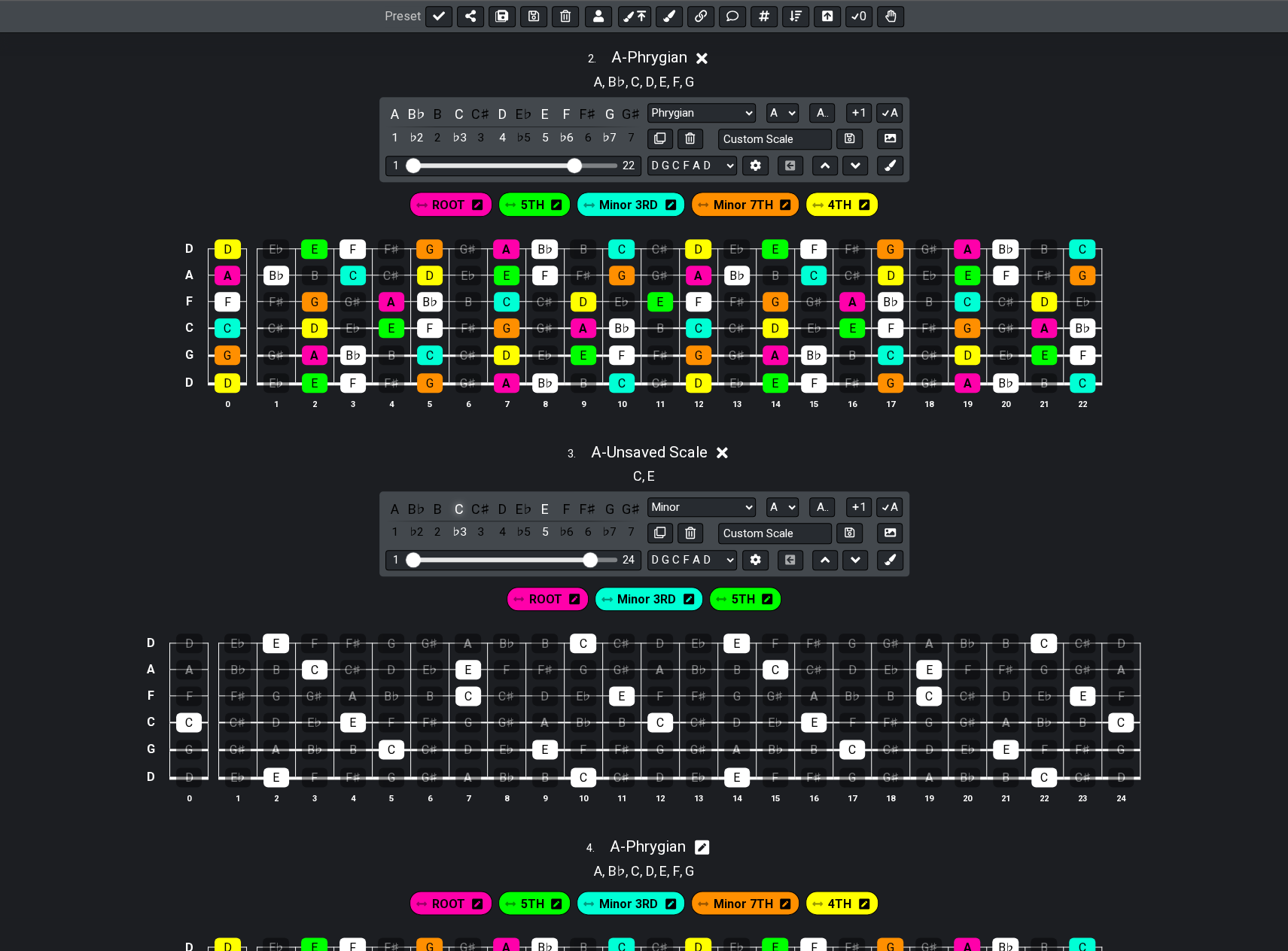
click at [458, 499] on div "C" at bounding box center [459, 509] width 20 height 20
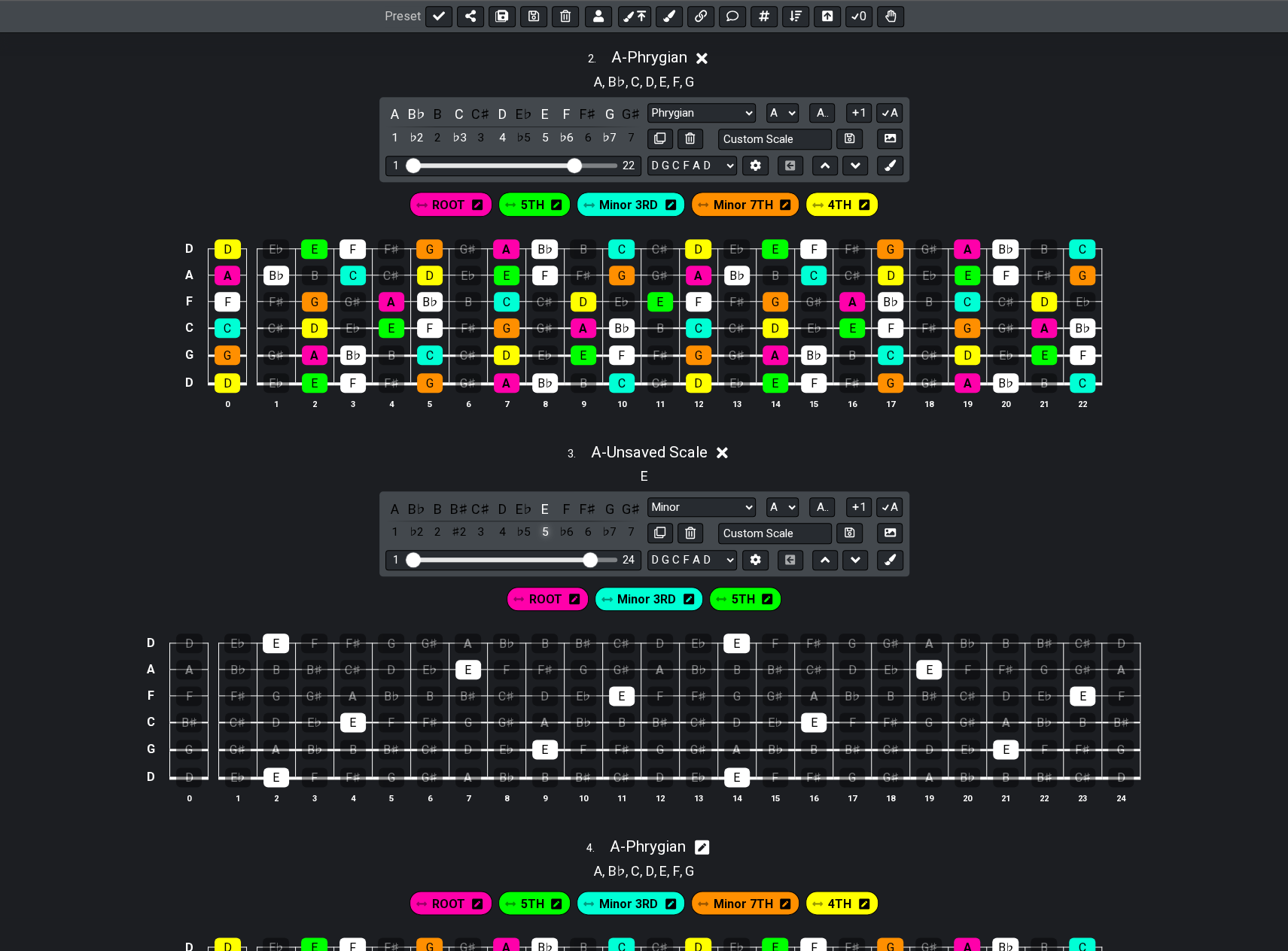
click at [548, 499] on div "E" at bounding box center [545, 509] width 20 height 20
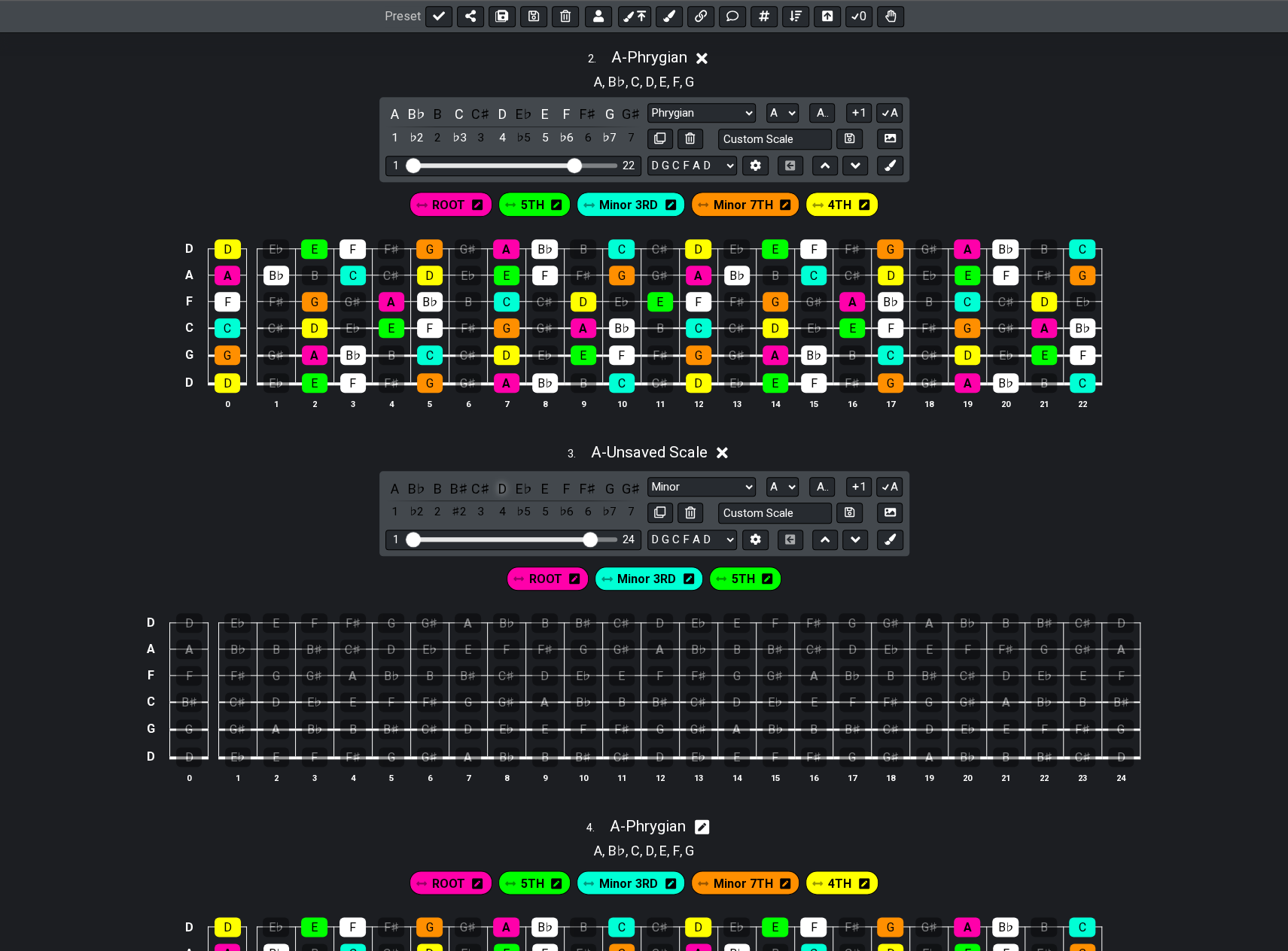
click at [503, 480] on div "D" at bounding box center [502, 488] width 20 height 20
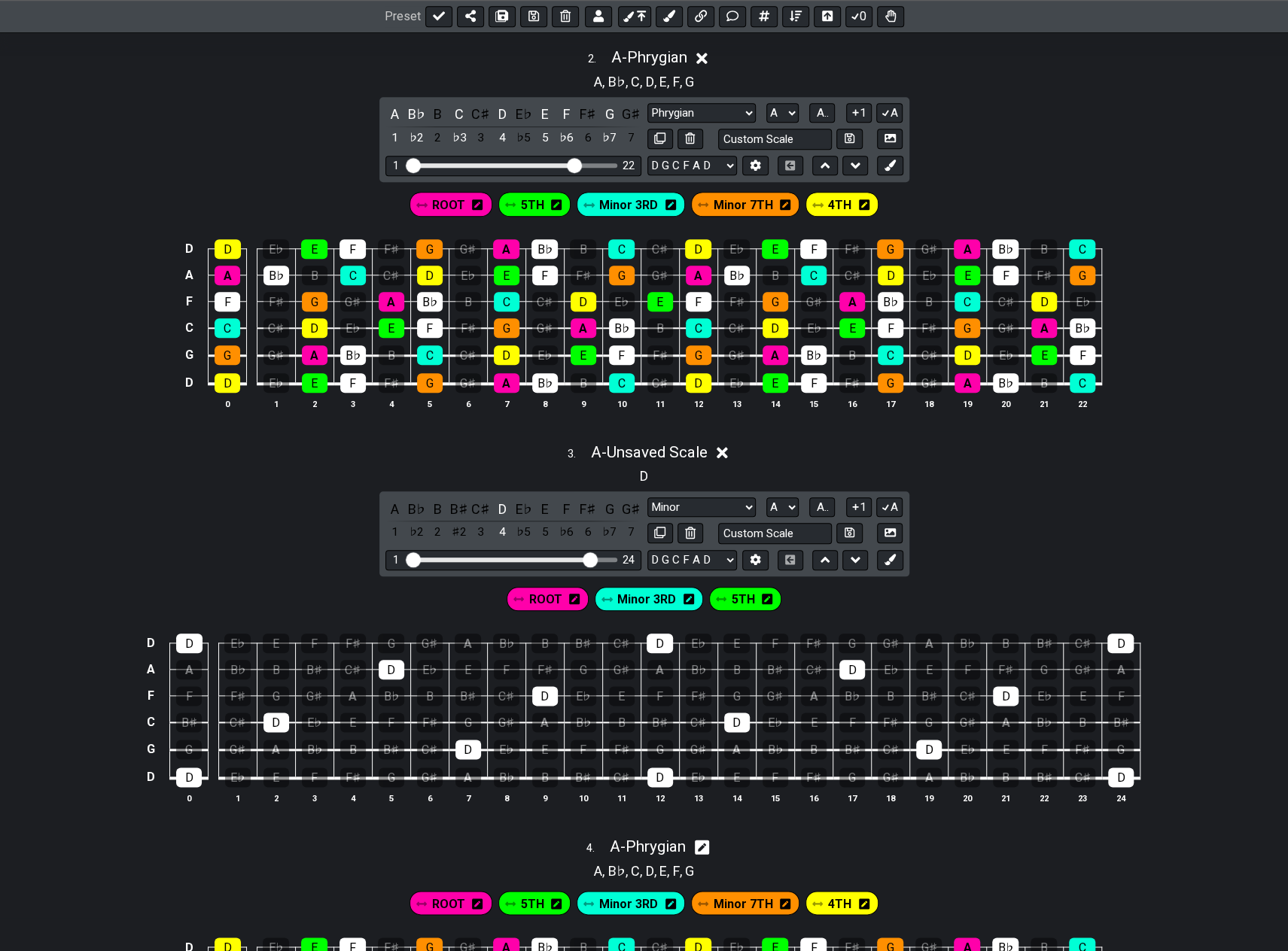
click at [574, 594] on icon at bounding box center [574, 599] width 10 height 10
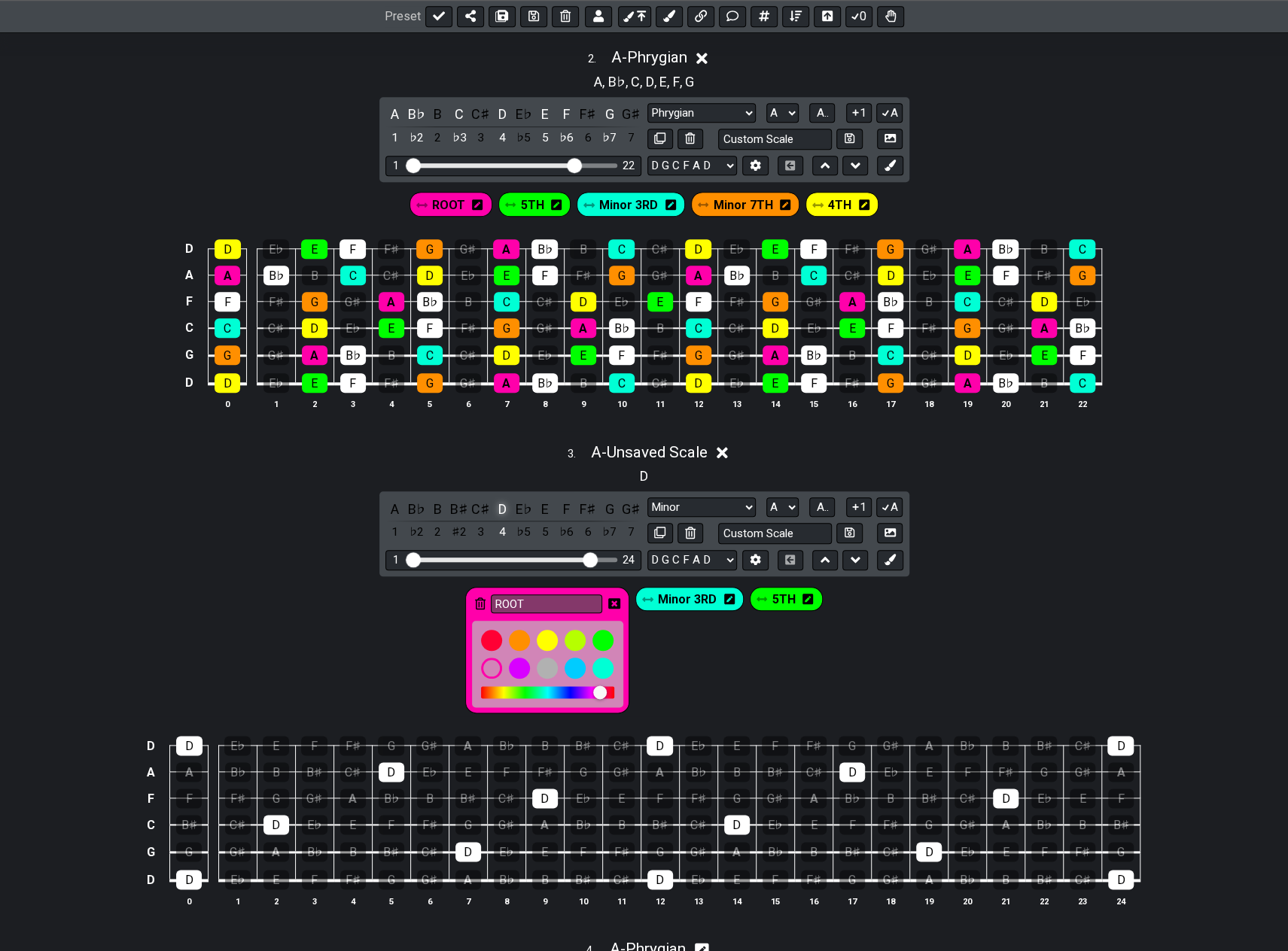
click at [500, 500] on div "D" at bounding box center [502, 509] width 20 height 20
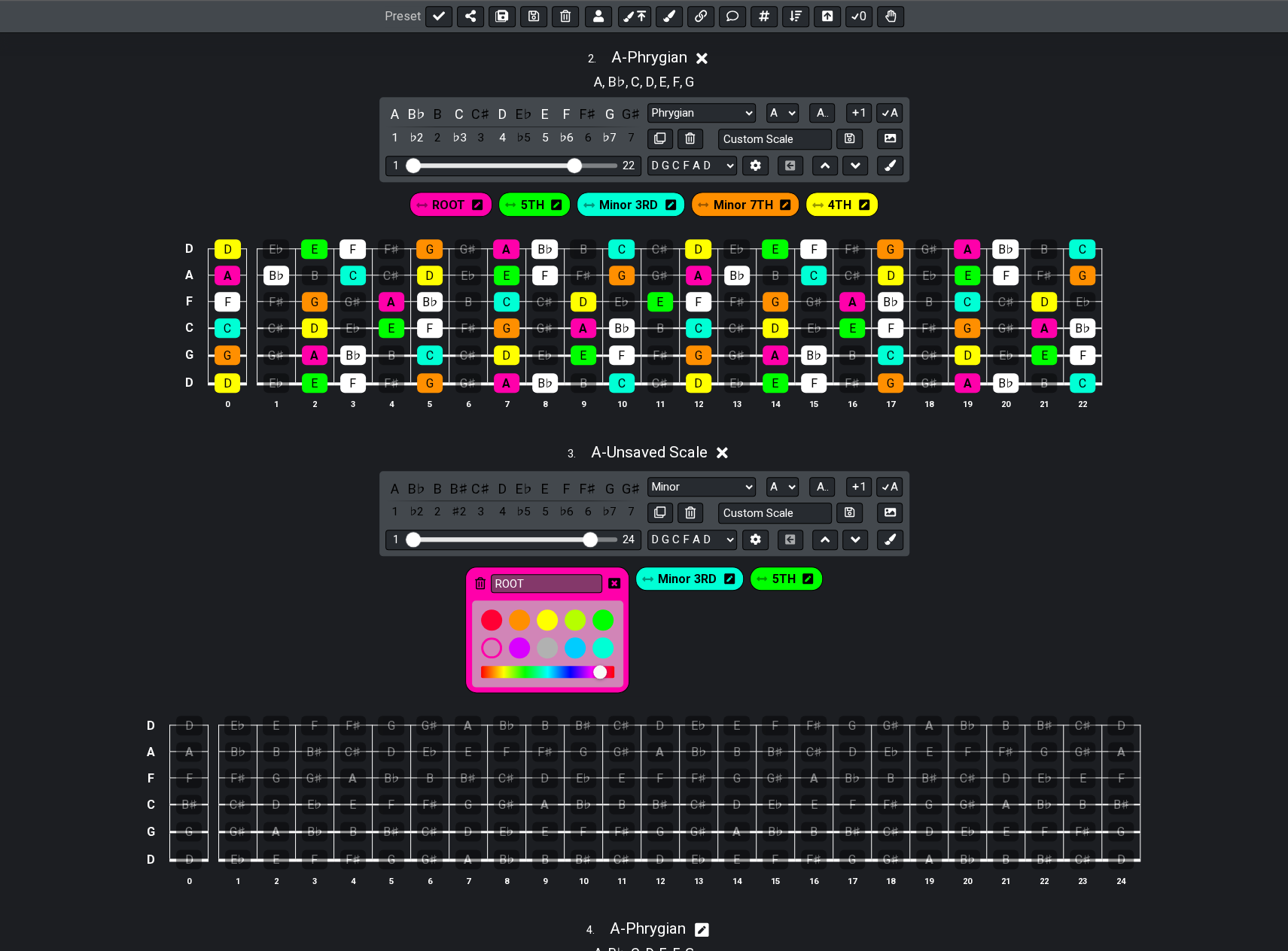
click at [617, 578] on icon at bounding box center [614, 584] width 12 height 12
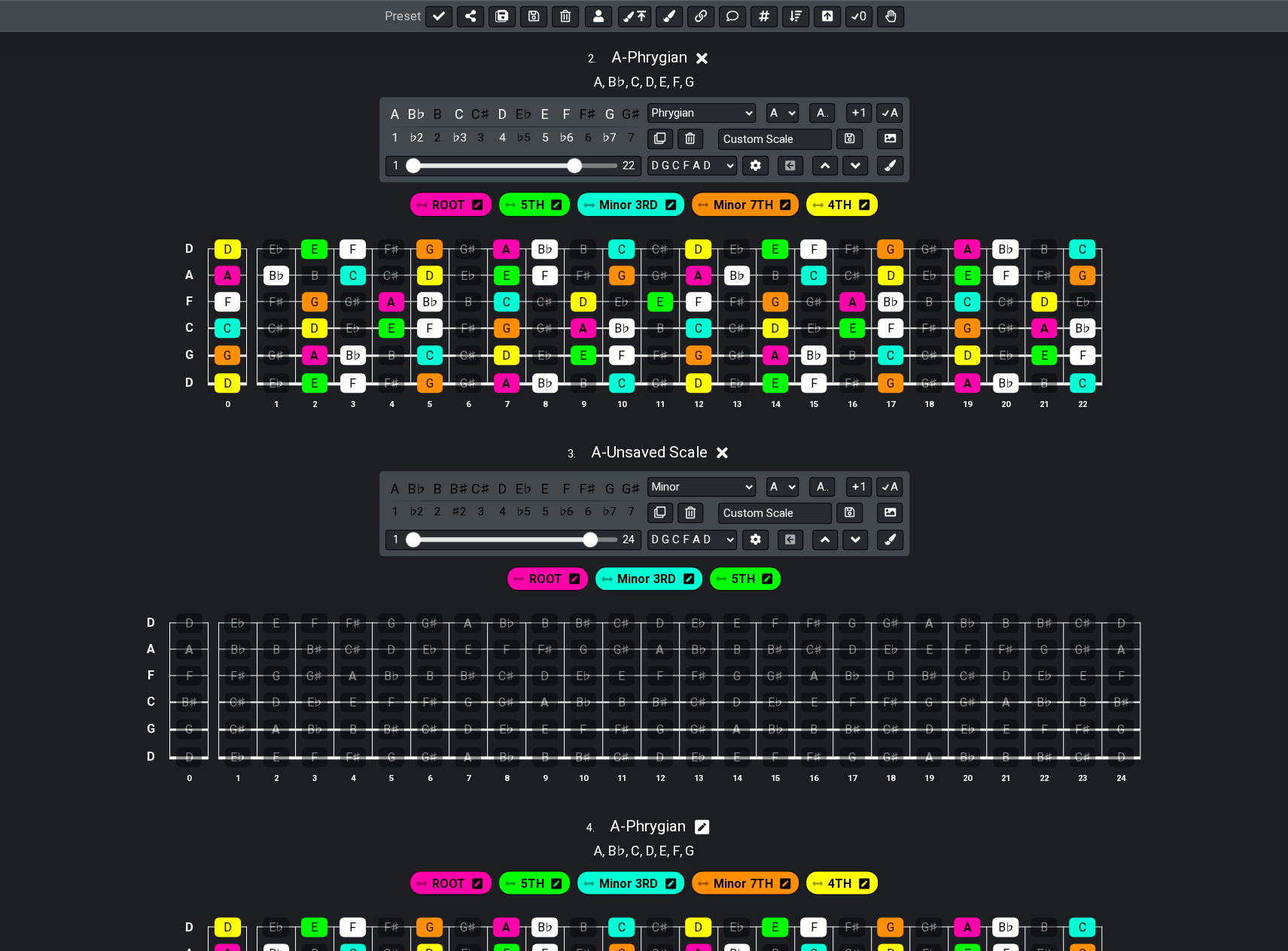
click at [556, 572] on span "ROOT" at bounding box center [545, 578] width 33 height 22
click at [494, 485] on div "D" at bounding box center [502, 488] width 20 height 20
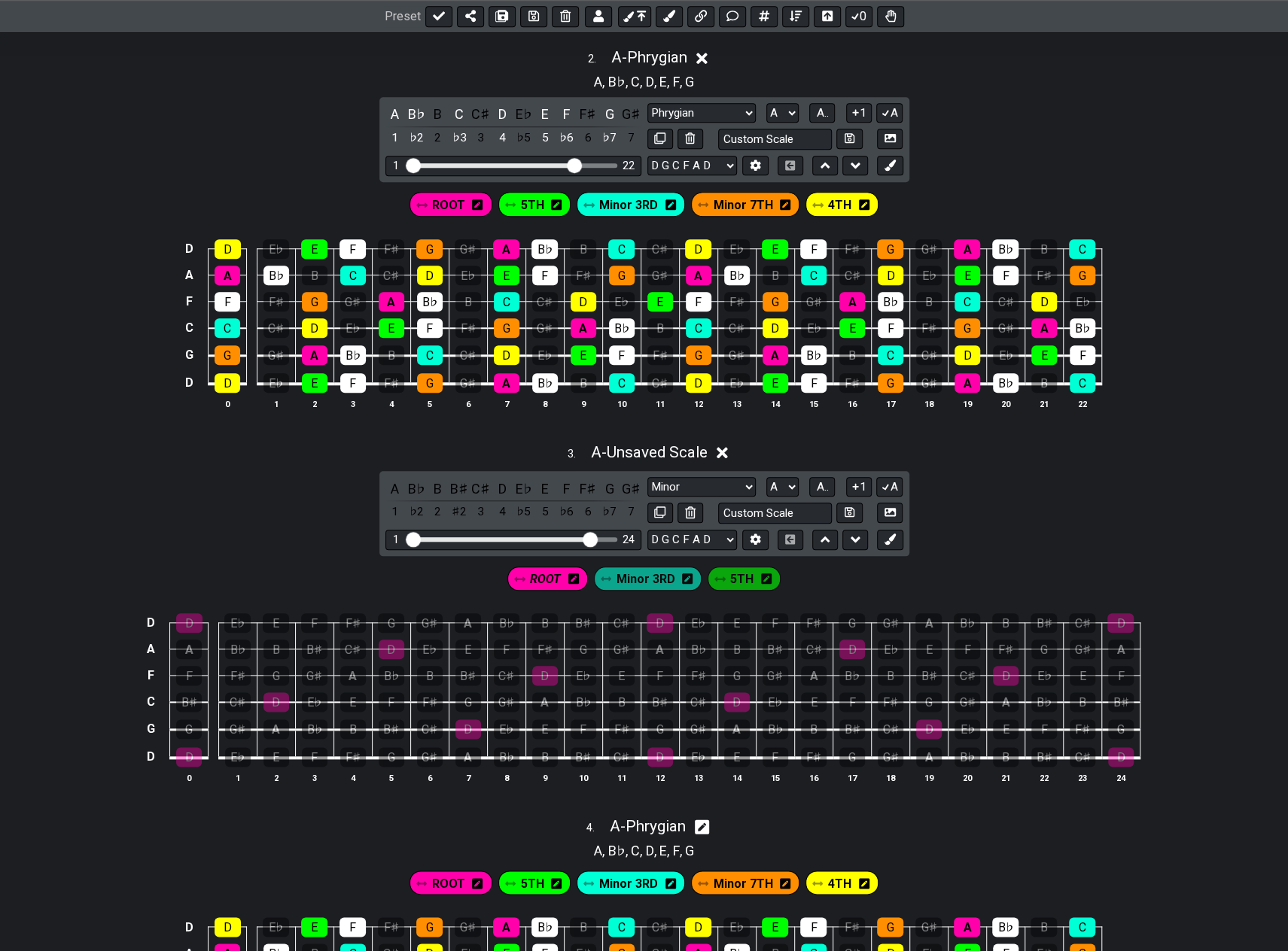
click at [553, 571] on span "ROOT" at bounding box center [545, 578] width 31 height 22
click at [501, 479] on div "D" at bounding box center [502, 488] width 20 height 20
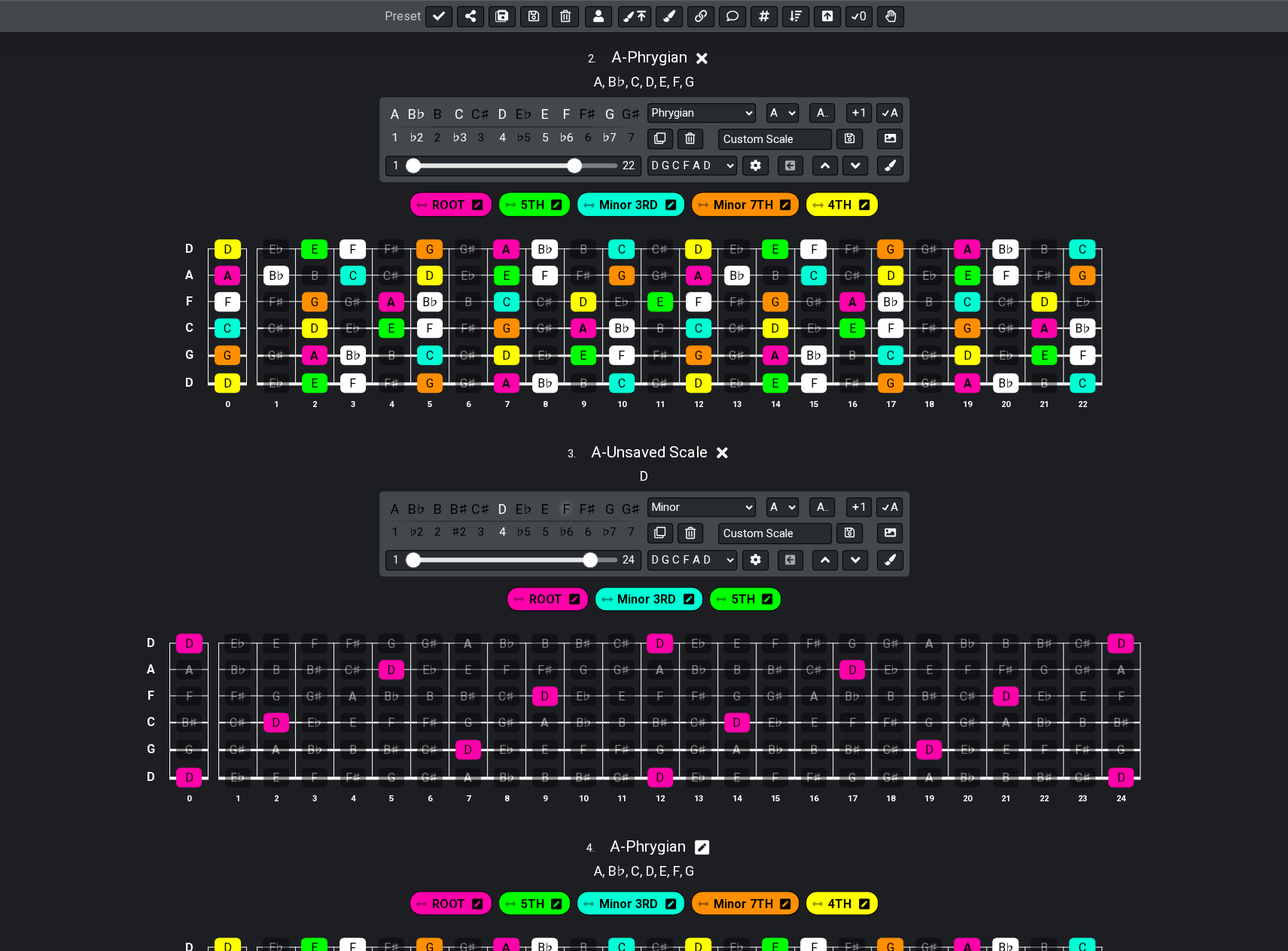
click at [566, 499] on div "F" at bounding box center [566, 509] width 20 height 20
click at [392, 500] on div "A" at bounding box center [395, 509] width 20 height 20
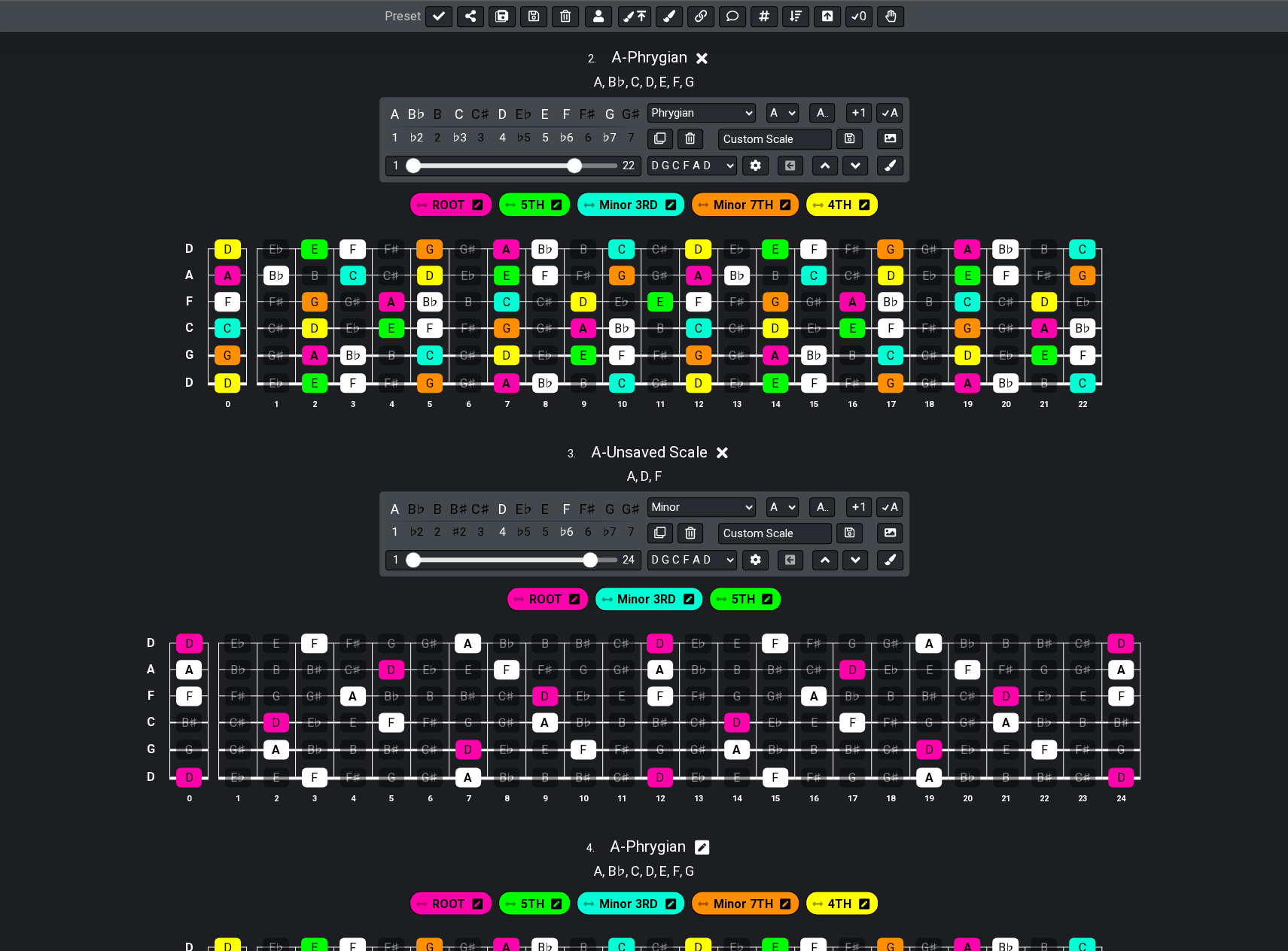
click at [664, 593] on span "Minor 3RD" at bounding box center [647, 599] width 59 height 22
click at [561, 502] on div "F" at bounding box center [566, 509] width 20 height 20
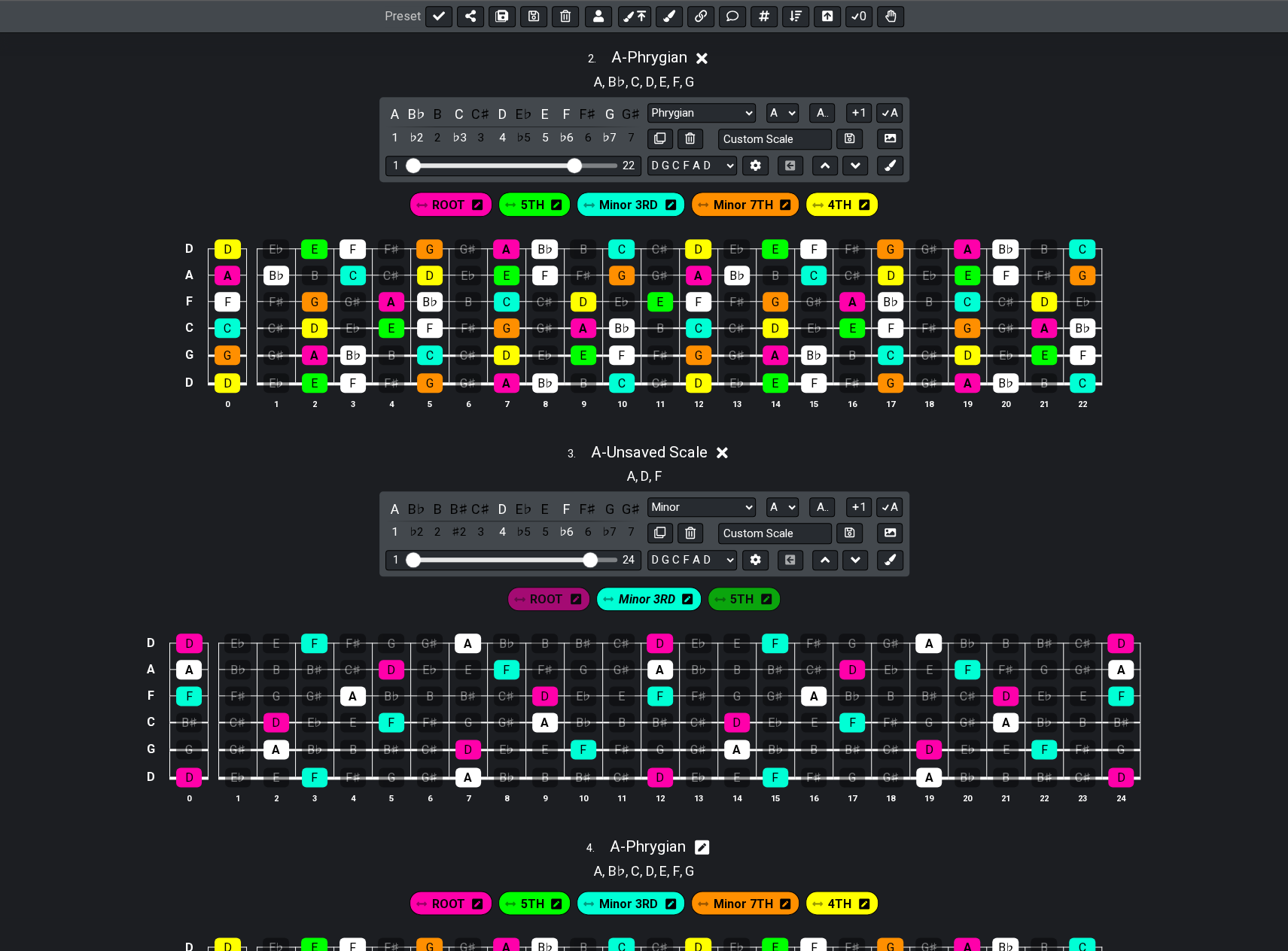
click at [741, 591] on span "5TH" at bounding box center [742, 599] width 23 height 22
click at [741, 591] on span "5TH" at bounding box center [743, 599] width 23 height 22
click at [741, 591] on span "5TH" at bounding box center [743, 599] width 23 height 22
click at [396, 502] on div "A" at bounding box center [395, 509] width 20 height 20
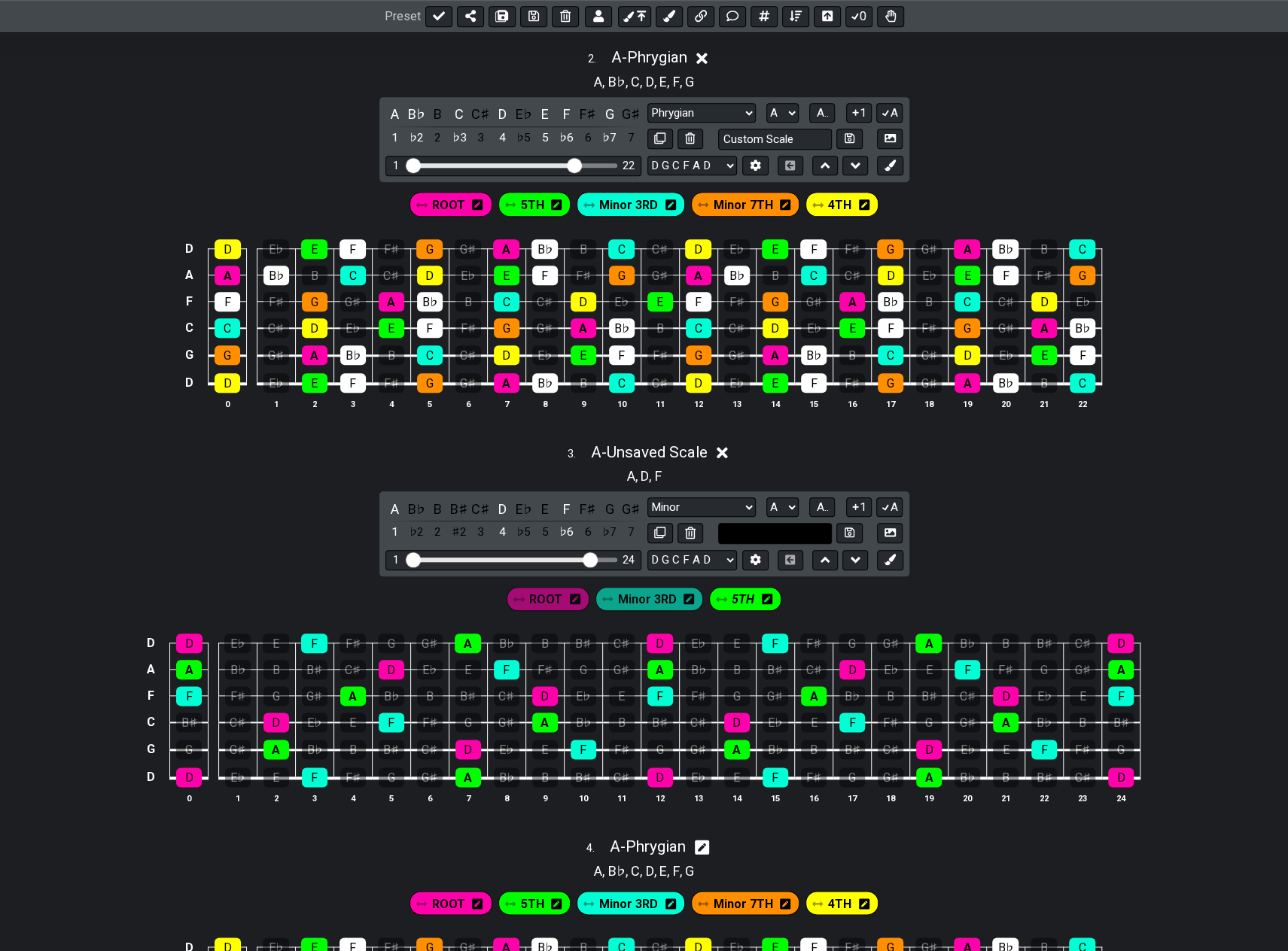
click at [770, 524] on input "text" at bounding box center [776, 532] width 115 height 20
type input "D minor triad"
click at [848, 530] on icon at bounding box center [849, 532] width 10 height 11
select select "D minor triad"
click at [1004, 532] on div "3 . A - D minor triad A , D , F A B♭ B B♯ C♯ D E♭ E F F♯ G G♯ 1 ♭2 2 ♯2 3 4 ♭5 …" at bounding box center [644, 630] width 1288 height 392
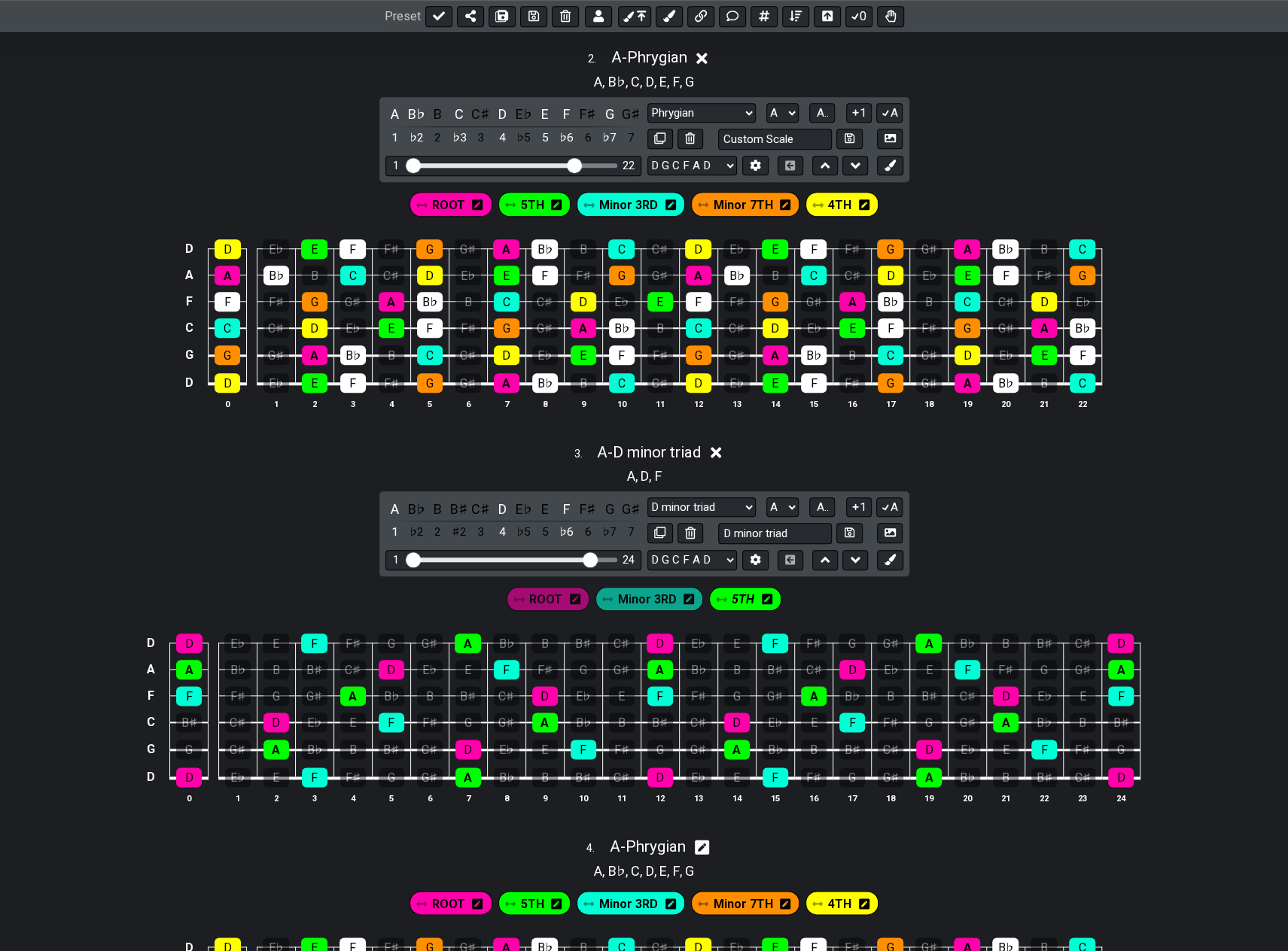
click at [1002, 529] on div "3 . A - D minor triad A , D , F A B♭ B B♯ C♯ D E♭ E F F♯ G G♯ 1 ♭2 2 ♯2 3 4 ♭5 …" at bounding box center [644, 630] width 1288 height 392
click at [717, 447] on icon at bounding box center [716, 452] width 11 height 11
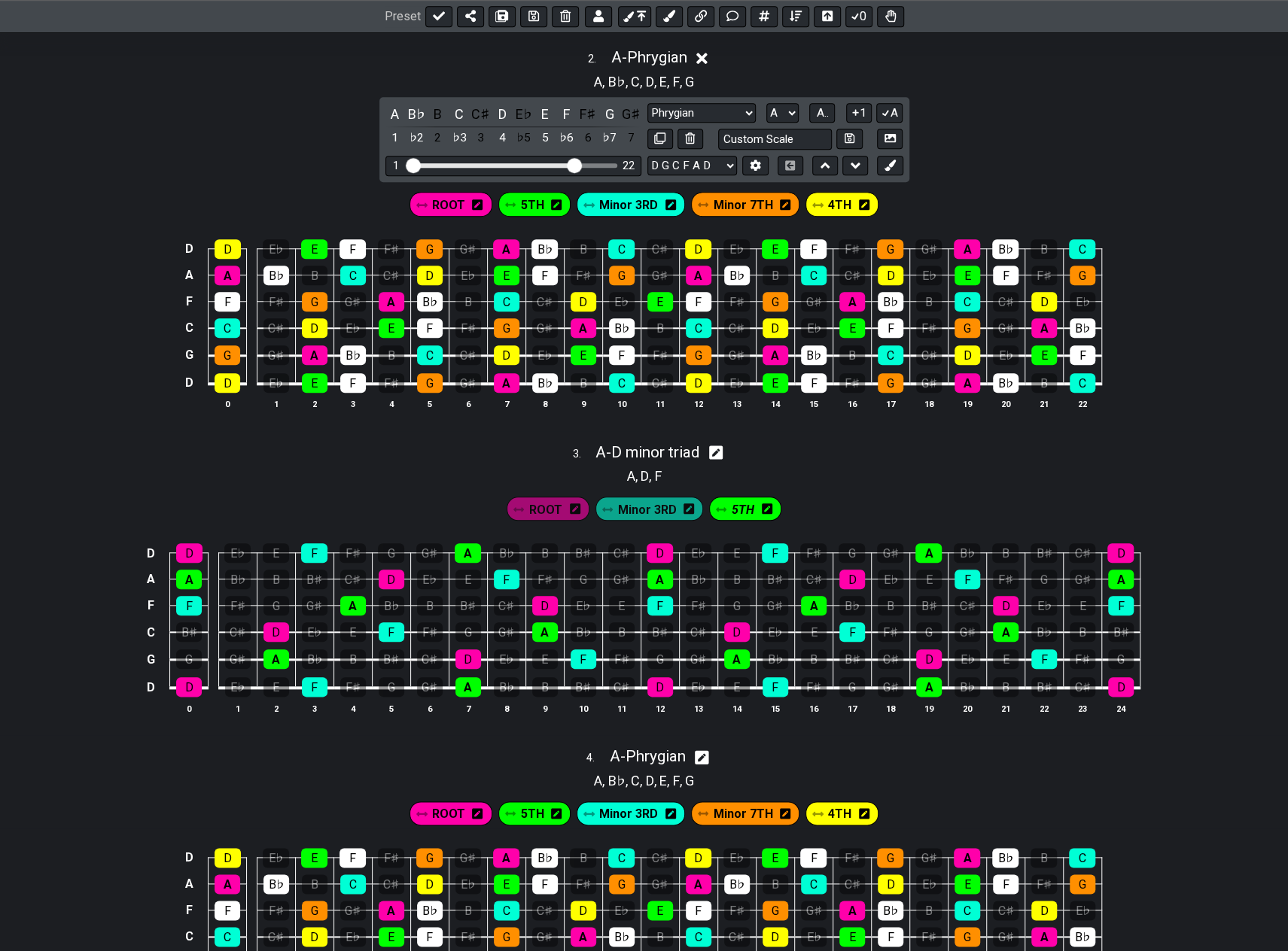
click at [718, 449] on icon at bounding box center [716, 452] width 14 height 16
select select "D minor triad"
select select "A"
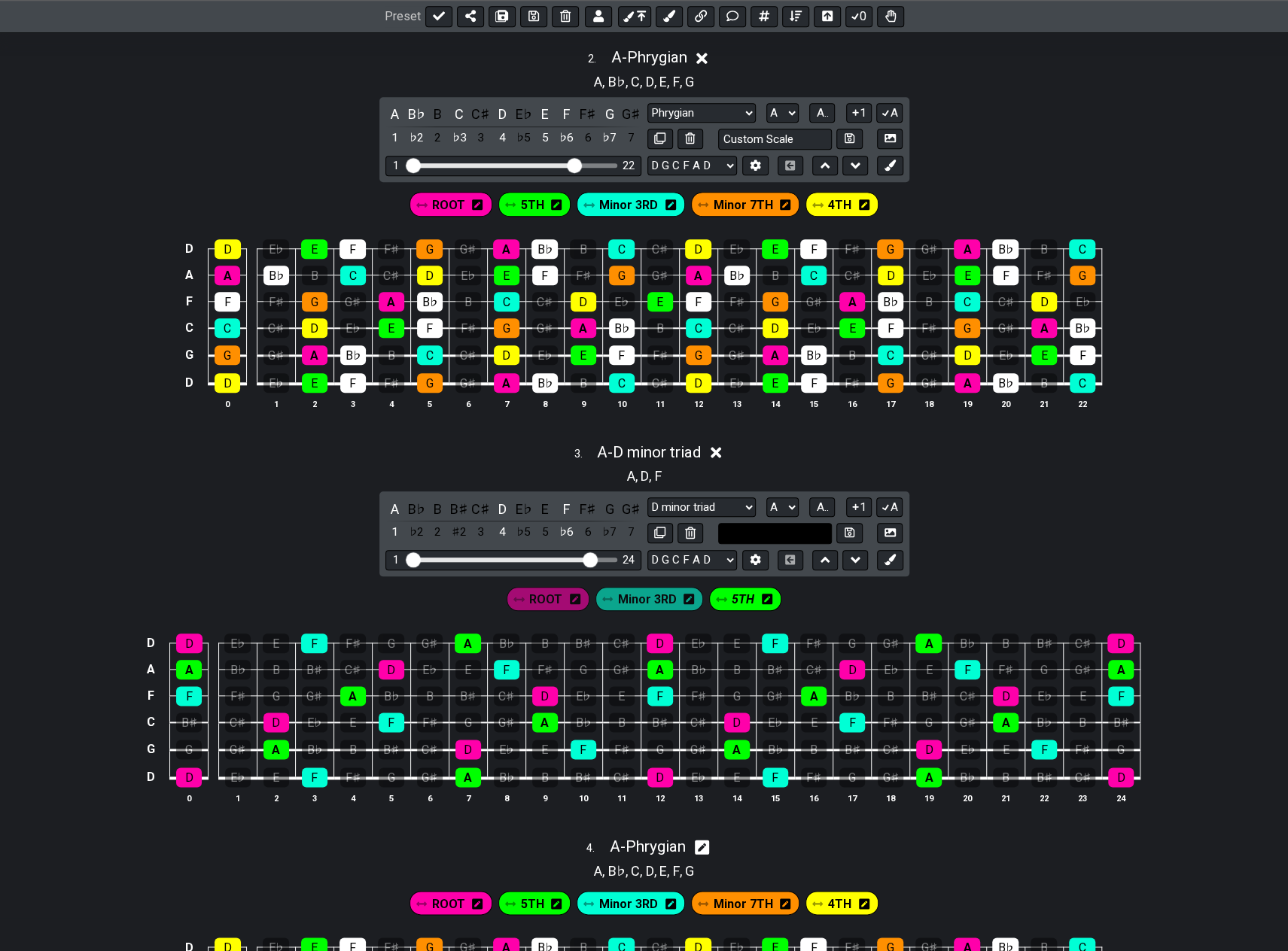
click at [783, 525] on input "text" at bounding box center [776, 532] width 115 height 20
type input "Custom Scale"
click at [747, 498] on select "Phrygian D minor triad Minor Pentatonic Major Pentatonic Minor Blues Major Blue…" at bounding box center [701, 507] width 109 height 20
select select "Diminished"
click at [647, 498] on select "Phrygian D minor triad Minor Pentatonic Major Pentatonic Minor Blues Major Blue…" at bounding box center [701, 507] width 109 height 20
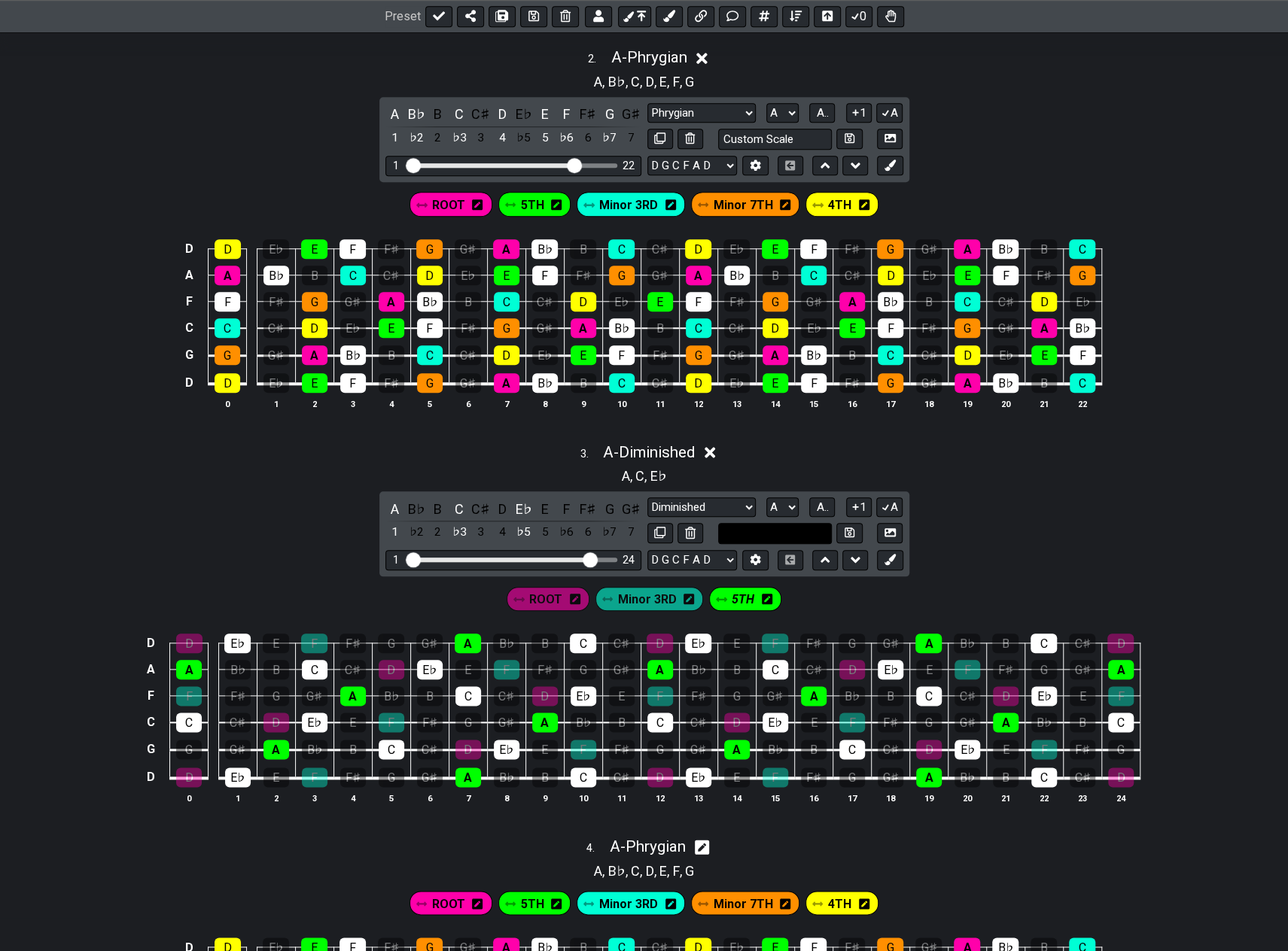
click at [774, 523] on input "text" at bounding box center [776, 532] width 115 height 20
type input "e"
click at [787, 505] on select "A♭ A A♯ B♭ B C C♯ D♭ D D♯ E♭ E F F♯ G♭ G G♯" at bounding box center [782, 507] width 32 height 20
select select "E"
click at [766, 498] on select "A♭ A A♯ B♭ B C C♯ D♭ D D♯ E♭ E F F♯ G♭ G G♯" at bounding box center [782, 507] width 32 height 20
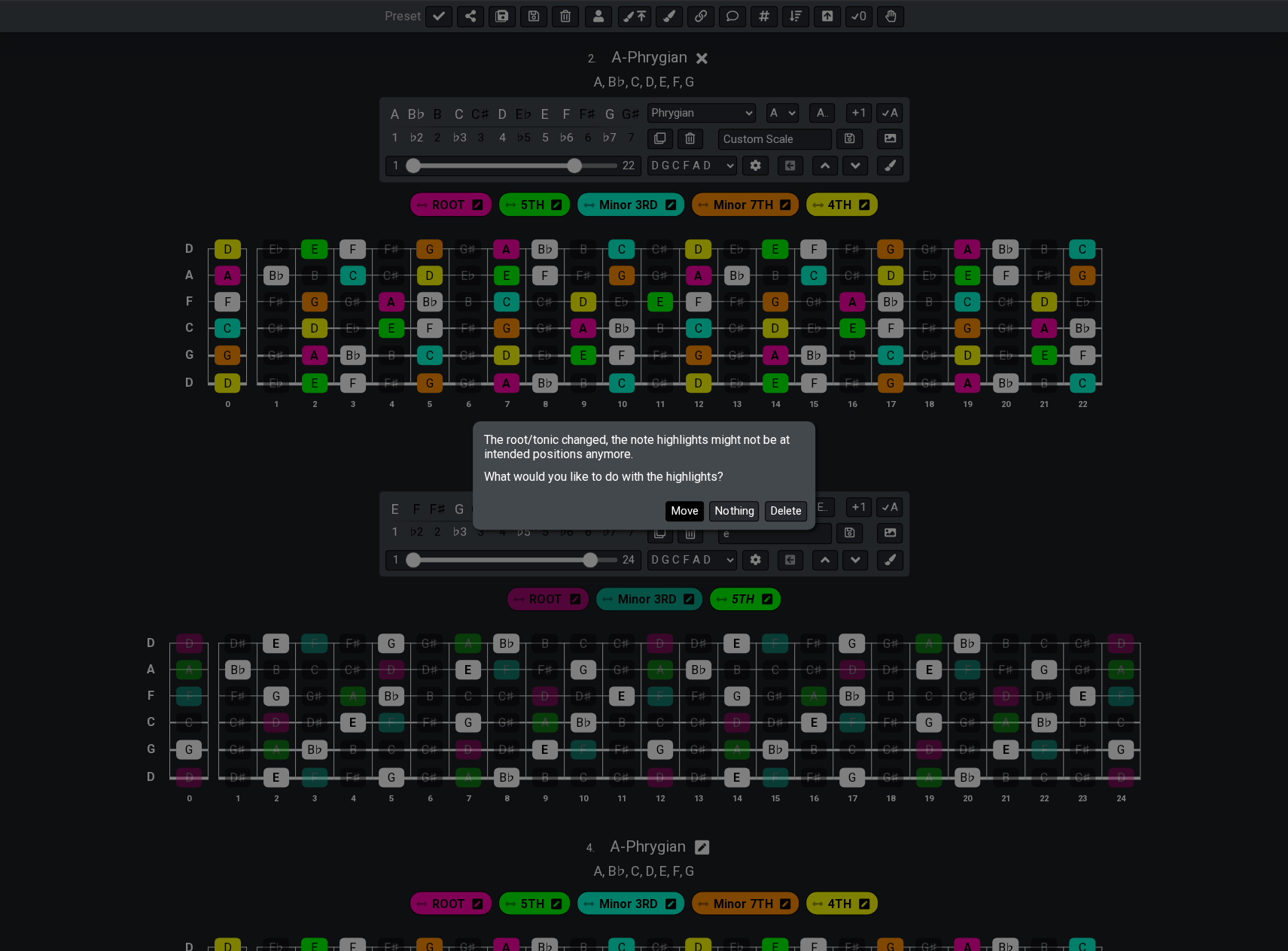
click at [682, 505] on button "Move" at bounding box center [684, 511] width 38 height 20
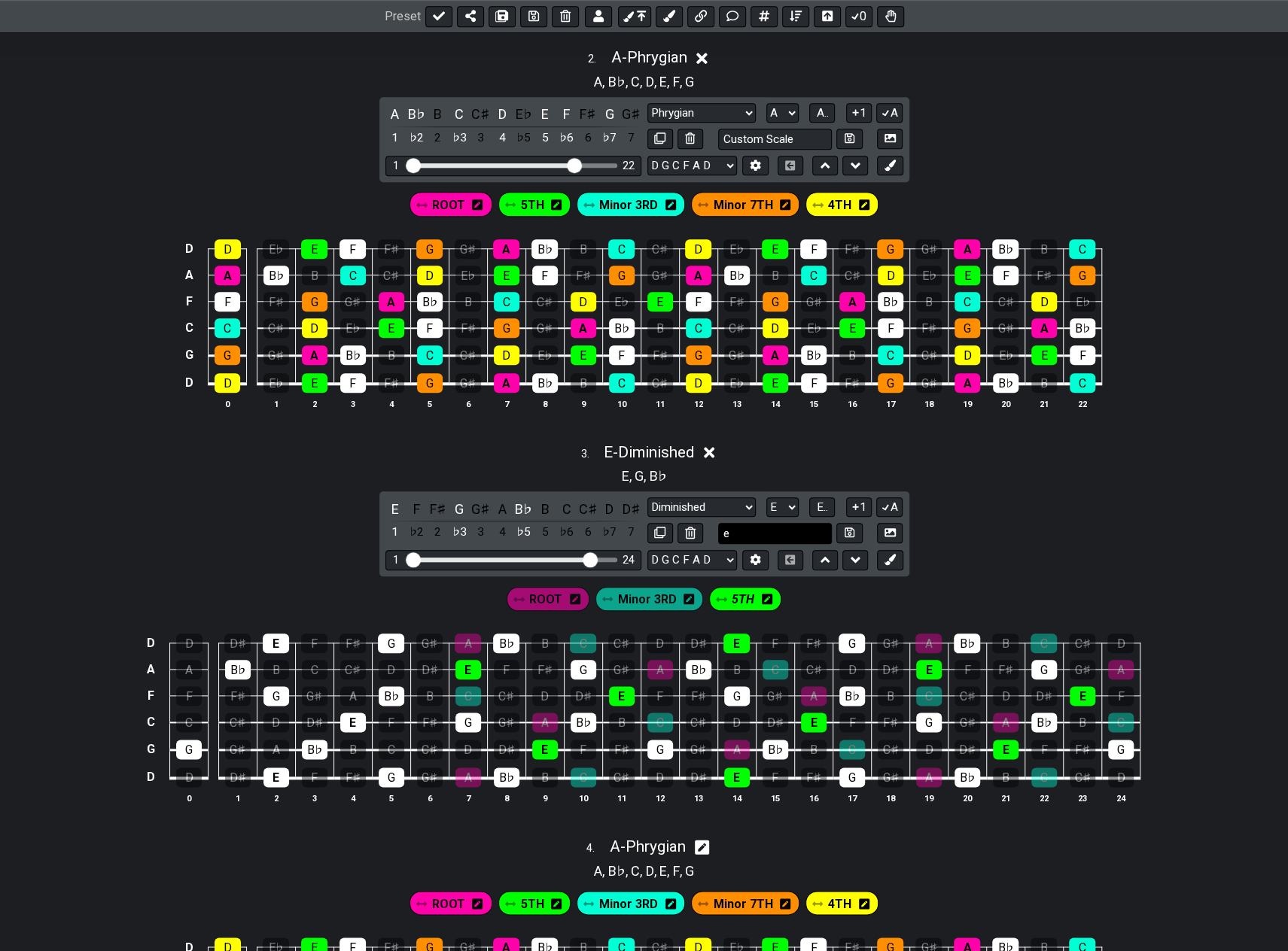
click at [740, 526] on input "e" at bounding box center [776, 532] width 115 height 20
type input "E dim triad"
click at [556, 591] on span "ROOT" at bounding box center [545, 599] width 33 height 22
click at [496, 502] on div "A" at bounding box center [502, 509] width 20 height 20
click at [498, 502] on div "A" at bounding box center [502, 509] width 20 height 20
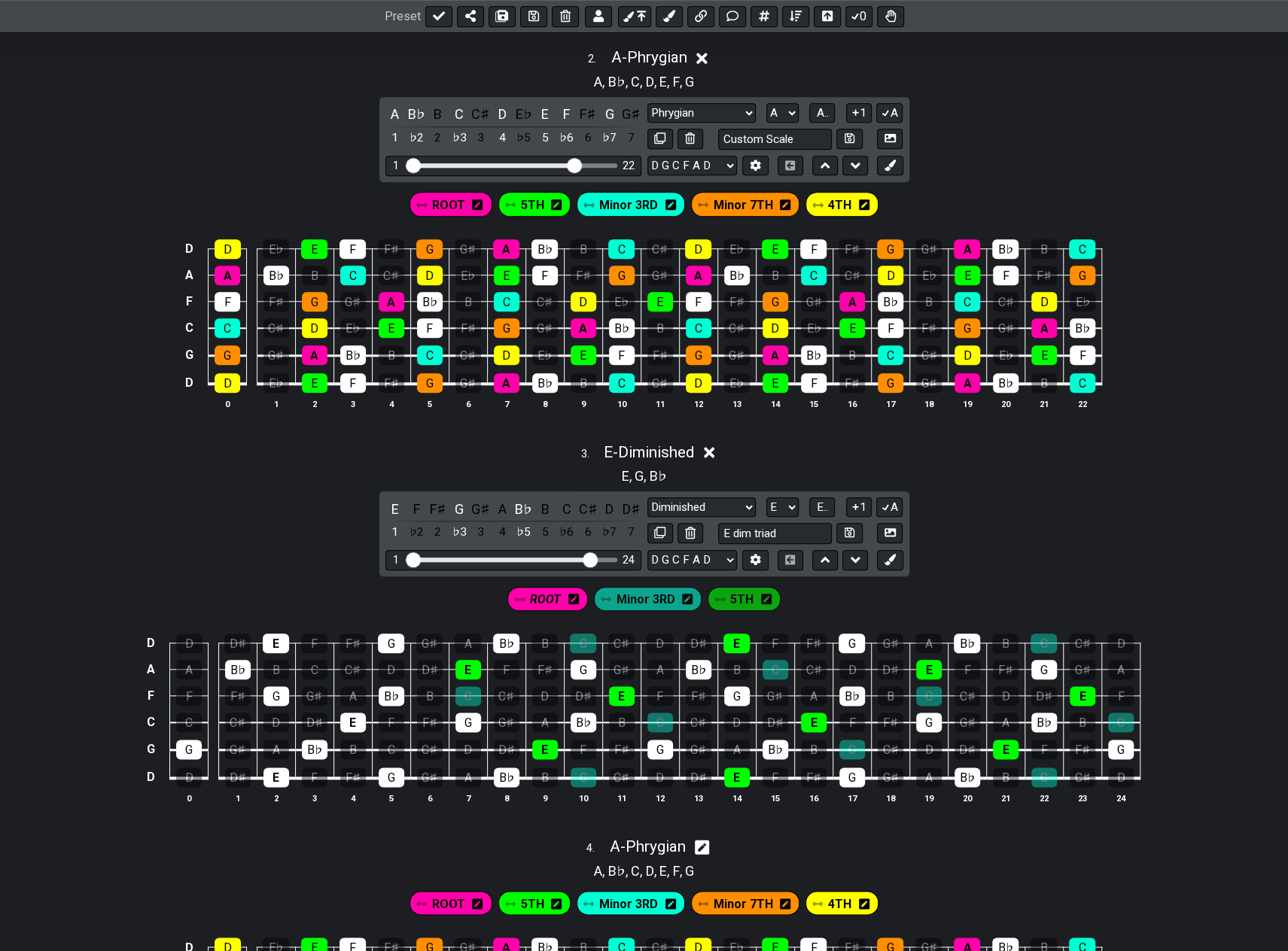
click at [643, 591] on span "Minor 3RD" at bounding box center [646, 599] width 59 height 22
click at [566, 502] on div "C" at bounding box center [566, 509] width 20 height 20
click at [747, 594] on span "5TH" at bounding box center [742, 599] width 23 height 22
click at [392, 501] on div "E" at bounding box center [395, 509] width 20 height 20
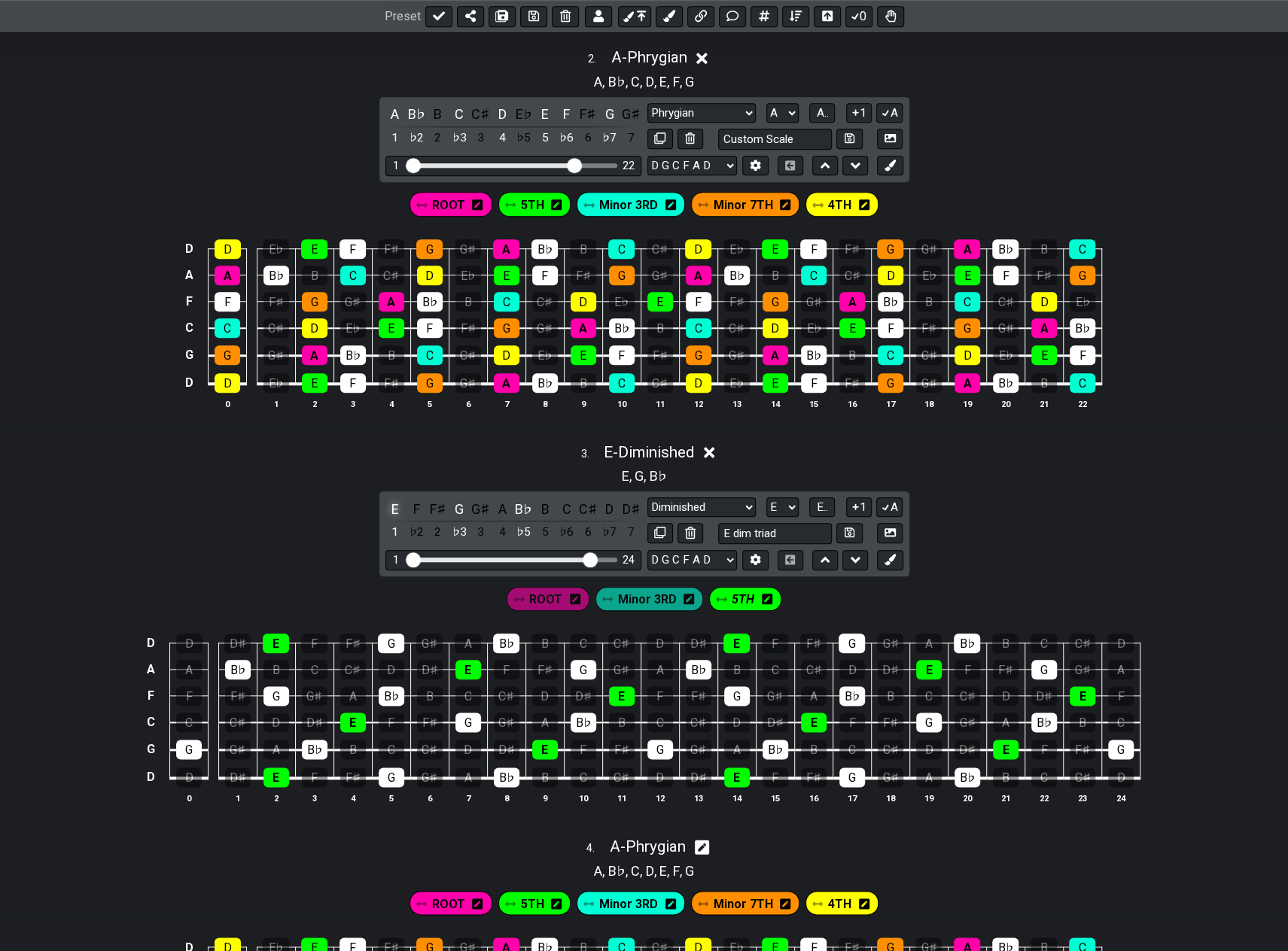
click at [392, 501] on div "E" at bounding box center [395, 509] width 20 height 20
click at [543, 589] on span "ROOT" at bounding box center [545, 599] width 33 height 22
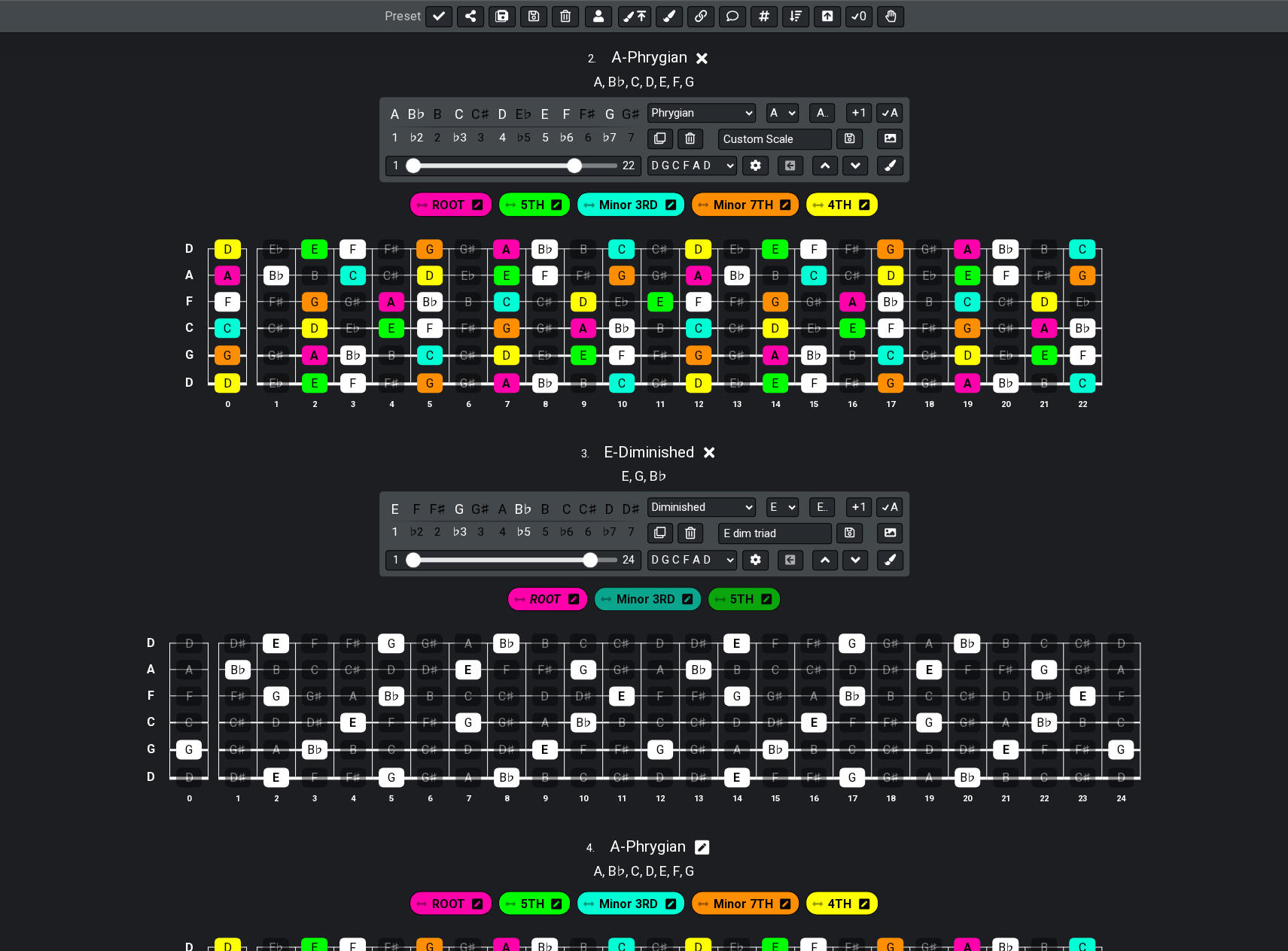
click at [550, 595] on span "ROOT" at bounding box center [545, 599] width 31 height 22
click at [393, 500] on div "E" at bounding box center [395, 509] width 20 height 20
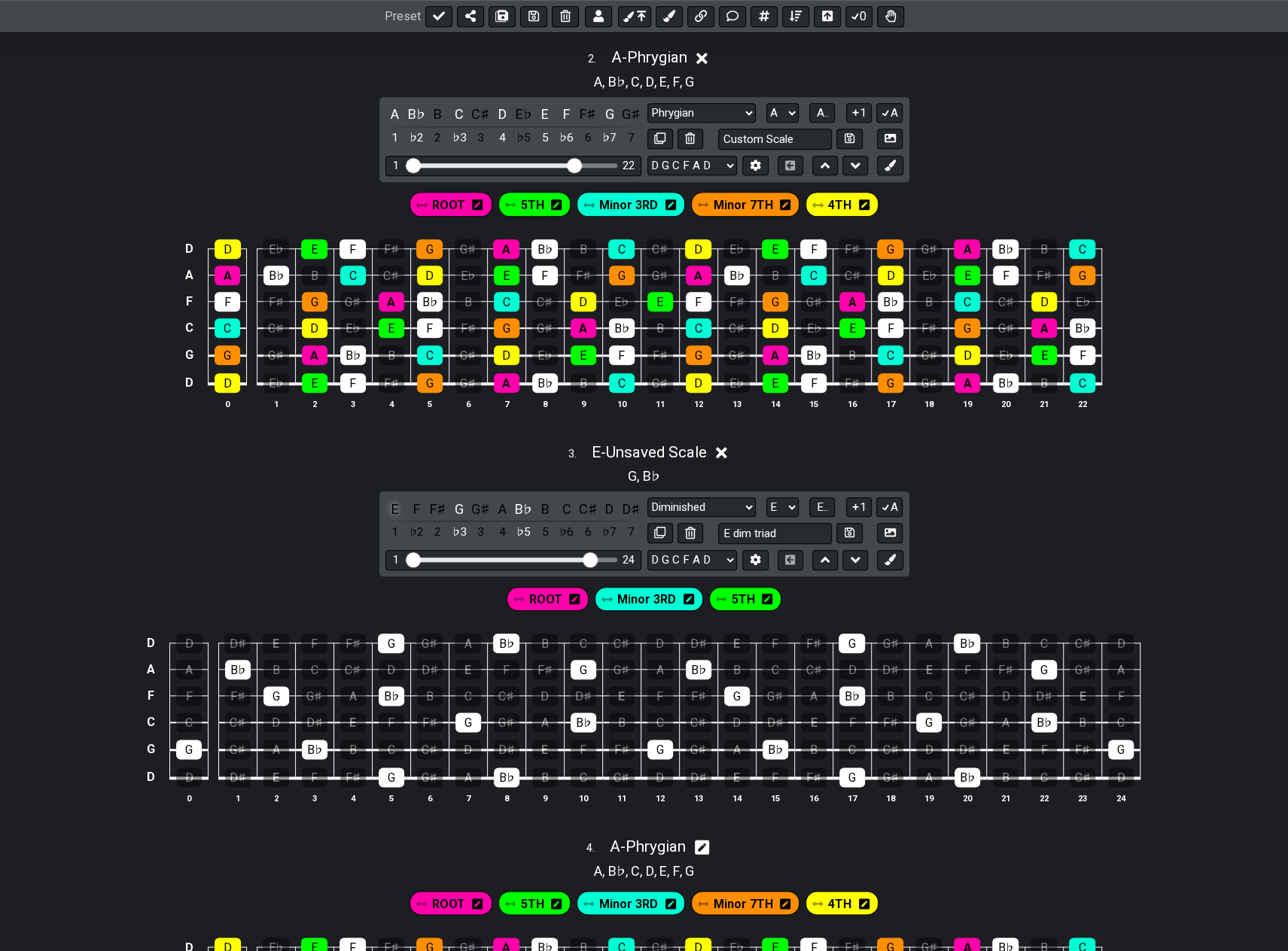
click at [393, 500] on div "E" at bounding box center [395, 509] width 20 height 20
click at [551, 596] on span "ROOT" at bounding box center [545, 599] width 33 height 22
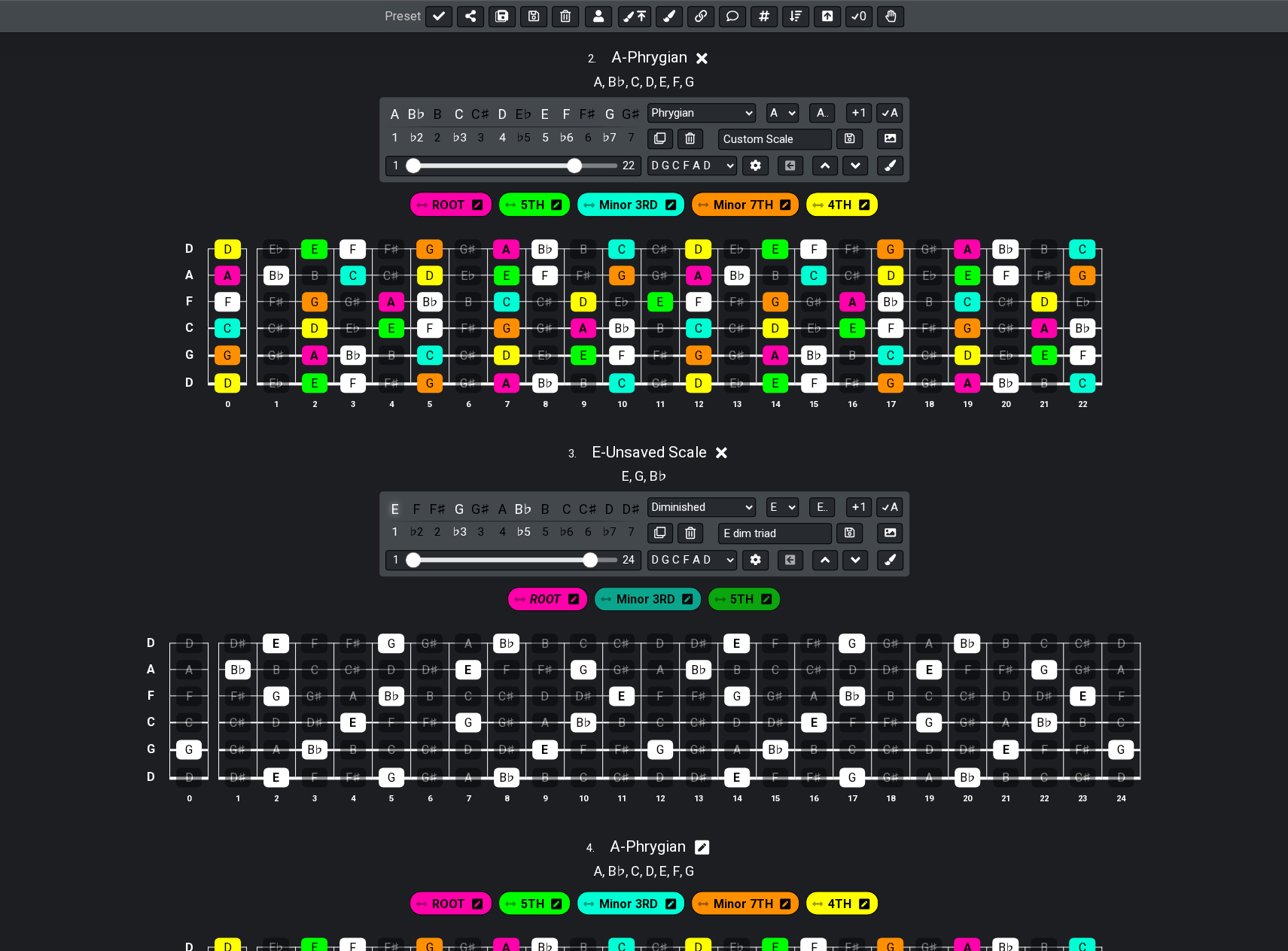
click at [390, 501] on div "E" at bounding box center [395, 509] width 20 height 20
click at [649, 595] on span "Minor 3RD" at bounding box center [646, 599] width 59 height 22
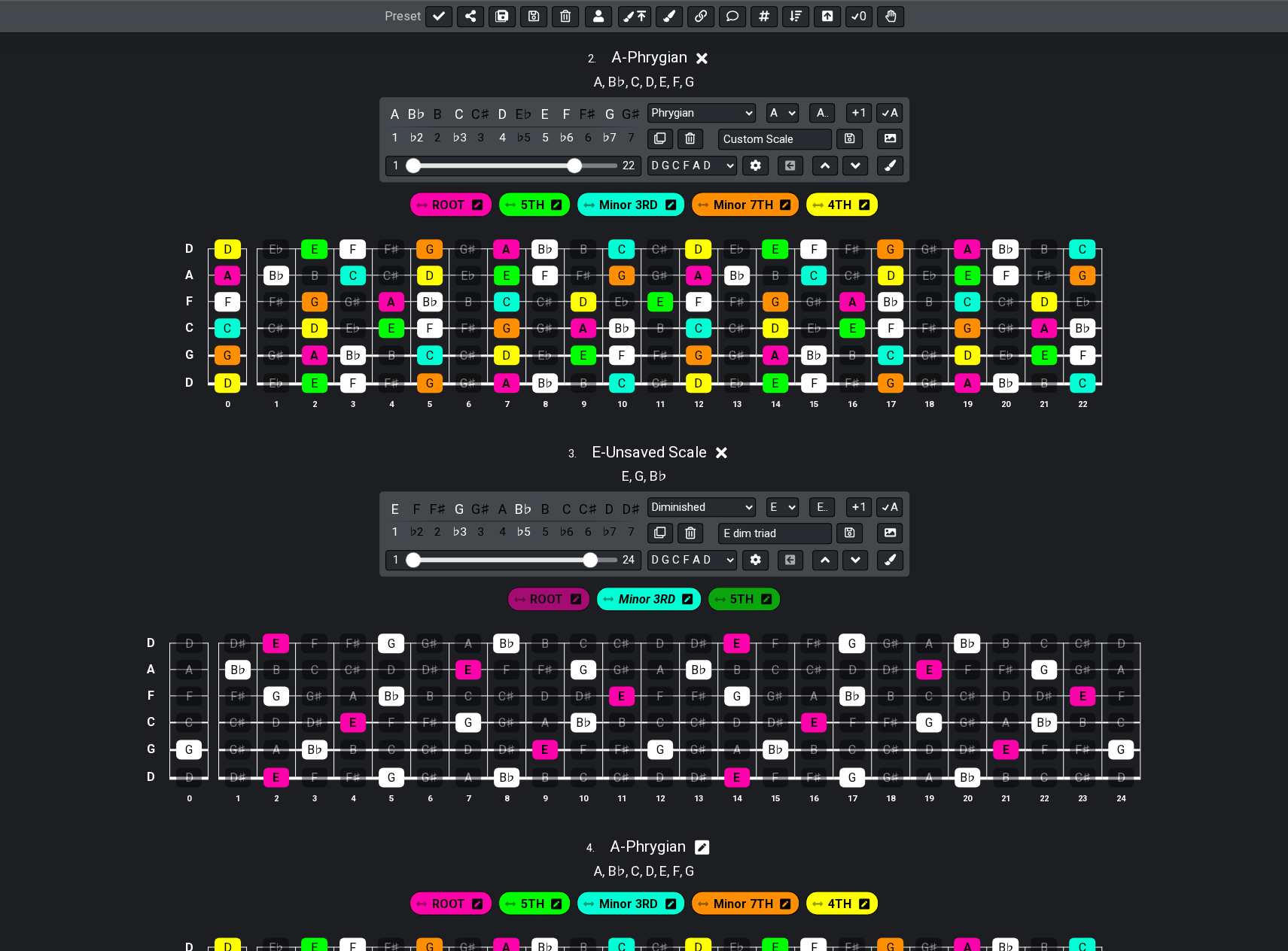
click at [646, 590] on span "Minor 3RD" at bounding box center [646, 599] width 56 height 22
click at [646, 590] on span "Minor 3RD" at bounding box center [647, 599] width 59 height 22
click at [456, 501] on div "G" at bounding box center [459, 509] width 20 height 20
click at [745, 596] on span "5TH" at bounding box center [742, 599] width 23 height 22
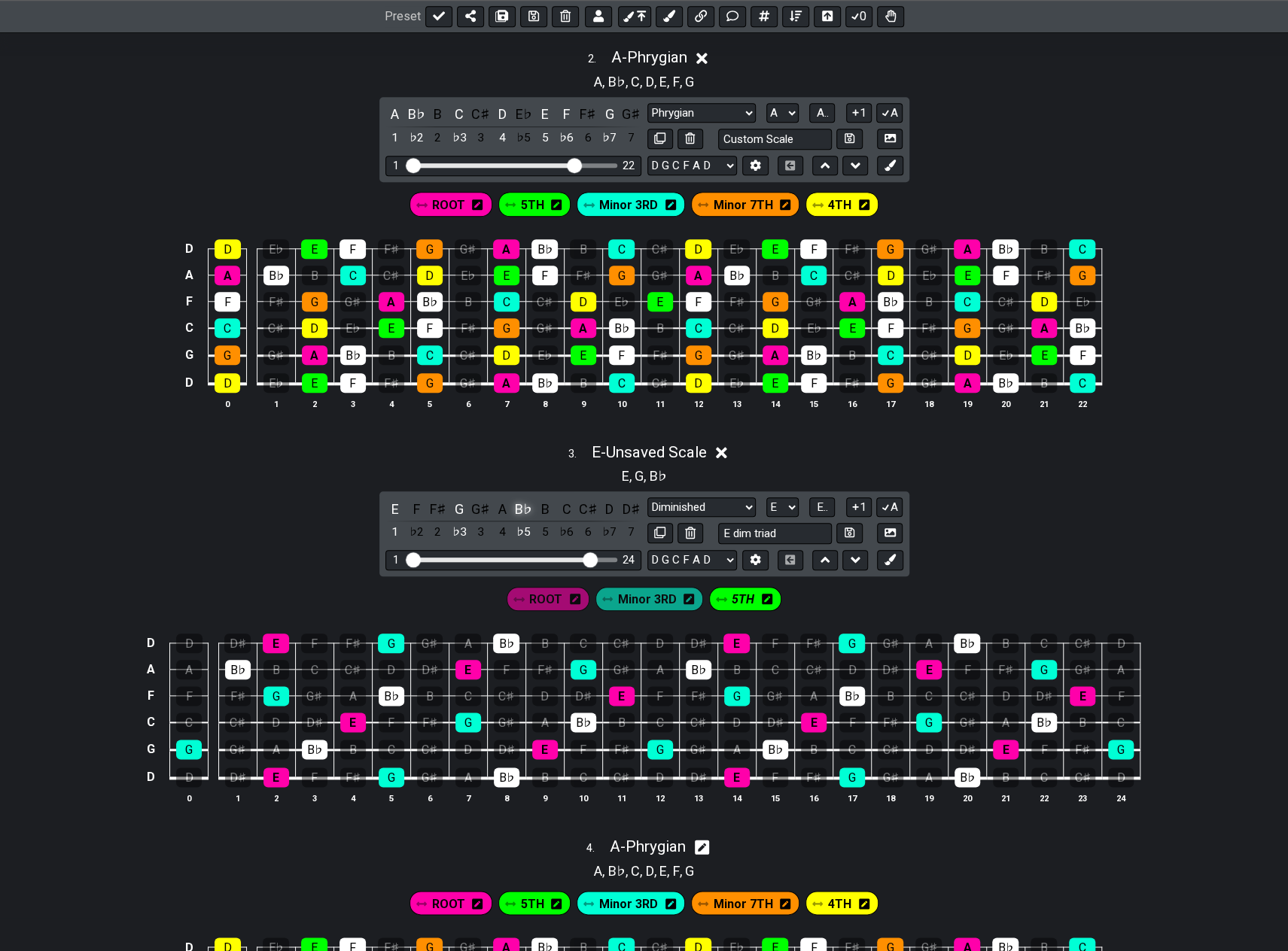
click at [516, 505] on div "B♭" at bounding box center [524, 509] width 20 height 20
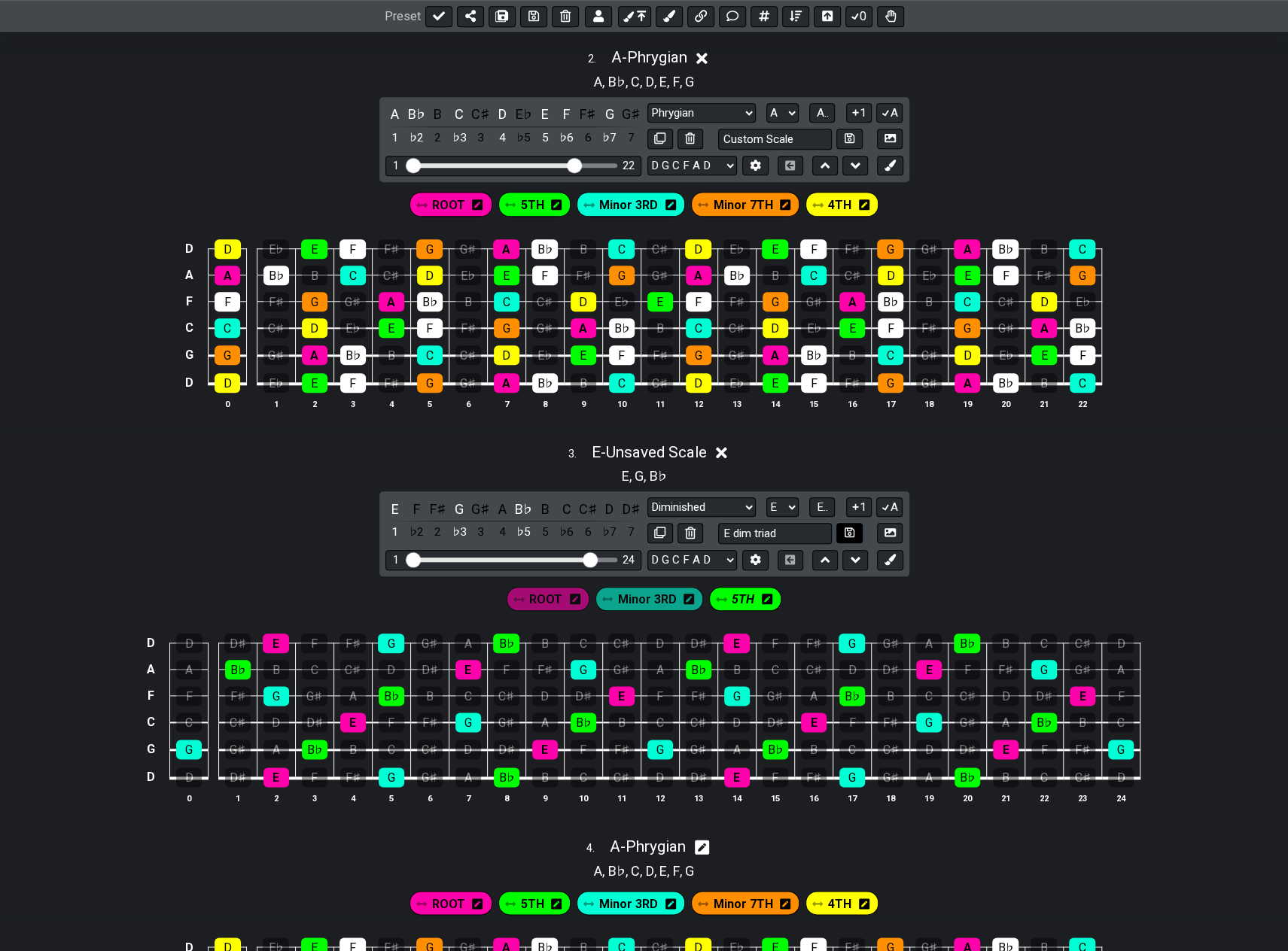
click at [849, 527] on icon at bounding box center [849, 532] width 10 height 11
select select "E dim triad"
click at [713, 448] on icon at bounding box center [707, 452] width 11 height 16
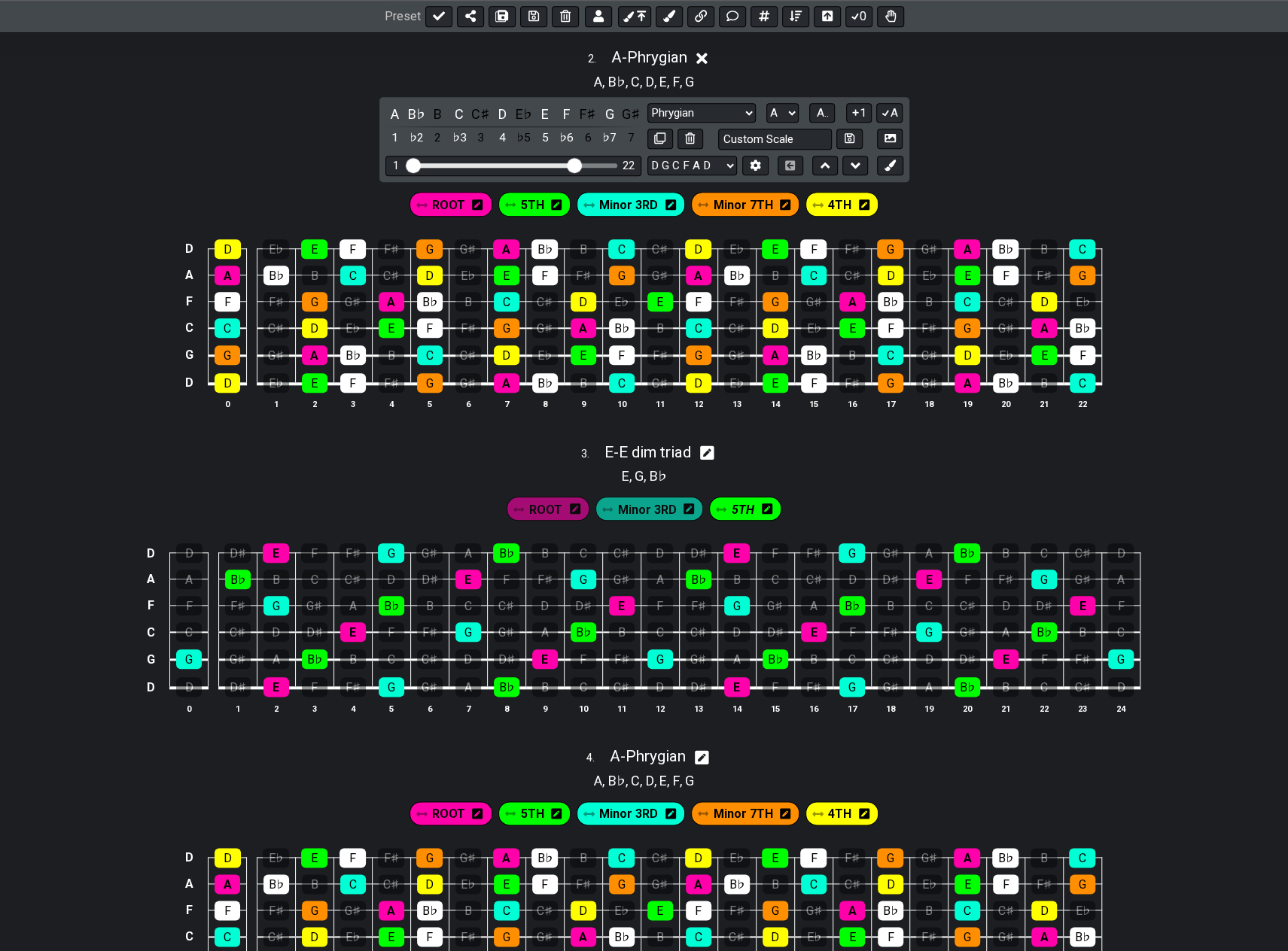
click at [714, 449] on icon at bounding box center [707, 452] width 14 height 14
select select "E dim triad"
select select "E"
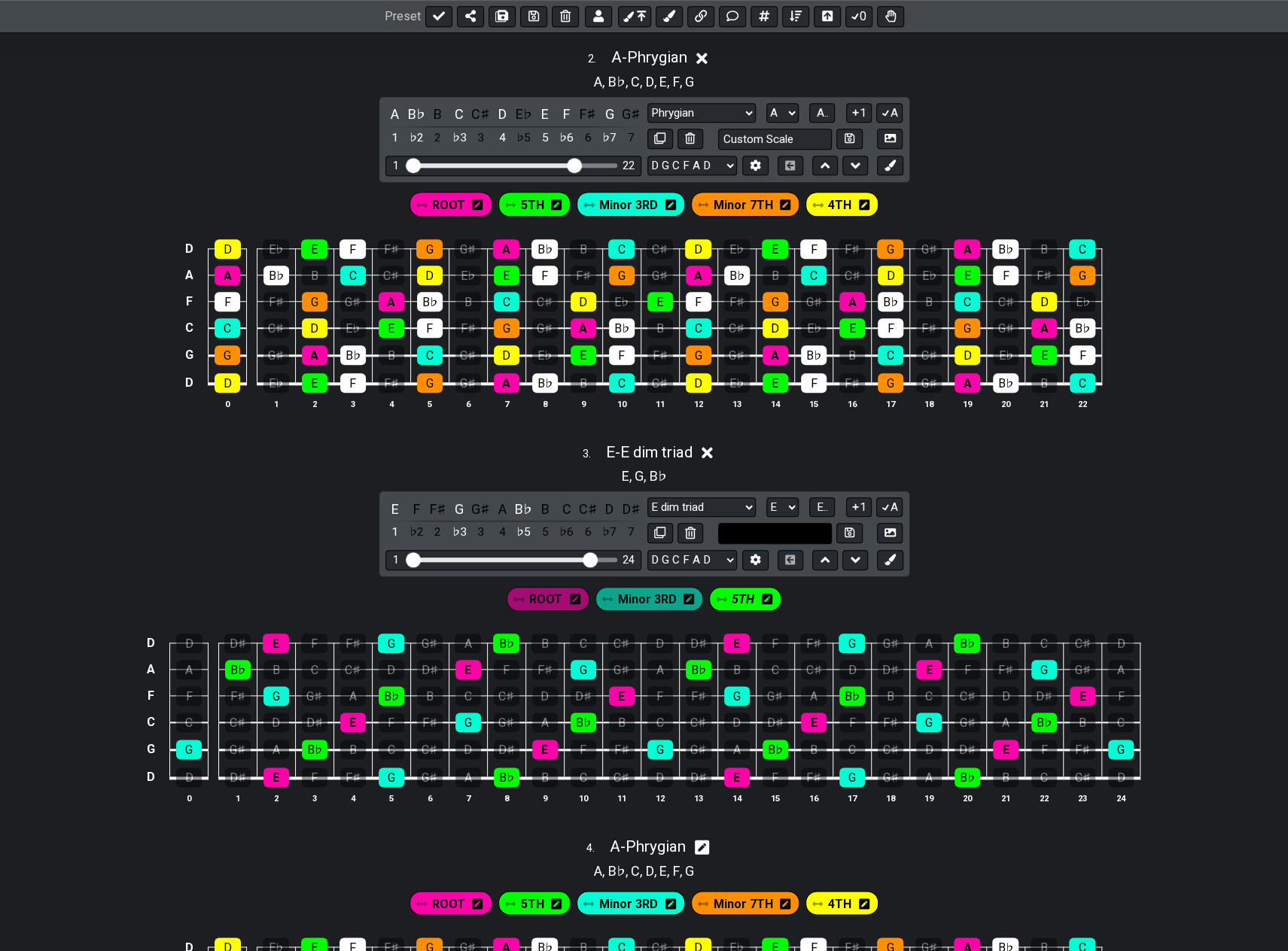
click at [789, 526] on input "text" at bounding box center [776, 532] width 115 height 20
type input "Custom Scale"
click at [756, 499] on div "Phrygian E dim triad Minor Pentatonic Major Pentatonic Minor Blues Major Blues …" at bounding box center [775, 507] width 256 height 20
click at [748, 499] on select "Phrygian E dim triad Minor Pentatonic Major Pentatonic Minor Blues Major Blues …" at bounding box center [701, 507] width 109 height 20
select select "Major"
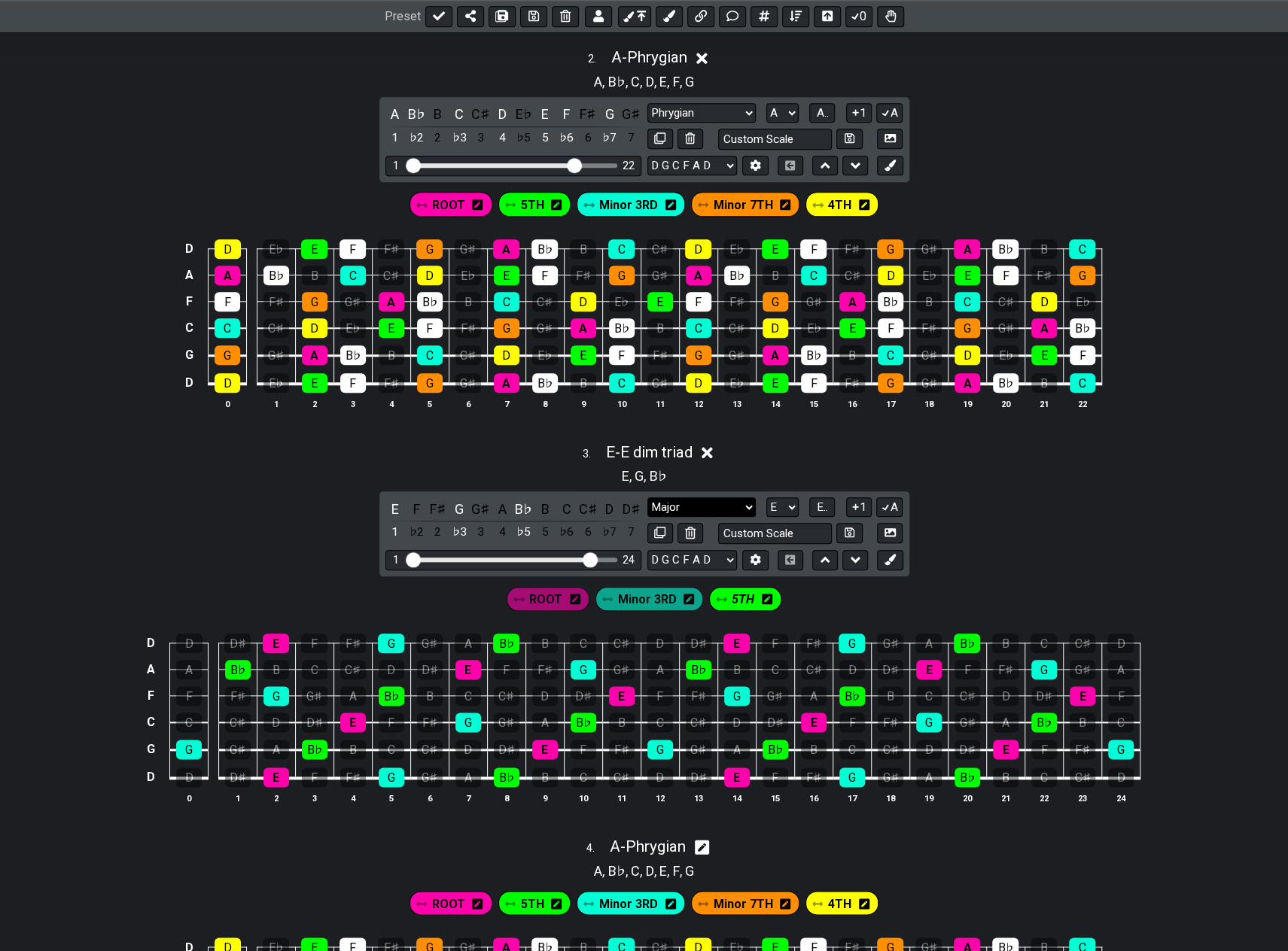
click at [647, 498] on select "Phrygian E dim triad Minor Pentatonic Major Pentatonic Minor Blues Major Blues …" at bounding box center [701, 507] width 109 height 20
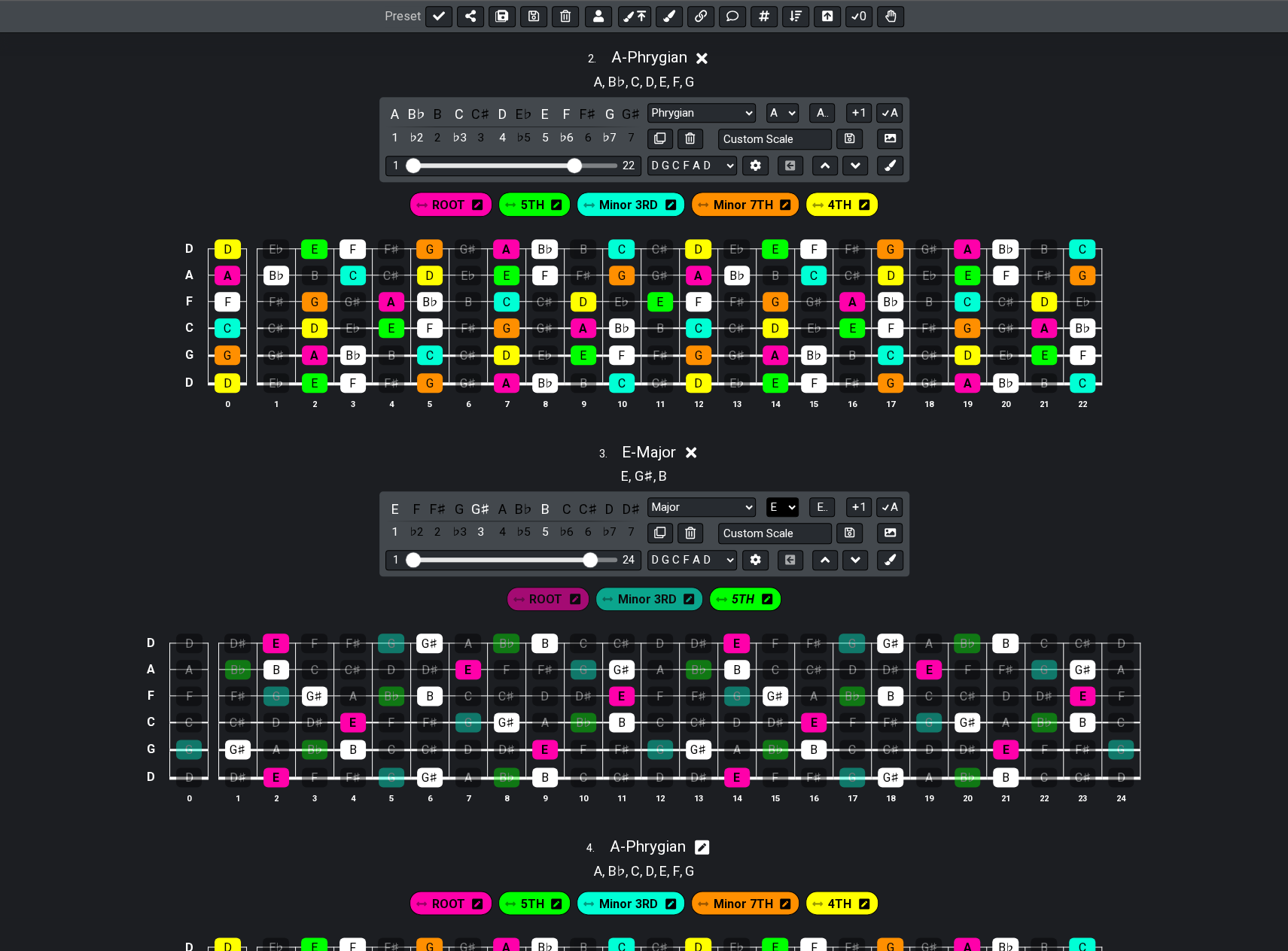
click at [793, 499] on select "A♭ A A♯ B♭ B C C♯ D♭ D D♯ E♭ E F F♯ G♭ G G♯" at bounding box center [782, 507] width 32 height 20
select select "F"
click at [766, 498] on select "A♭ A A♯ B♭ B C C♯ D♭ D D♯ E♭ E F F♯ G♭ G G♯" at bounding box center [782, 507] width 32 height 20
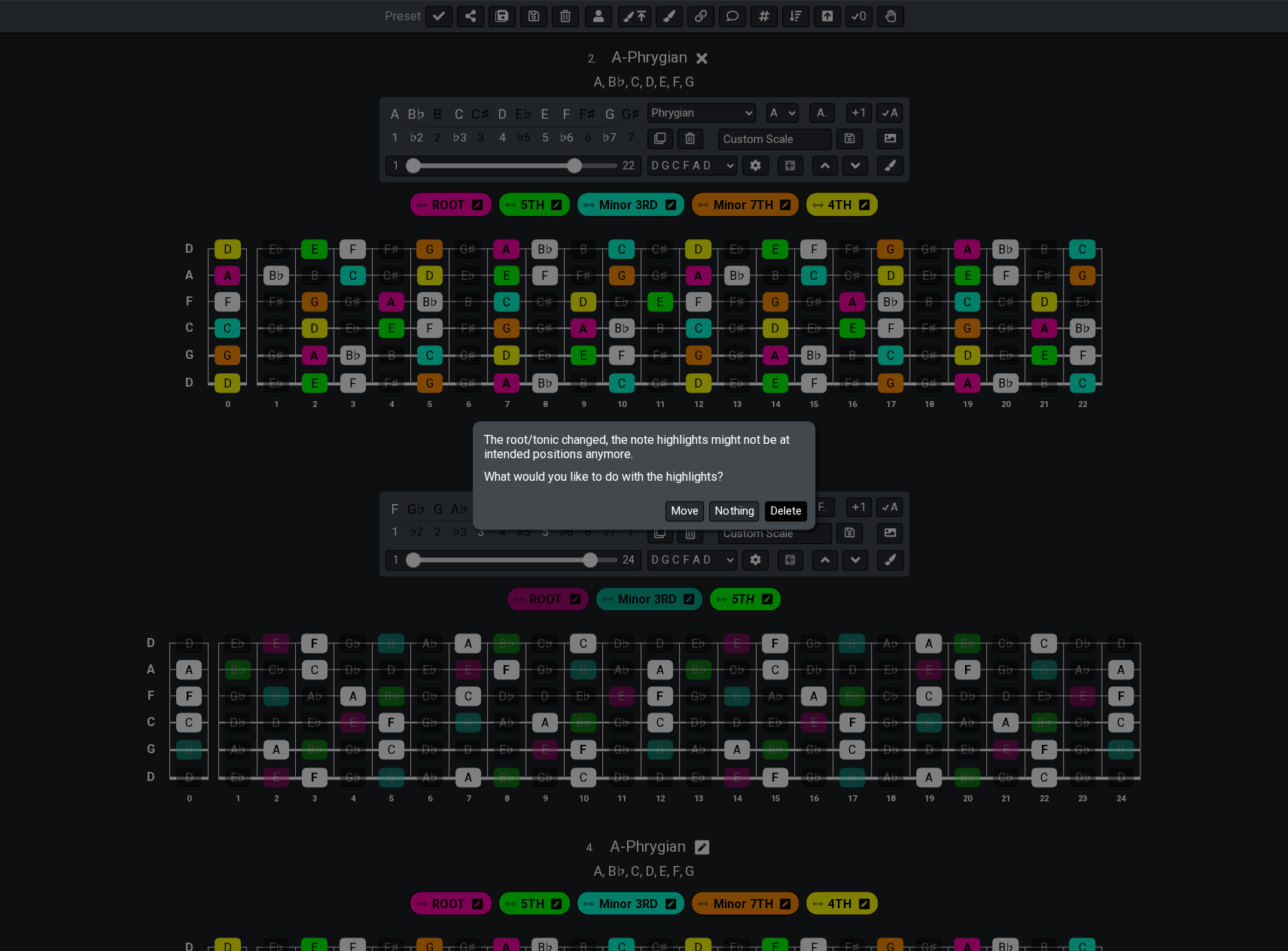
click at [787, 510] on button "Delete" at bounding box center [785, 511] width 43 height 20
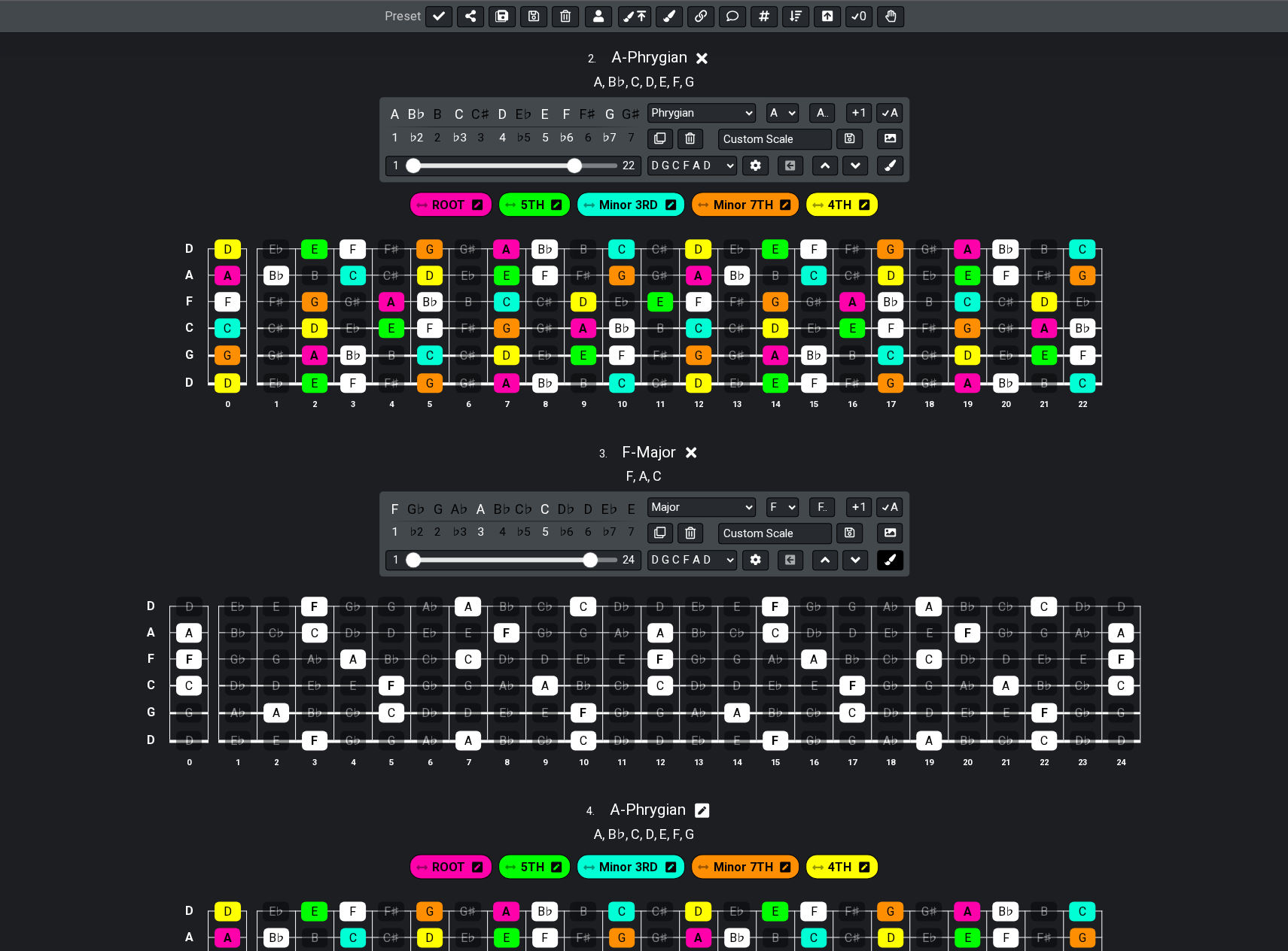
click at [894, 556] on icon at bounding box center [889, 559] width 11 height 11
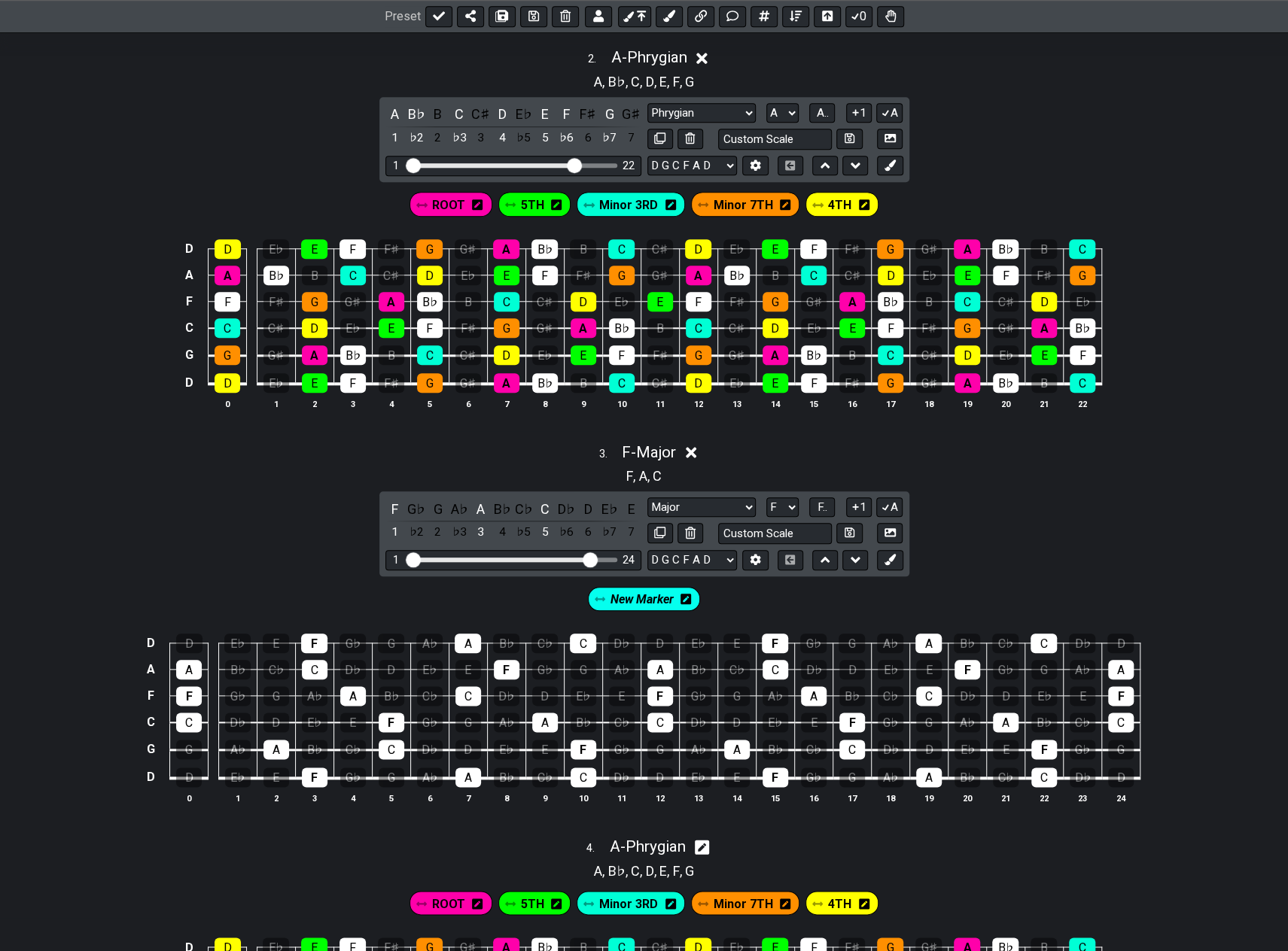
click at [686, 593] on icon at bounding box center [685, 599] width 10 height 12
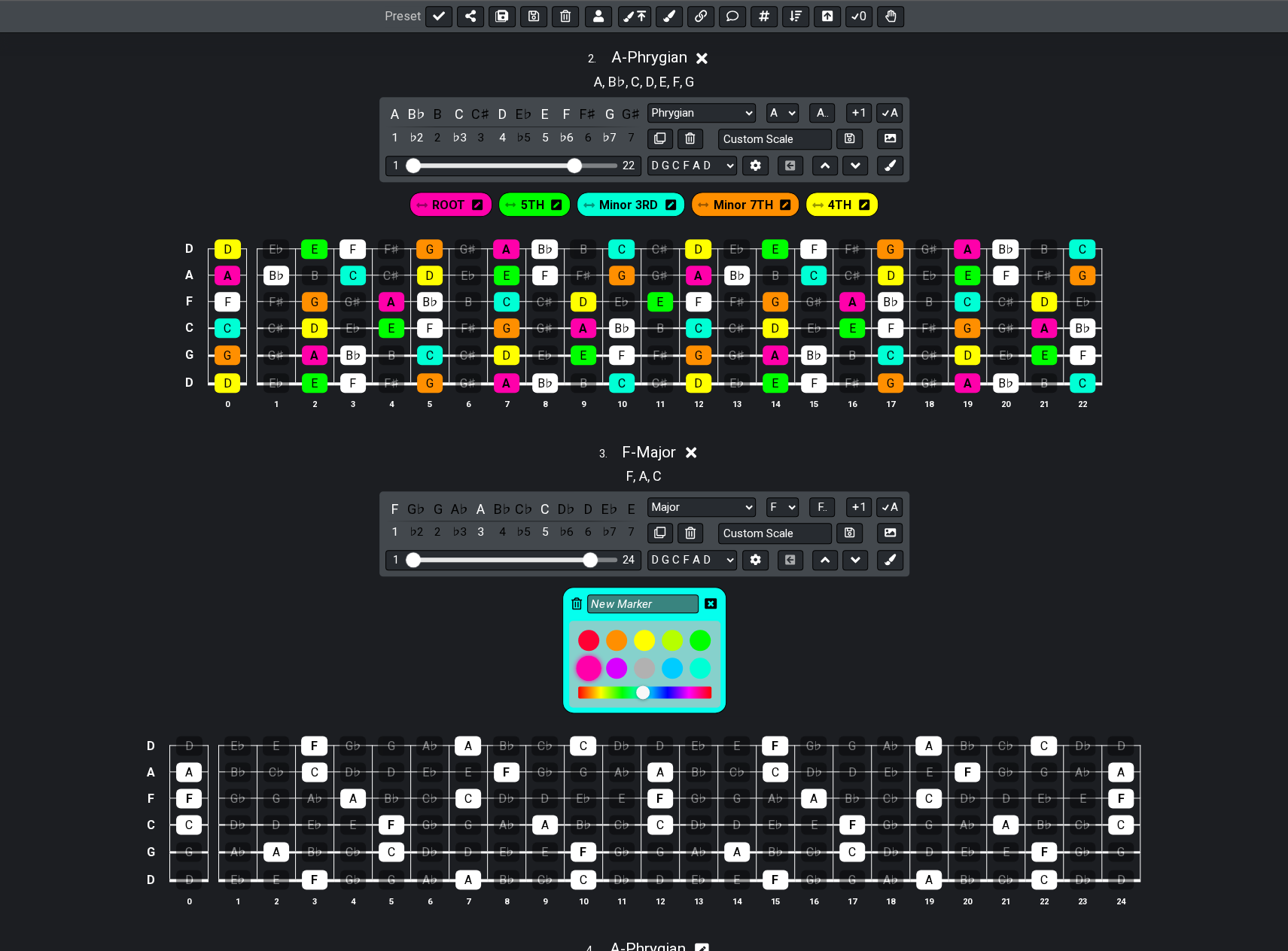
click at [581, 660] on div at bounding box center [588, 668] width 25 height 25
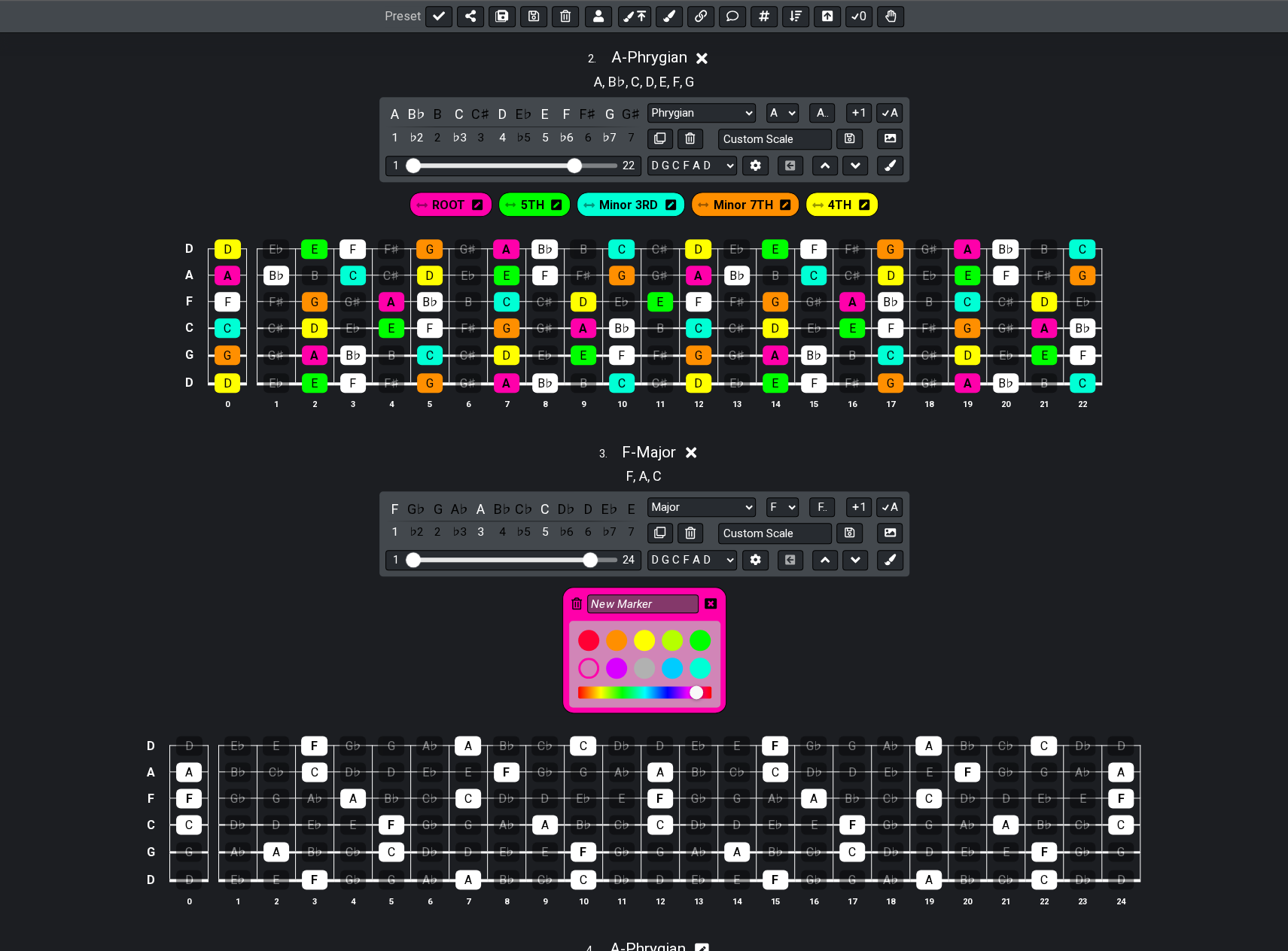
drag, startPoint x: 655, startPoint y: 593, endPoint x: 565, endPoint y: 593, distance: 90.0
click at [565, 593] on div "New Marker" at bounding box center [644, 651] width 164 height 127
type input "ROOT"
click at [709, 598] on icon at bounding box center [710, 604] width 12 height 12
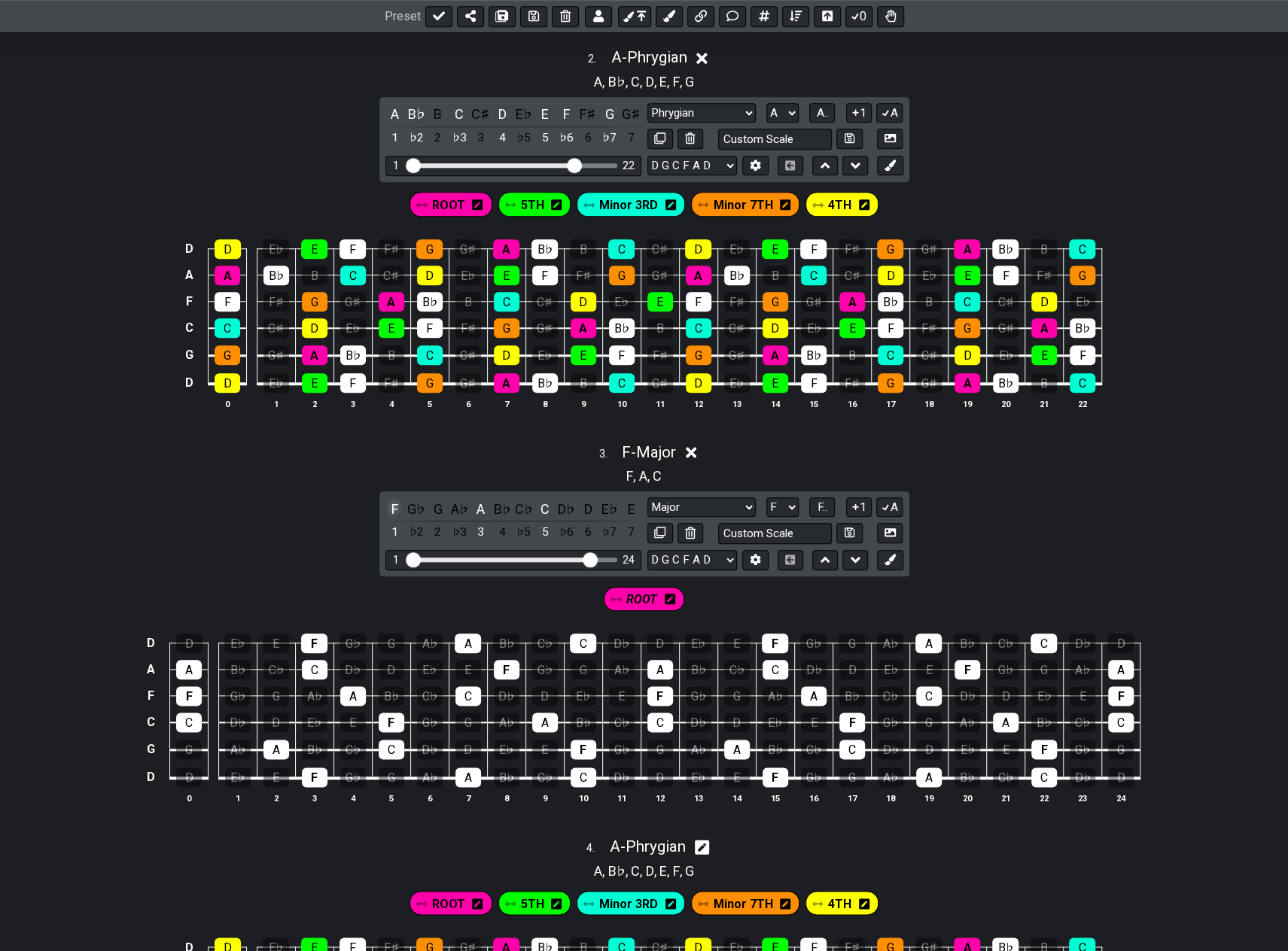
click at [392, 500] on div "F" at bounding box center [395, 509] width 20 height 20
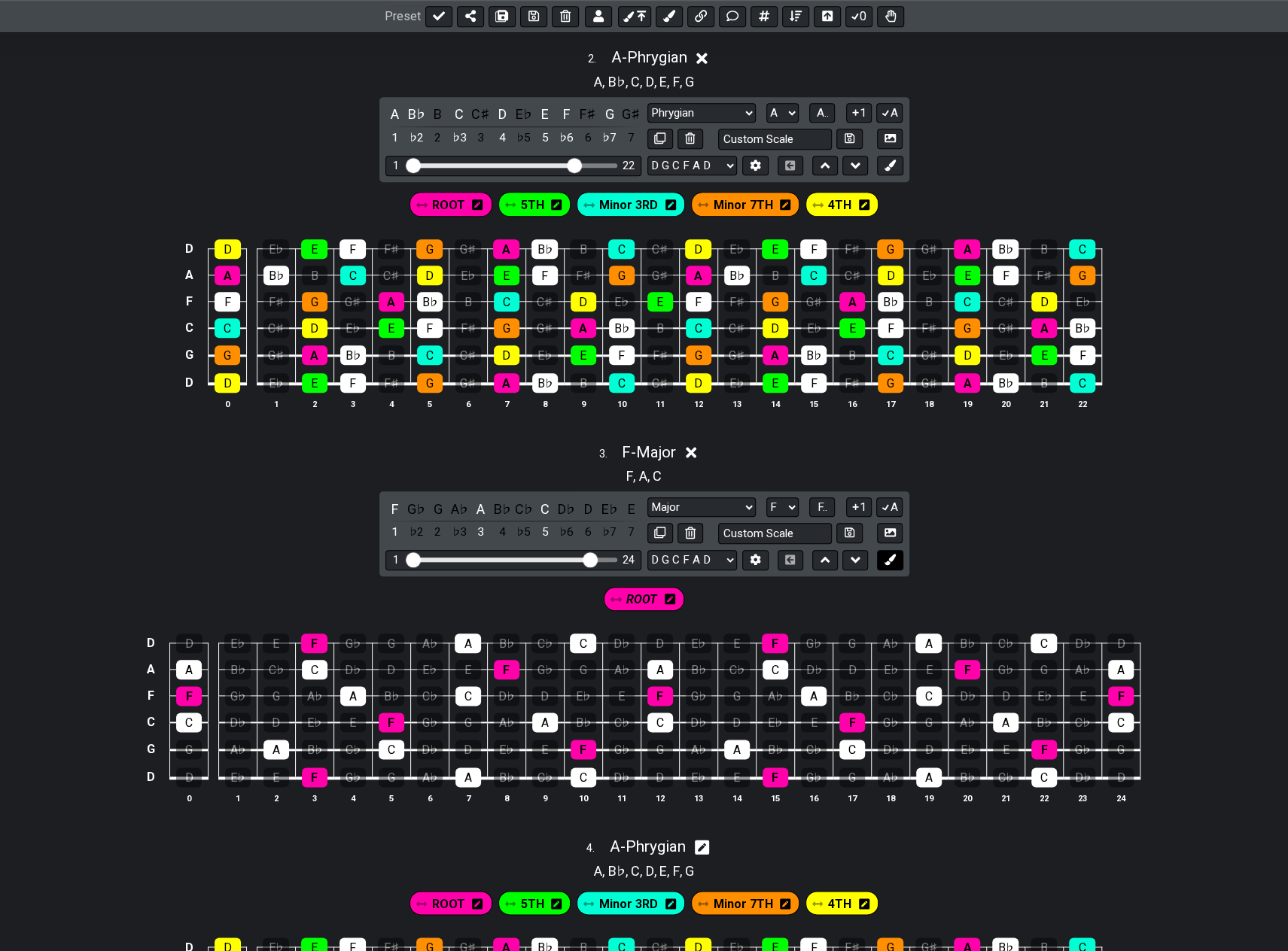
click at [890, 554] on icon at bounding box center [889, 559] width 11 height 11
click at [730, 593] on icon at bounding box center [730, 599] width 10 height 12
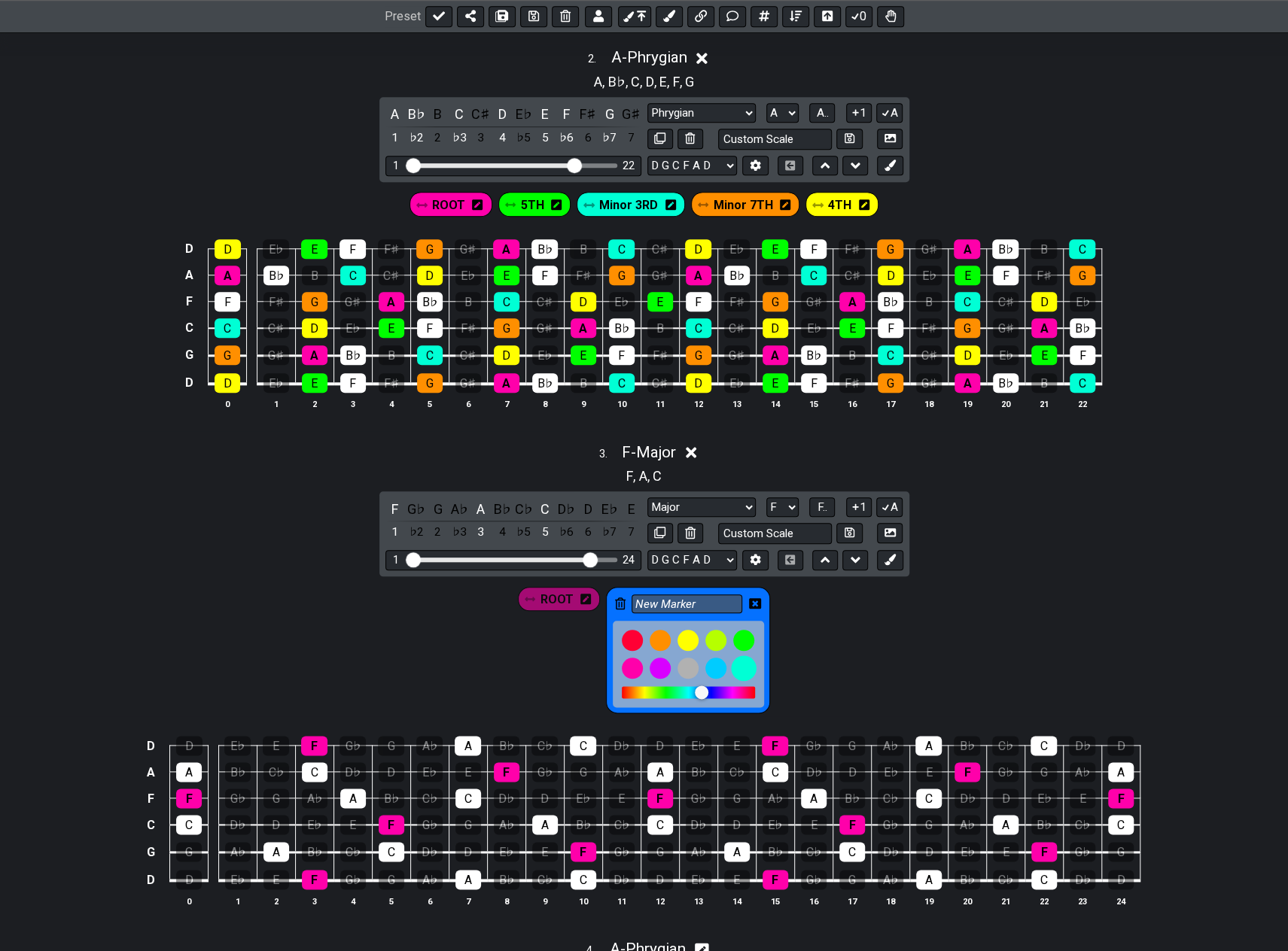
click at [747, 663] on div at bounding box center [743, 668] width 25 height 25
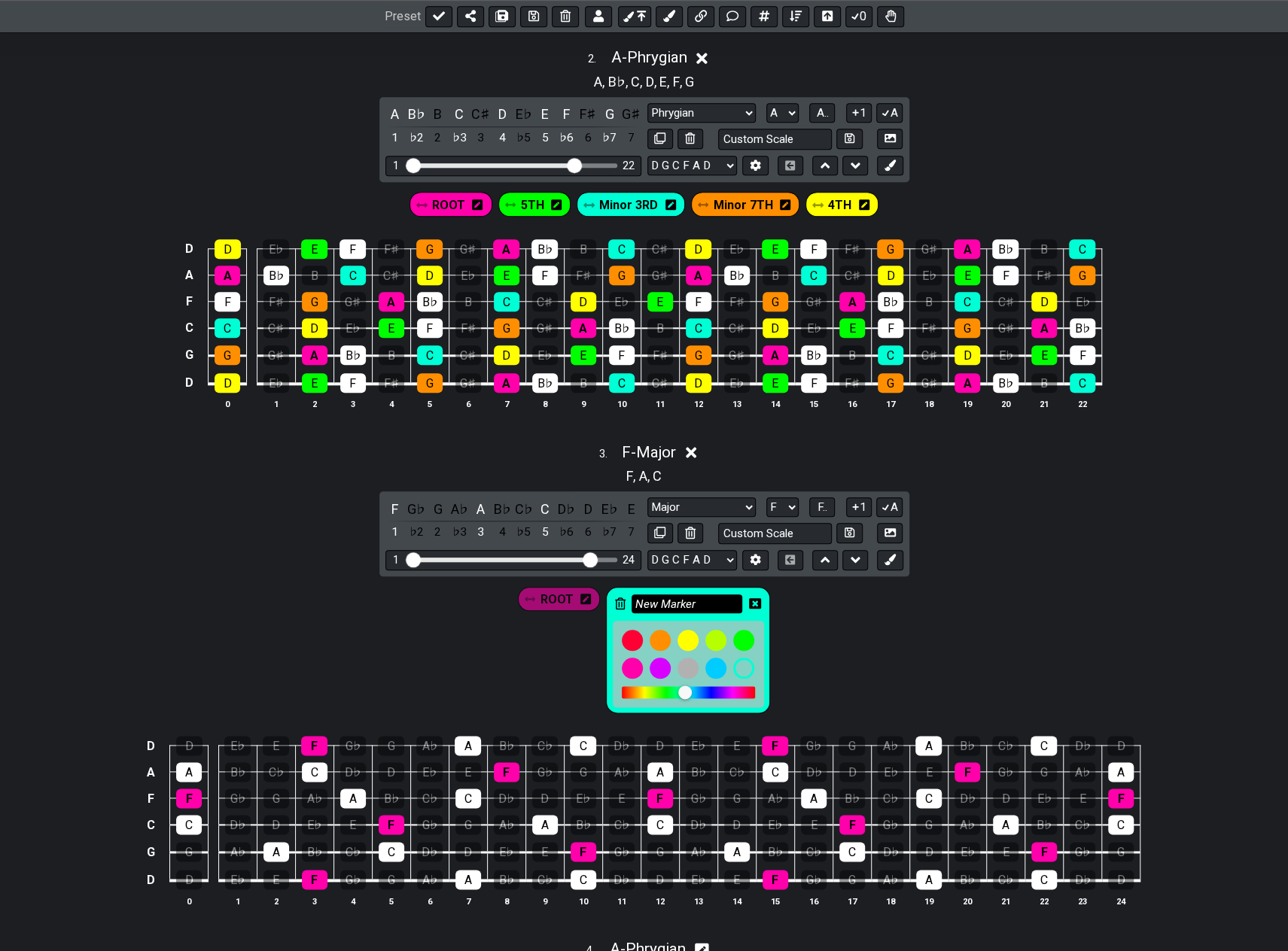
click at [696, 595] on input "New Marker" at bounding box center [687, 604] width 111 height 19
drag, startPoint x: 719, startPoint y: 597, endPoint x: 629, endPoint y: 588, distance: 90.4
click at [632, 595] on input "New Marker" at bounding box center [687, 604] width 111 height 19
type input "3rd"
click at [756, 598] on icon at bounding box center [755, 604] width 12 height 10
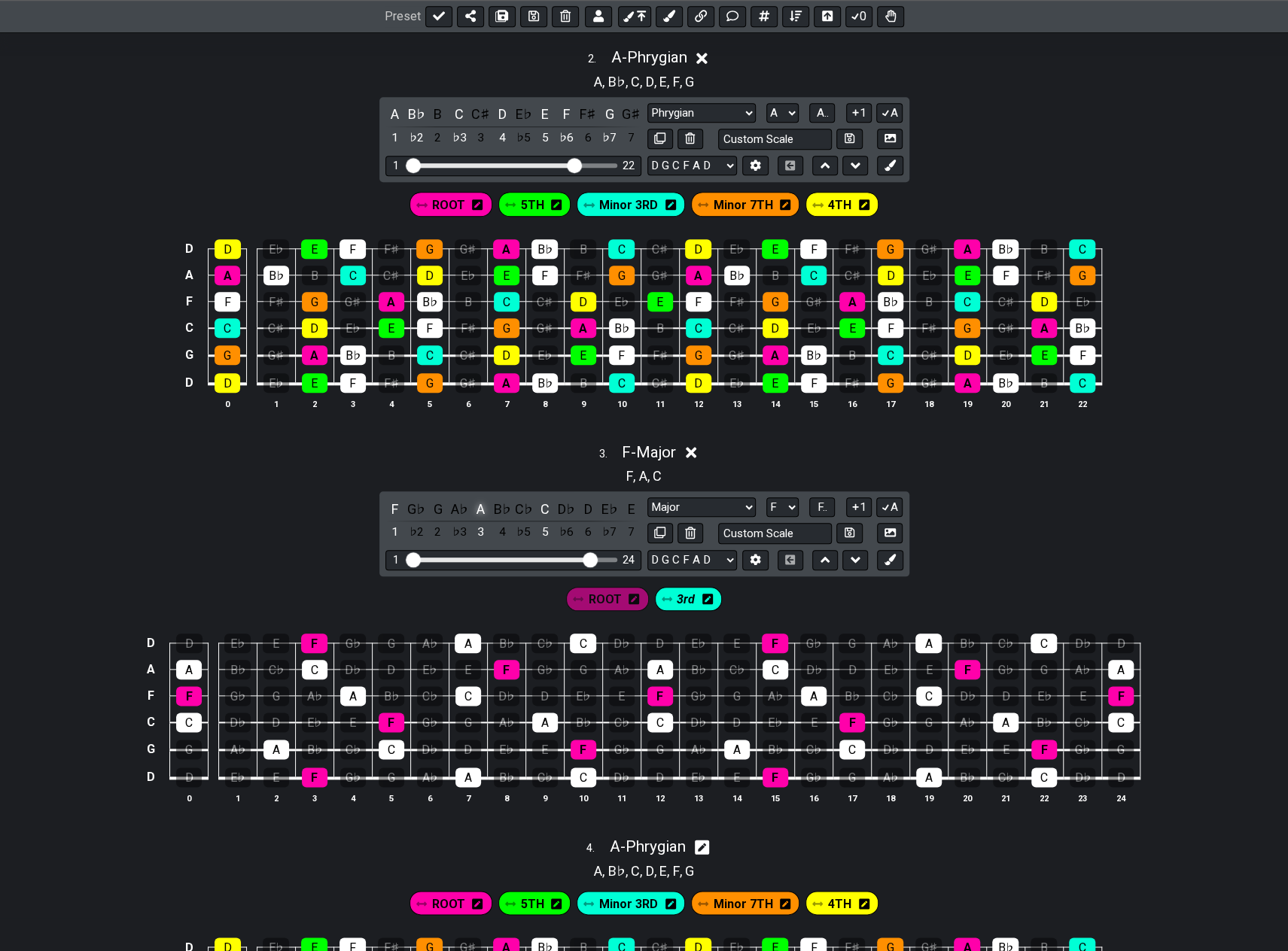
click at [477, 499] on div "A" at bounding box center [480, 509] width 20 height 20
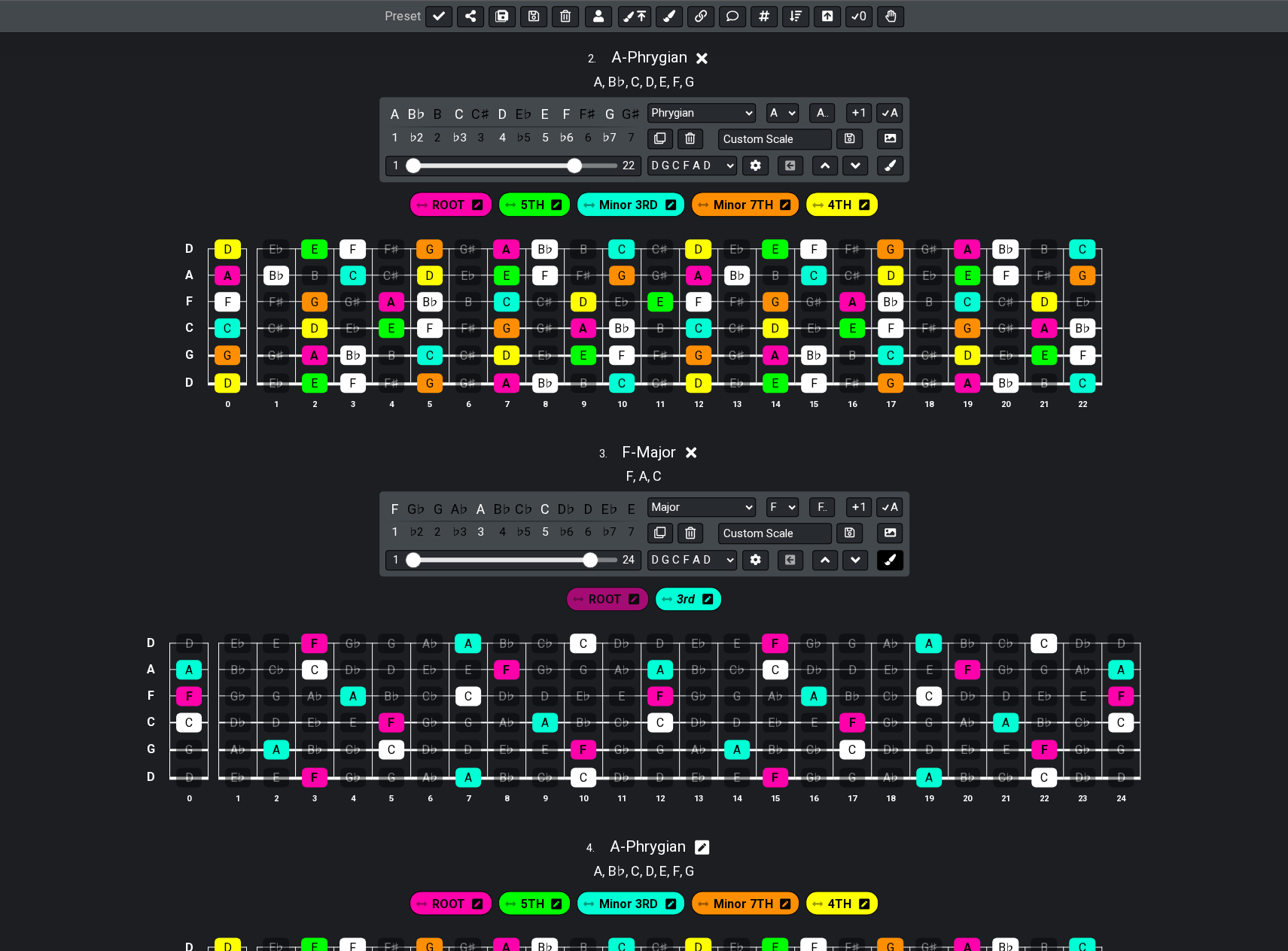
click at [889, 550] on button at bounding box center [889, 559] width 25 height 20
click at [764, 593] on icon at bounding box center [767, 599] width 10 height 12
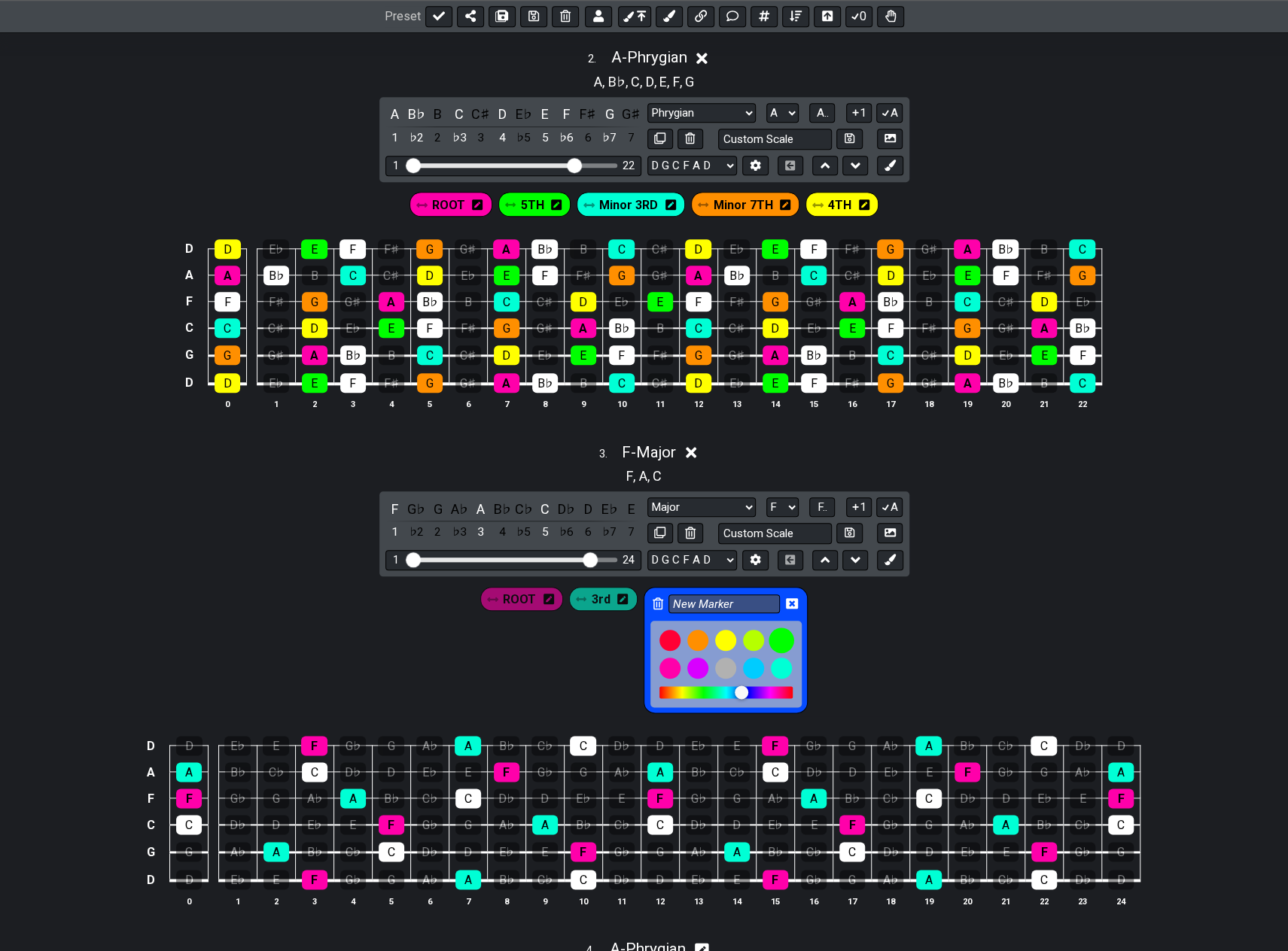
click at [780, 631] on div at bounding box center [781, 640] width 25 height 25
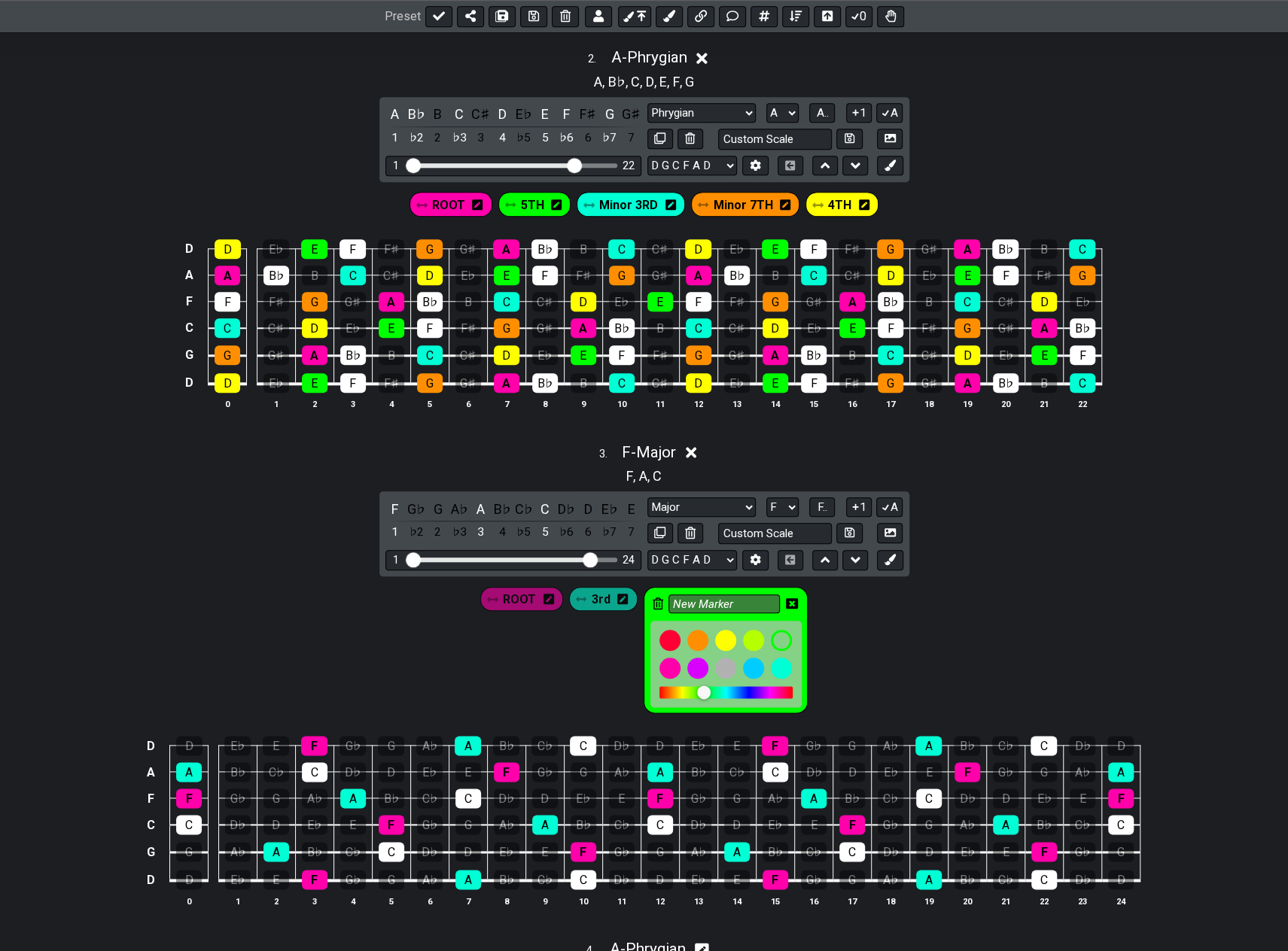
drag, startPoint x: 735, startPoint y: 598, endPoint x: 658, endPoint y: 599, distance: 77.0
click at [658, 599] on div "New Marker" at bounding box center [725, 651] width 164 height 127
type input "5th"
click at [791, 598] on icon at bounding box center [792, 604] width 12 height 10
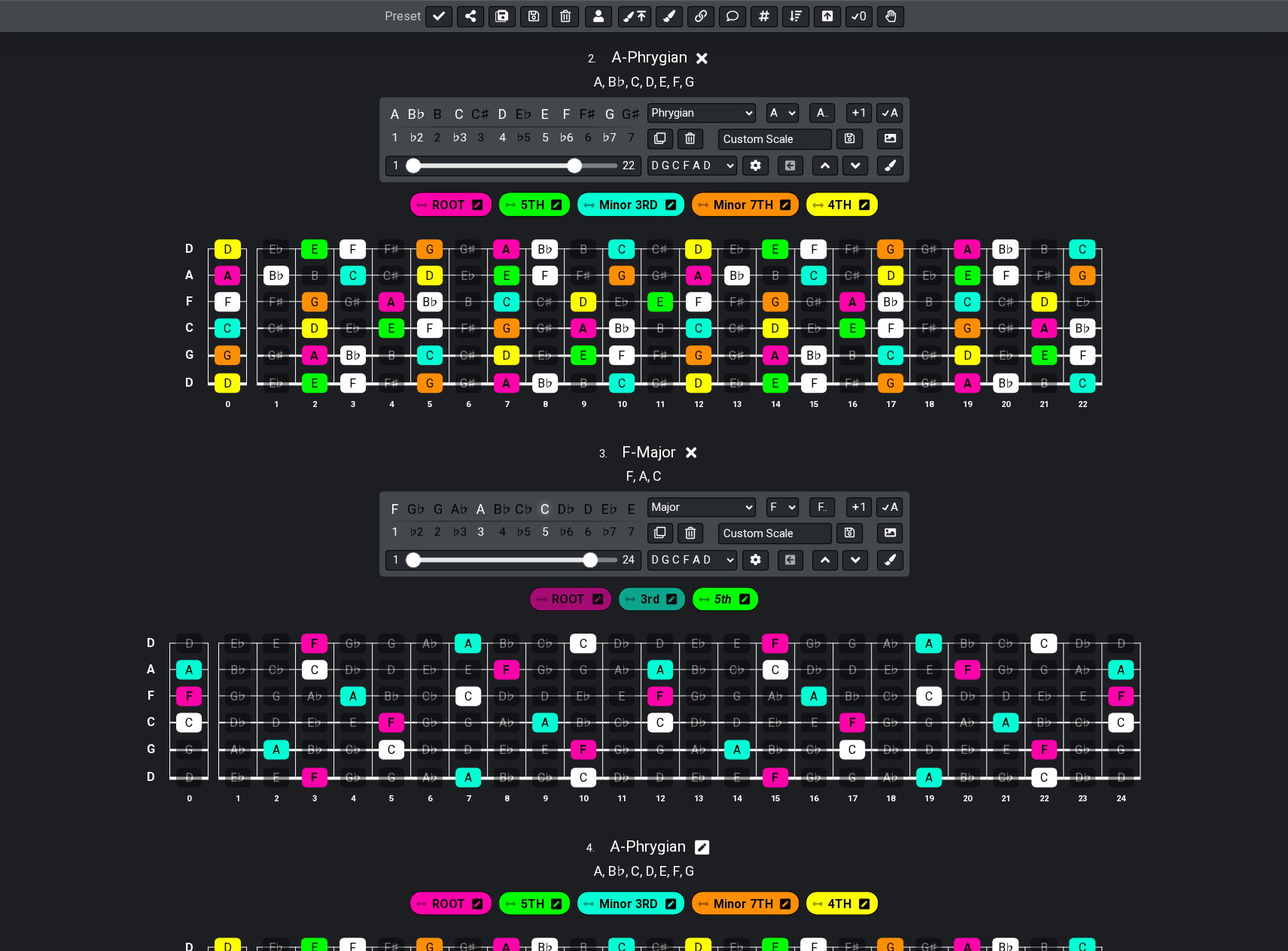
click at [545, 502] on div "C" at bounding box center [545, 509] width 20 height 20
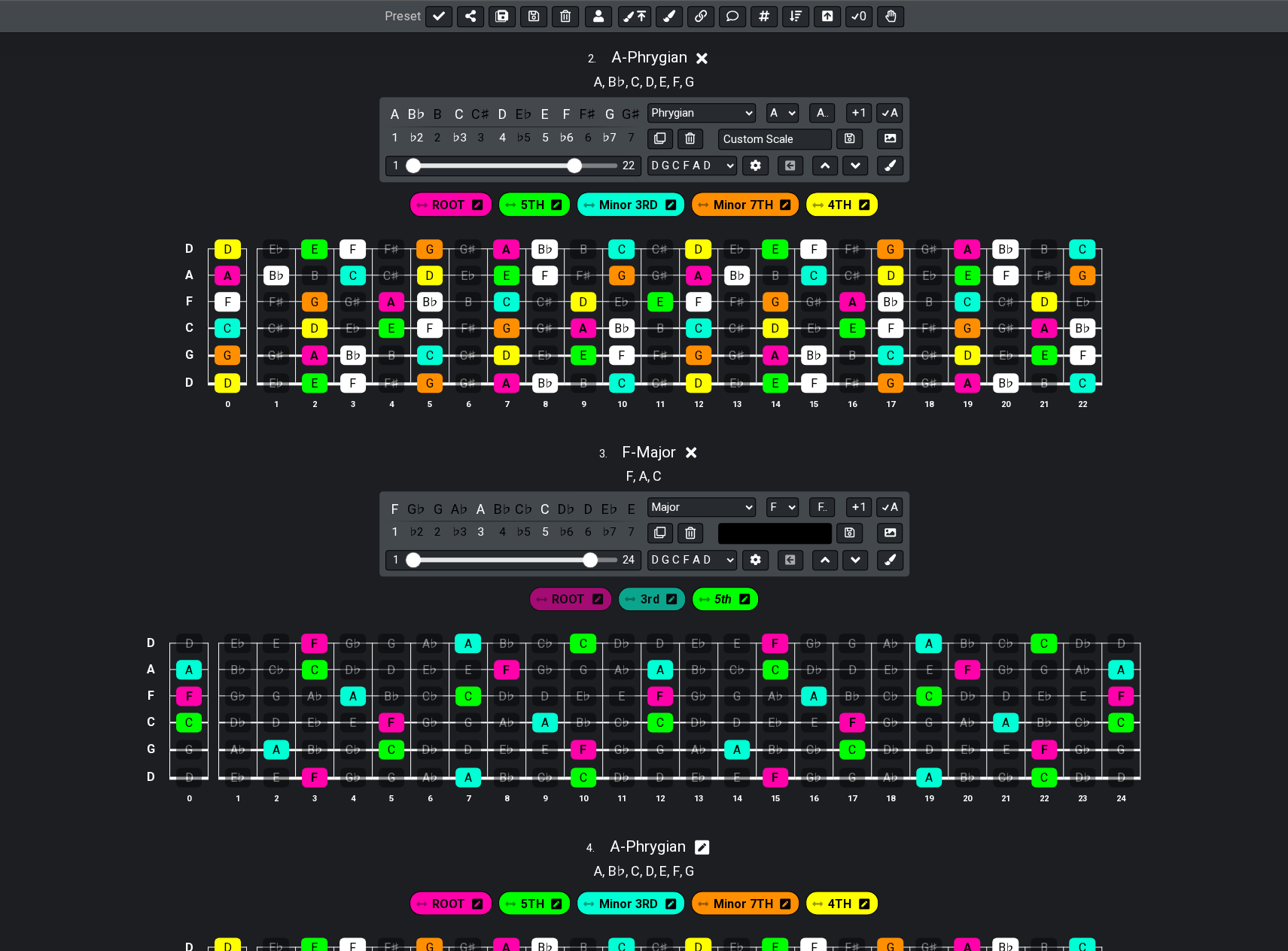
click at [747, 523] on input "text" at bounding box center [776, 532] width 115 height 20
type input "Custom Scale"
click at [691, 447] on icon at bounding box center [690, 452] width 11 height 11
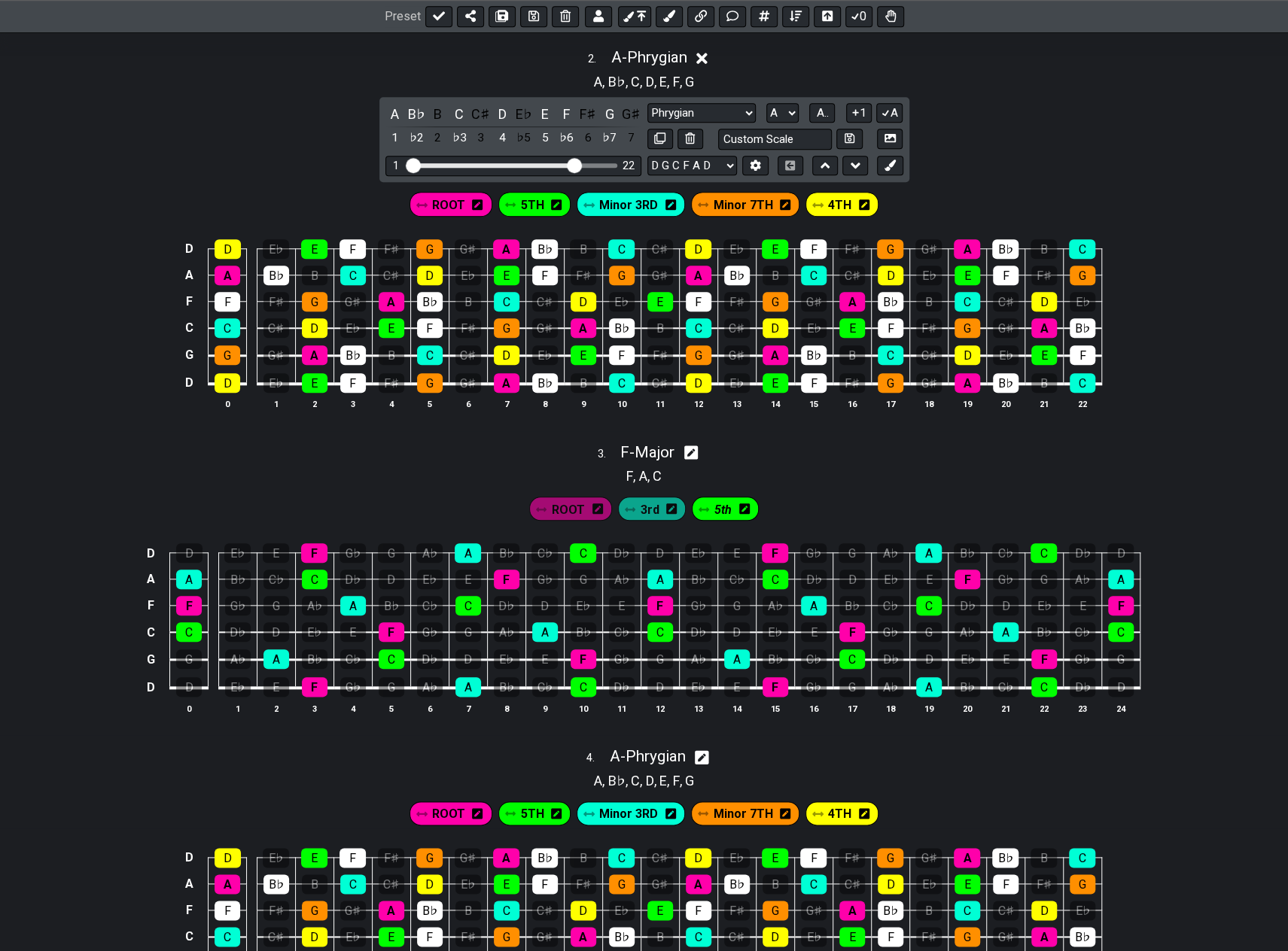
click at [692, 436] on div "3 . F - Major" at bounding box center [644, 448] width 1288 height 29
select select "Major"
select select "F"
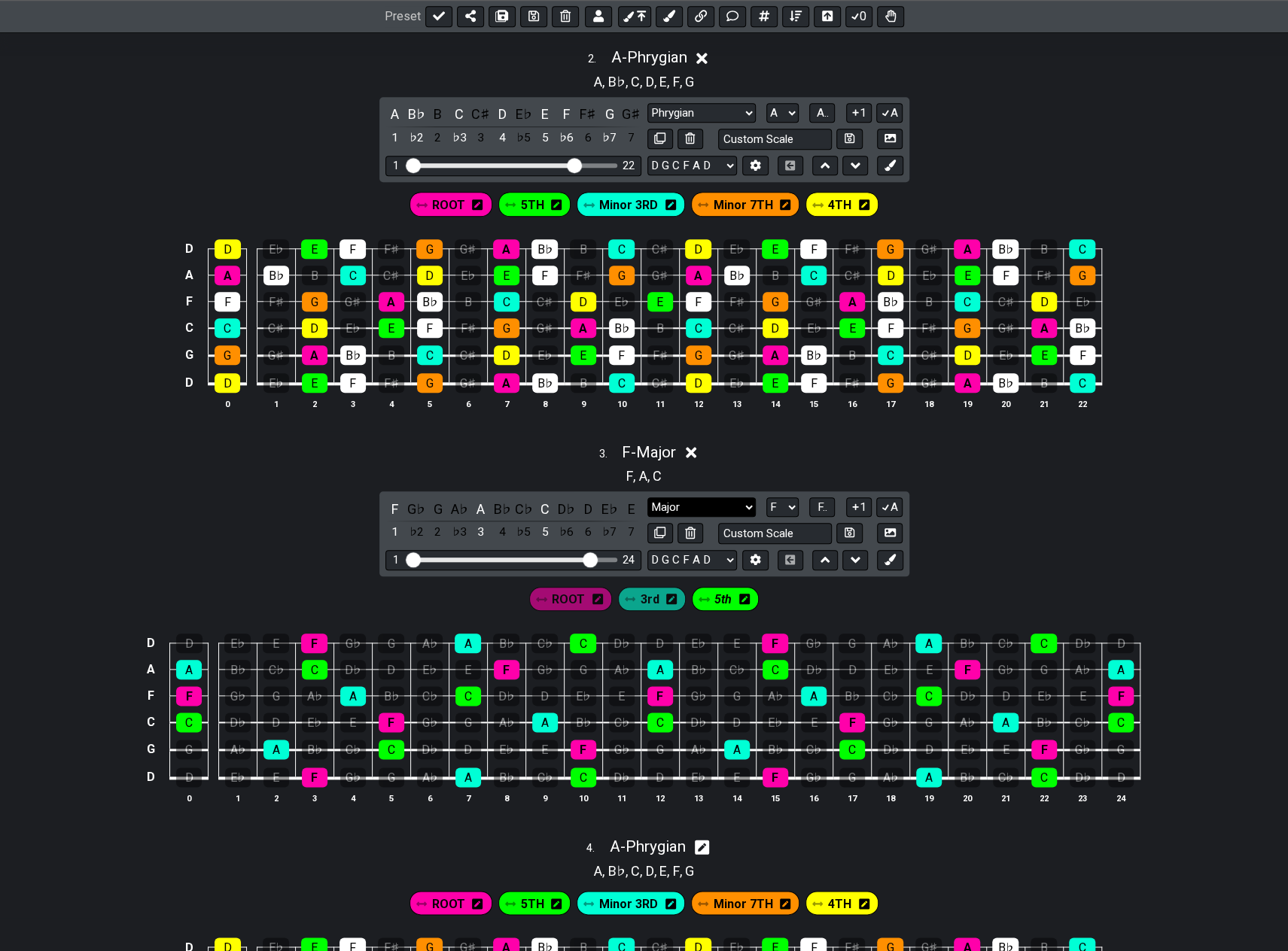
click at [739, 499] on select "Phrygian E dim triad Minor Pentatonic Major Pentatonic Minor Blues Major Blues …" at bounding box center [701, 507] width 109 height 20
select select "Minor"
click at [647, 498] on select "Phrygian E dim triad Minor Pentatonic Major Pentatonic Minor Blues Major Blues …" at bounding box center [701, 507] width 109 height 20
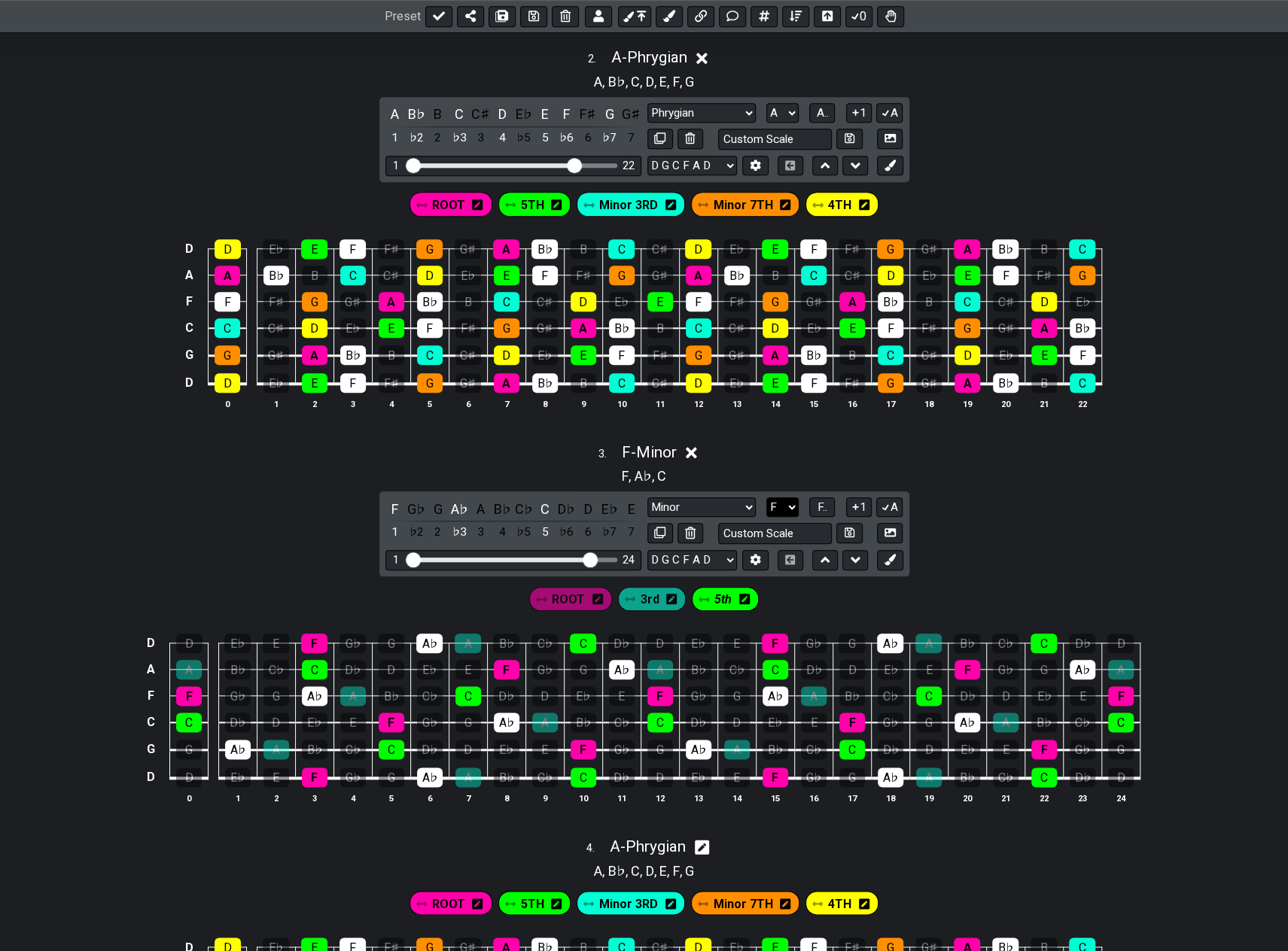
click at [787, 498] on select "A♭ A A♯ B♭ B C C♯ D♭ D D♯ E♭ E F F♯ G♭ G G♯" at bounding box center [782, 507] width 32 height 20
select select "G"
click at [766, 498] on select "A♭ A A♯ B♭ B C C♯ D♭ D D♯ E♭ E F F♯ G♭ G G♯" at bounding box center [782, 507] width 32 height 20
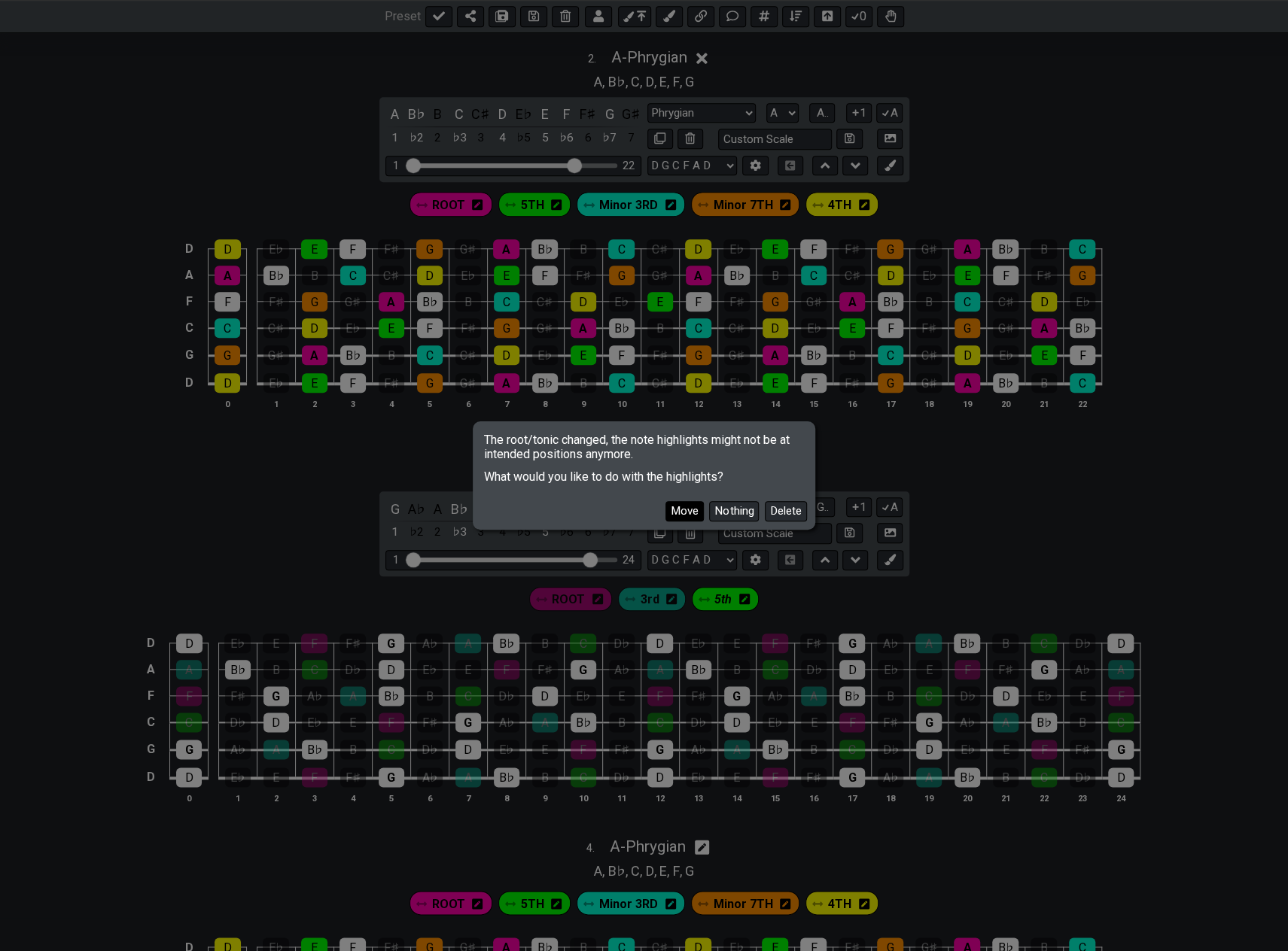
click at [681, 508] on button "Move" at bounding box center [684, 511] width 38 height 20
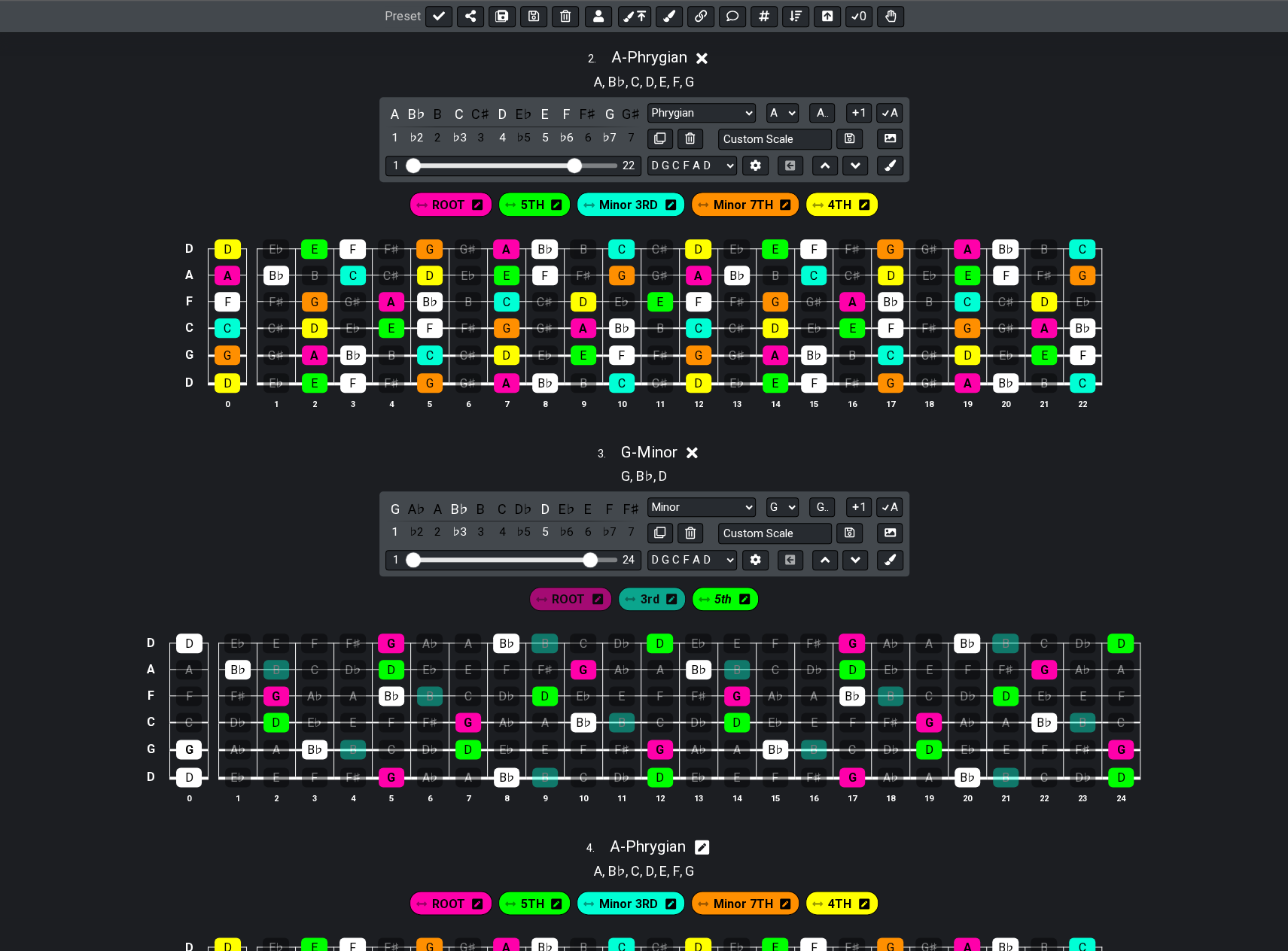
click at [569, 591] on span "ROOT" at bounding box center [568, 599] width 33 height 22
click at [598, 593] on icon at bounding box center [596, 599] width 10 height 12
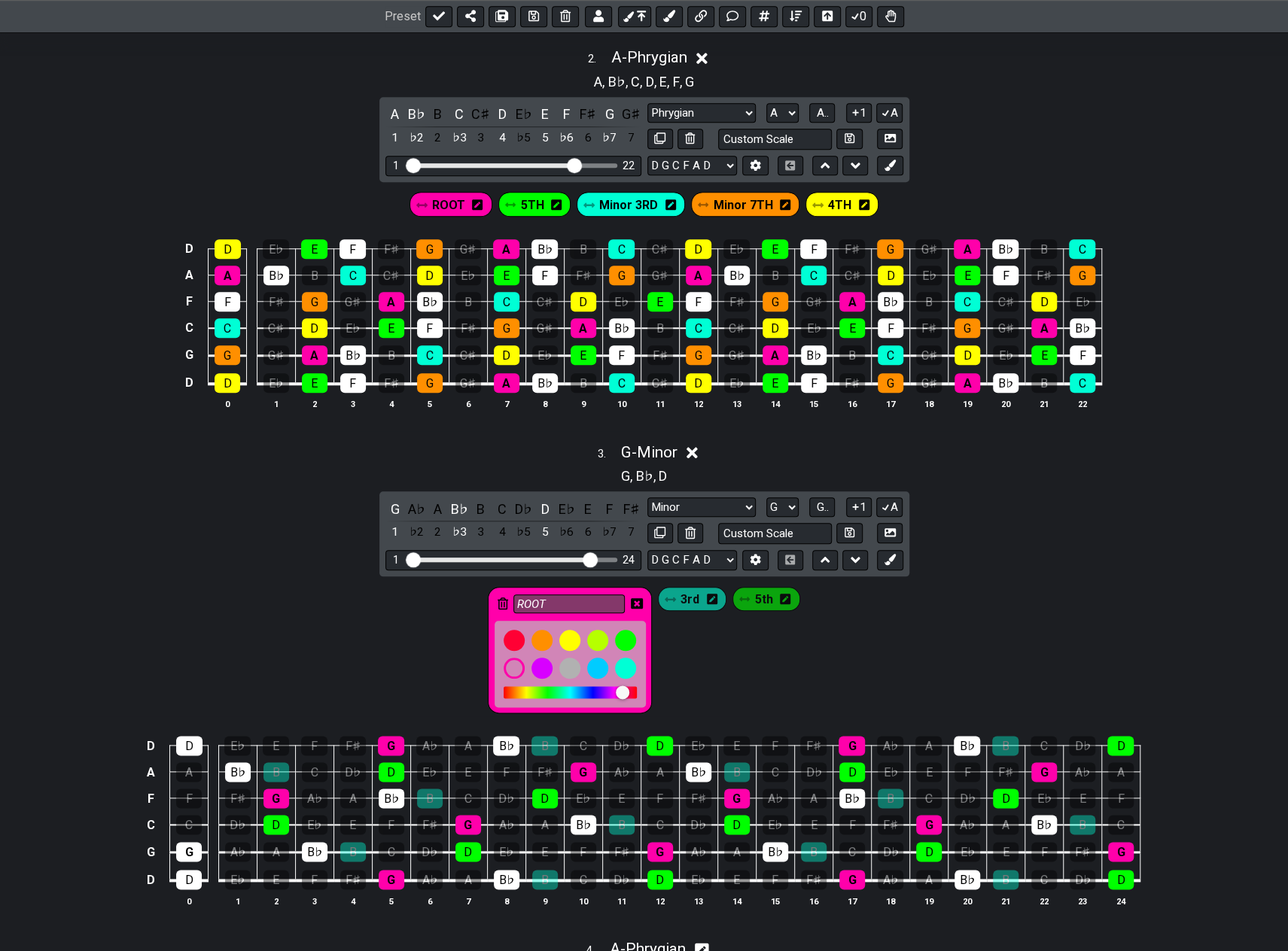
click at [641, 598] on icon at bounding box center [637, 604] width 12 height 10
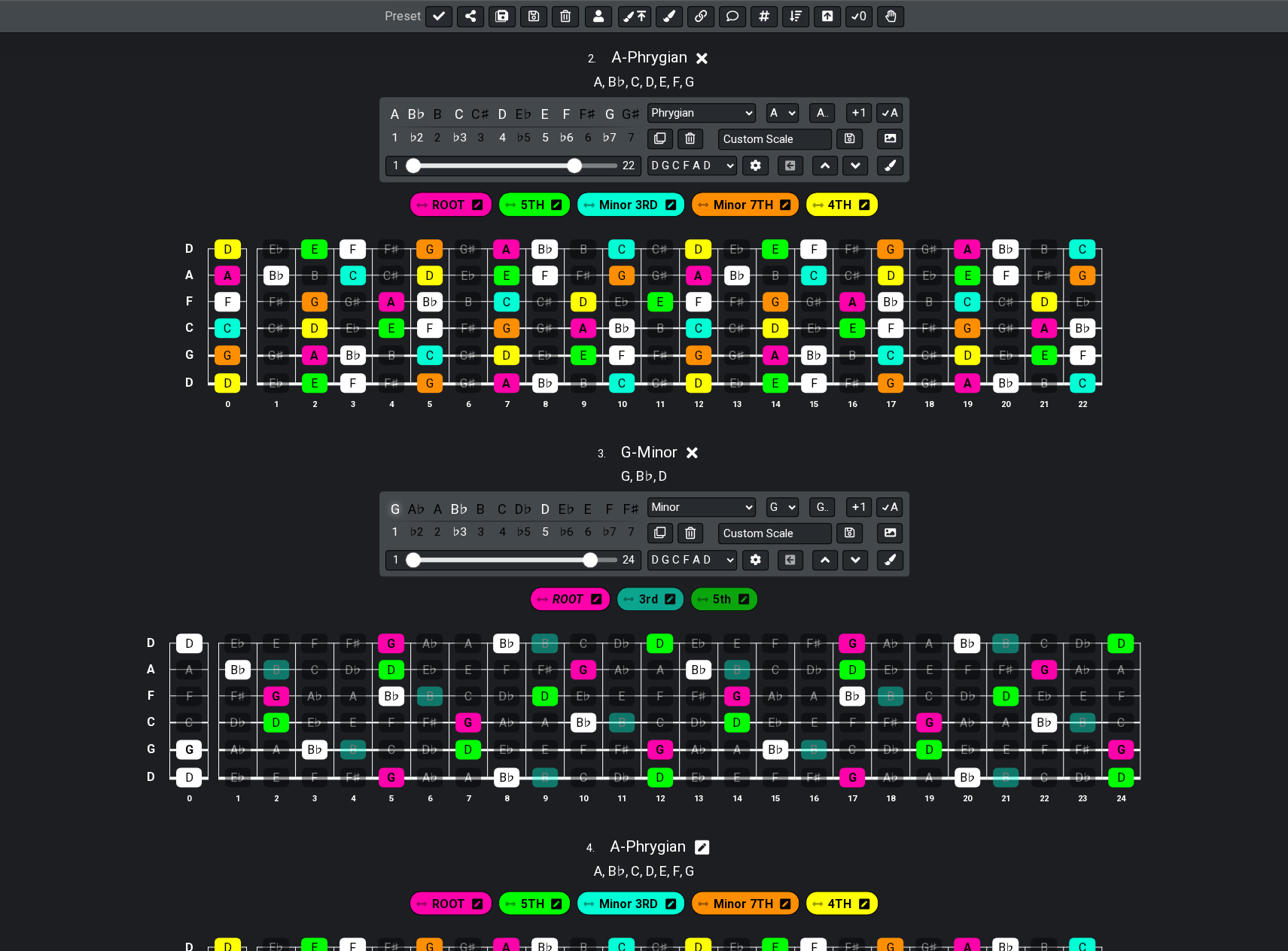
click at [394, 505] on div "G" at bounding box center [395, 509] width 20 height 20
click at [649, 594] on span "3rd" at bounding box center [649, 599] width 19 height 22
click at [449, 500] on div "B♭" at bounding box center [459, 509] width 20 height 20
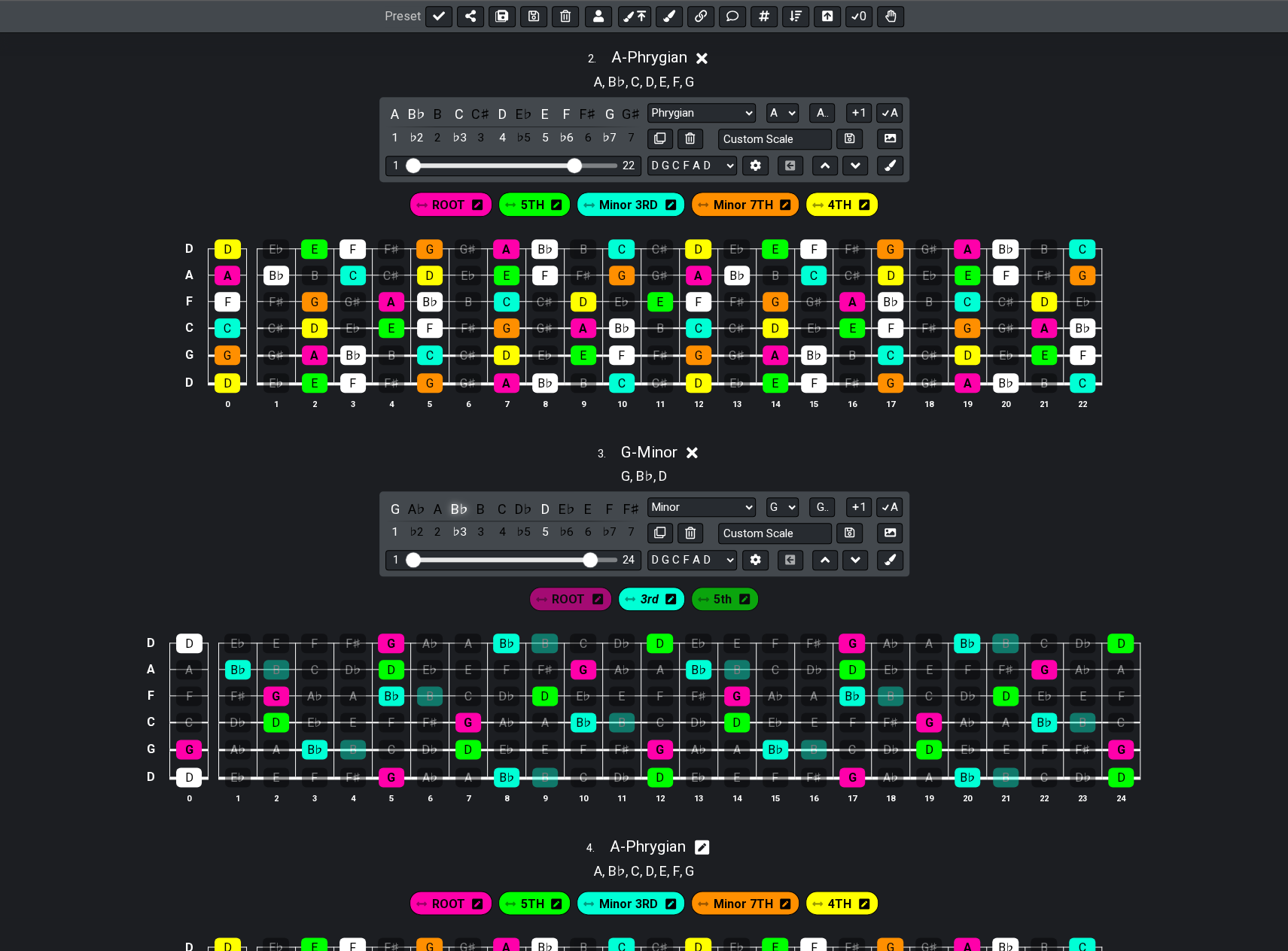
click at [449, 500] on div "B♭" at bounding box center [459, 509] width 20 height 20
click at [477, 504] on div "B" at bounding box center [480, 509] width 20 height 20
click at [722, 589] on span "5th" at bounding box center [723, 599] width 18 height 22
click at [719, 597] on span "5th" at bounding box center [723, 599] width 17 height 22
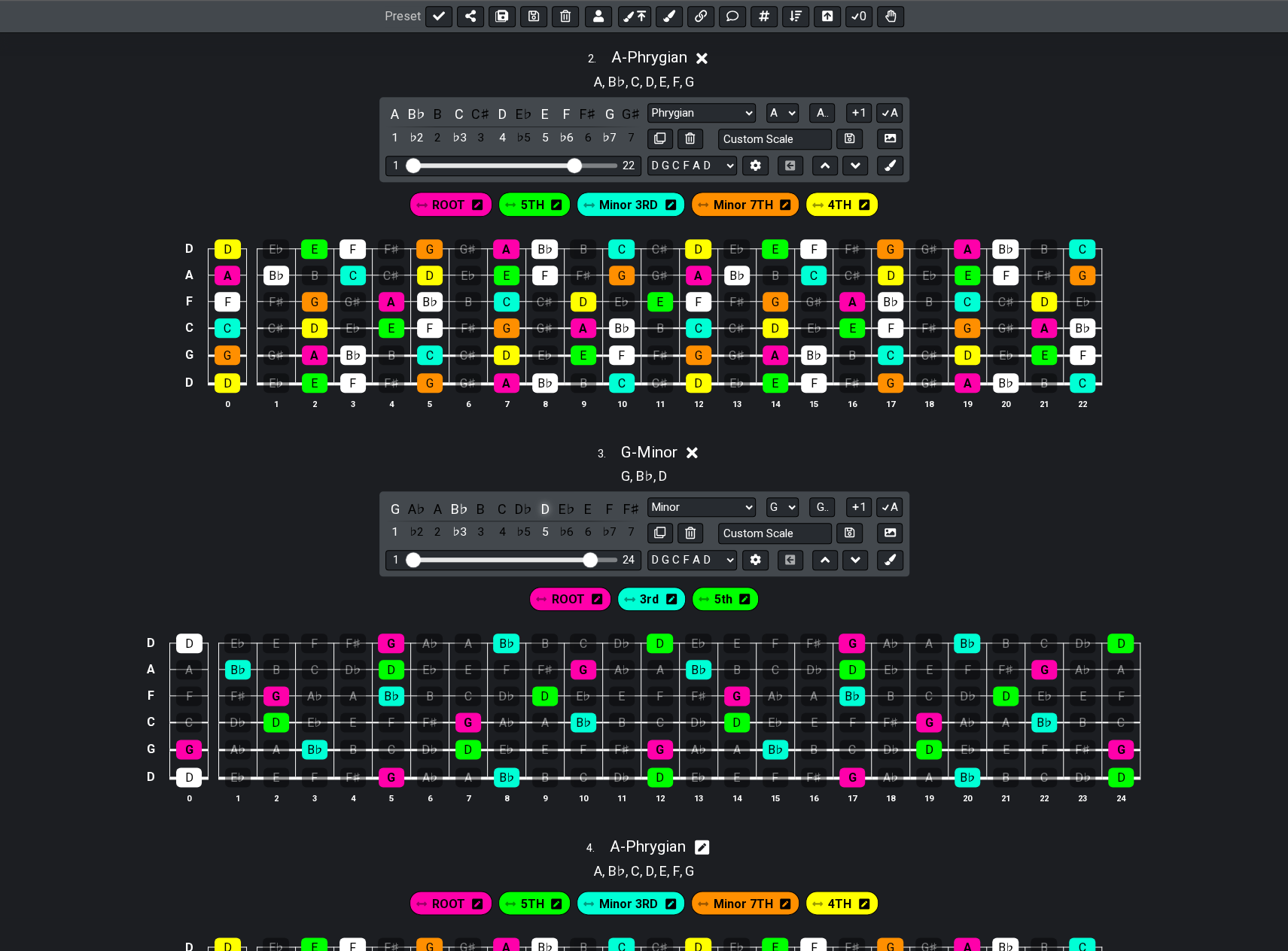
click at [542, 499] on div "D" at bounding box center [545, 509] width 20 height 20
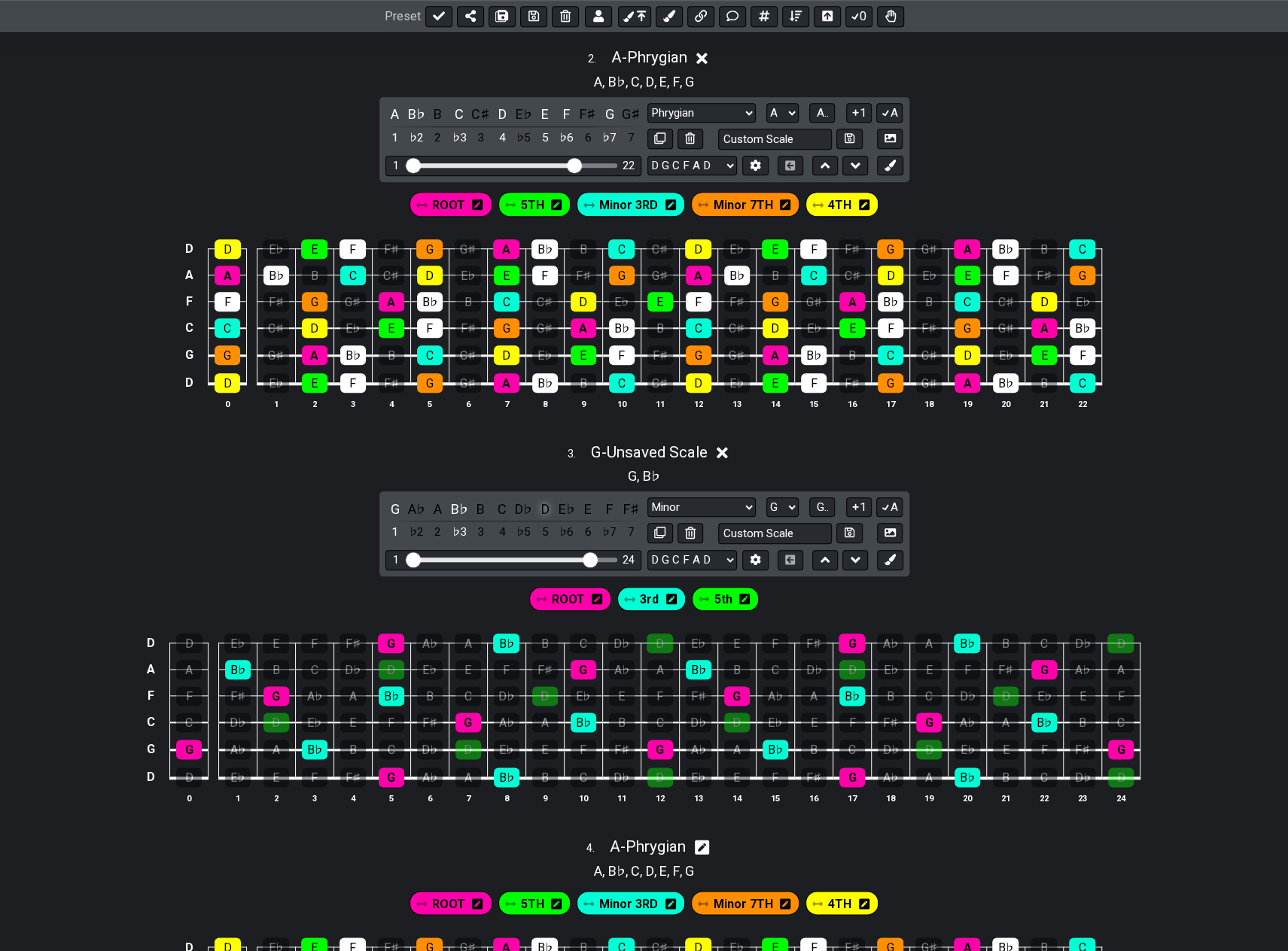
click at [542, 499] on div "D" at bounding box center [545, 509] width 20 height 20
click at [714, 601] on span "5th" at bounding box center [723, 599] width 18 height 22
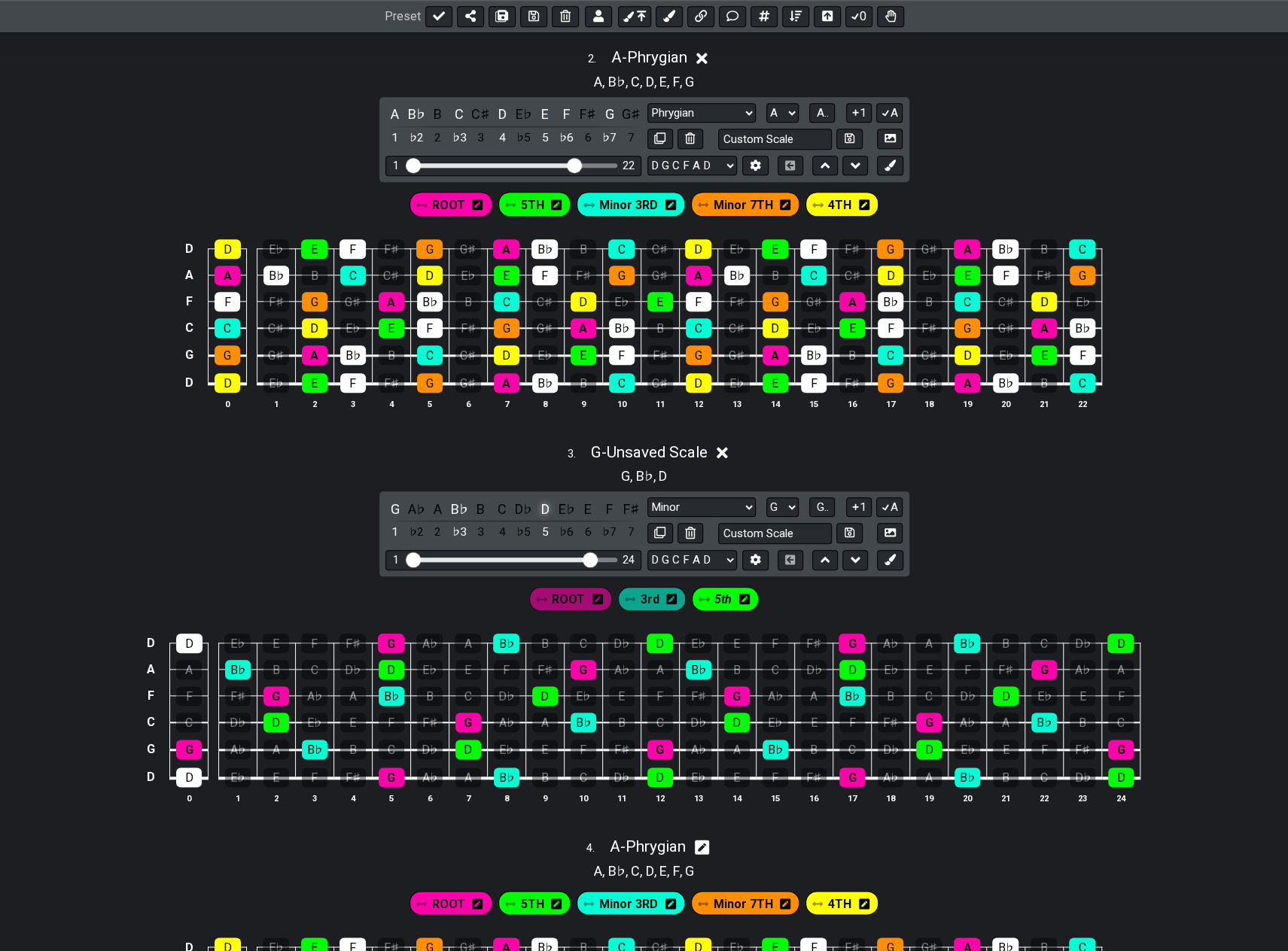
click at [540, 499] on div "D" at bounding box center [545, 509] width 20 height 20
click at [792, 525] on input "text" at bounding box center [776, 532] width 115 height 20
type input "G minor triad"
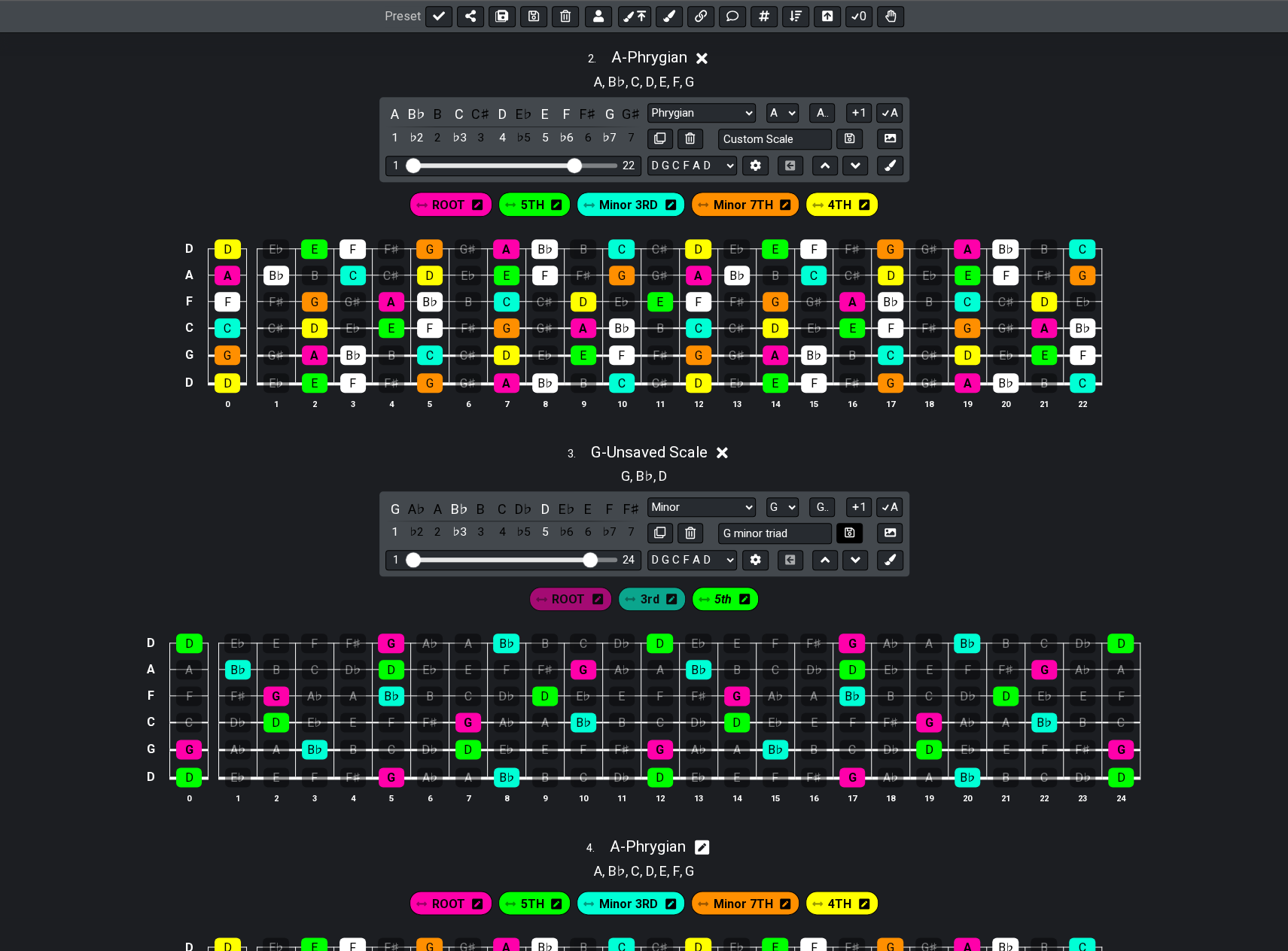
click at [849, 529] on icon at bounding box center [849, 532] width 10 height 10
select select "G minor triad"
click at [722, 447] on icon at bounding box center [716, 452] width 11 height 16
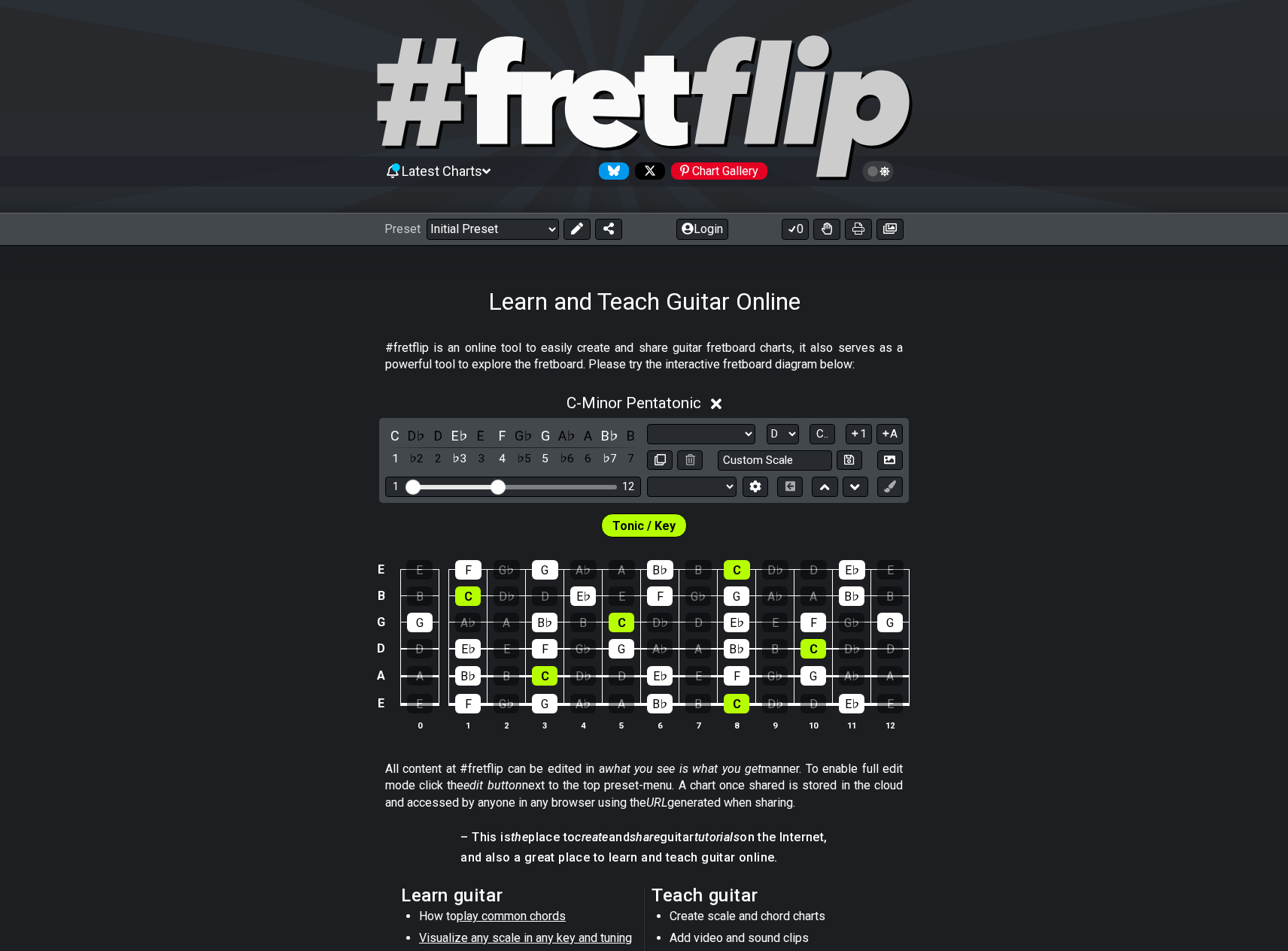
select select "Scale"
select select "D"
select select "Tuning"
